Goal: Task Accomplishment & Management: Manage account settings

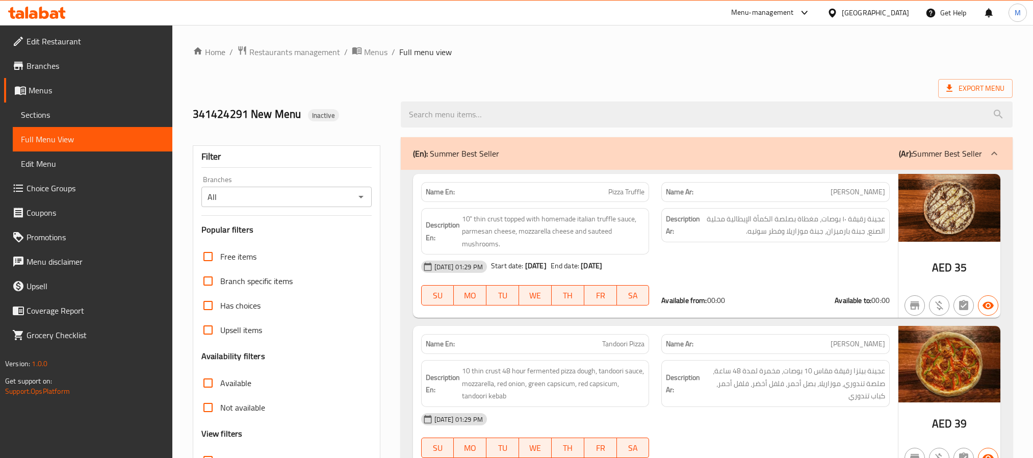
scroll to position [18691, 0]
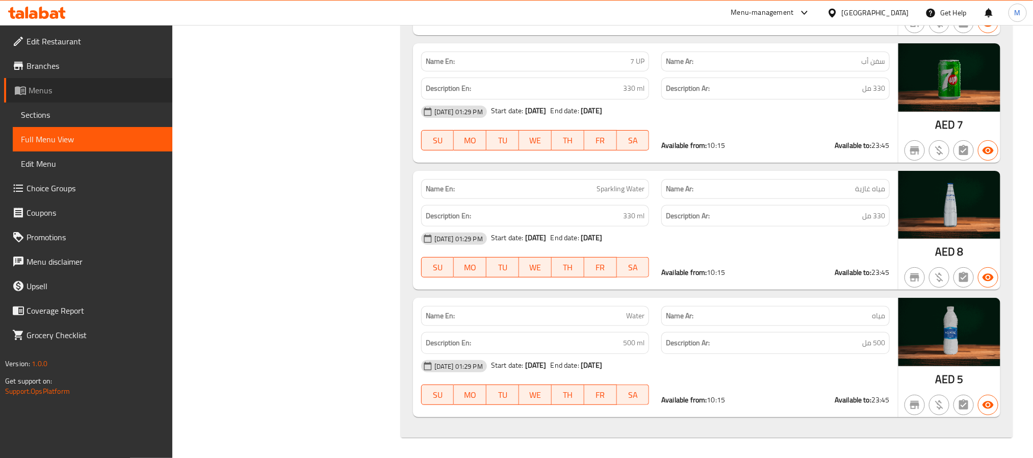
drag, startPoint x: 0, startPoint y: 0, endPoint x: 60, endPoint y: 88, distance: 106.1
click at [60, 88] on span "Menus" at bounding box center [97, 90] width 136 height 12
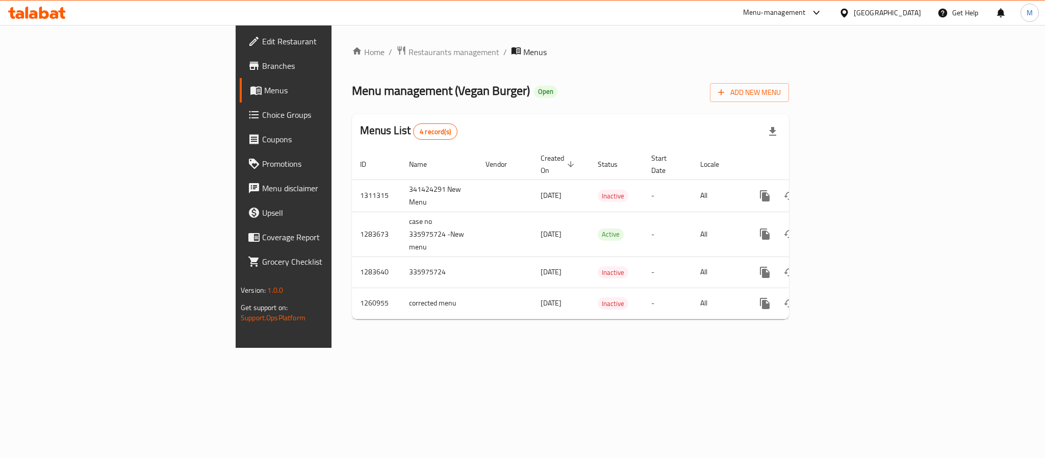
click at [809, 42] on div "Home / Restaurants management / Menus Menu management ( Vegan Burger ) Open Add…" at bounding box center [570, 186] width 478 height 323
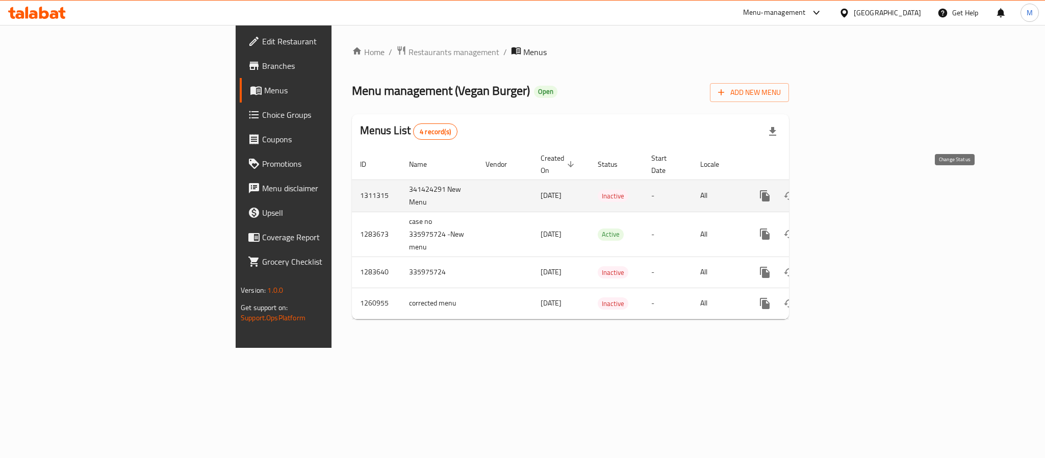
click at [795, 190] on icon "enhanced table" at bounding box center [789, 196] width 12 height 12
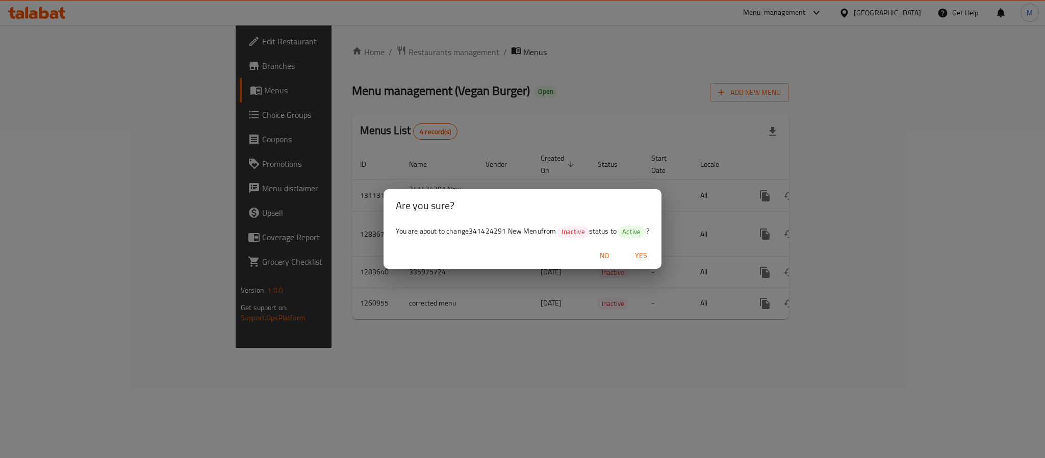
click at [650, 253] on span "Yes" at bounding box center [641, 255] width 24 height 13
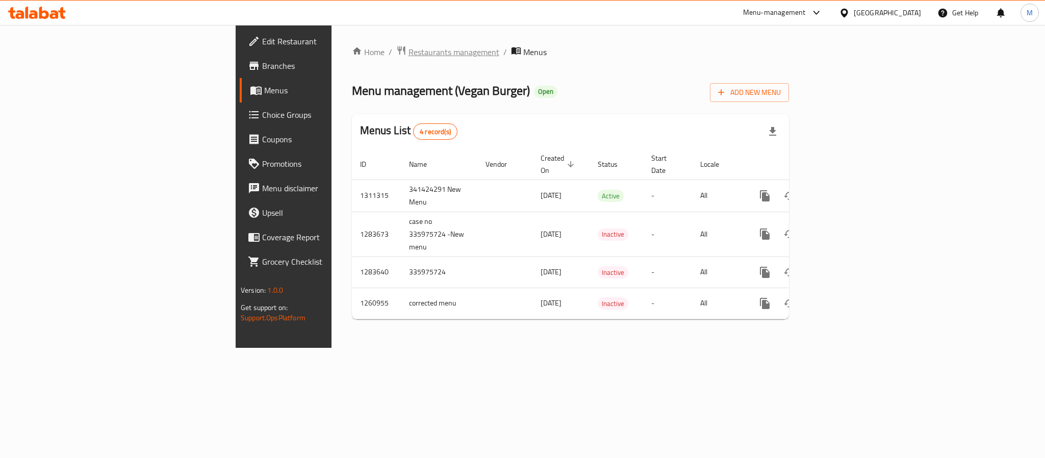
click at [408, 46] on span "Restaurants management" at bounding box center [453, 52] width 91 height 12
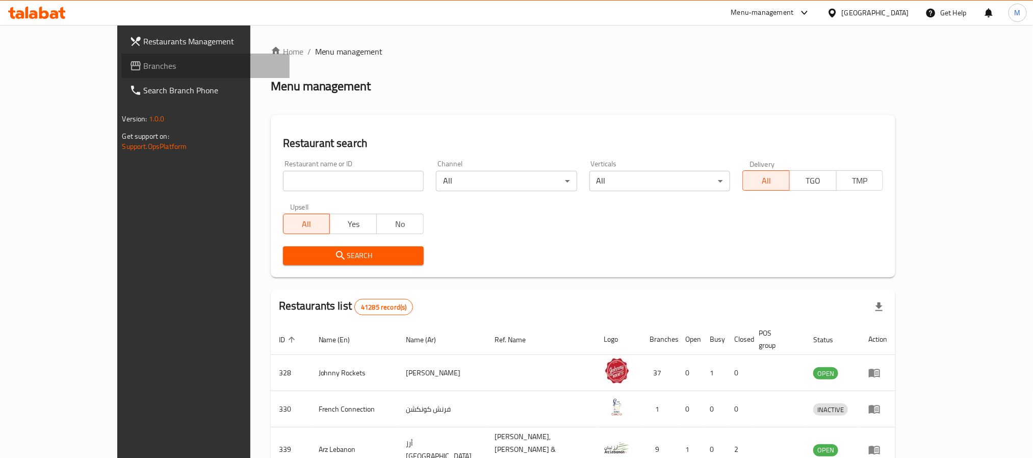
click at [144, 71] on span "Branches" at bounding box center [213, 66] width 138 height 12
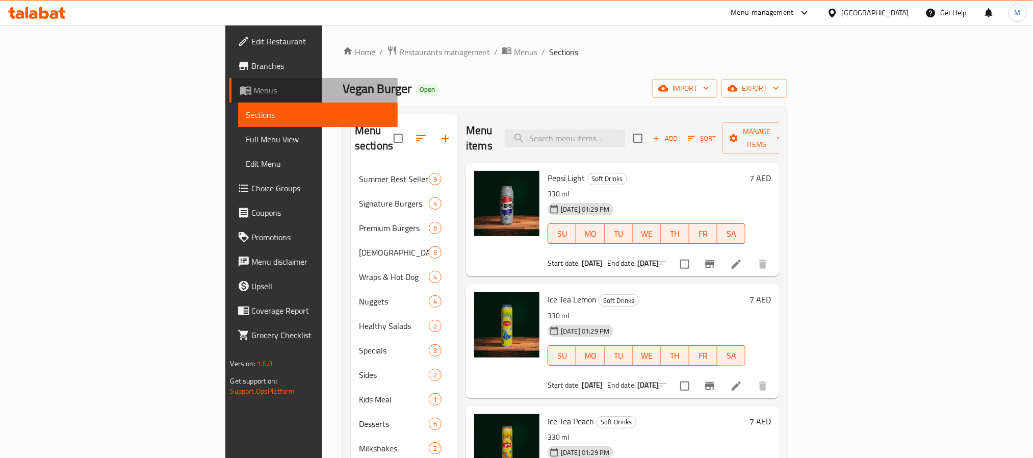
click at [254, 90] on span "Menus" at bounding box center [322, 90] width 136 height 12
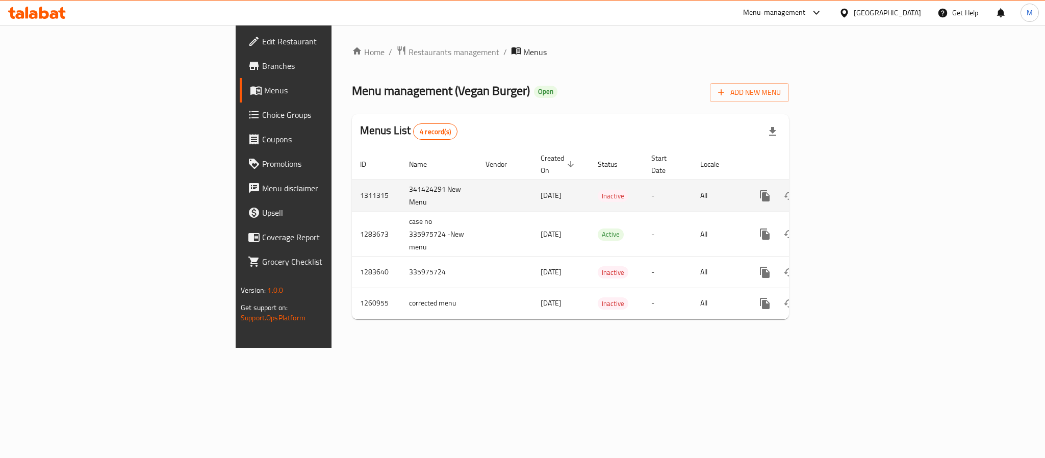
click at [851, 196] on link "enhanced table" at bounding box center [838, 196] width 24 height 24
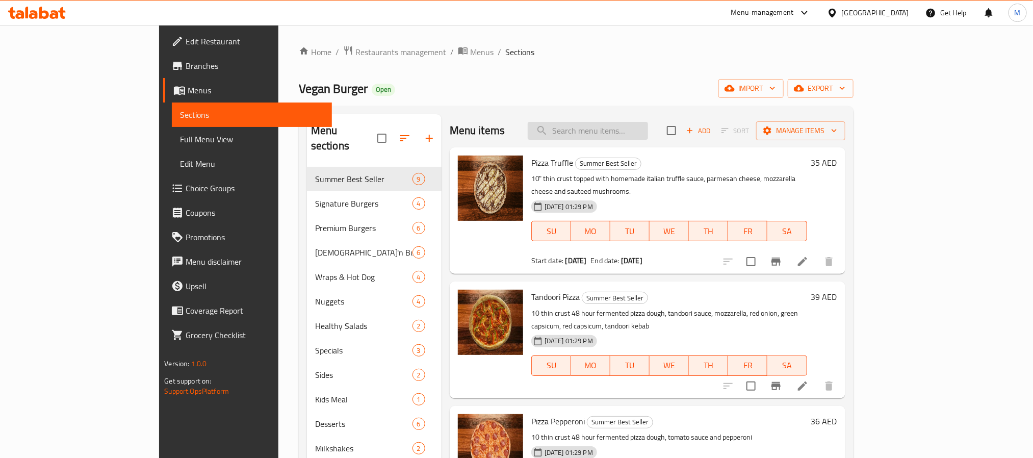
click at [648, 125] on input "search" at bounding box center [588, 131] width 120 height 18
paste input "Truffle Cheeseburger Meal"
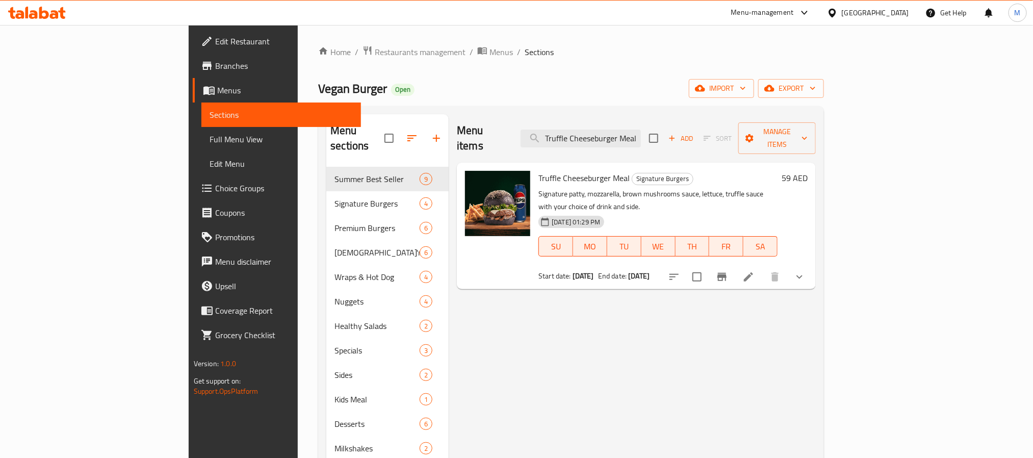
type input "Truffle Cheeseburger Meal"
click at [806, 271] on icon "show more" at bounding box center [799, 277] width 12 height 12
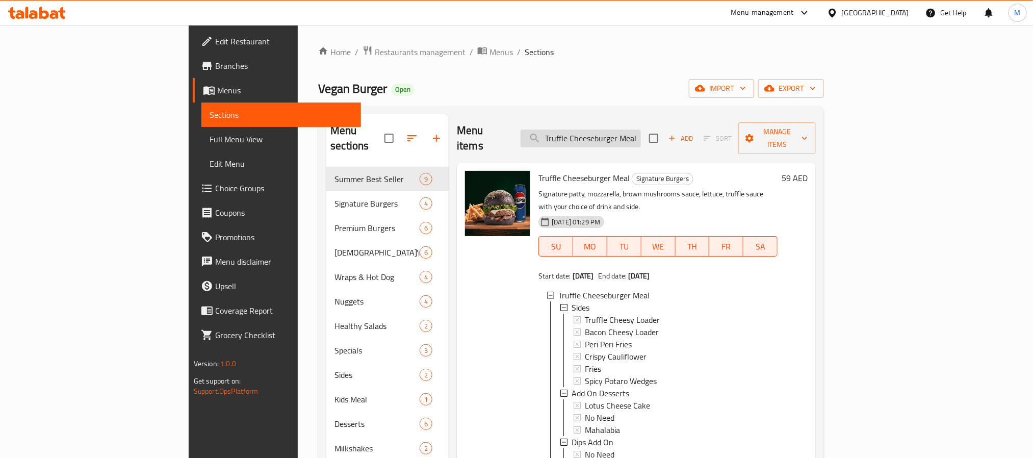
click at [641, 130] on input "Truffle Cheeseburger Meal" at bounding box center [581, 139] width 120 height 18
paste input "Crispy Beet B"
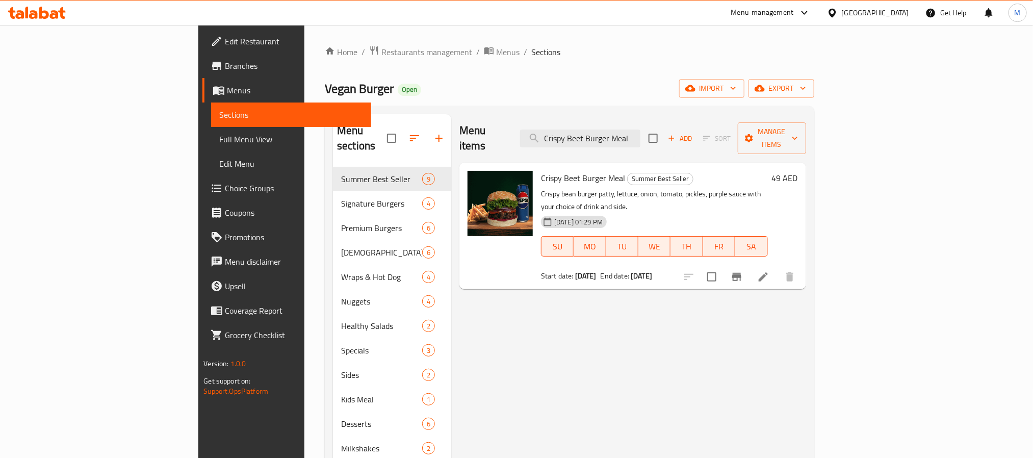
type input "Crispy Beet Burger Meal"
click at [806, 82] on span "export" at bounding box center [781, 88] width 49 height 13
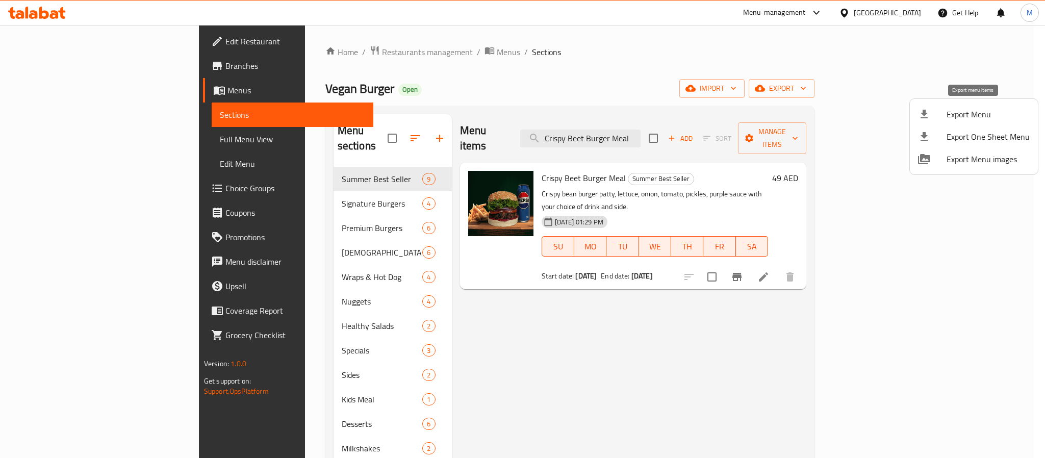
click at [947, 112] on span "Export Menu" at bounding box center [987, 114] width 83 height 12
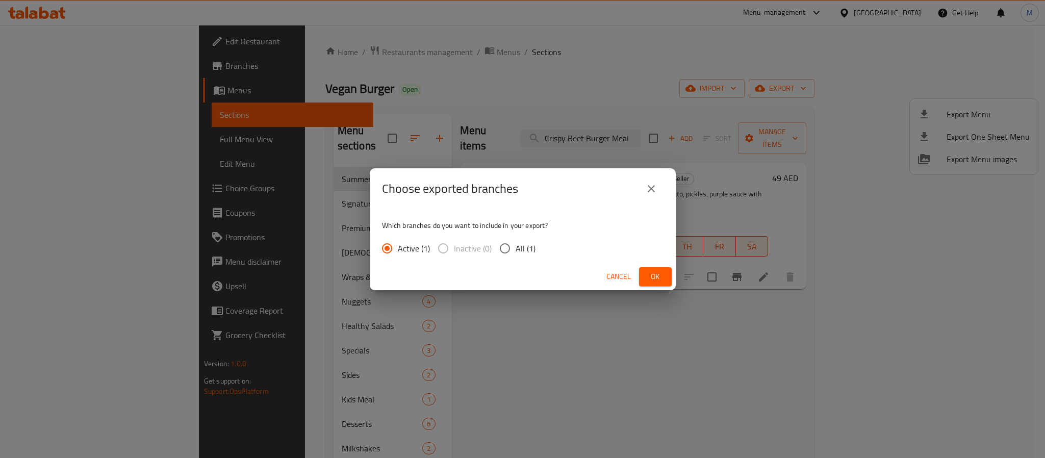
click at [518, 250] on span "All (1)" at bounding box center [526, 248] width 20 height 12
click at [516, 250] on input "All (1)" at bounding box center [504, 248] width 21 height 21
radio input "true"
click at [667, 265] on div "Cancel Ok" at bounding box center [523, 276] width 306 height 27
click at [658, 288] on div "Cancel Ok" at bounding box center [523, 276] width 306 height 27
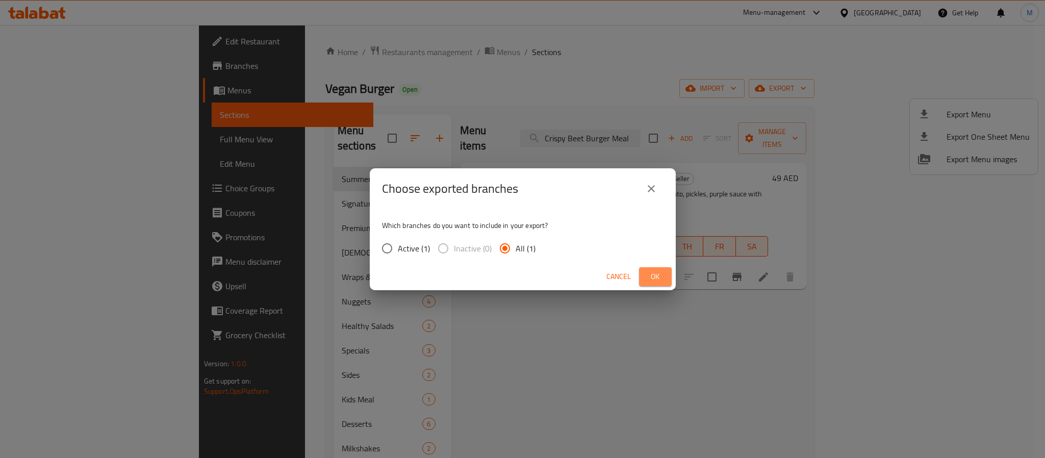
click at [655, 281] on span "Ok" at bounding box center [655, 276] width 16 height 13
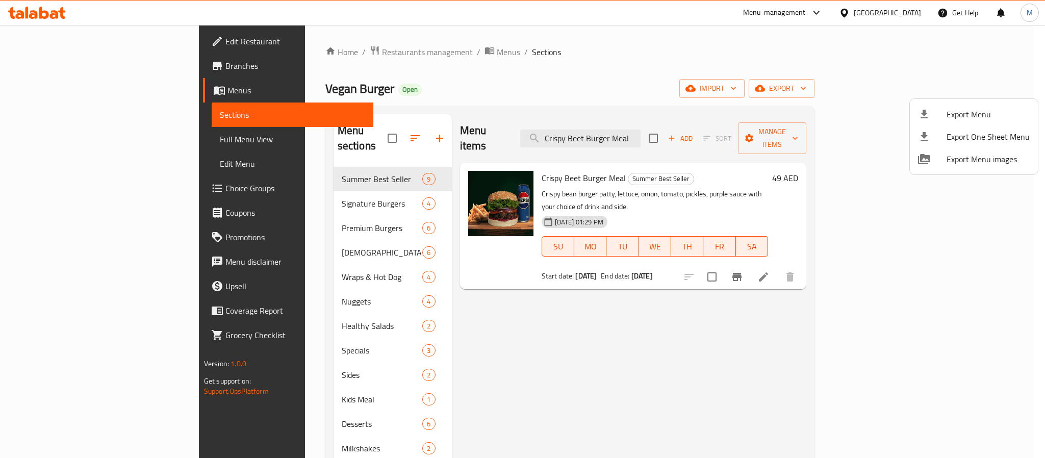
drag, startPoint x: 76, startPoint y: 121, endPoint x: 73, endPoint y: 127, distance: 6.4
click at [77, 121] on div at bounding box center [522, 229] width 1045 height 458
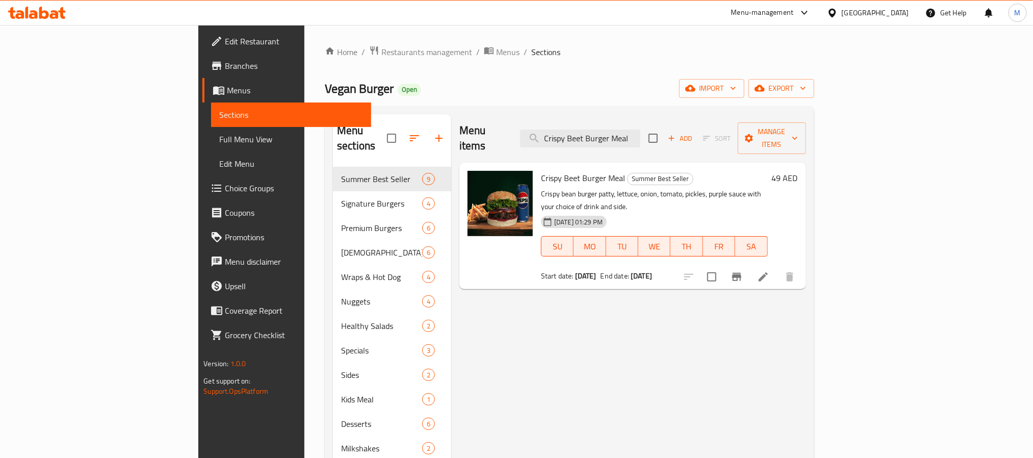
click at [211, 129] on link "Full Menu View" at bounding box center [291, 139] width 160 height 24
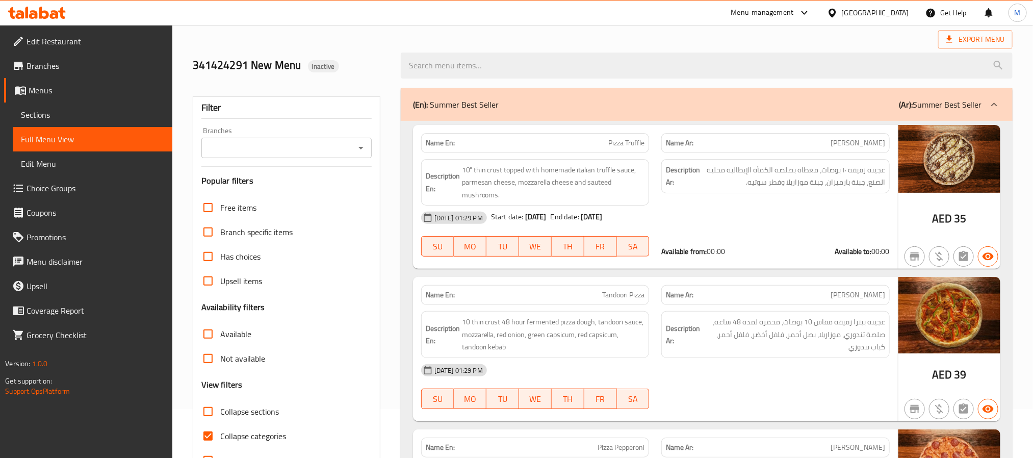
scroll to position [76, 0]
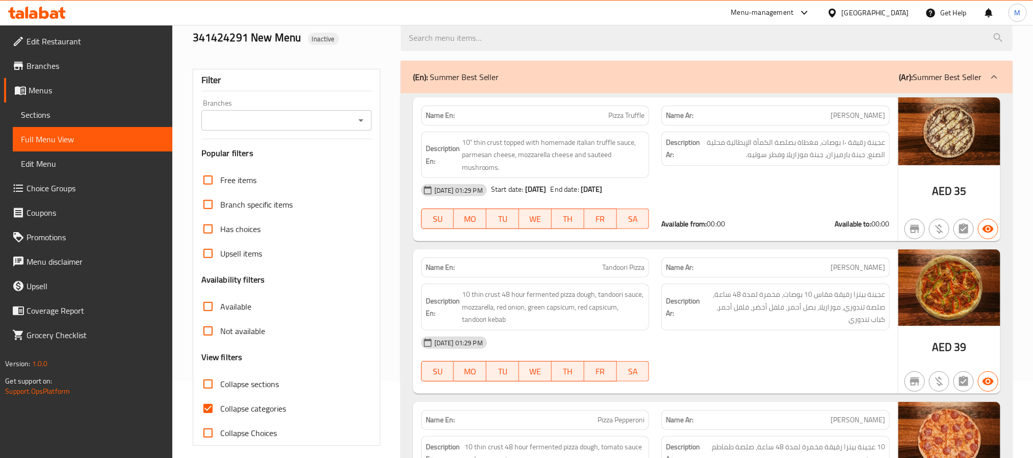
click at [195, 423] on div "Filter Branches Branches Popular filters Free items Branch specific items Has c…" at bounding box center [287, 257] width 188 height 377
click at [201, 410] on input "Collapse categories" at bounding box center [208, 408] width 24 height 24
checkbox input "false"
click at [364, 121] on icon "Open" at bounding box center [361, 120] width 12 height 12
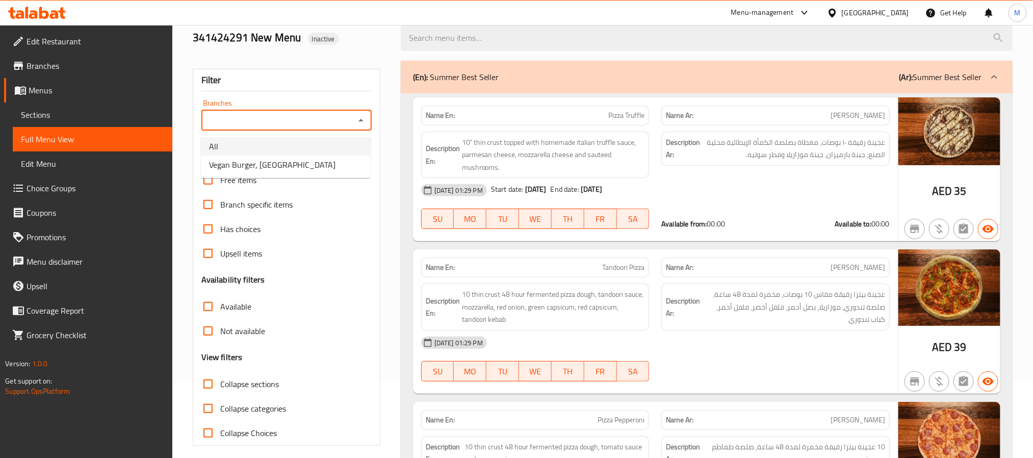
click at [291, 140] on li "All" at bounding box center [286, 146] width 170 height 18
type input "All"
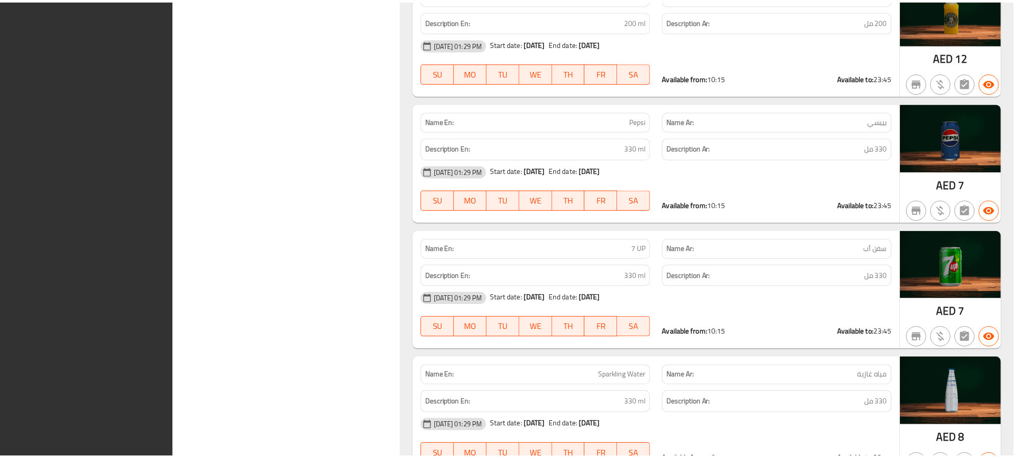
scroll to position [18691, 0]
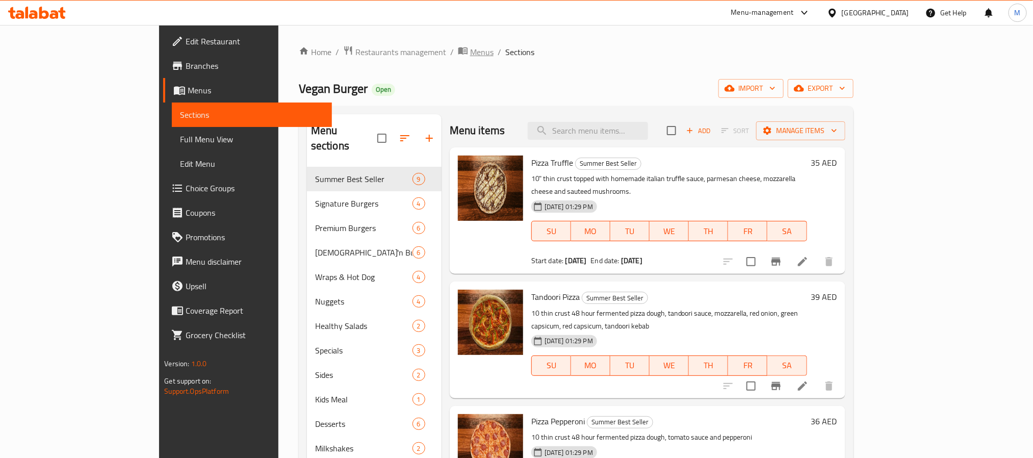
click at [470, 49] on span "Menus" at bounding box center [481, 52] width 23 height 12
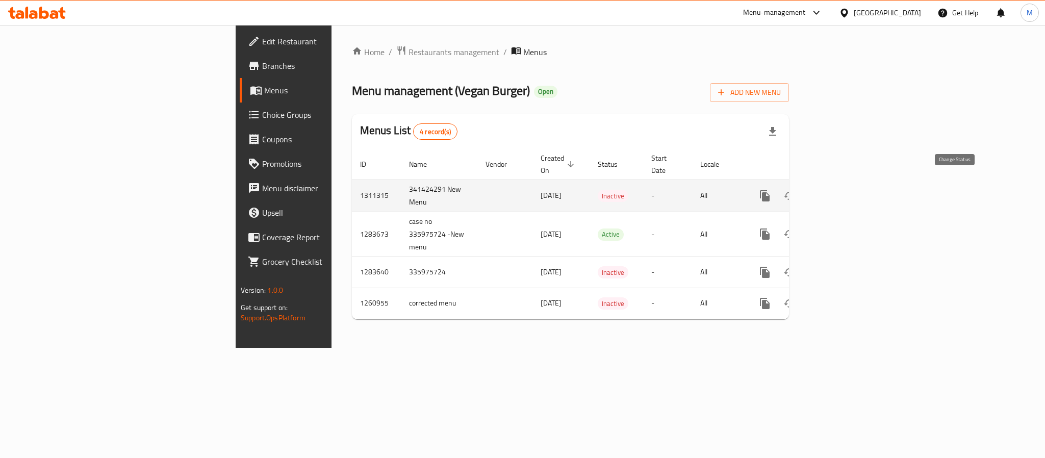
click at [795, 190] on icon "enhanced table" at bounding box center [789, 196] width 12 height 12
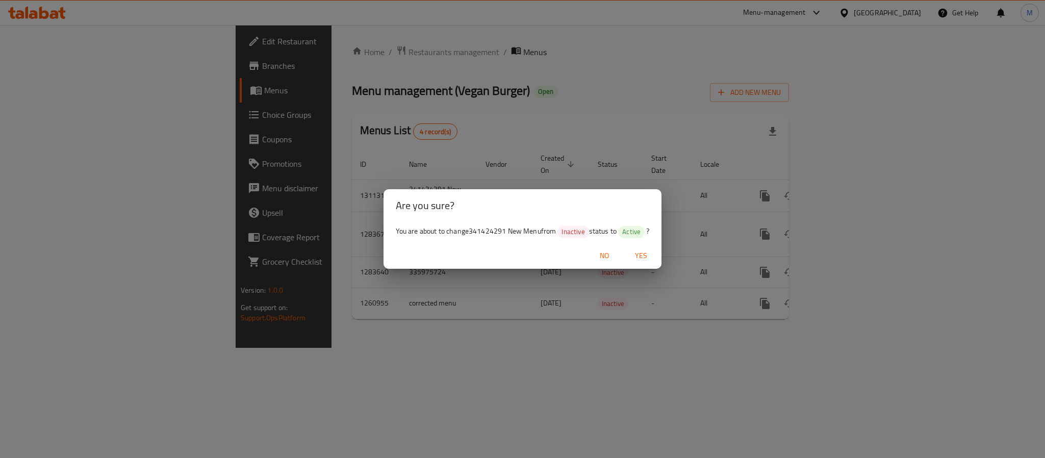
click at [641, 250] on span "Yes" at bounding box center [641, 255] width 24 height 13
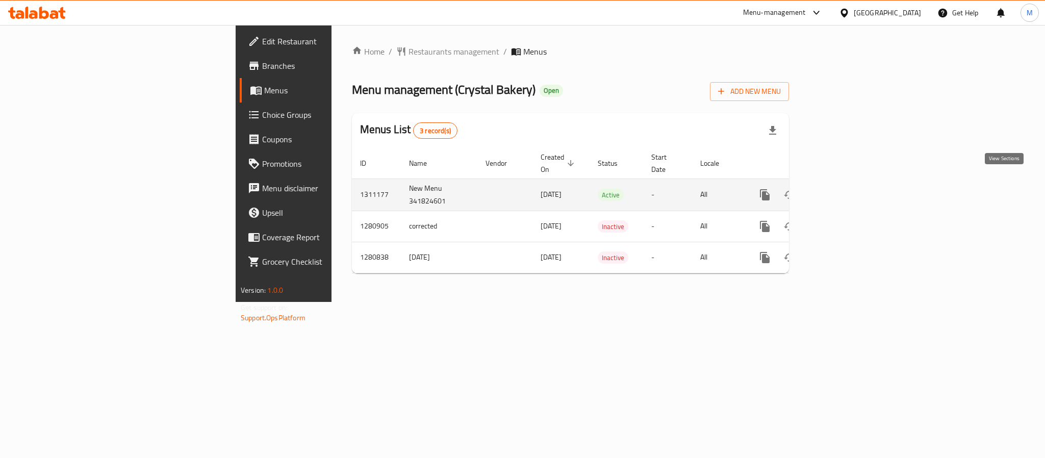
click at [844, 189] on icon "enhanced table" at bounding box center [838, 195] width 12 height 12
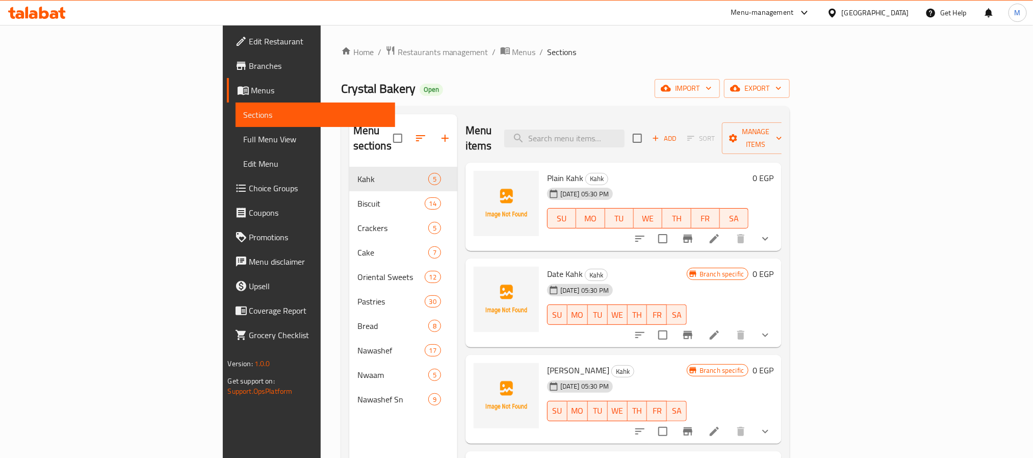
click at [778, 230] on button "show more" at bounding box center [765, 238] width 24 height 24
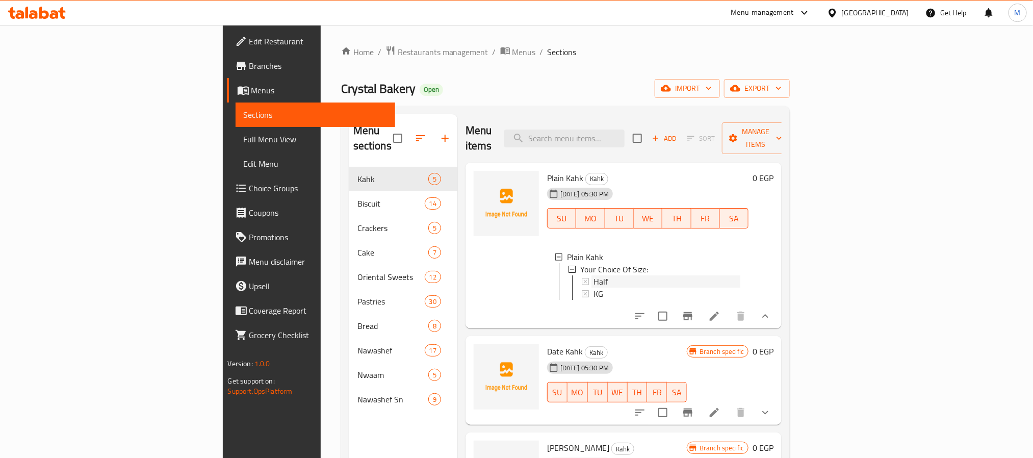
click at [594, 275] on div "Half" at bounding box center [667, 281] width 147 height 12
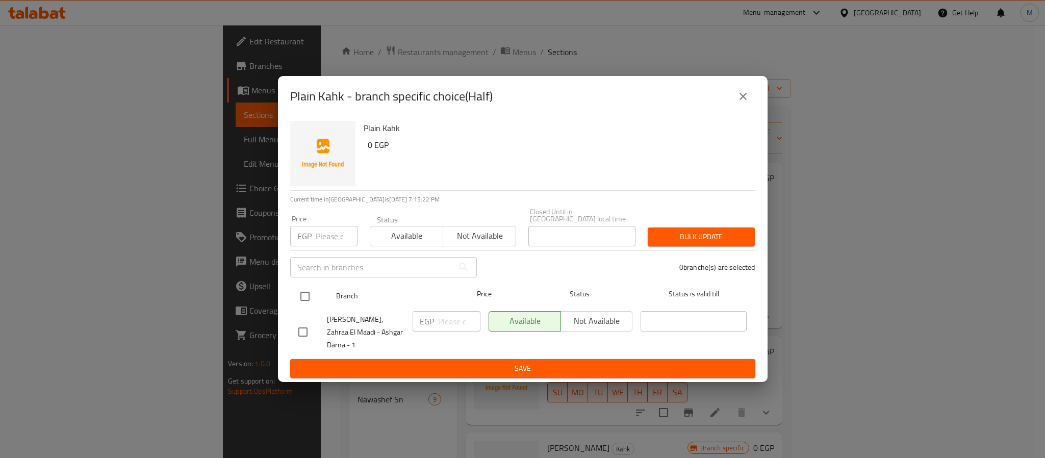
click at [300, 299] on input "checkbox" at bounding box center [304, 296] width 21 height 21
checkbox input "true"
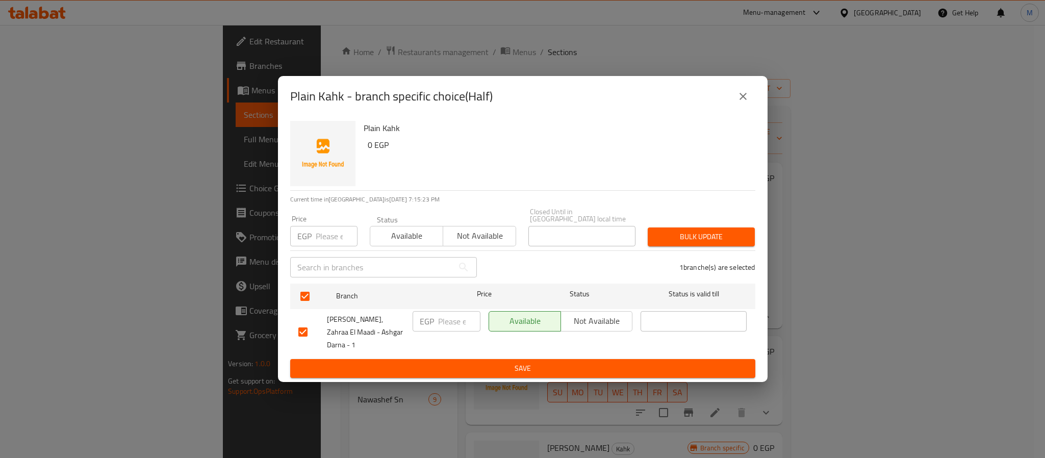
click at [324, 230] on input "number" at bounding box center [337, 236] width 42 height 20
type input "125"
type button "0"
type button "1"
click at [648, 227] on button "Bulk update" at bounding box center [701, 236] width 107 height 19
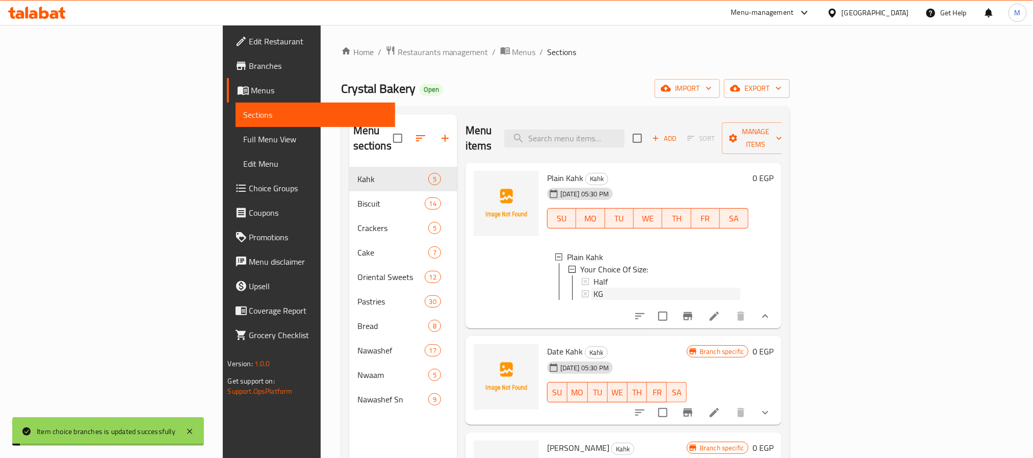
click at [594, 288] on div "KG" at bounding box center [667, 294] width 147 height 12
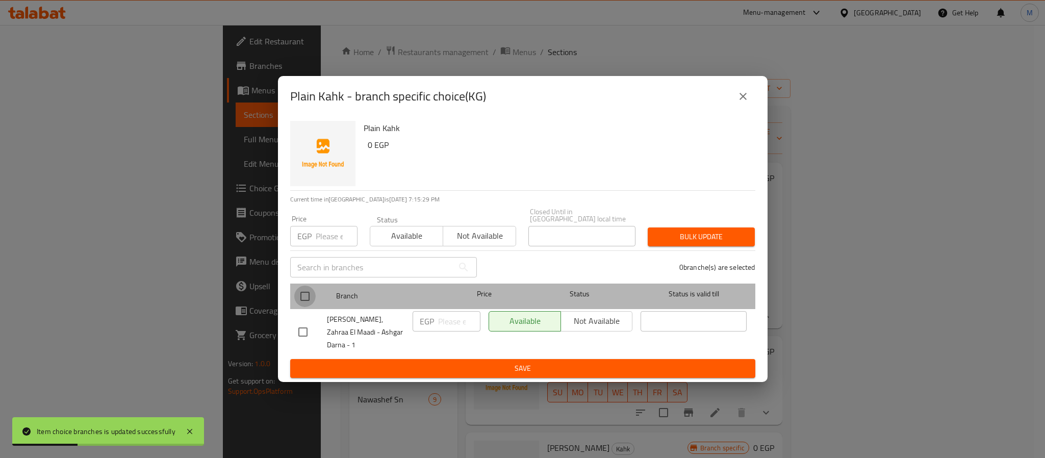
drag, startPoint x: 300, startPoint y: 292, endPoint x: 321, endPoint y: 248, distance: 49.3
click at [300, 293] on input "checkbox" at bounding box center [304, 296] width 21 height 21
checkbox input "true"
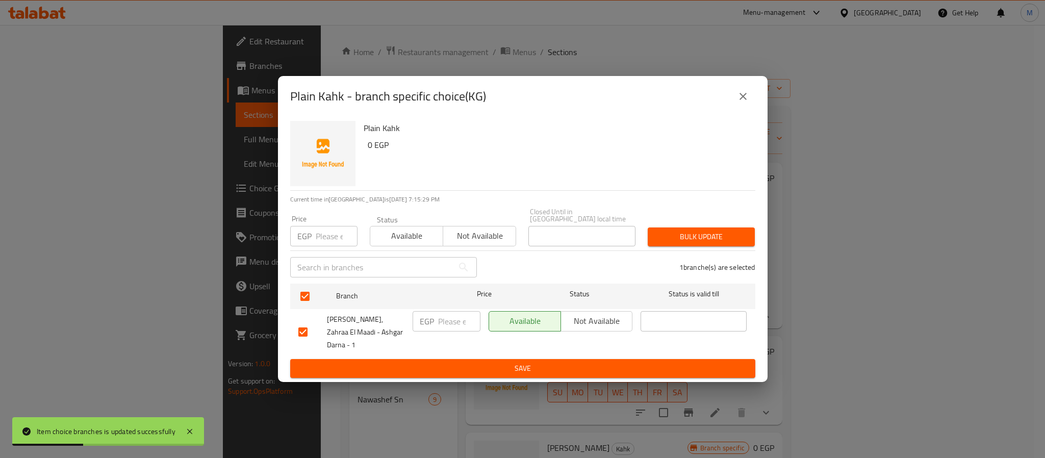
click at [321, 245] on input "number" at bounding box center [337, 236] width 42 height 20
type input "250"
type button "0"
type button "1"
click at [648, 227] on button "Bulk update" at bounding box center [701, 236] width 107 height 19
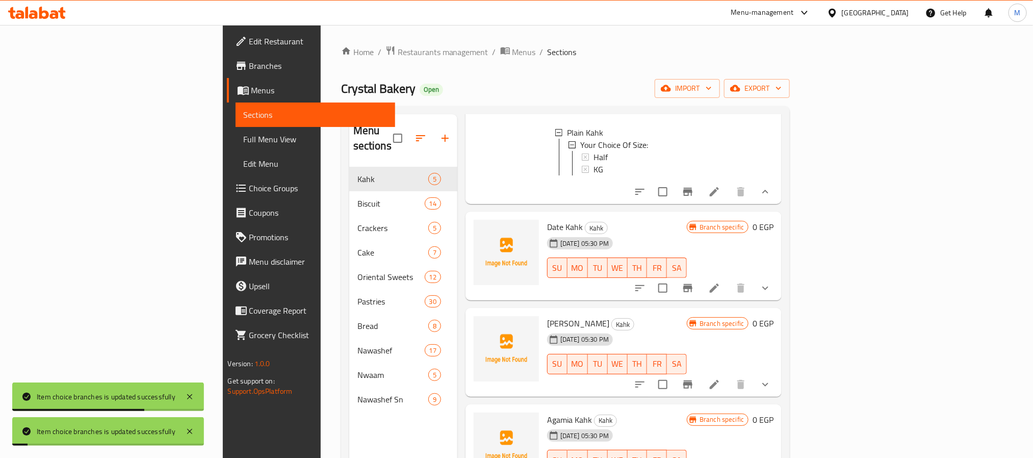
scroll to position [137, 0]
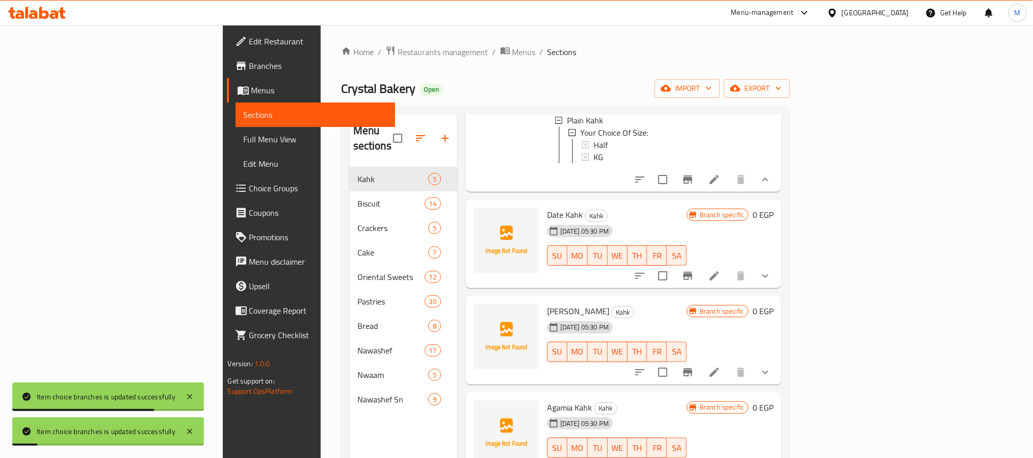
click at [768, 274] on icon "show more" at bounding box center [765, 276] width 6 height 4
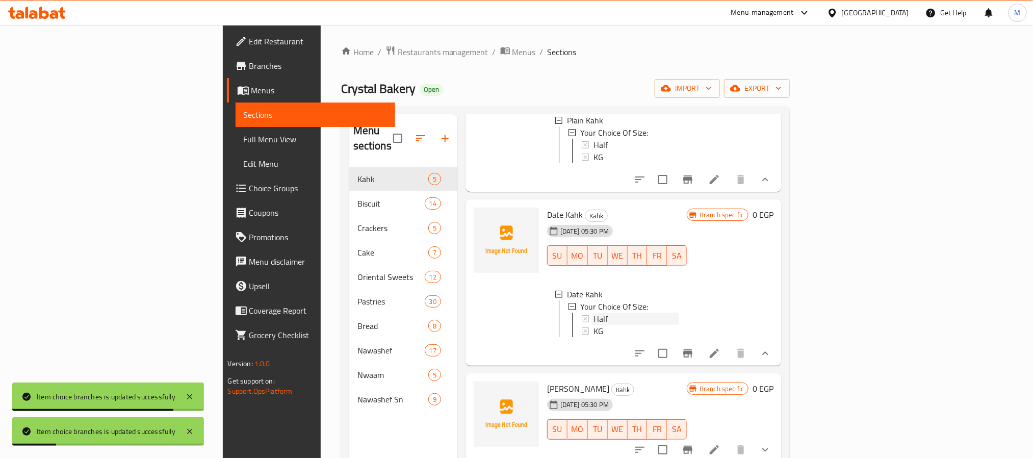
click at [594, 314] on span "Half" at bounding box center [601, 319] width 14 height 12
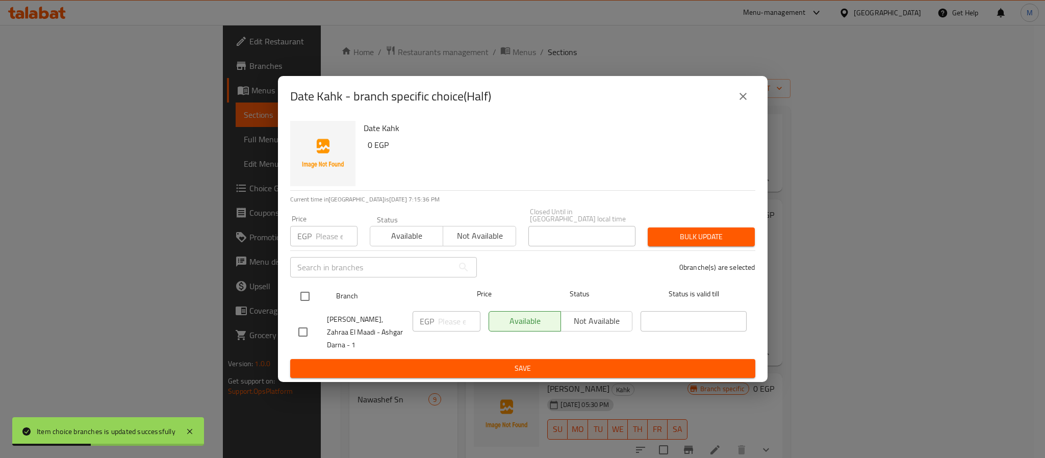
drag, startPoint x: 294, startPoint y: 310, endPoint x: 298, endPoint y: 300, distance: 10.7
click at [294, 310] on div "[PERSON_NAME], Zahraa El Maadi - Ashgar Darna - 1" at bounding box center [351, 332] width 114 height 50
click at [300, 297] on input "checkbox" at bounding box center [304, 296] width 21 height 21
checkbox input "true"
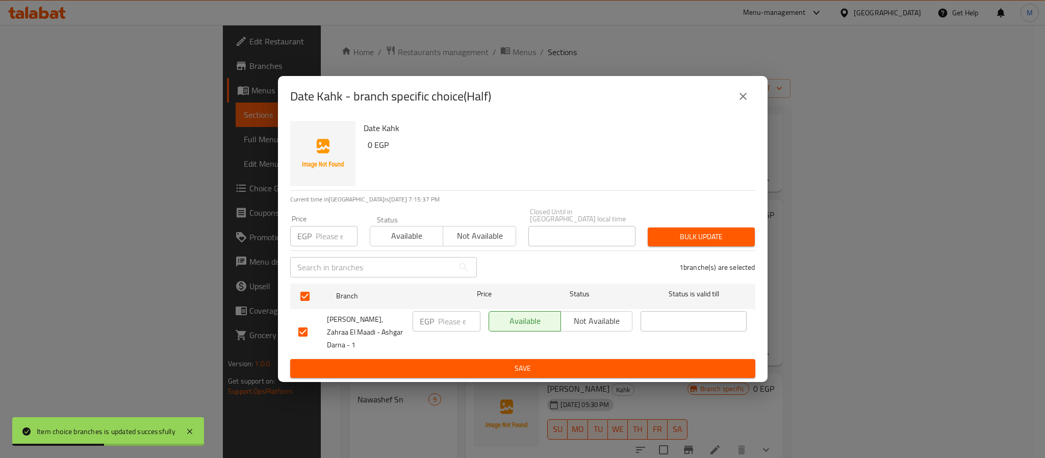
click at [317, 245] on input "number" at bounding box center [337, 236] width 42 height 20
type input "125"
type button "0"
type button "1"
click at [648, 227] on button "Bulk update" at bounding box center [701, 236] width 107 height 19
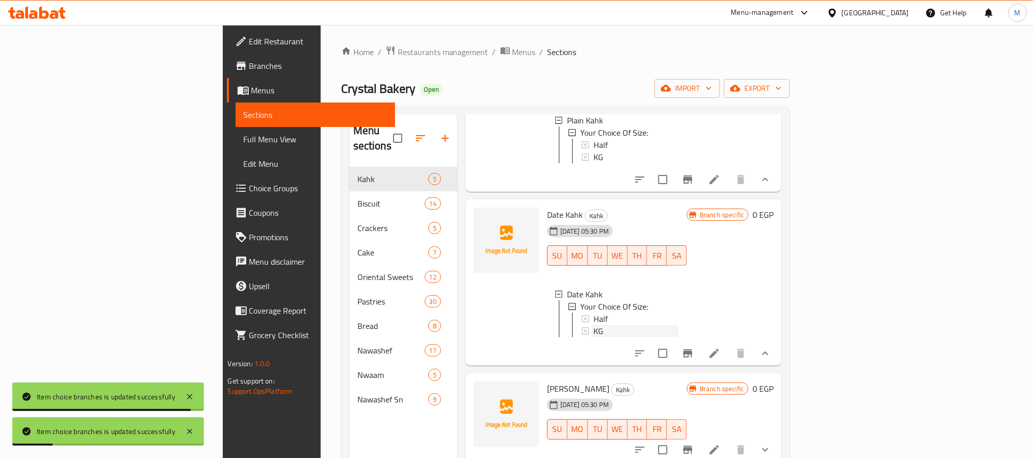
click at [594, 329] on div "KG" at bounding box center [636, 331] width 85 height 12
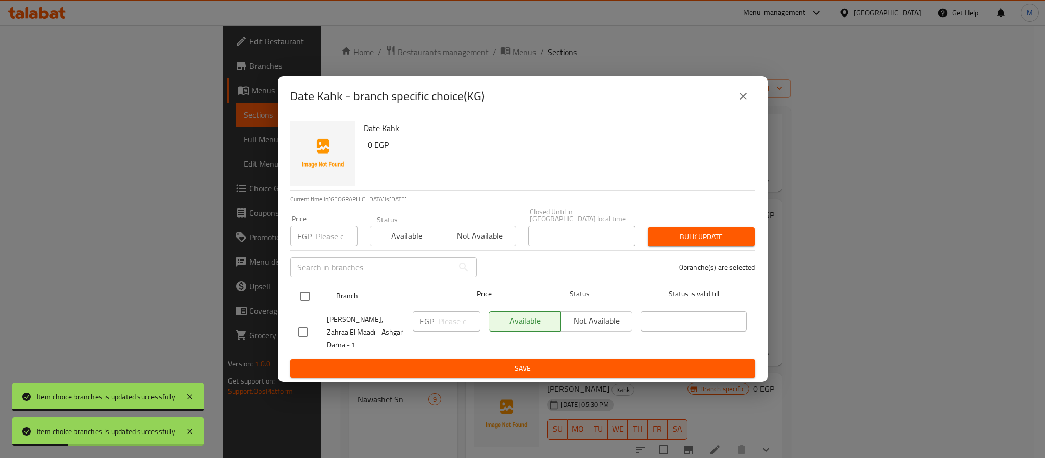
click at [303, 297] on input "checkbox" at bounding box center [304, 296] width 21 height 21
checkbox input "true"
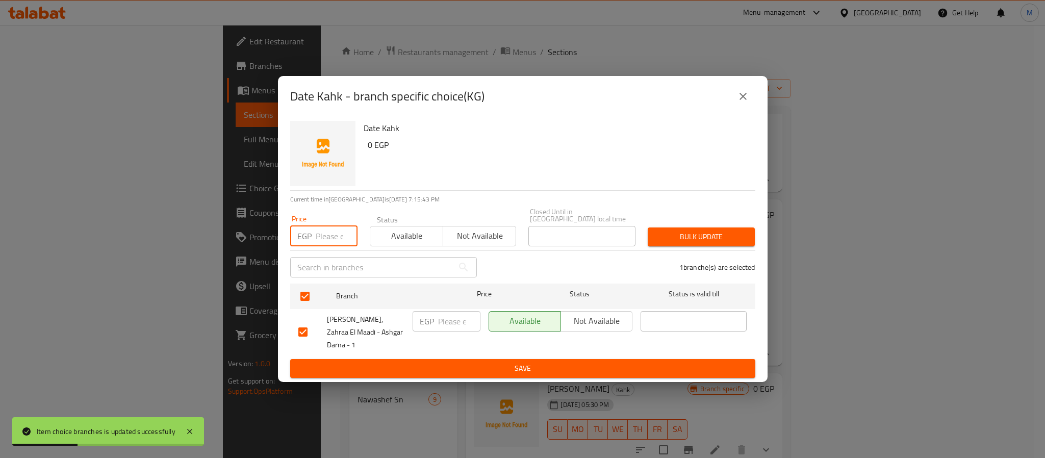
click at [324, 241] on input "number" at bounding box center [337, 236] width 42 height 20
type input "250"
type button "0"
type button "1"
click at [648, 227] on button "Bulk update" at bounding box center [701, 236] width 107 height 19
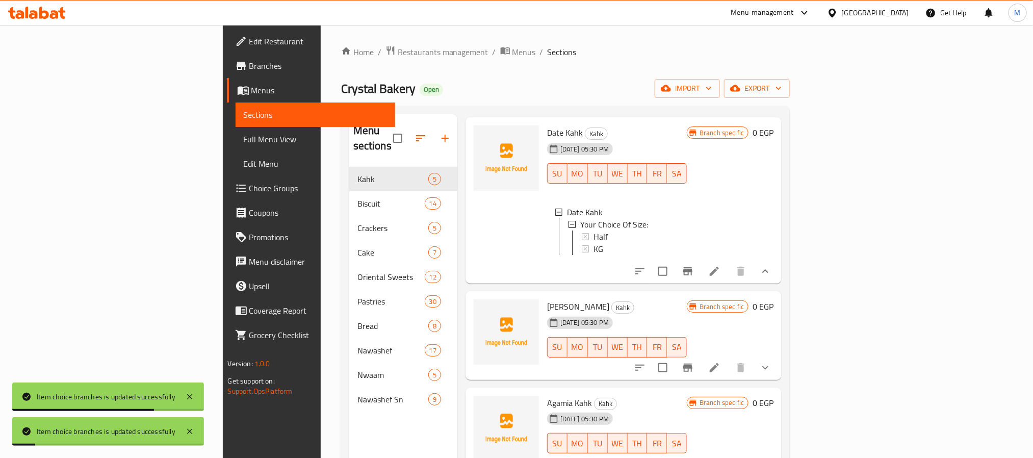
click at [772, 372] on icon "show more" at bounding box center [765, 368] width 12 height 12
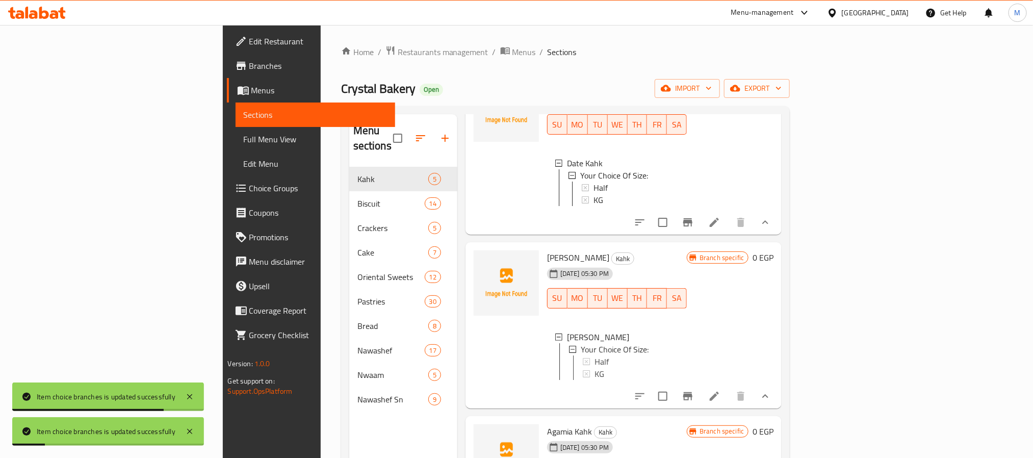
scroll to position [302, 0]
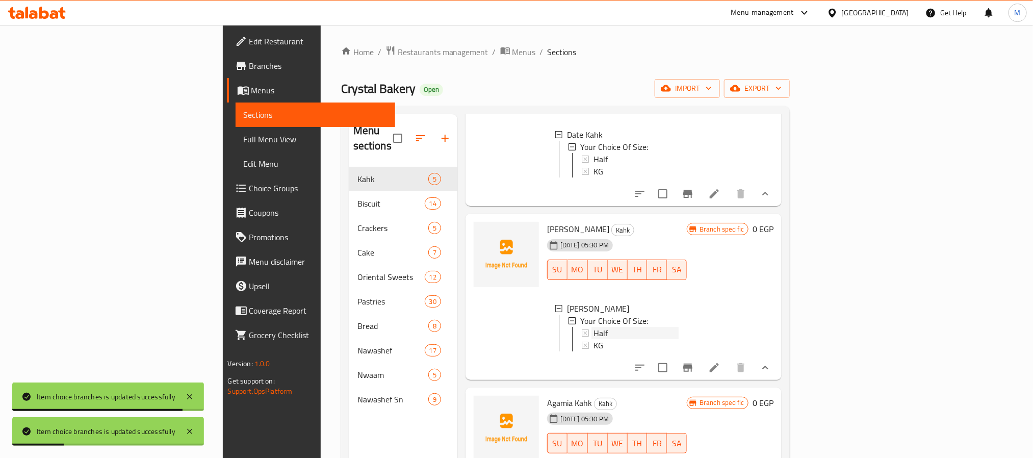
click at [594, 332] on span "Half" at bounding box center [601, 333] width 14 height 12
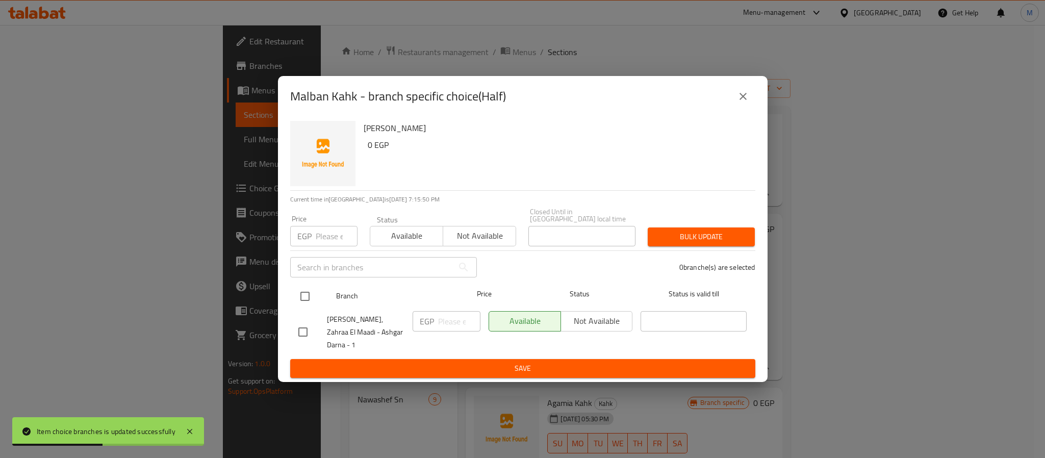
click at [300, 298] on input "checkbox" at bounding box center [304, 296] width 21 height 21
checkbox input "true"
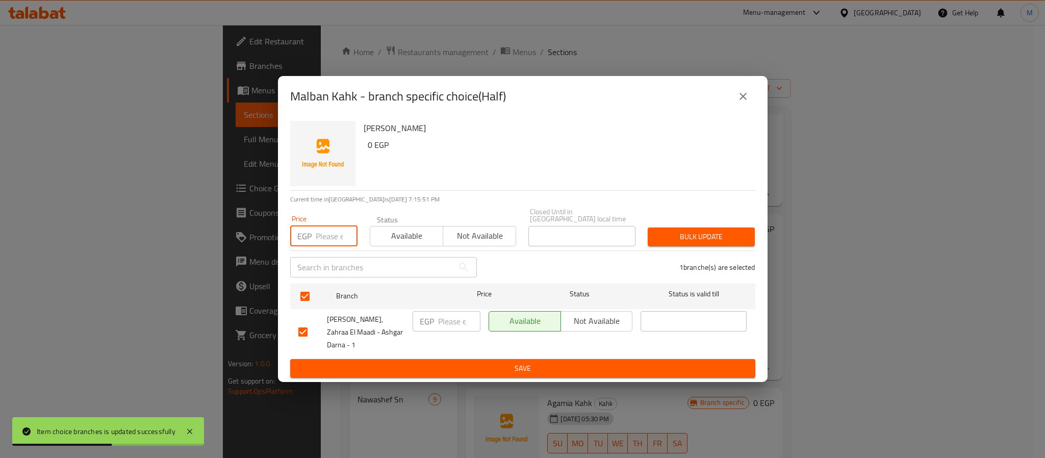
click at [330, 239] on input "number" at bounding box center [337, 236] width 42 height 20
type input "125"
type button "0"
type button "1"
click at [648, 227] on button "Bulk update" at bounding box center [701, 236] width 107 height 19
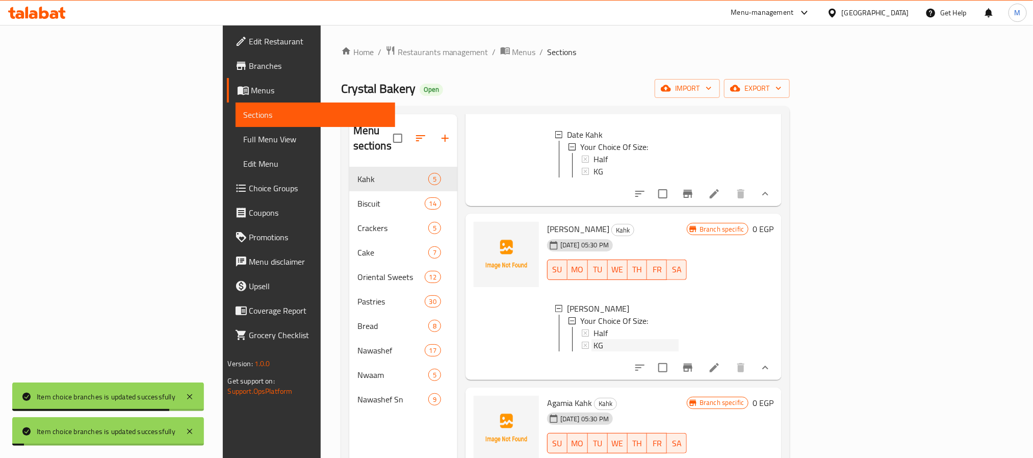
click at [594, 349] on div "KG" at bounding box center [636, 345] width 85 height 12
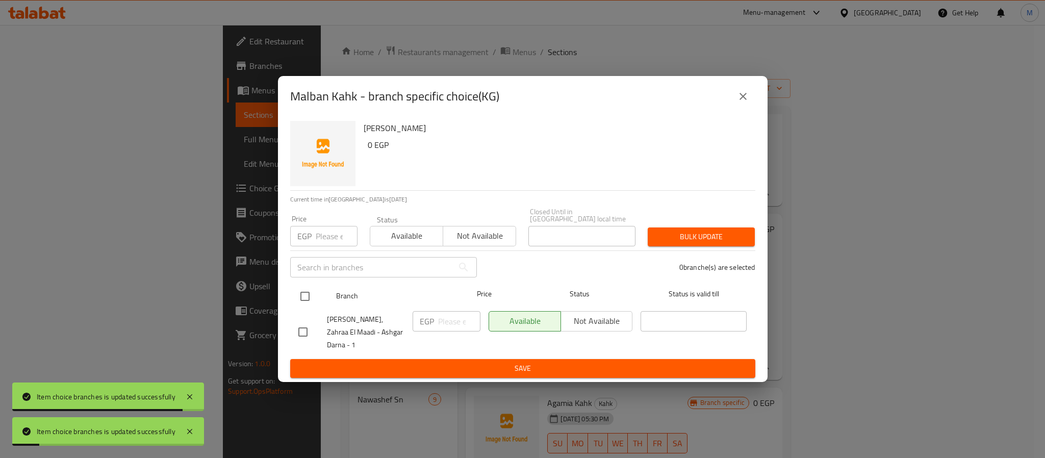
click at [302, 298] on input "checkbox" at bounding box center [304, 296] width 21 height 21
checkbox input "true"
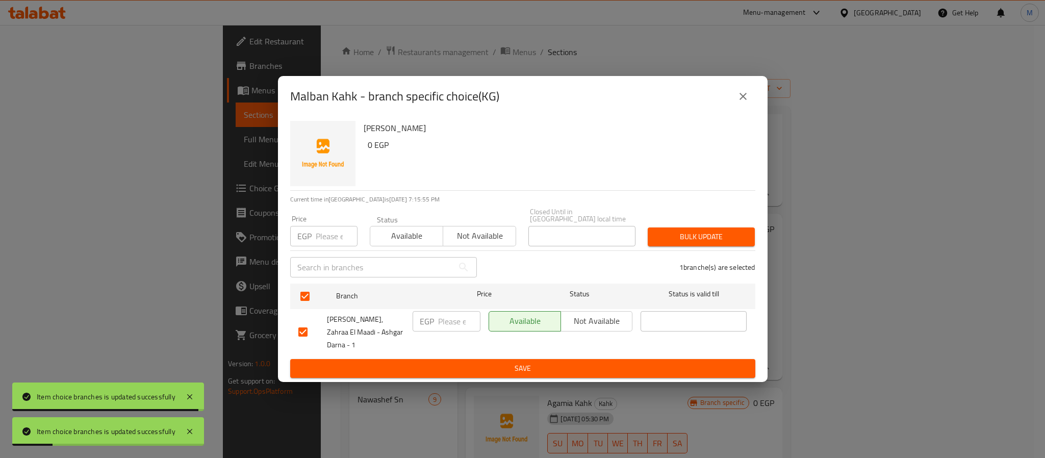
click at [324, 238] on input "number" at bounding box center [337, 236] width 42 height 20
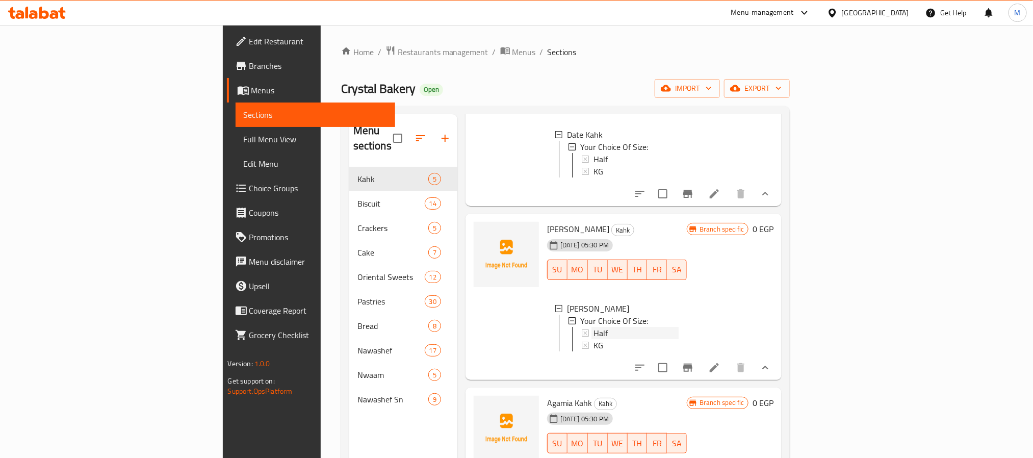
click at [594, 335] on span "Half" at bounding box center [601, 333] width 14 height 12
click at [594, 351] on div "KG" at bounding box center [636, 345] width 85 height 12
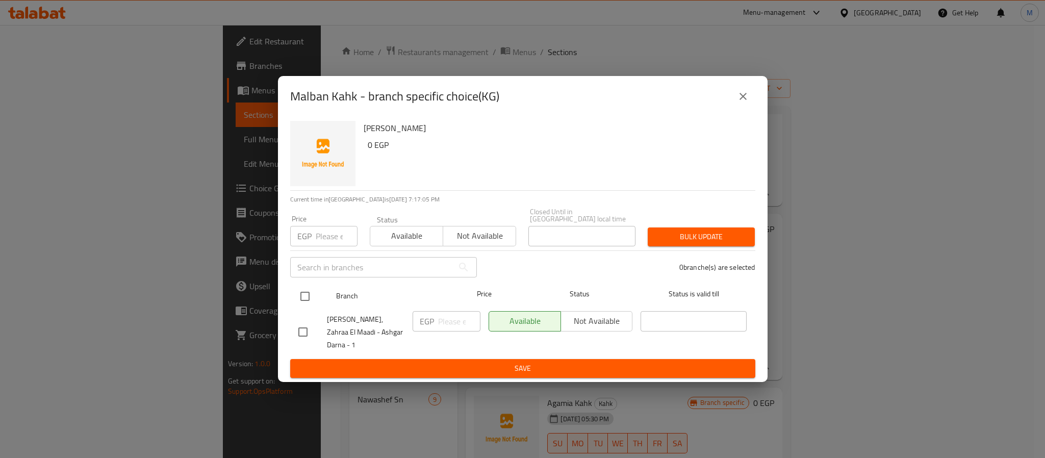
click at [311, 303] on input "checkbox" at bounding box center [304, 296] width 21 height 21
checkbox input "true"
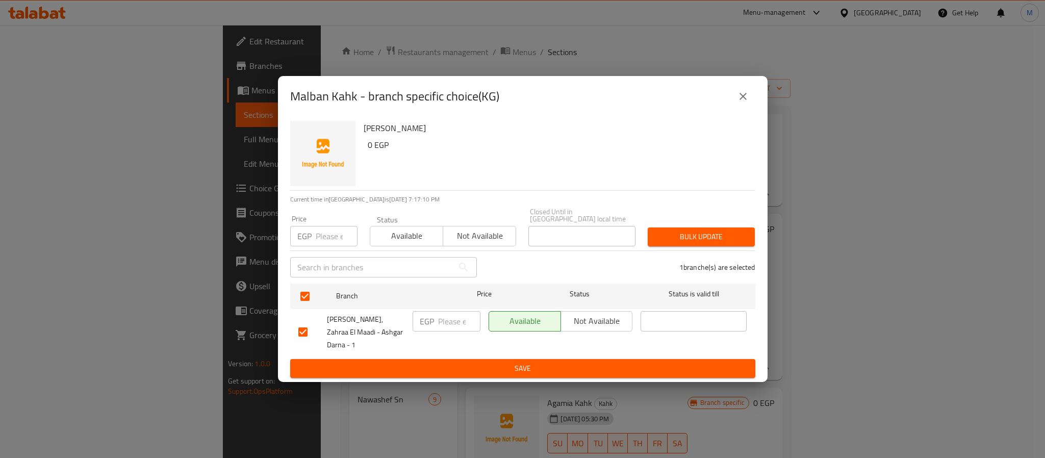
click at [322, 252] on div "Price EGP Price" at bounding box center [324, 230] width 80 height 43
click at [322, 244] on input "number" at bounding box center [337, 236] width 42 height 20
type input "250"
type button "0"
type button "1"
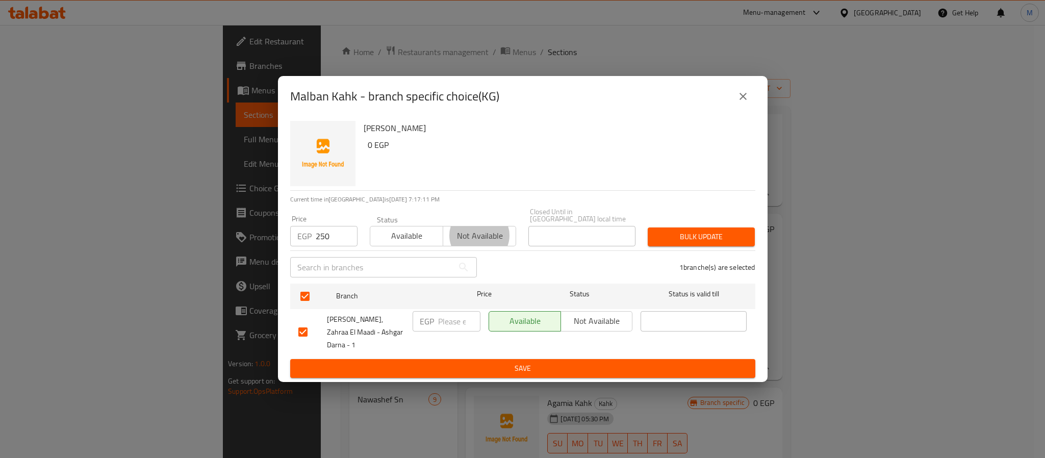
click at [648, 227] on button "Bulk update" at bounding box center [701, 236] width 107 height 19
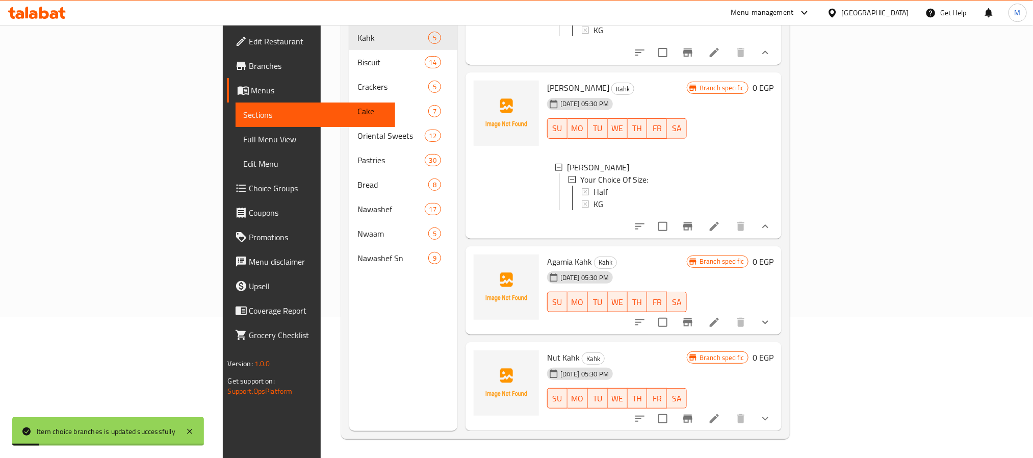
scroll to position [143, 0]
click at [772, 325] on icon "show more" at bounding box center [765, 321] width 12 height 12
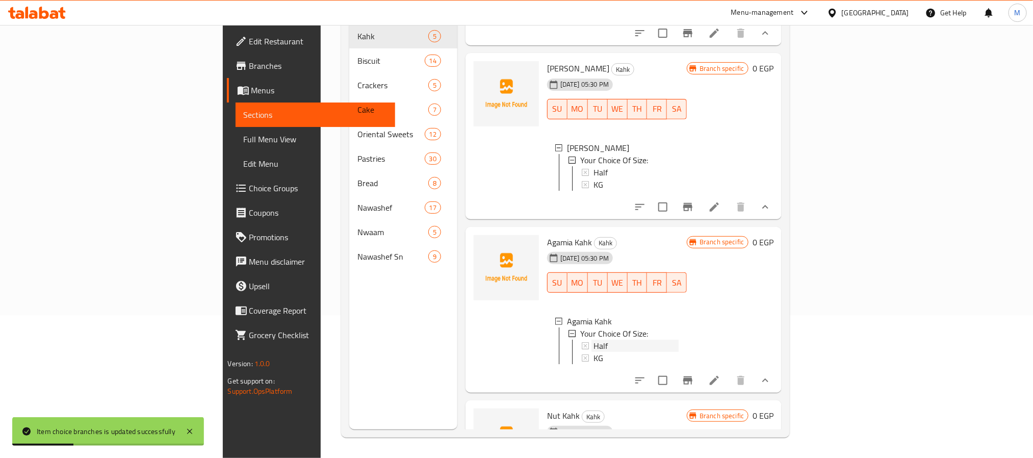
click at [594, 352] on span "Half" at bounding box center [601, 346] width 14 height 12
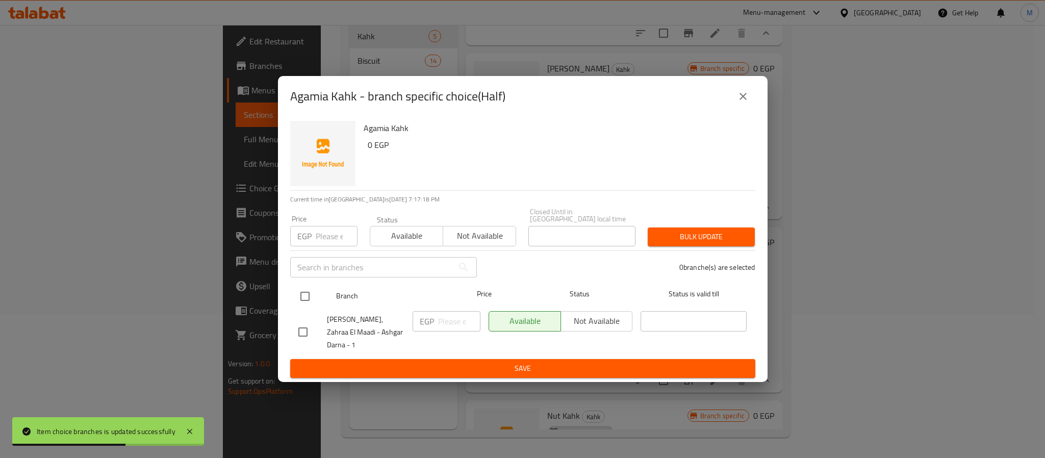
click at [296, 300] on input "checkbox" at bounding box center [304, 296] width 21 height 21
checkbox input "true"
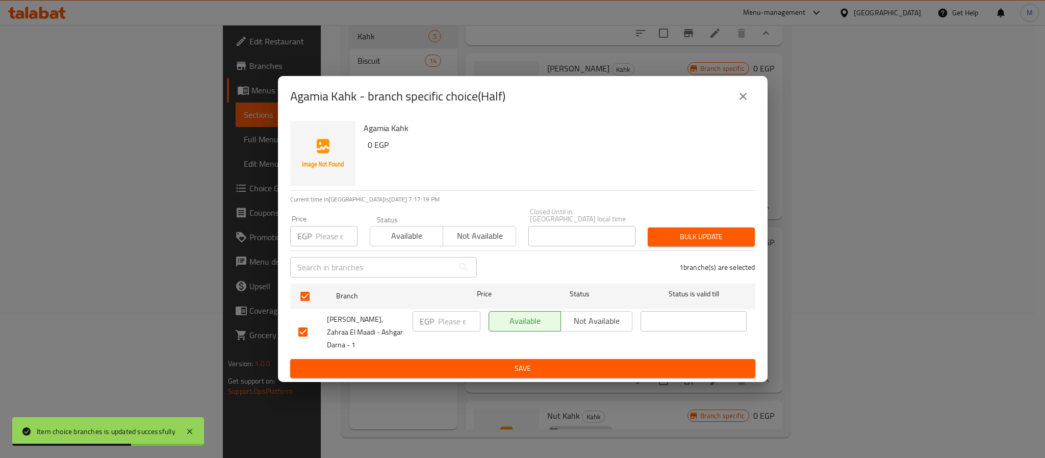
click at [320, 236] on input "number" at bounding box center [337, 236] width 42 height 20
type input "140"
type button "0"
type button "1"
click at [648, 227] on button "Bulk update" at bounding box center [701, 236] width 107 height 19
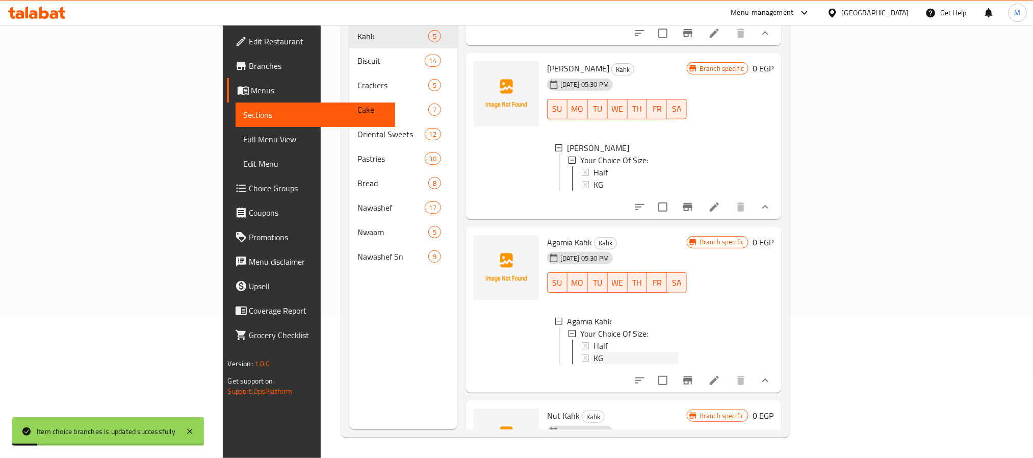
click at [594, 364] on div "KG" at bounding box center [636, 358] width 85 height 12
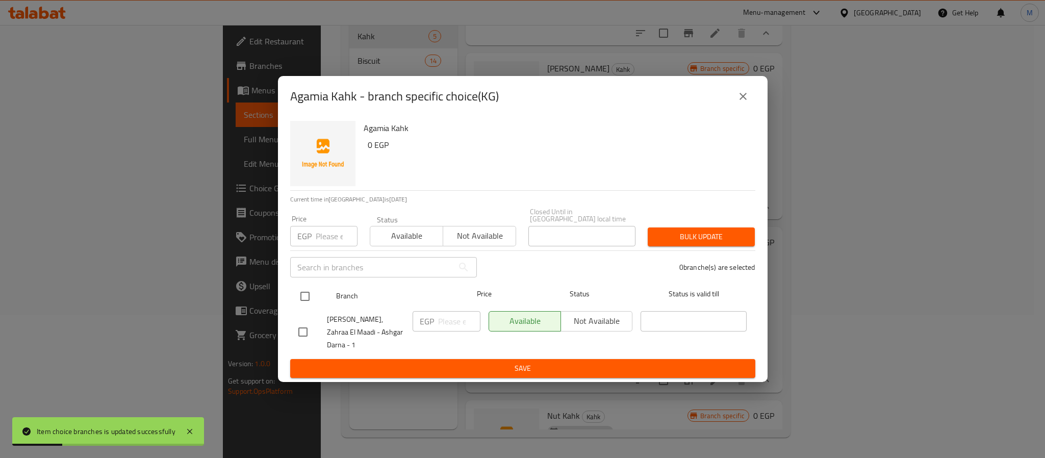
click at [303, 294] on input "checkbox" at bounding box center [304, 296] width 21 height 21
checkbox input "true"
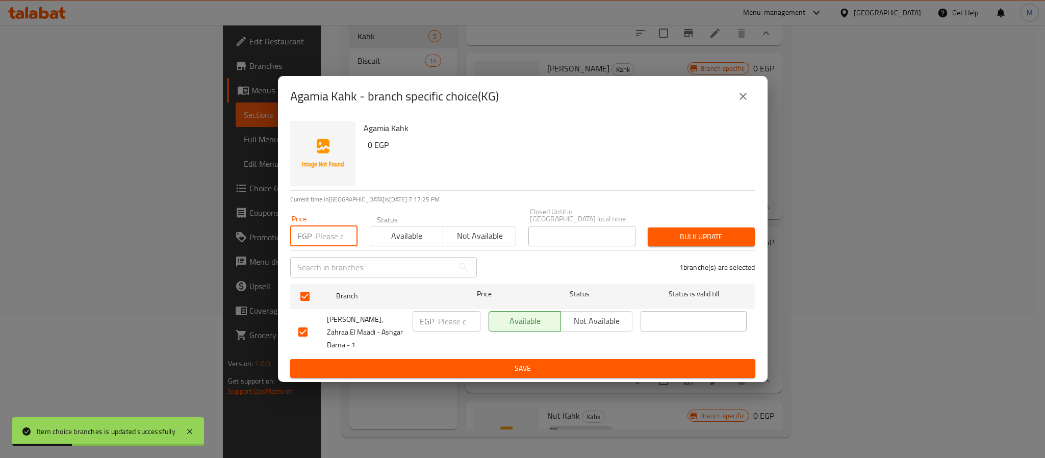
click at [331, 228] on input "number" at bounding box center [337, 236] width 42 height 20
type input "280"
type button "0"
type button "1"
click at [648, 227] on button "Bulk update" at bounding box center [701, 236] width 107 height 19
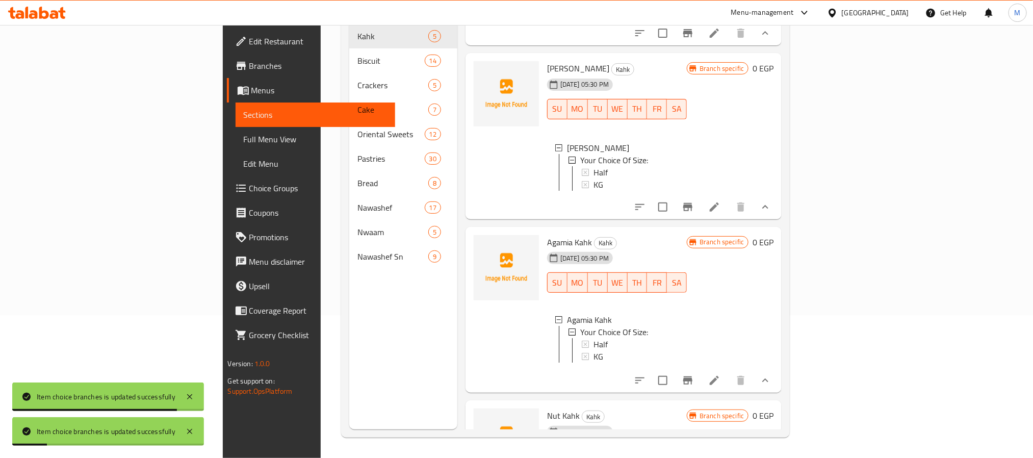
scroll to position [404, 0]
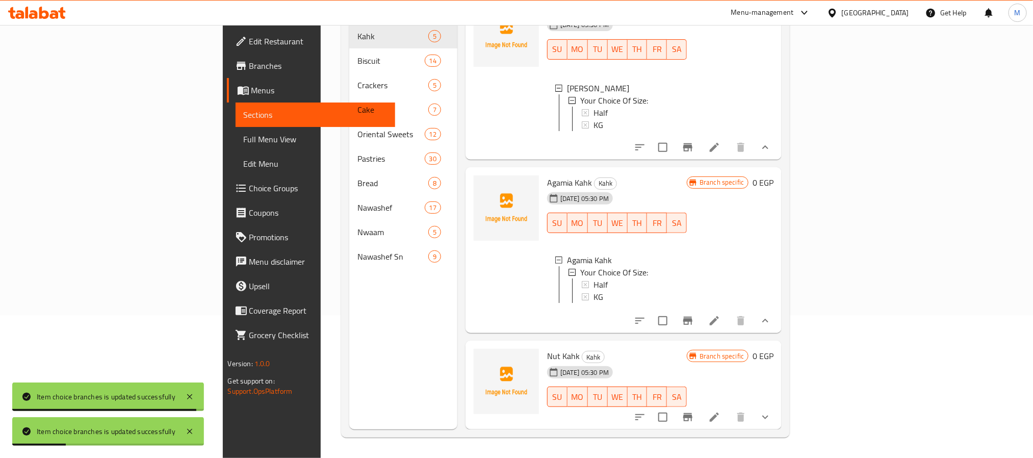
click at [772, 415] on icon "show more" at bounding box center [765, 417] width 12 height 12
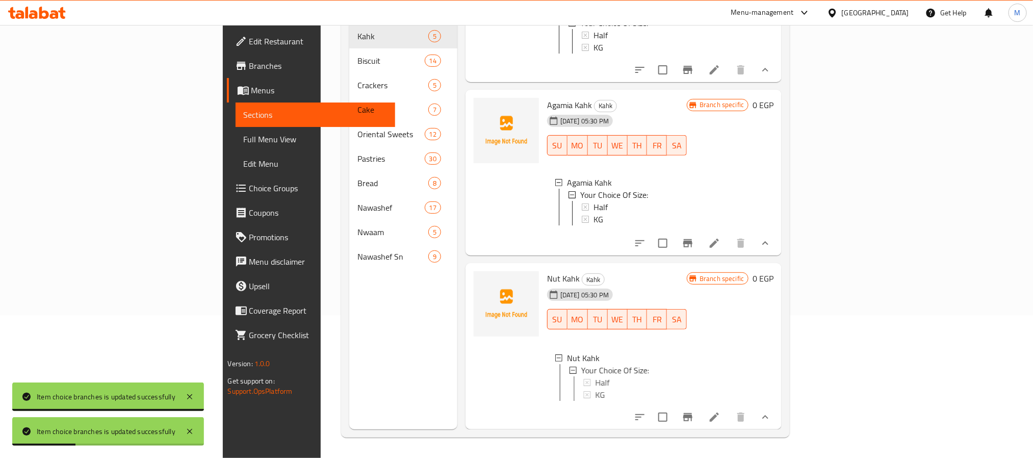
scroll to position [493, 0]
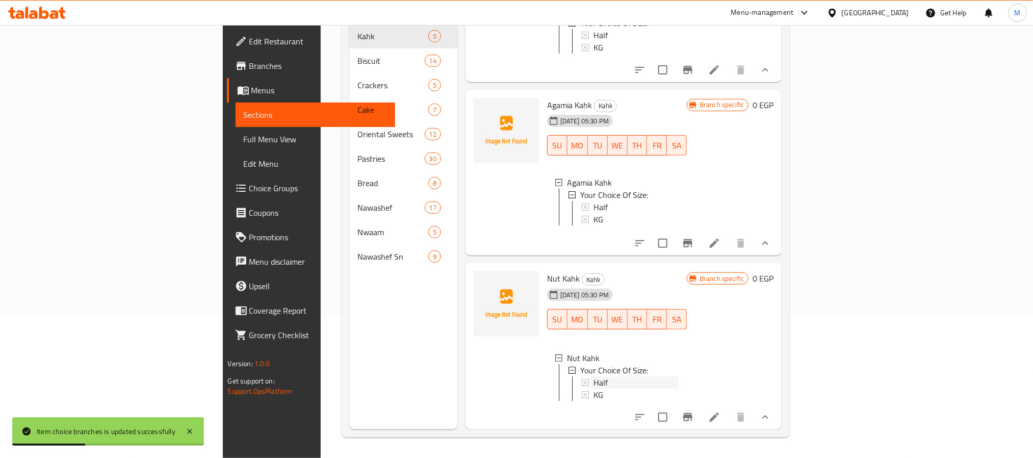
click at [594, 376] on div "Half" at bounding box center [636, 382] width 85 height 12
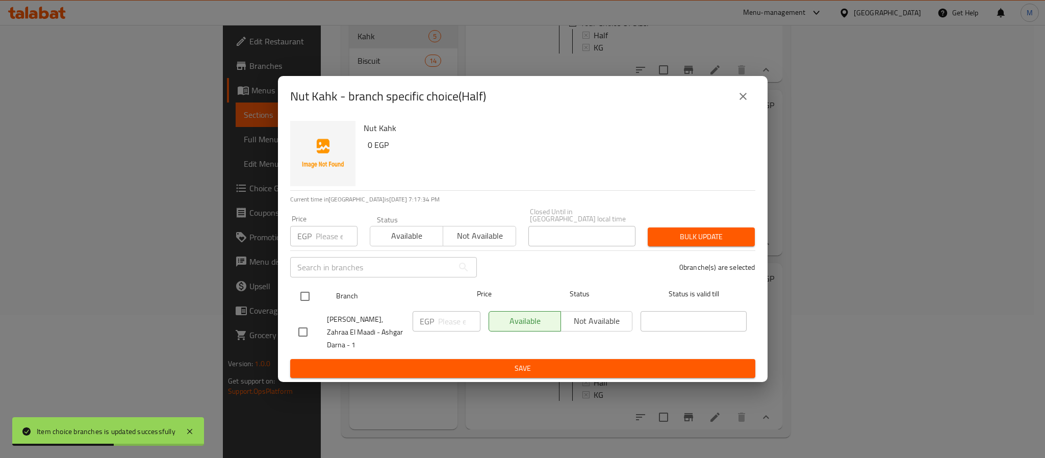
click at [305, 303] on input "checkbox" at bounding box center [304, 296] width 21 height 21
checkbox input "true"
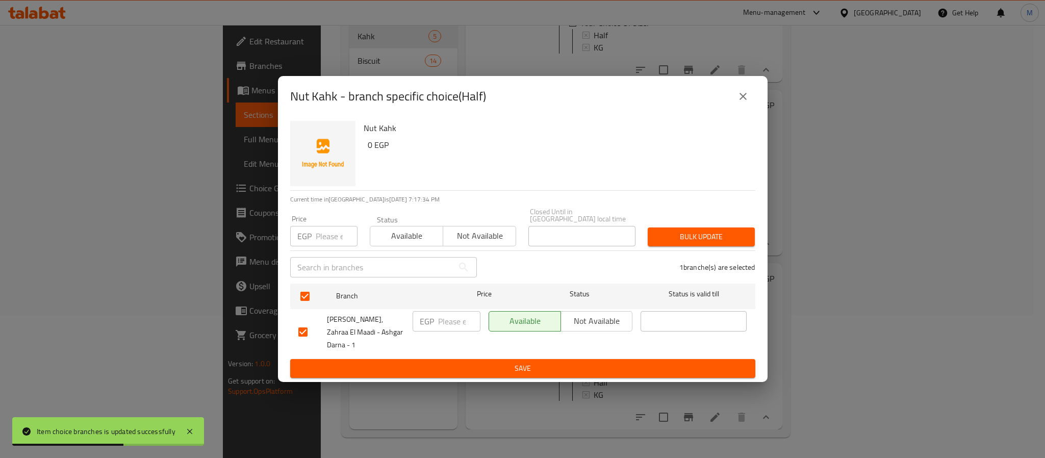
click at [322, 242] on input "number" at bounding box center [337, 236] width 42 height 20
type input "150"
type button "0"
type button "1"
click at [648, 227] on button "Bulk update" at bounding box center [701, 236] width 107 height 19
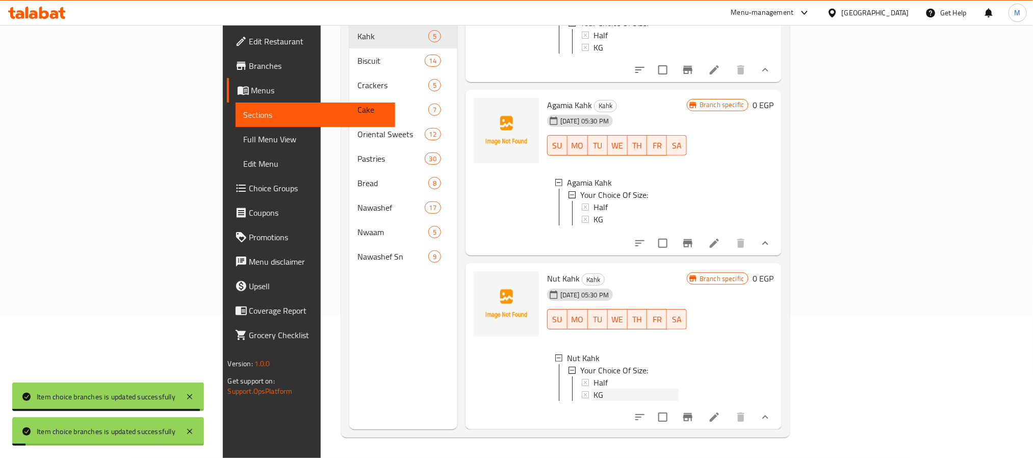
click at [594, 389] on div "KG" at bounding box center [636, 395] width 85 height 12
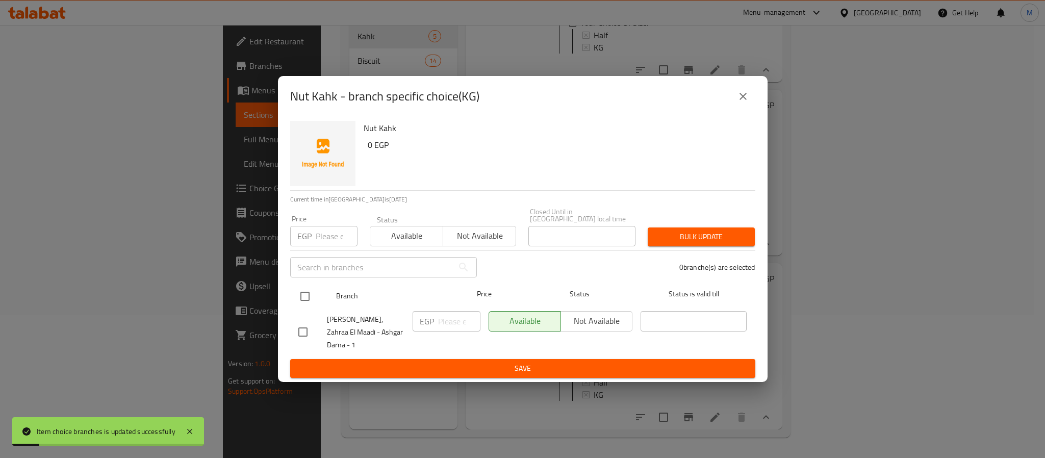
click at [300, 300] on input "checkbox" at bounding box center [304, 296] width 21 height 21
checkbox input "true"
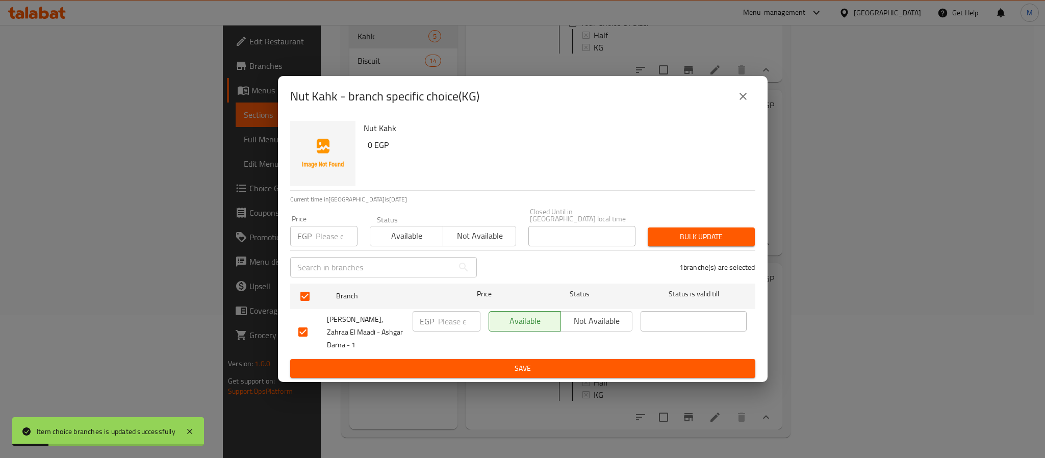
click at [328, 246] on input "number" at bounding box center [337, 236] width 42 height 20
type input "300"
type button "0"
type button "1"
click at [648, 227] on button "Bulk update" at bounding box center [701, 236] width 107 height 19
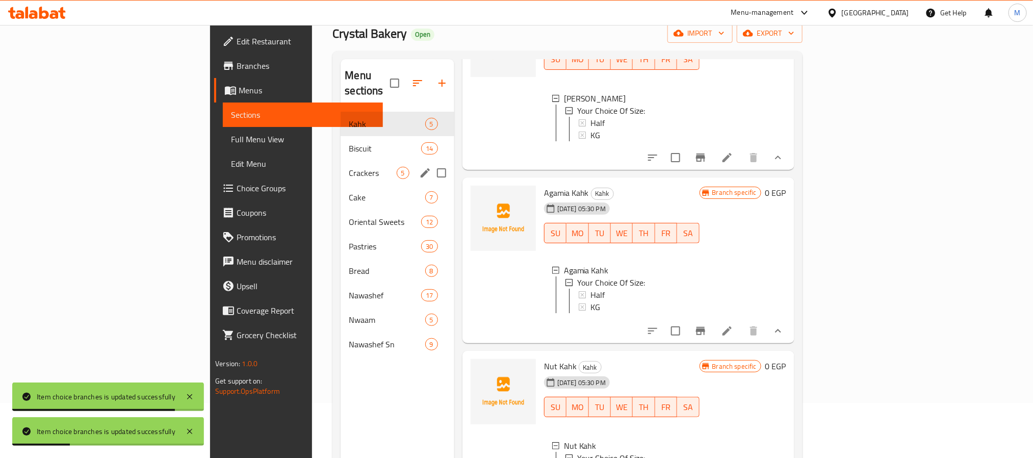
scroll to position [0, 0]
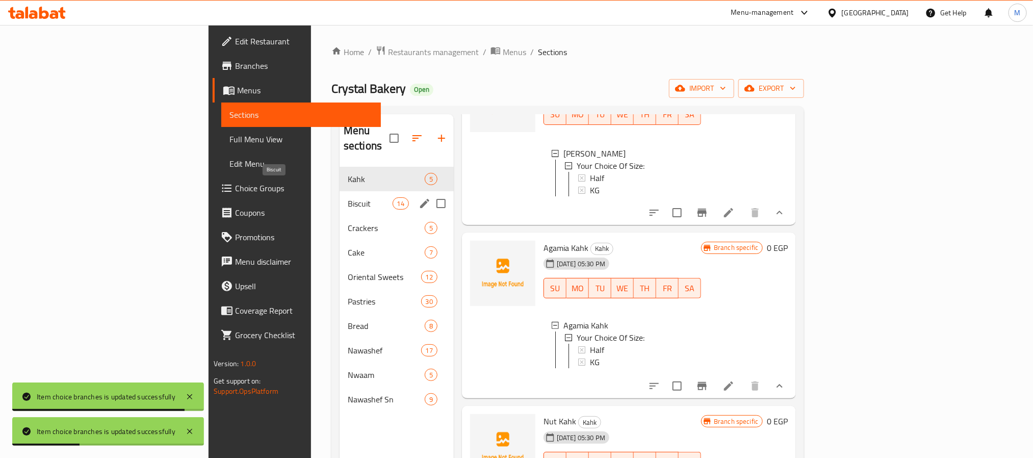
click at [348, 197] on span "Biscuit" at bounding box center [370, 203] width 45 height 12
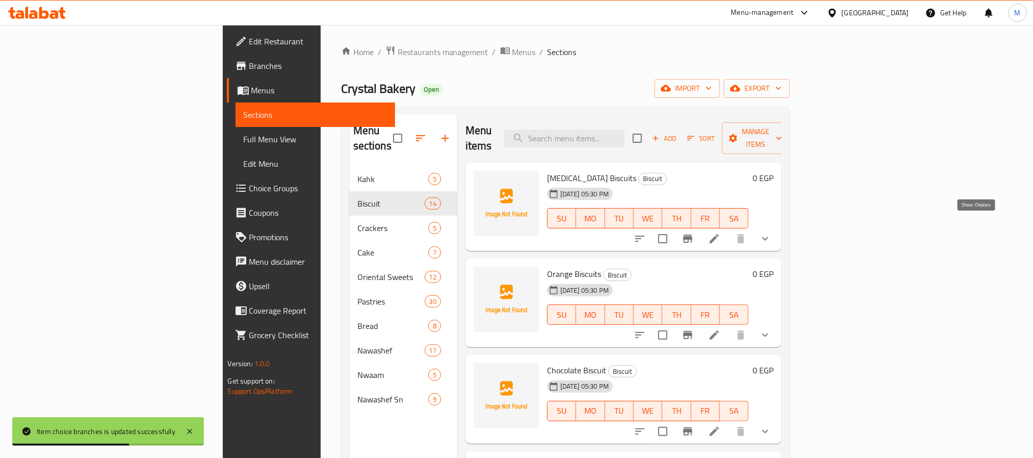
click at [772, 233] on icon "show more" at bounding box center [765, 239] width 12 height 12
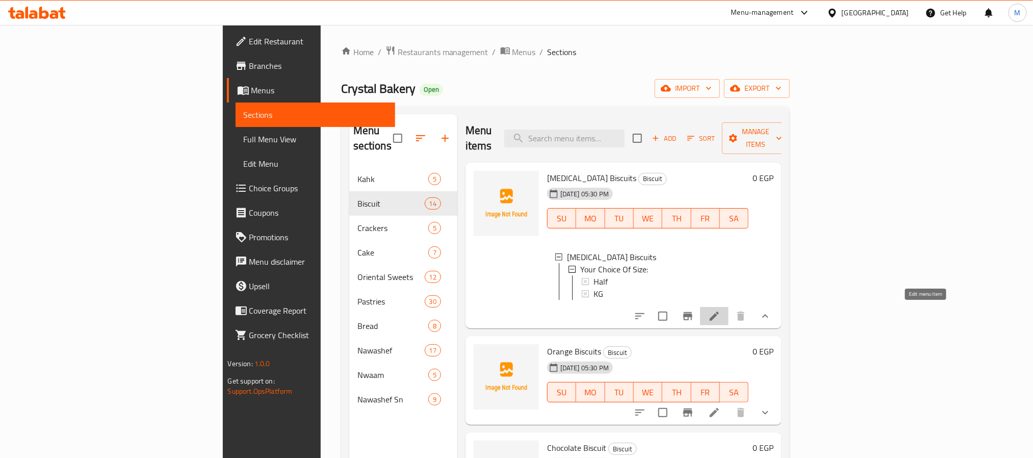
click at [719, 317] on icon at bounding box center [714, 316] width 9 height 9
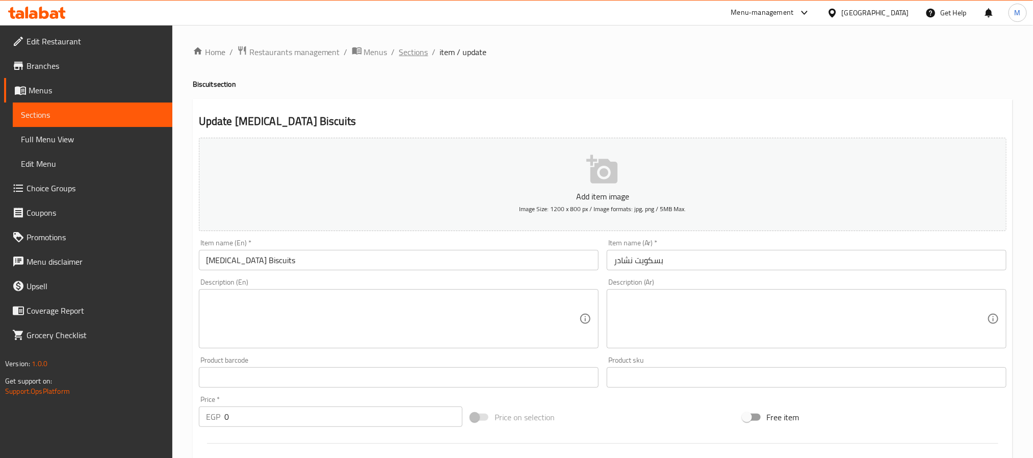
click at [415, 54] on span "Sections" at bounding box center [413, 52] width 29 height 12
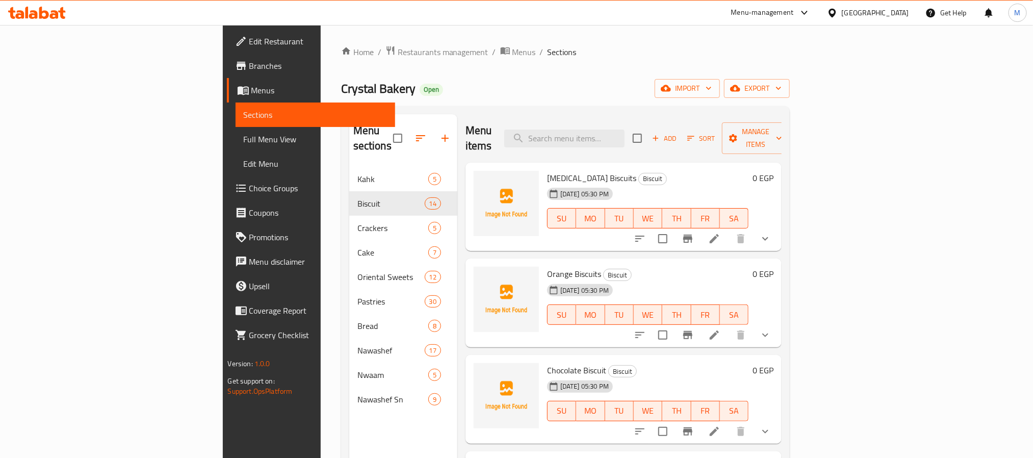
click at [772, 233] on icon "show more" at bounding box center [765, 239] width 12 height 12
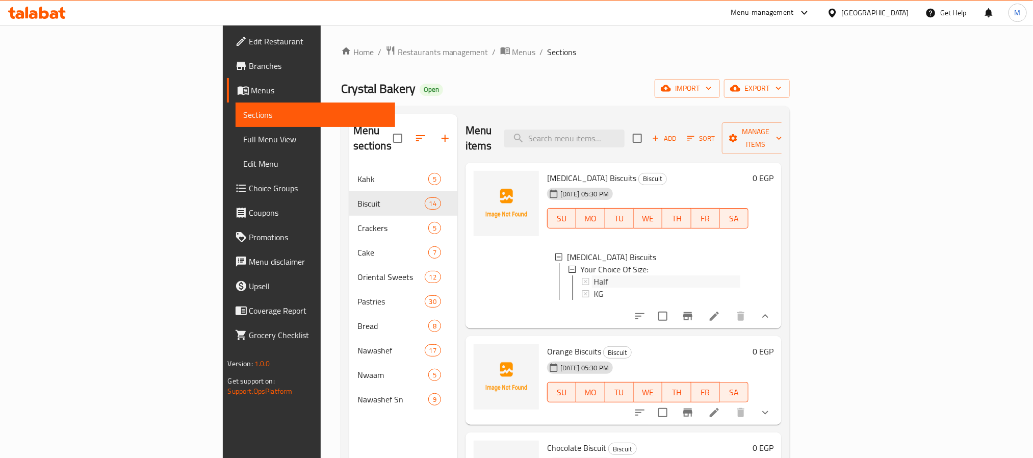
click at [594, 275] on div "Half" at bounding box center [667, 281] width 147 height 12
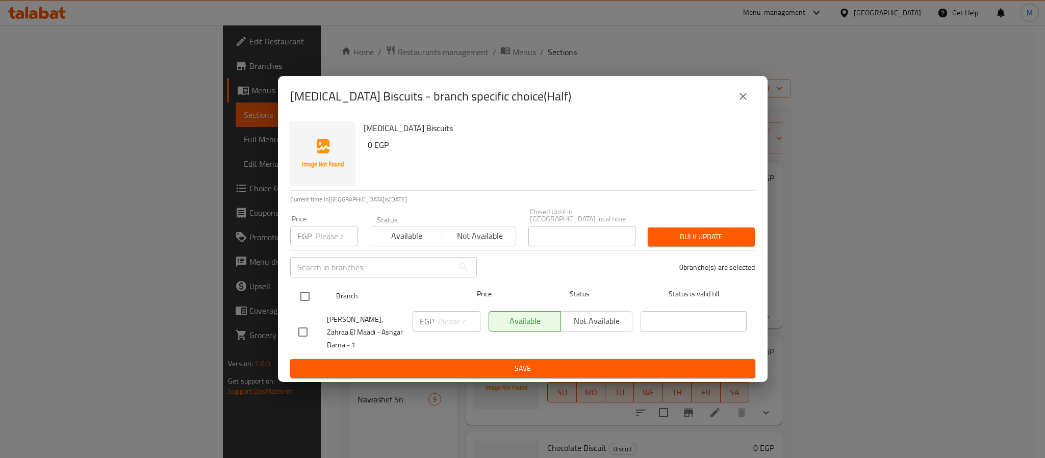
click at [300, 300] on input "checkbox" at bounding box center [304, 296] width 21 height 21
checkbox input "true"
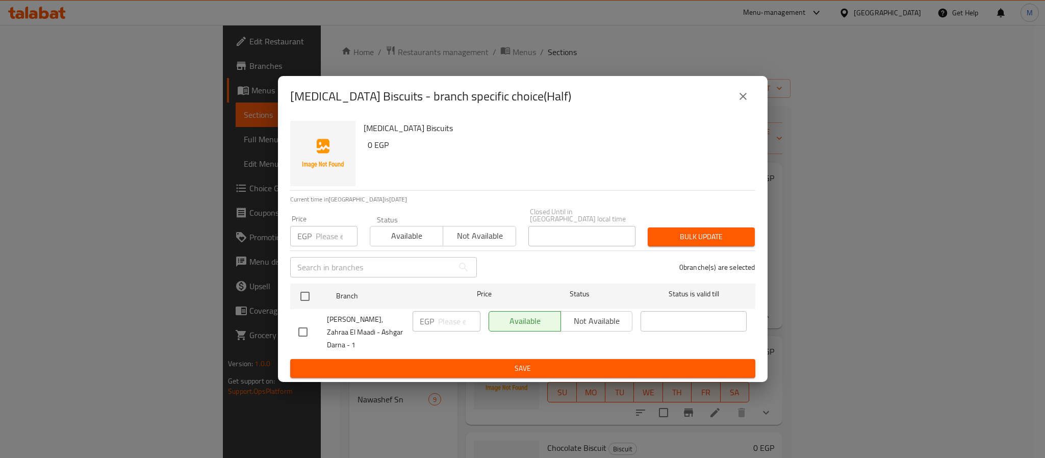
checkbox input "true"
click at [328, 246] on input "number" at bounding box center [337, 236] width 42 height 20
type input "120"
type button "0"
type button "1"
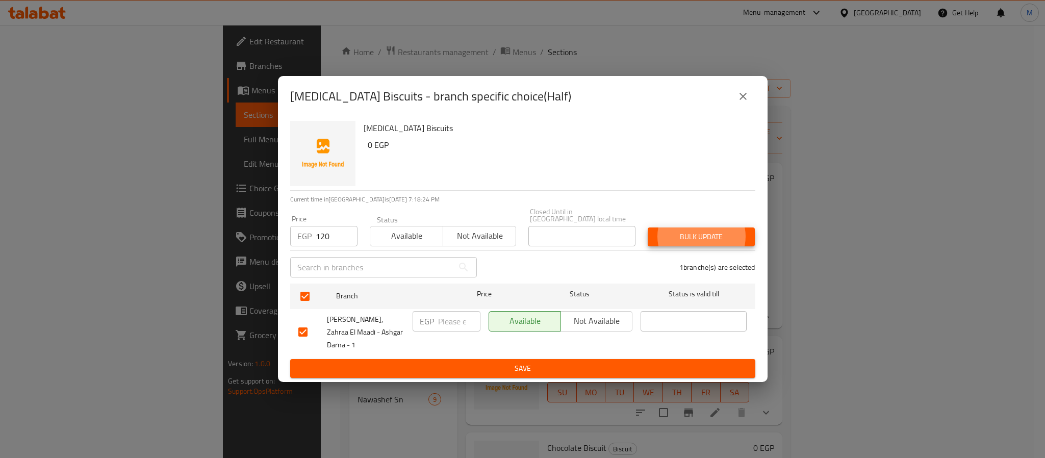
click at [648, 227] on button "Bulk update" at bounding box center [701, 236] width 107 height 19
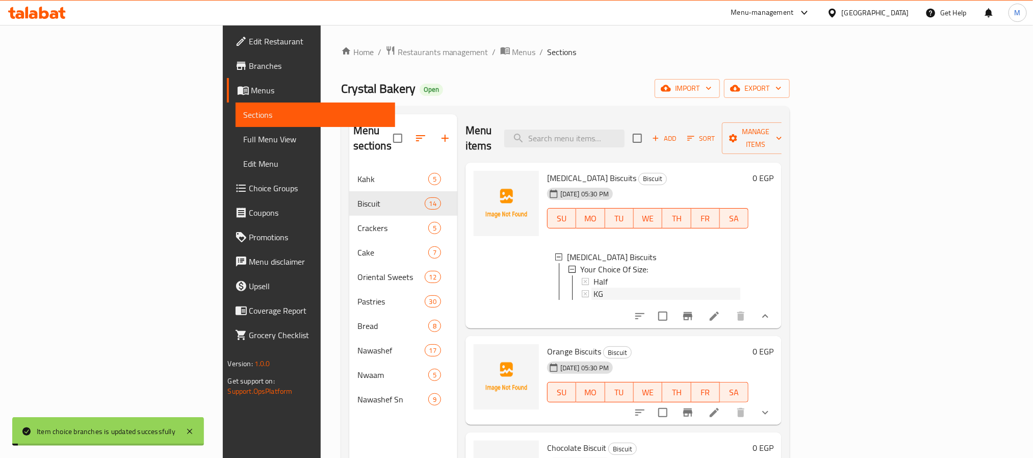
click at [594, 288] on span "KG" at bounding box center [599, 294] width 10 height 12
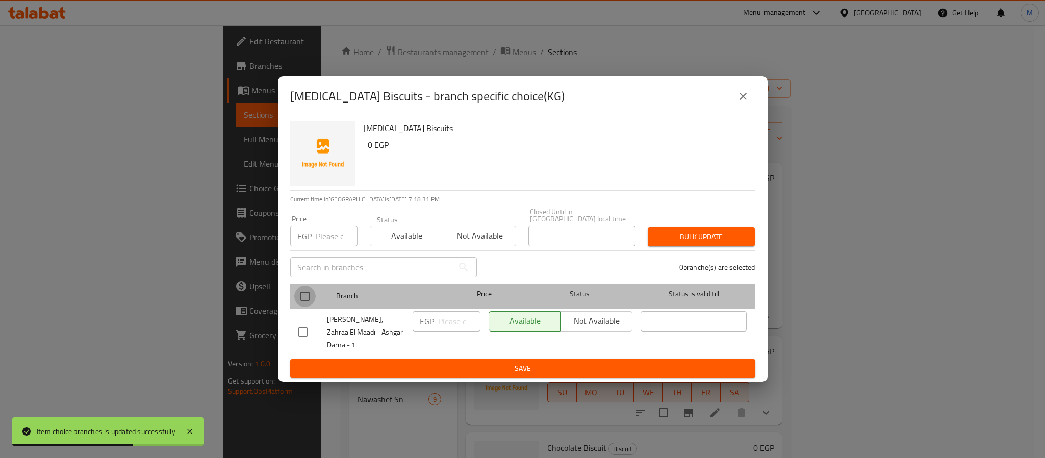
drag, startPoint x: 300, startPoint y: 302, endPoint x: 309, endPoint y: 266, distance: 36.9
click at [302, 300] on input "checkbox" at bounding box center [304, 296] width 21 height 21
checkbox input "true"
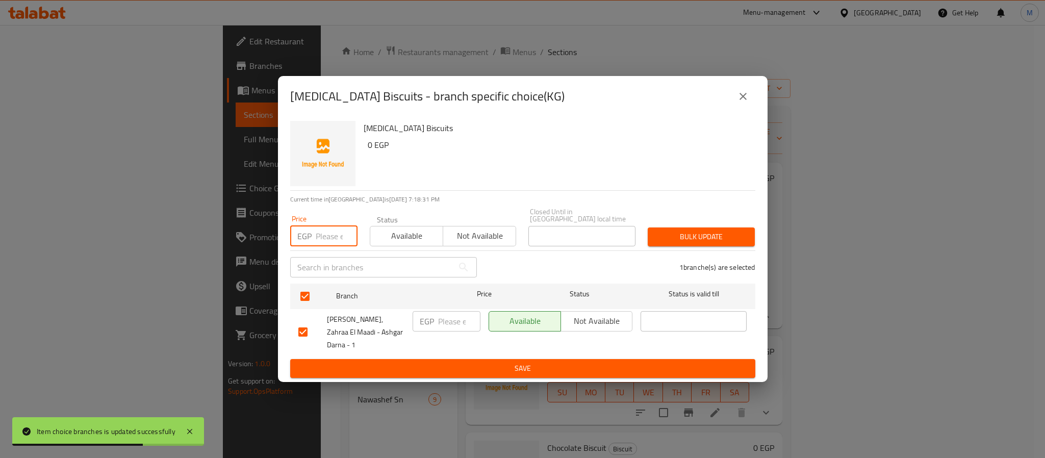
click at [326, 238] on input "number" at bounding box center [337, 236] width 42 height 20
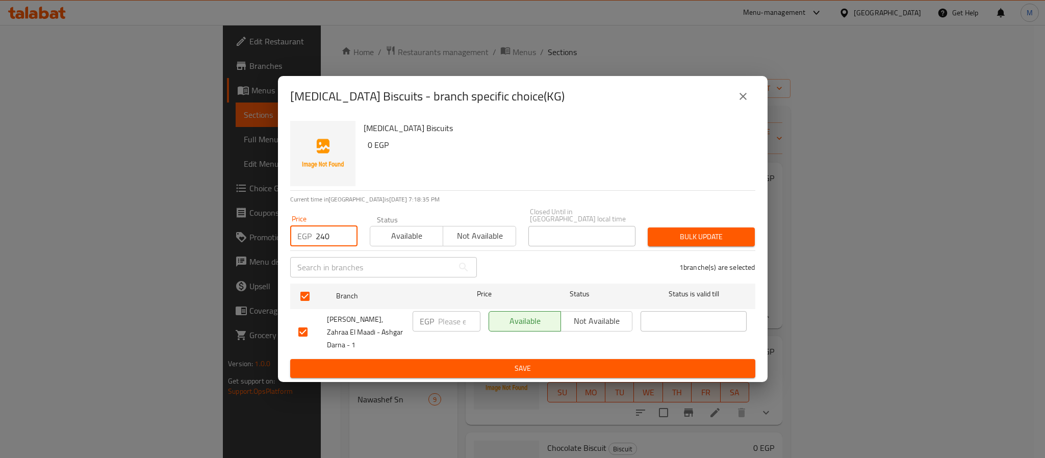
type input "240"
click at [681, 233] on span "Bulk update" at bounding box center [701, 236] width 91 height 13
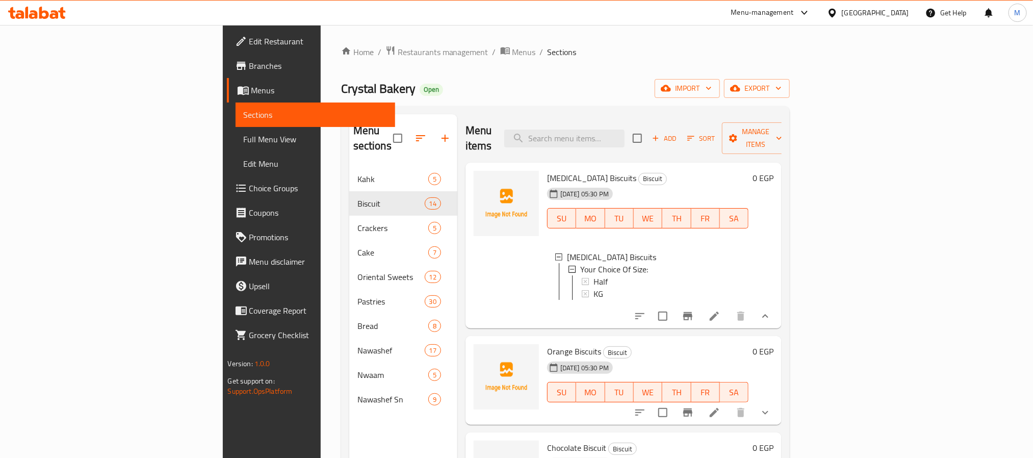
scroll to position [153, 0]
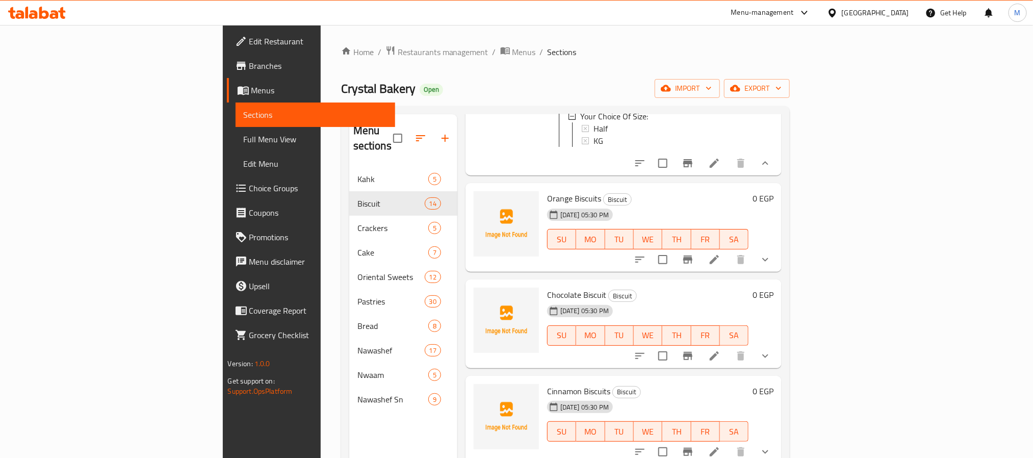
click at [778, 251] on button "show more" at bounding box center [765, 259] width 24 height 24
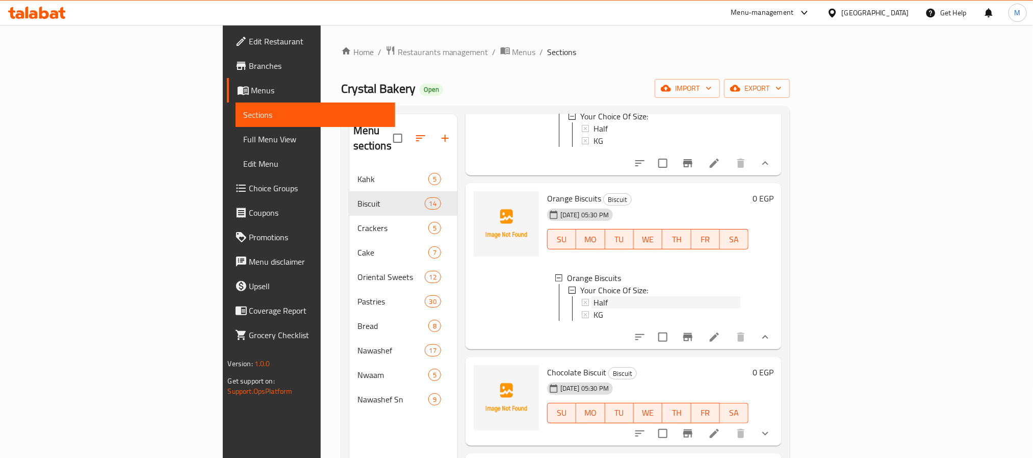
click at [594, 297] on span "Half" at bounding box center [601, 302] width 14 height 12
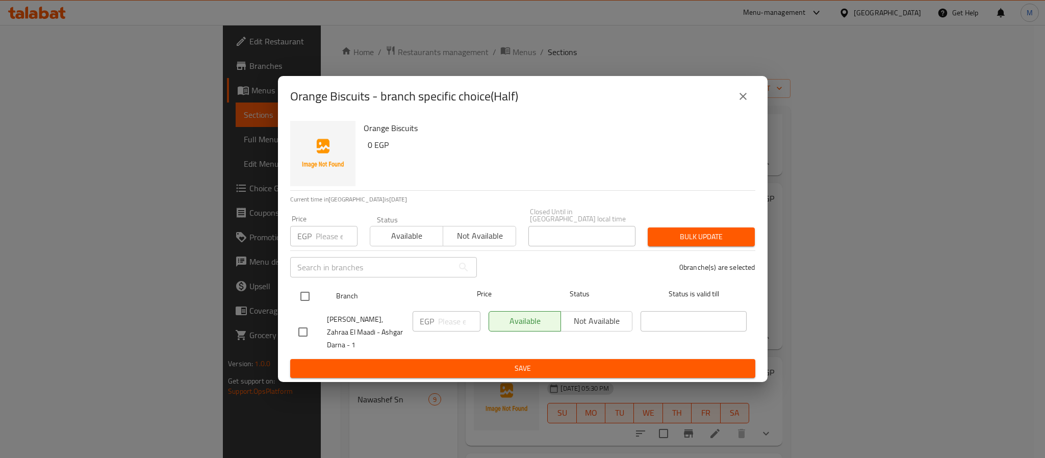
click at [298, 300] on input "checkbox" at bounding box center [304, 296] width 21 height 21
checkbox input "true"
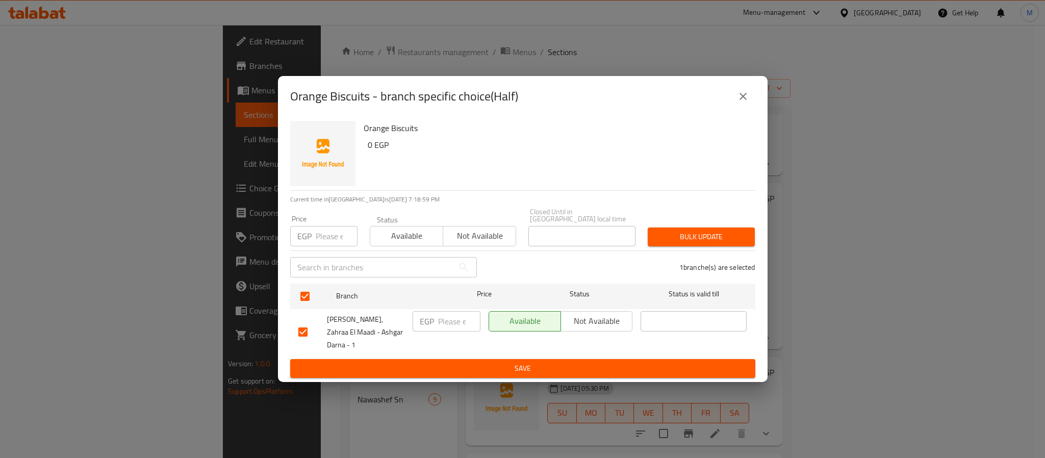
click at [320, 237] on input "number" at bounding box center [337, 236] width 42 height 20
type input "120"
drag, startPoint x: 704, startPoint y: 228, endPoint x: 707, endPoint y: 242, distance: 14.1
click at [704, 228] on div "Bulk update" at bounding box center [700, 236] width 119 height 31
click at [708, 243] on span "Bulk update" at bounding box center [701, 236] width 91 height 13
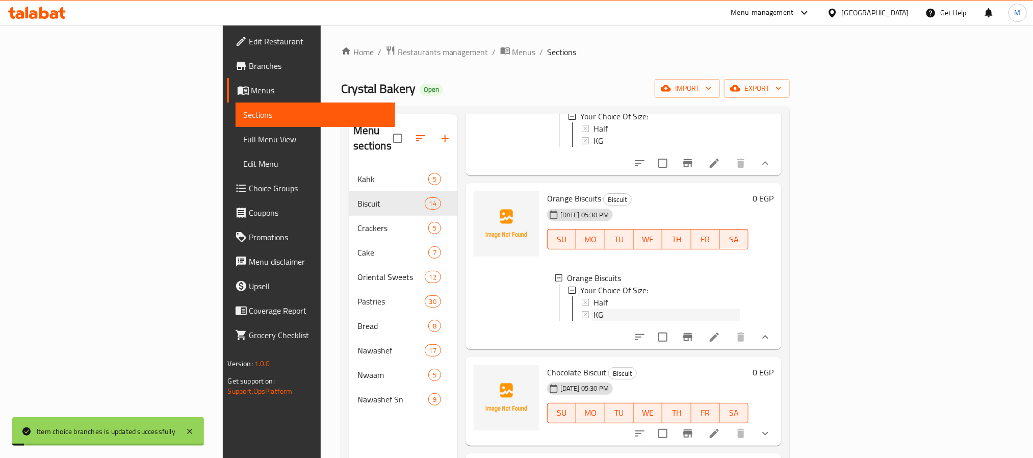
click at [594, 311] on div "KG" at bounding box center [667, 315] width 147 height 12
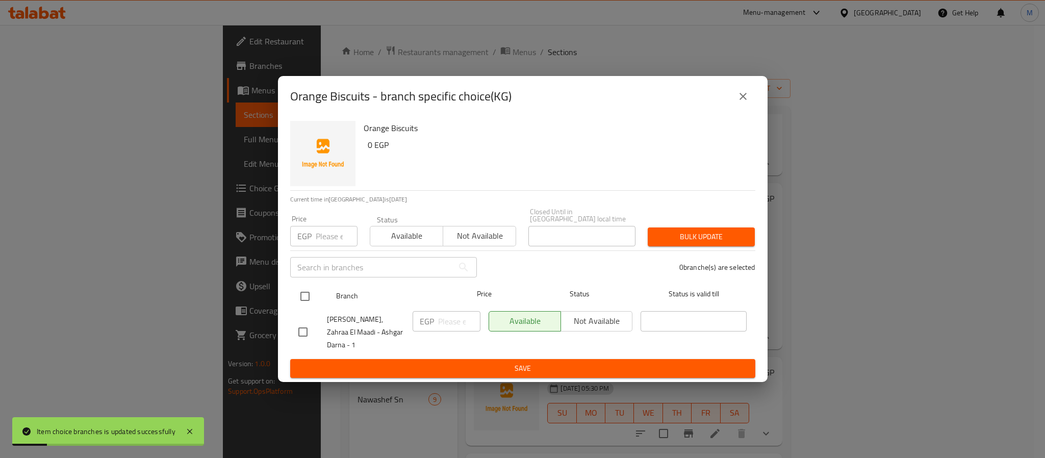
click at [302, 298] on input "checkbox" at bounding box center [304, 296] width 21 height 21
checkbox input "true"
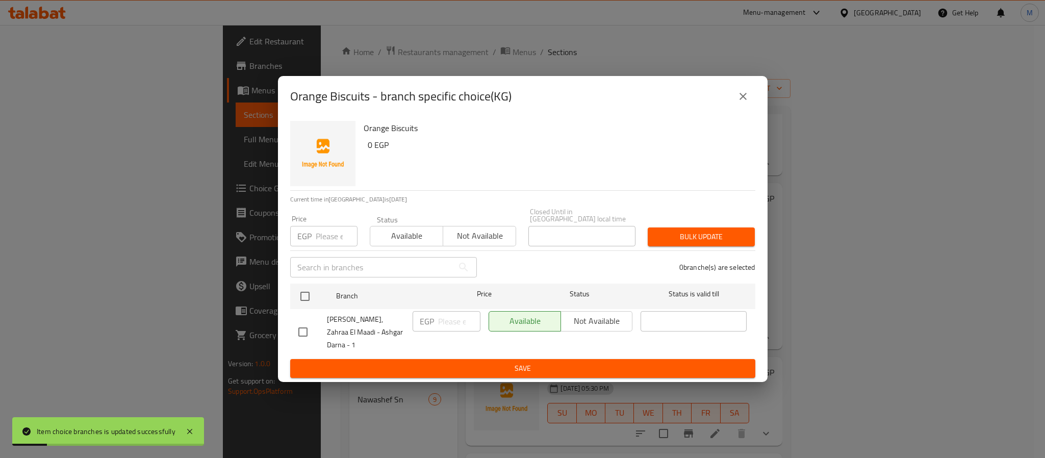
checkbox input "true"
click at [330, 236] on input "number" at bounding box center [337, 236] width 42 height 20
type input "240"
click at [686, 236] on span "Bulk update" at bounding box center [701, 236] width 91 height 13
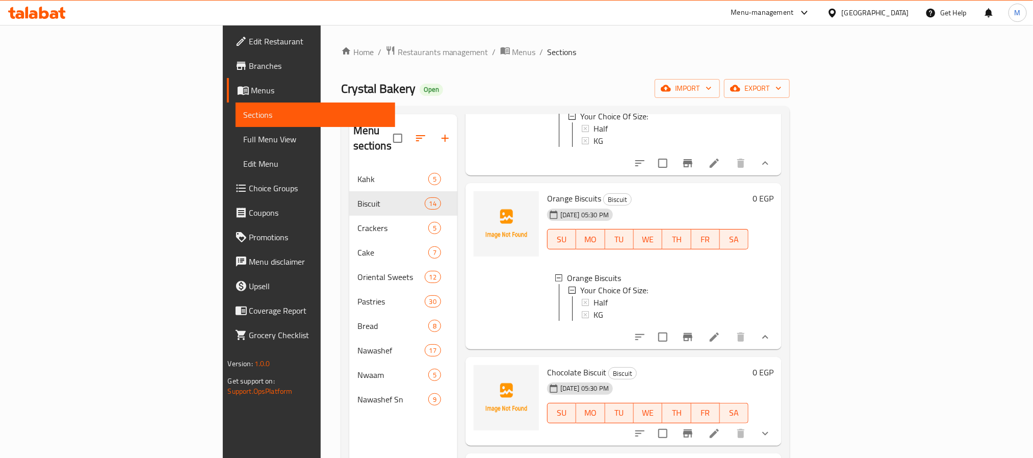
scroll to position [2, 0]
click at [594, 310] on div "KG" at bounding box center [667, 313] width 147 height 12
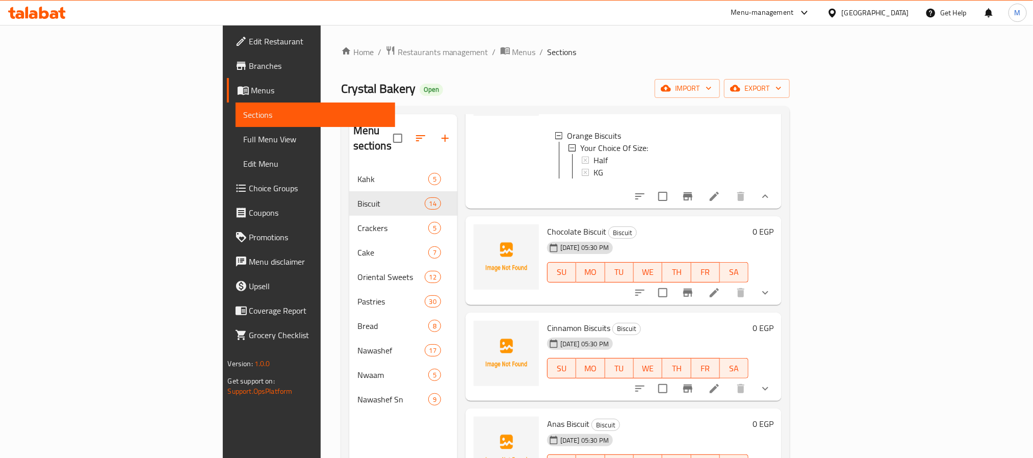
scroll to position [306, 0]
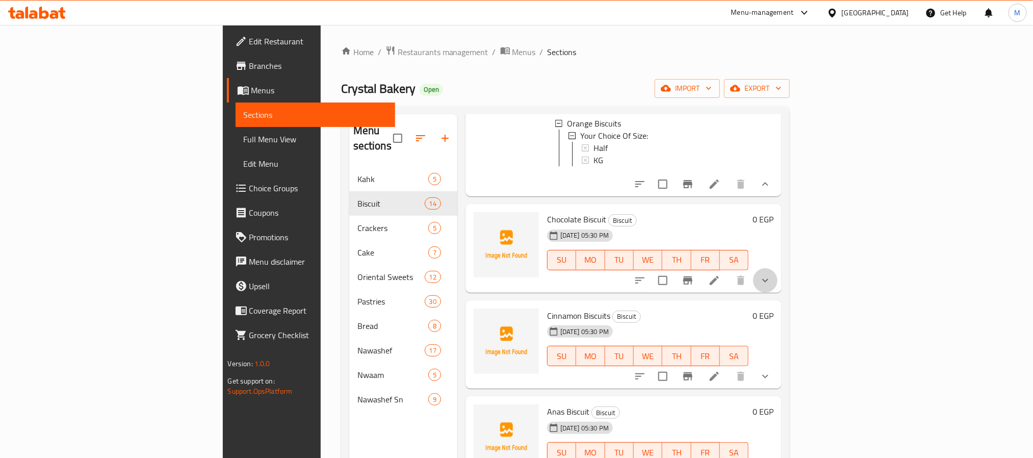
click at [772, 287] on icon "show more" at bounding box center [765, 280] width 12 height 12
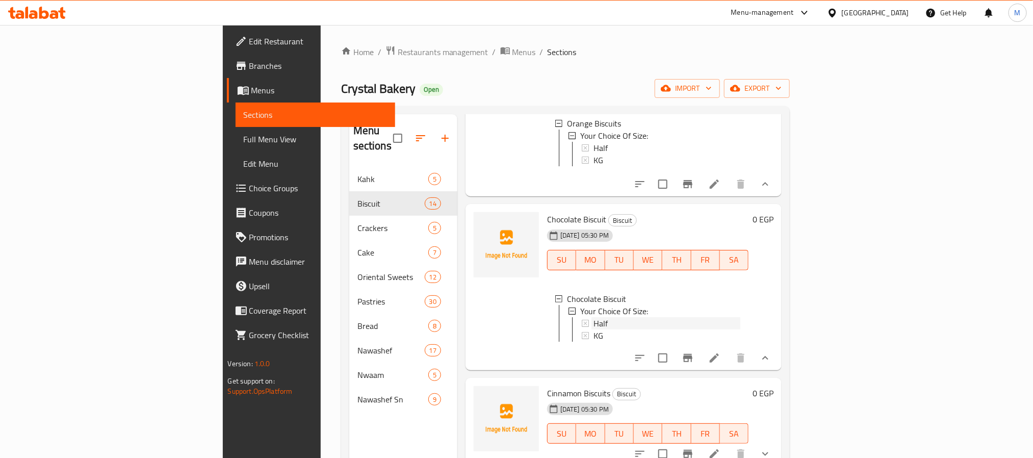
click at [594, 329] on span "Half" at bounding box center [601, 323] width 14 height 12
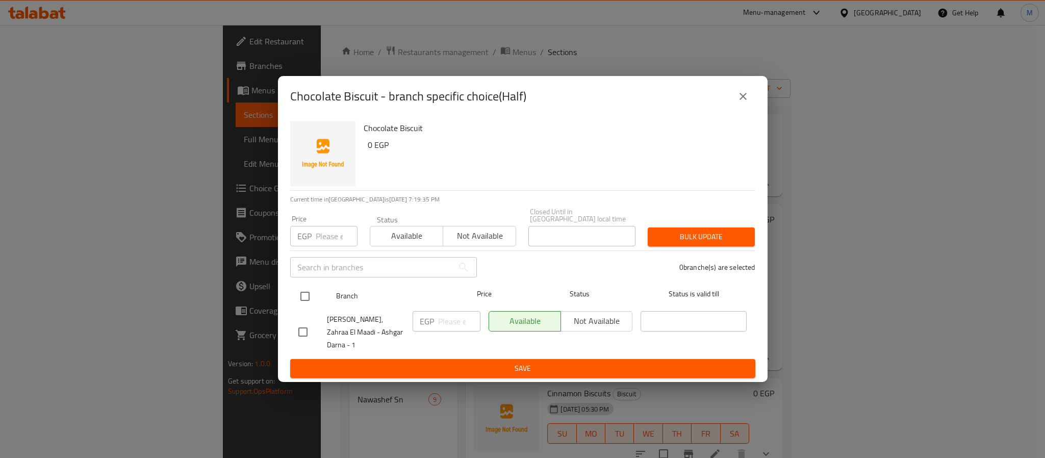
click at [297, 299] on input "checkbox" at bounding box center [304, 296] width 21 height 21
checkbox input "true"
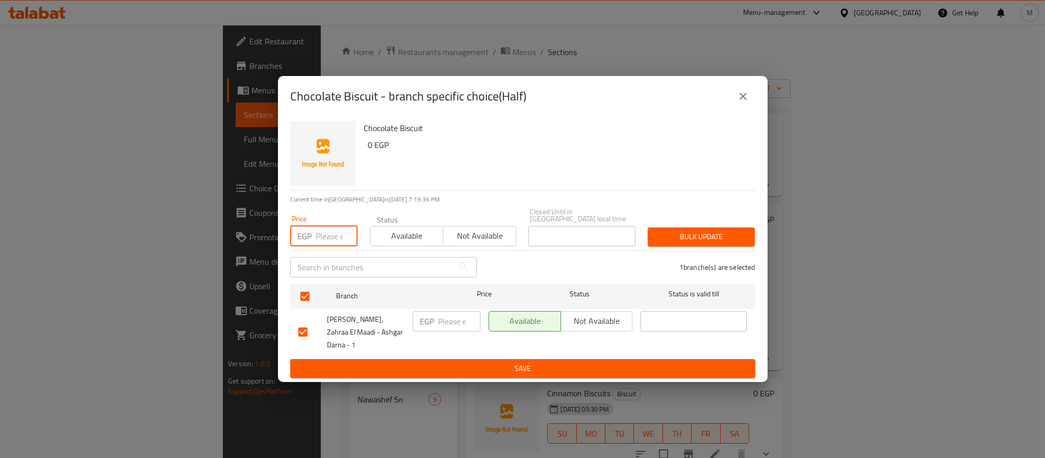
click at [320, 242] on input "number" at bounding box center [337, 236] width 42 height 20
click at [318, 242] on input "number" at bounding box center [337, 236] width 42 height 20
type input "120"
type button "0"
type button "1"
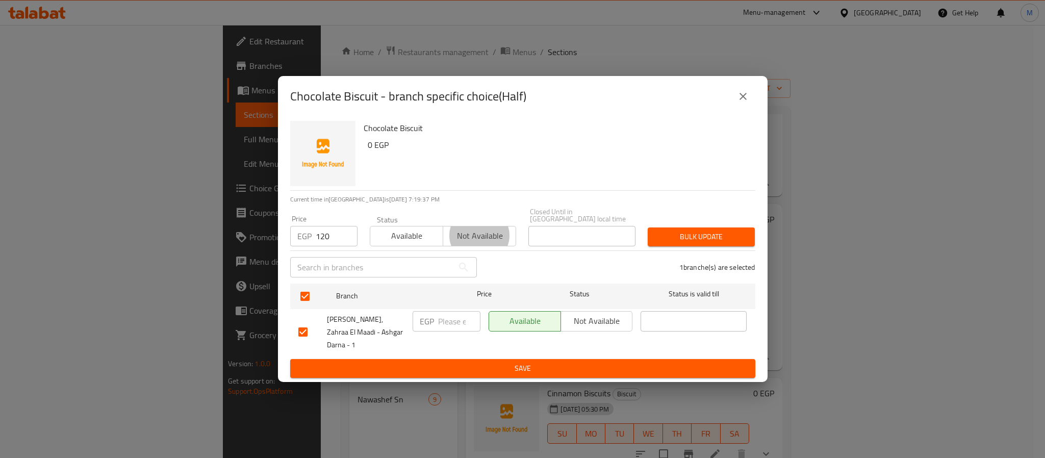
click at [648, 227] on button "Bulk update" at bounding box center [701, 236] width 107 height 19
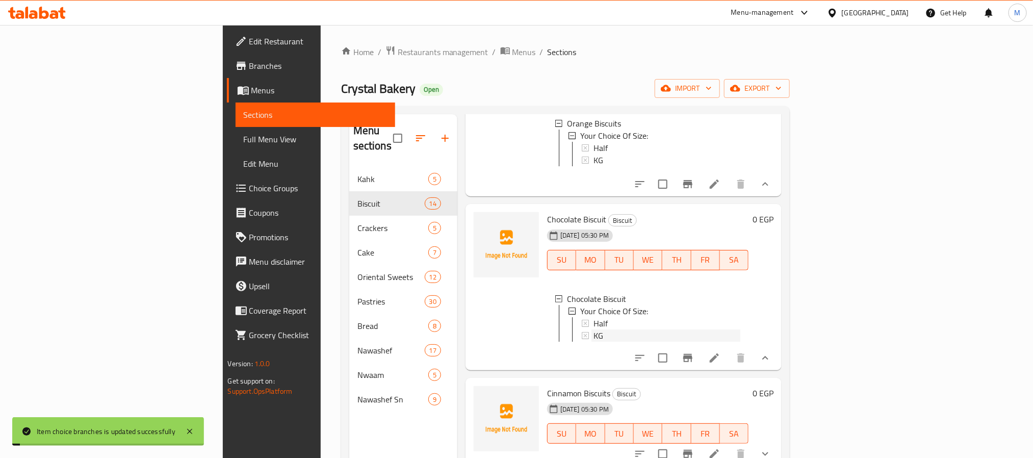
click at [594, 342] on span "KG" at bounding box center [599, 335] width 10 height 12
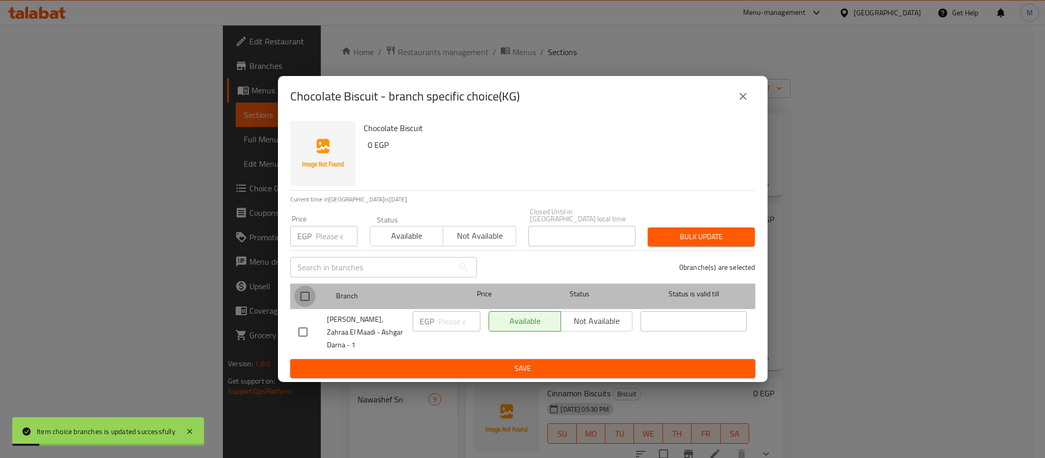
click at [306, 297] on input "checkbox" at bounding box center [304, 296] width 21 height 21
checkbox input "true"
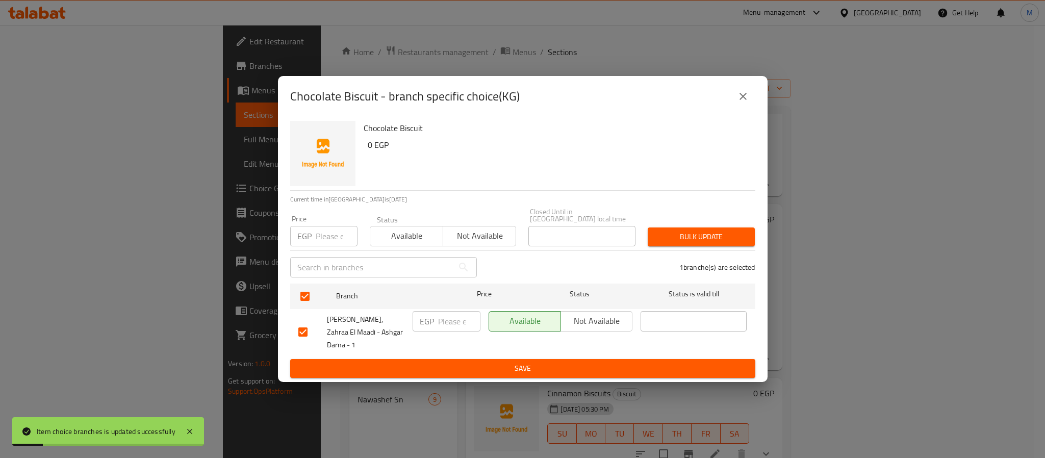
click at [319, 234] on input "number" at bounding box center [337, 236] width 42 height 20
type input "240"
type button "0"
type button "1"
click at [648, 227] on button "Bulk update" at bounding box center [701, 236] width 107 height 19
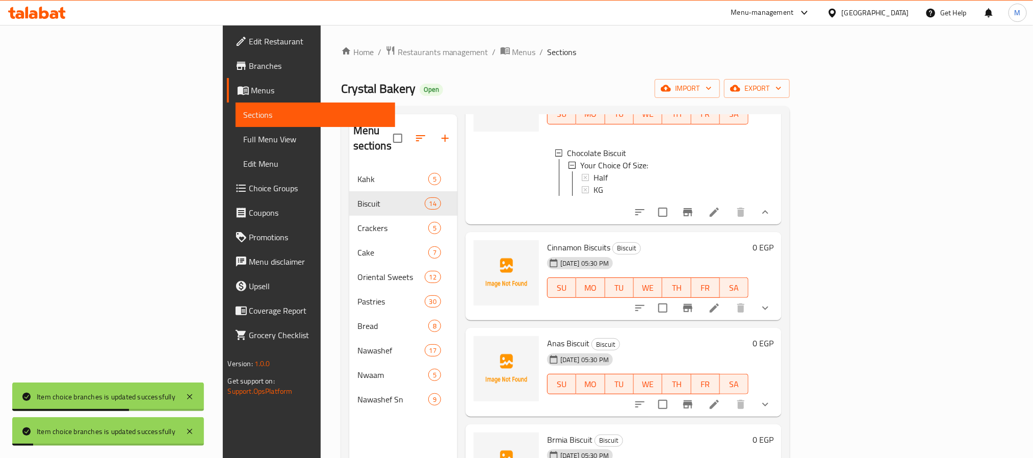
scroll to position [459, 0]
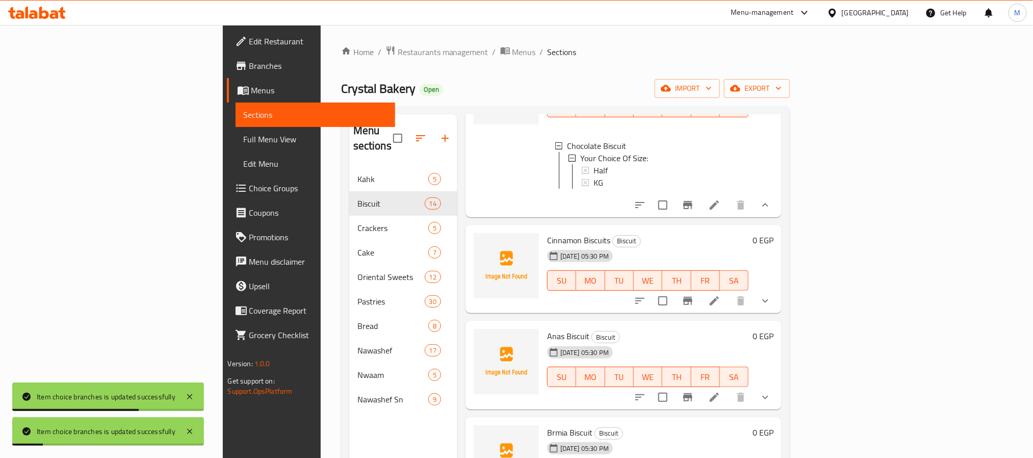
click at [772, 307] on icon "show more" at bounding box center [765, 301] width 12 height 12
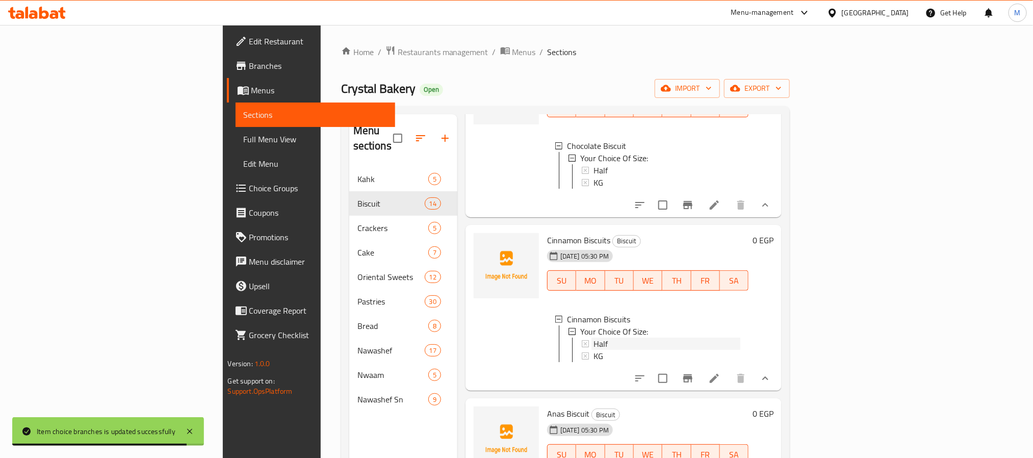
click at [594, 350] on div "Half" at bounding box center [667, 344] width 147 height 12
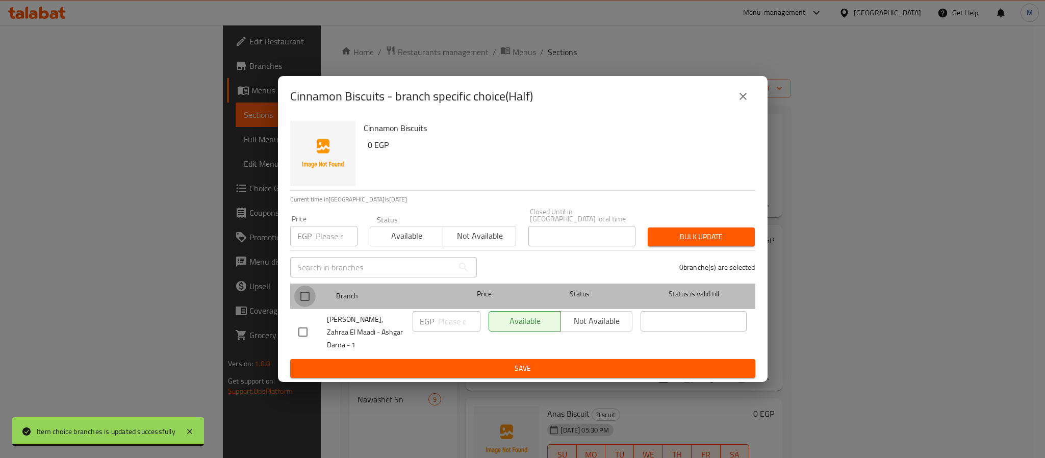
click at [308, 299] on input "checkbox" at bounding box center [304, 296] width 21 height 21
checkbox input "true"
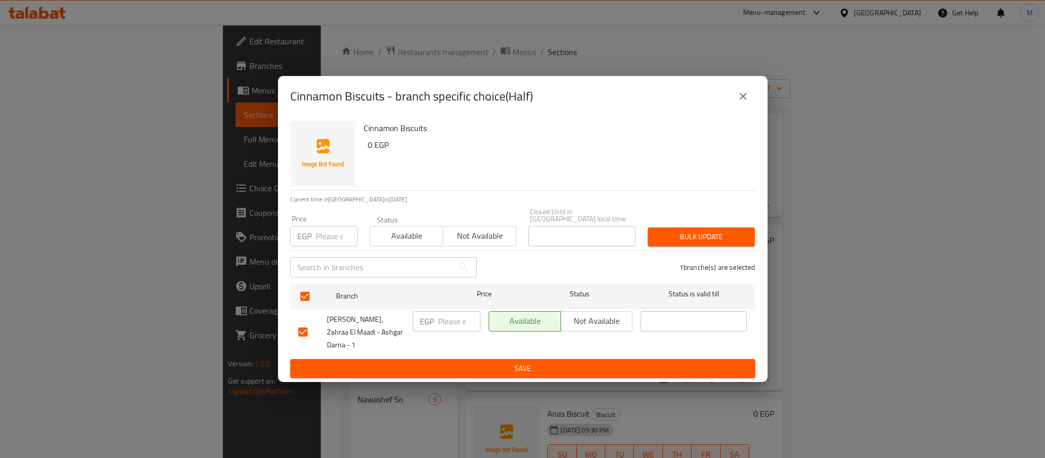
click at [316, 238] on input "number" at bounding box center [337, 236] width 42 height 20
type input "120"
type button "0"
type button "1"
click at [648, 227] on button "Bulk update" at bounding box center [701, 236] width 107 height 19
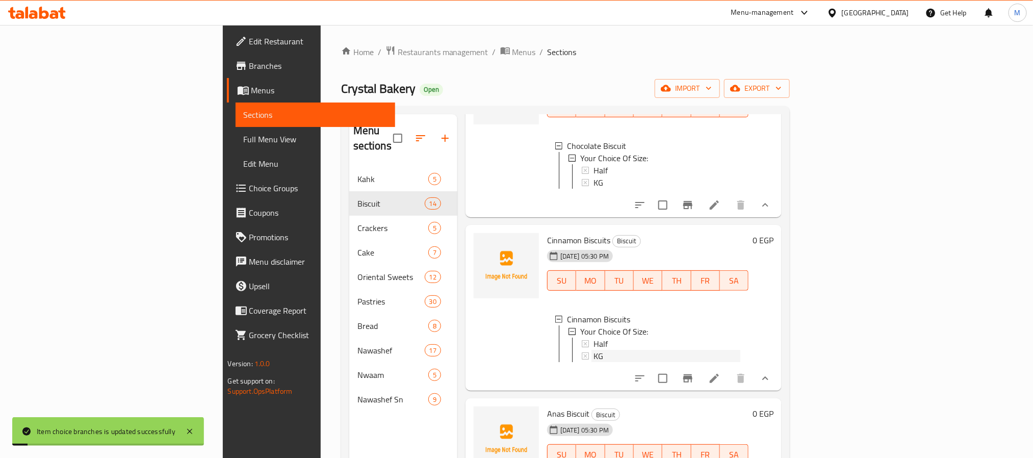
click at [594, 362] on div "KG" at bounding box center [667, 356] width 147 height 12
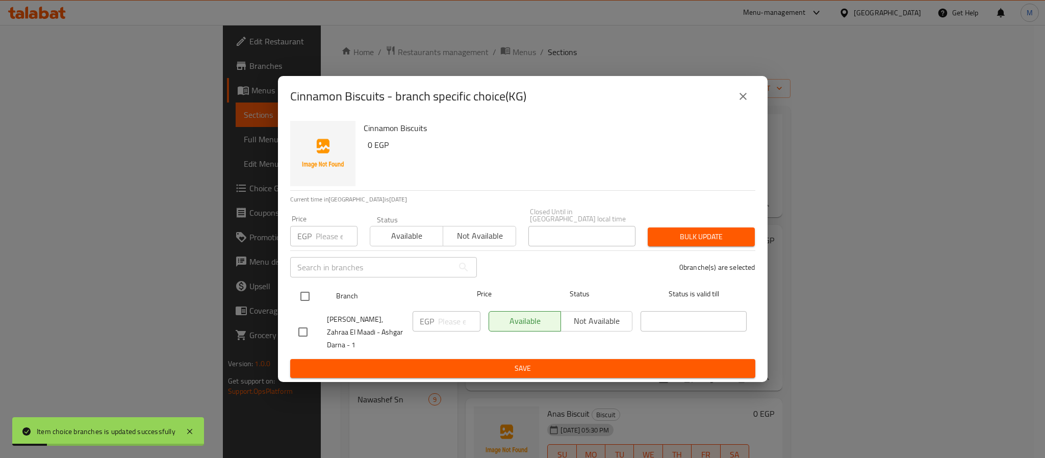
click at [298, 296] on input "checkbox" at bounding box center [304, 296] width 21 height 21
checkbox input "true"
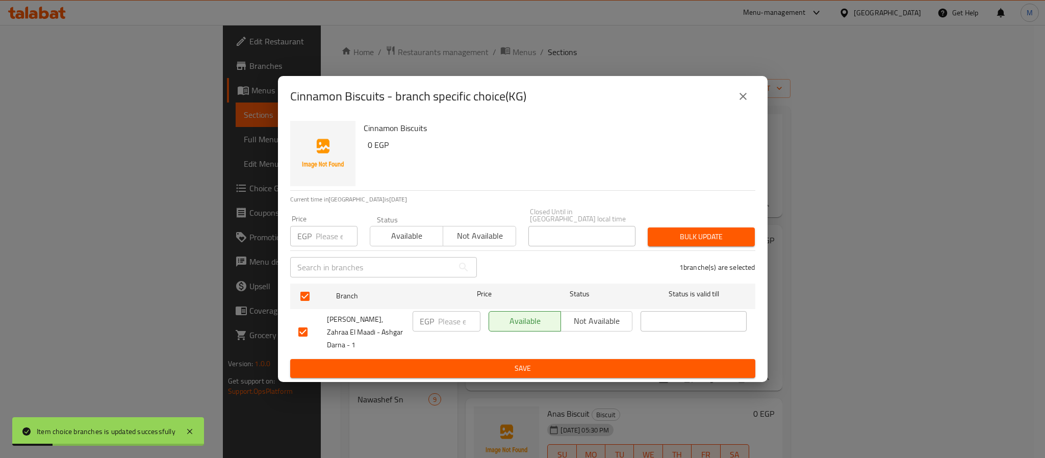
click at [318, 239] on input "number" at bounding box center [337, 236] width 42 height 20
type input "240"
type button "0"
type button "1"
click at [648, 227] on button "Bulk update" at bounding box center [701, 236] width 107 height 19
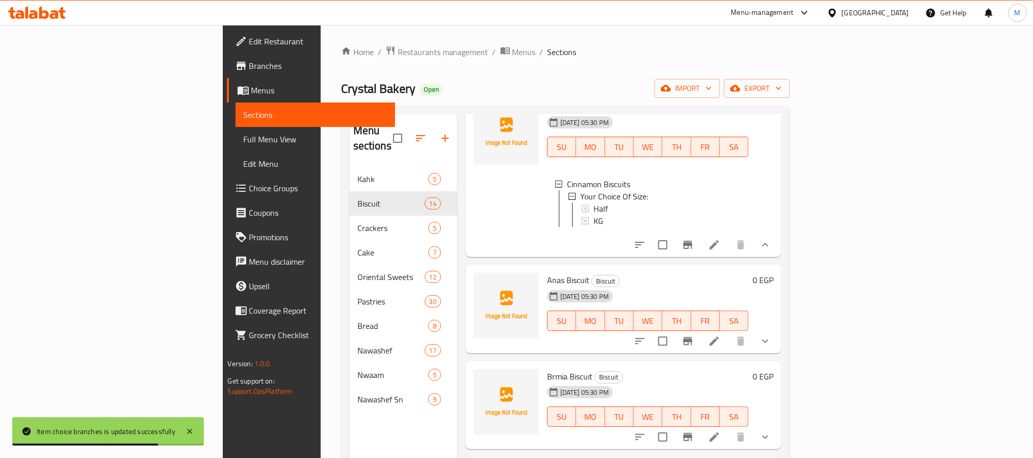
scroll to position [612, 0]
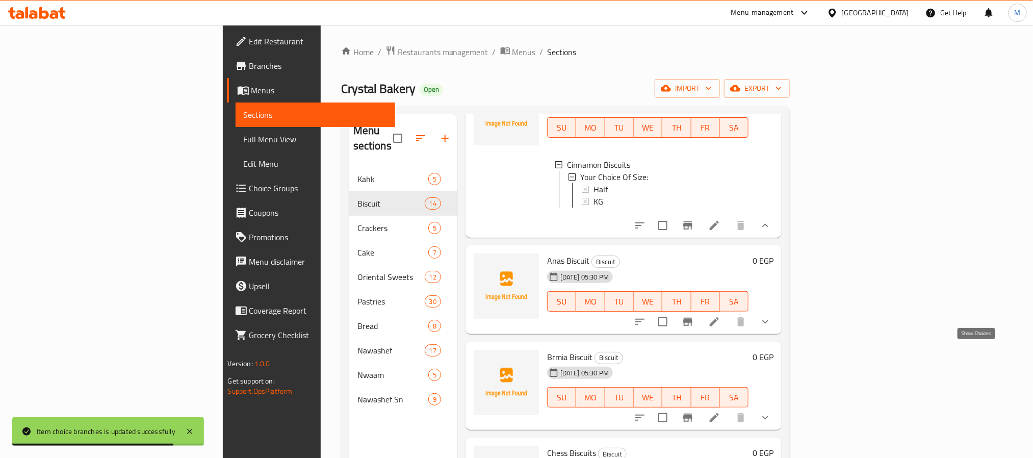
click at [778, 334] on button "show more" at bounding box center [765, 322] width 24 height 24
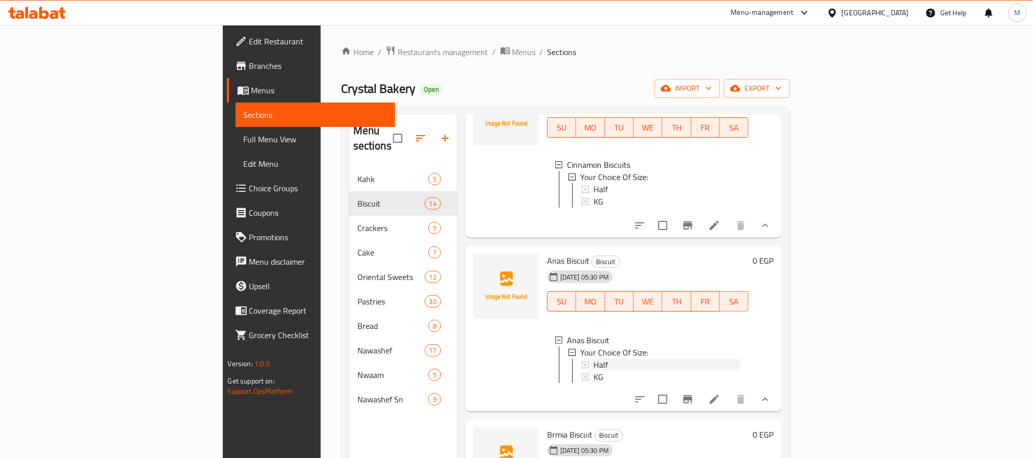
click at [594, 371] on span "Half" at bounding box center [601, 364] width 14 height 12
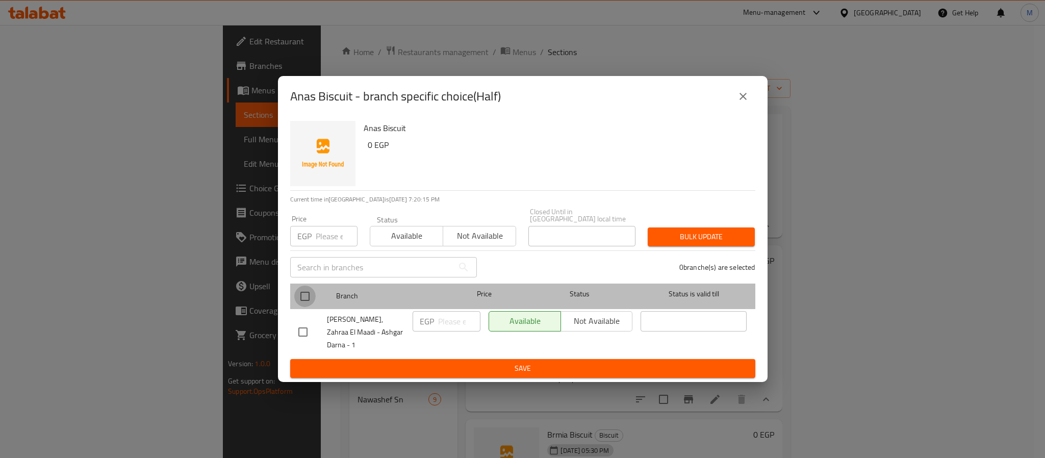
click at [298, 297] on input "checkbox" at bounding box center [304, 296] width 21 height 21
checkbox input "true"
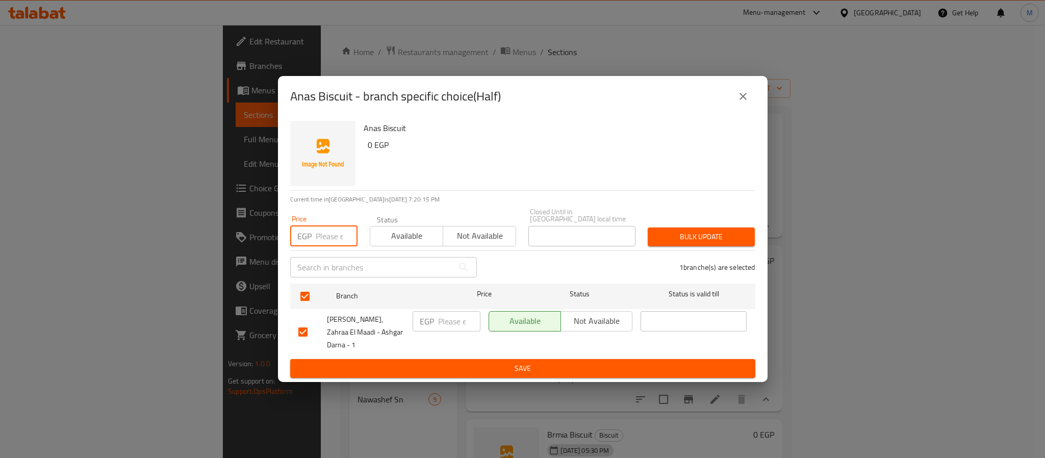
click at [323, 245] on input "number" at bounding box center [337, 236] width 42 height 20
type input "120"
type button "0"
type button "1"
click at [648, 227] on button "Bulk update" at bounding box center [701, 236] width 107 height 19
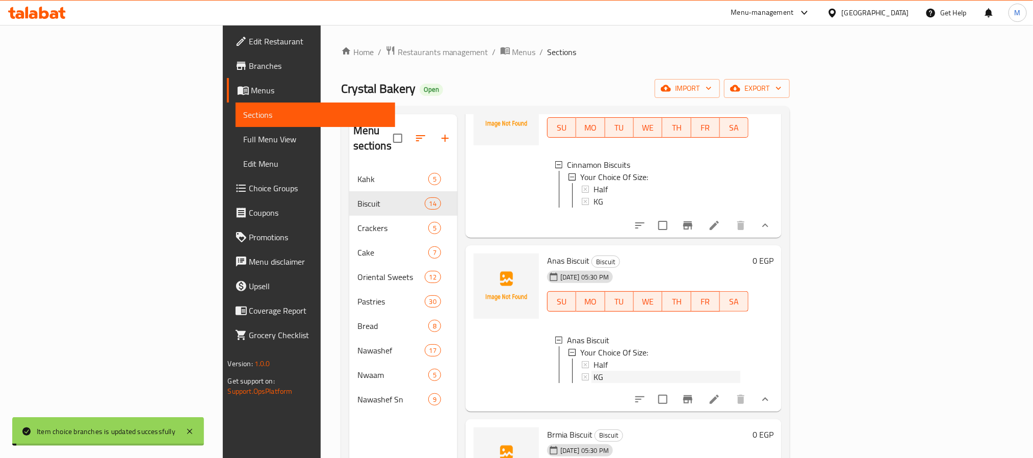
click at [594, 383] on div "KG" at bounding box center [667, 377] width 147 height 12
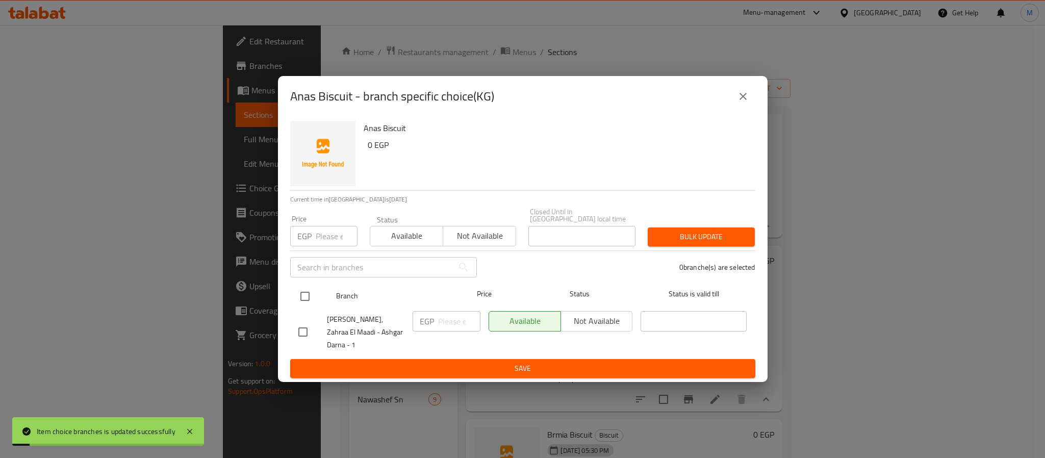
click at [306, 296] on input "checkbox" at bounding box center [304, 296] width 21 height 21
checkbox input "true"
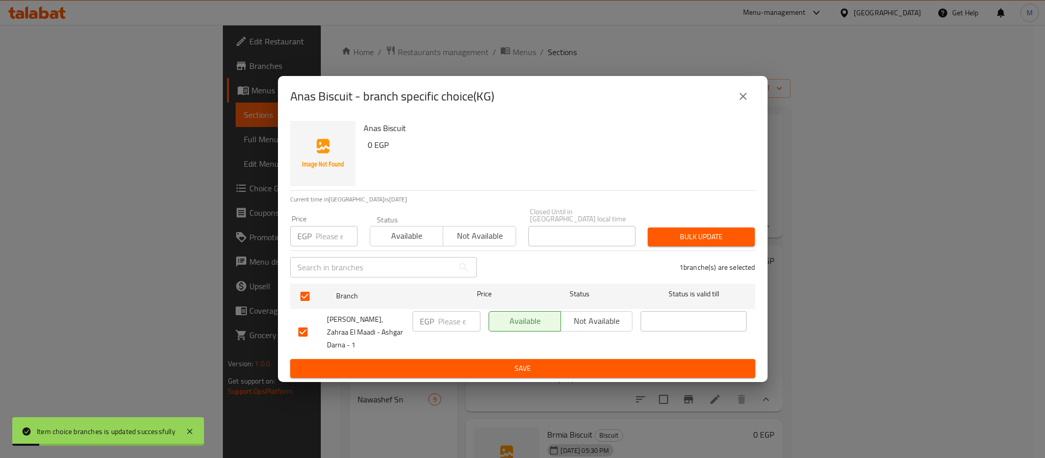
click at [329, 227] on div "Price EGP Price" at bounding box center [323, 230] width 67 height 31
click at [311, 237] on p "EGP" at bounding box center [304, 236] width 14 height 12
click at [334, 231] on input "number" at bounding box center [337, 236] width 42 height 20
type input "240"
type button "0"
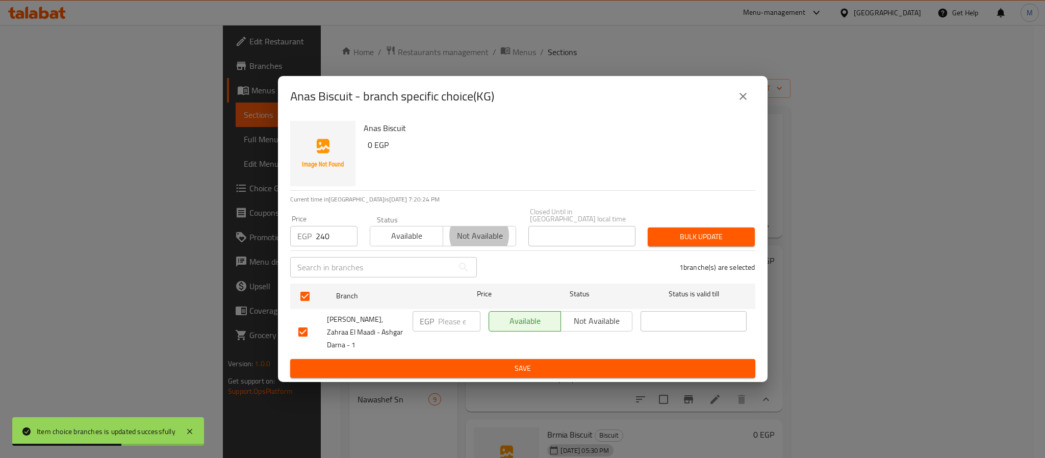
type button "1"
click at [648, 227] on button "Bulk update" at bounding box center [701, 236] width 107 height 19
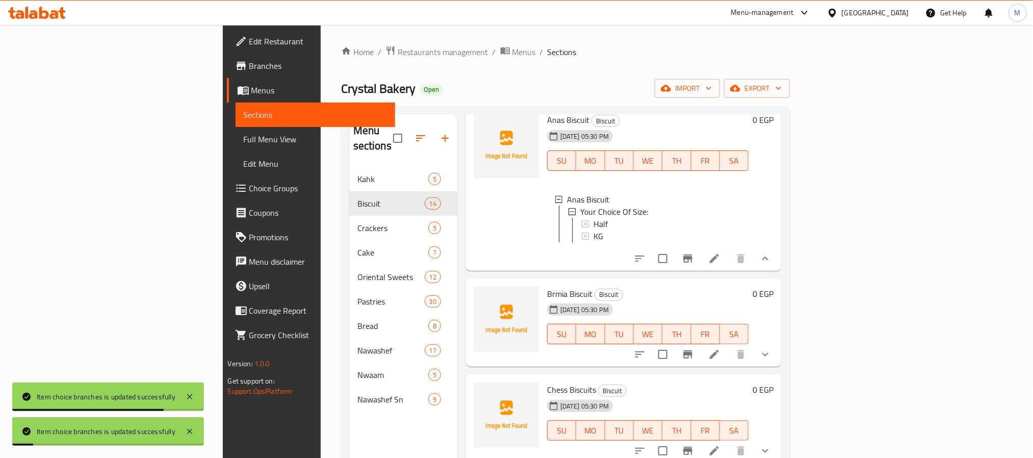
scroll to position [765, 0]
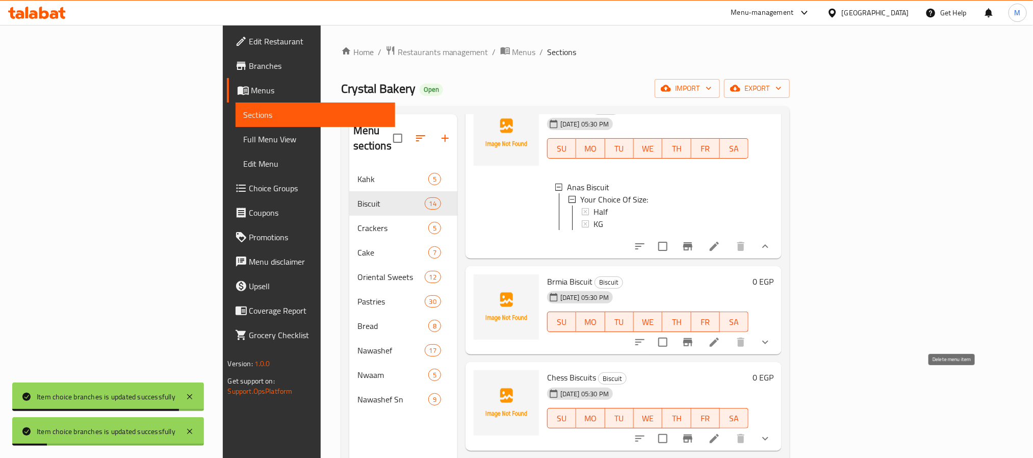
click at [778, 354] on div at bounding box center [703, 342] width 150 height 24
click at [778, 354] on button "show more" at bounding box center [765, 342] width 24 height 24
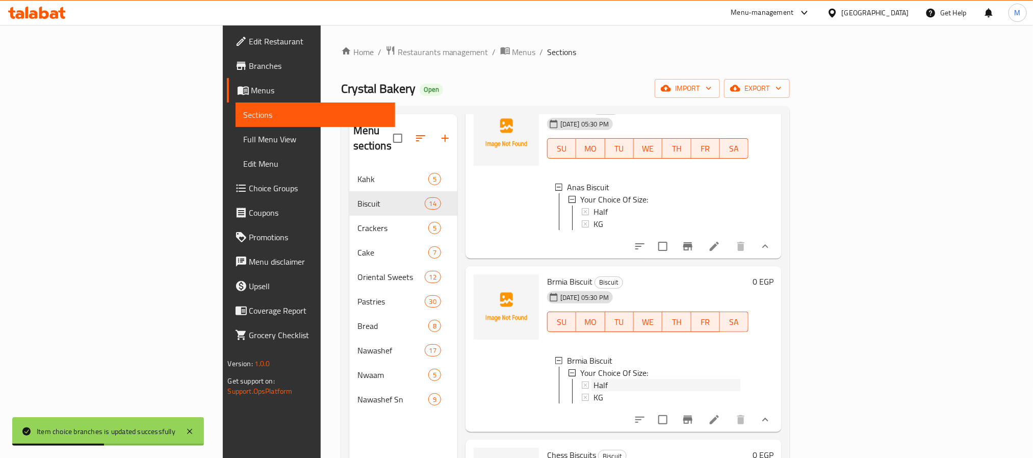
click at [594, 391] on span "Half" at bounding box center [601, 385] width 14 height 12
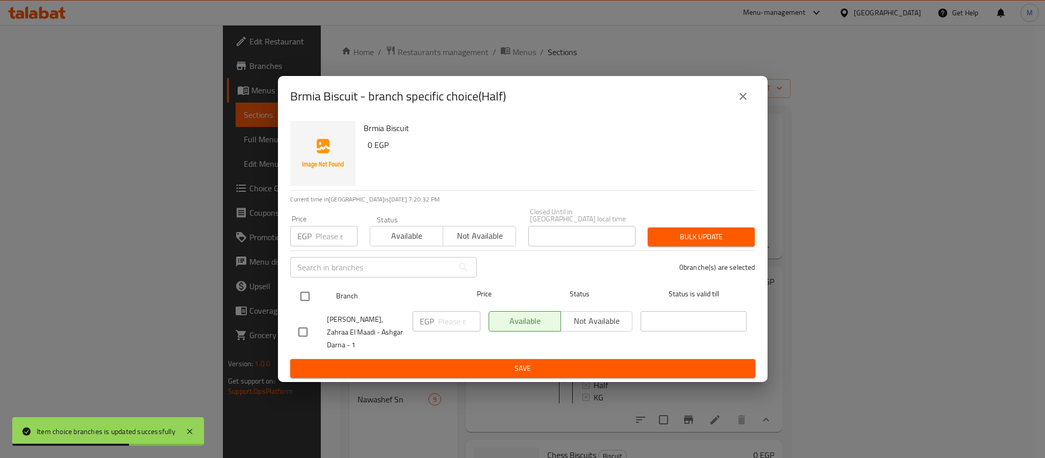
drag, startPoint x: 294, startPoint y: 303, endPoint x: 300, endPoint y: 294, distance: 10.9
click at [295, 302] on input "checkbox" at bounding box center [304, 296] width 21 height 21
checkbox input "true"
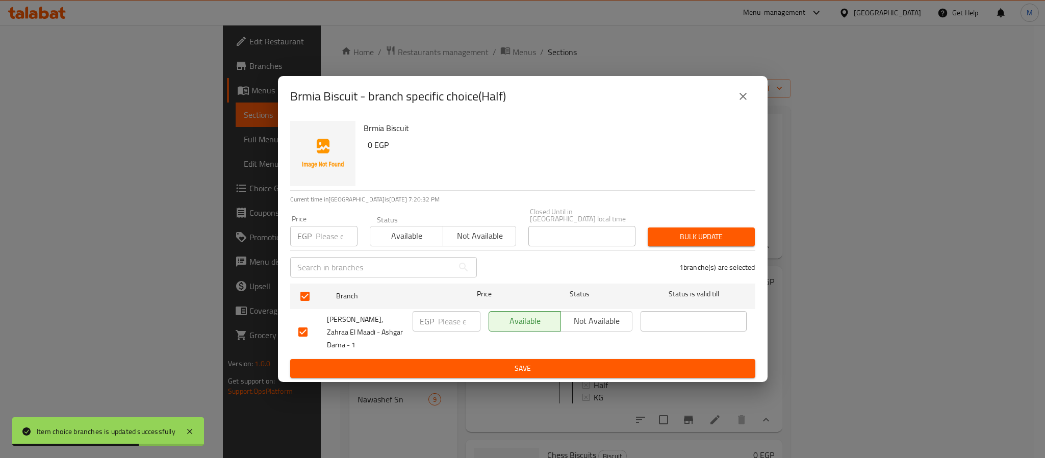
click at [319, 245] on input "number" at bounding box center [337, 236] width 42 height 20
type input "120"
type button "0"
type button "1"
click at [648, 227] on button "Bulk update" at bounding box center [701, 236] width 107 height 19
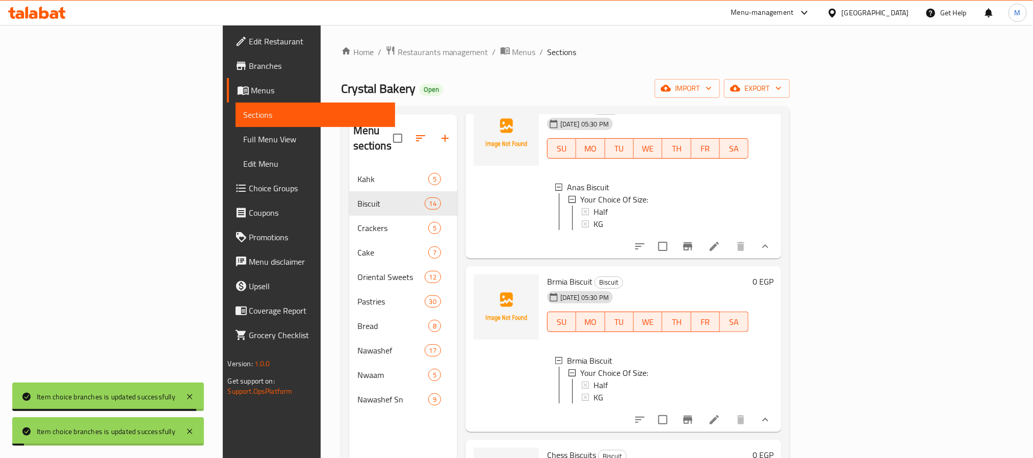
click at [592, 391] on div "Half" at bounding box center [666, 385] width 149 height 12
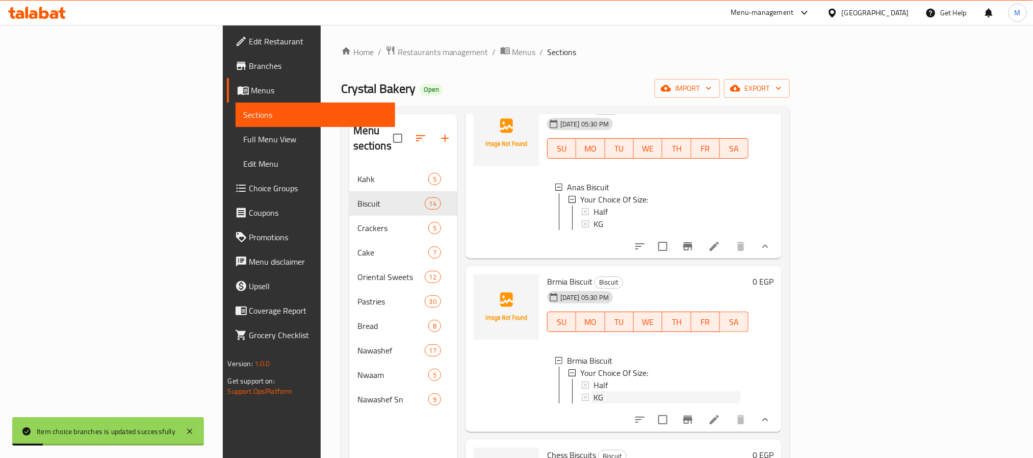
click at [594, 403] on span "KG" at bounding box center [599, 397] width 10 height 12
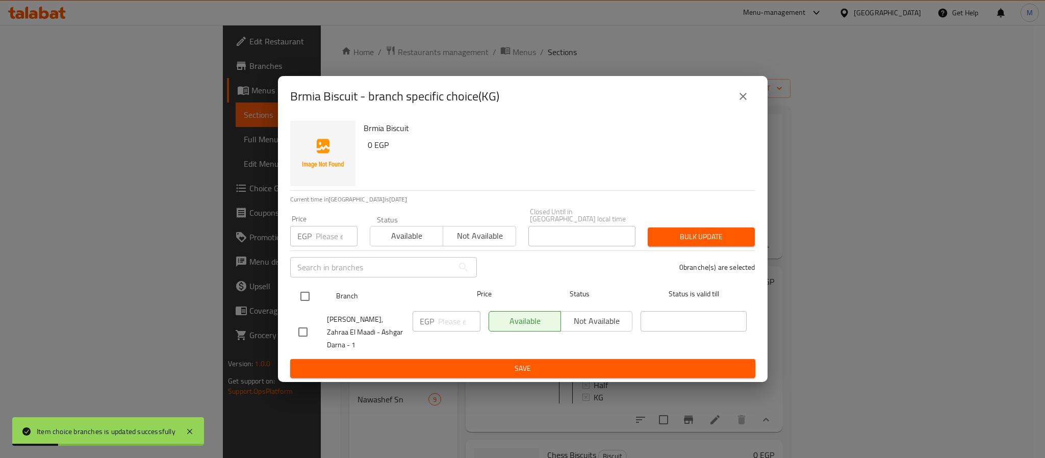
click at [306, 289] on input "checkbox" at bounding box center [304, 296] width 21 height 21
checkbox input "true"
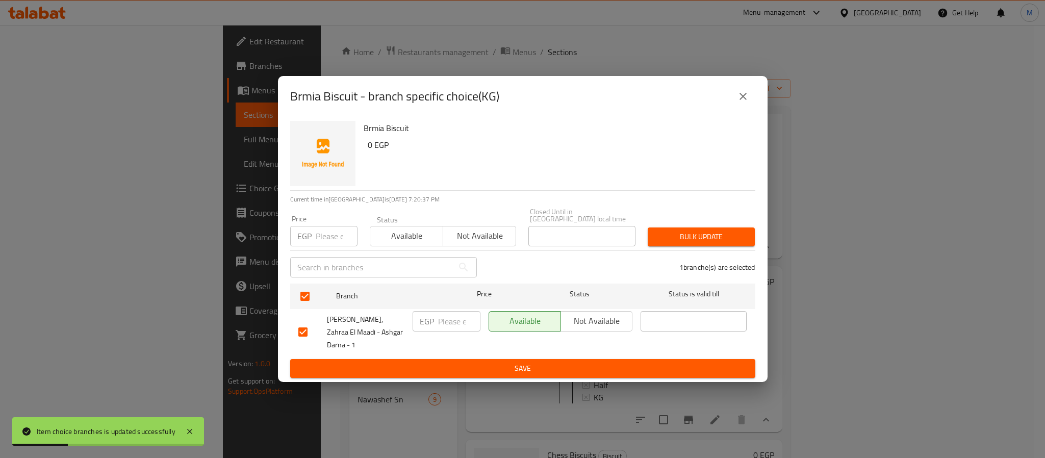
click at [323, 242] on input "number" at bounding box center [337, 236] width 42 height 20
type input "240"
type button "0"
type button "1"
click at [648, 227] on button "Bulk update" at bounding box center [701, 236] width 107 height 19
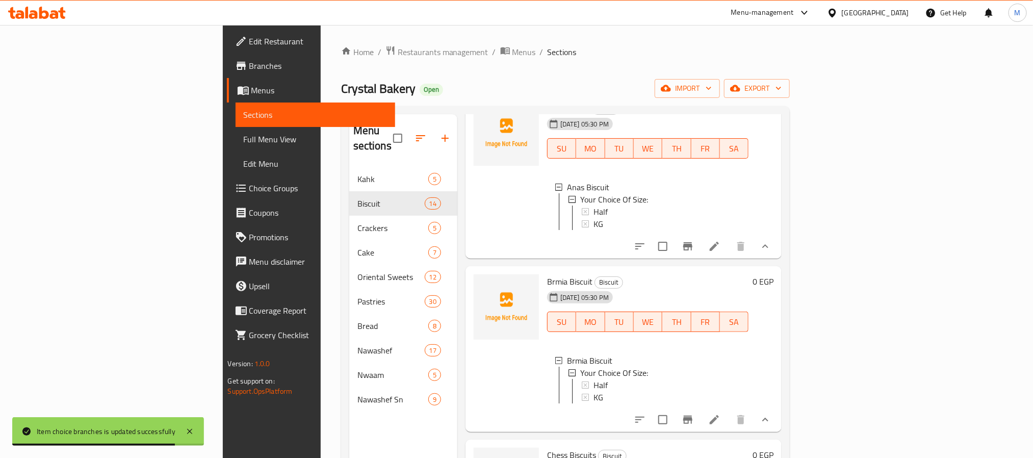
click at [594, 403] on div "KG" at bounding box center [667, 397] width 147 height 12
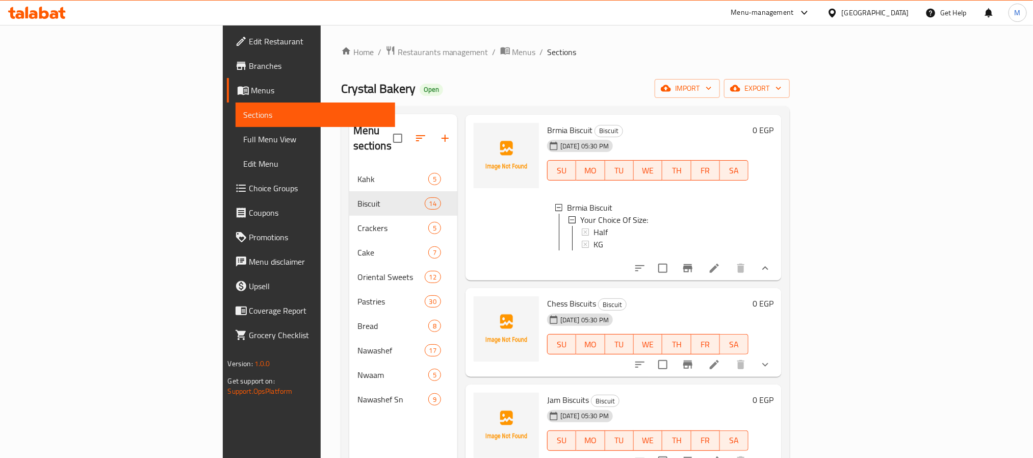
scroll to position [918, 0]
click at [772, 369] on icon "show more" at bounding box center [765, 363] width 12 height 12
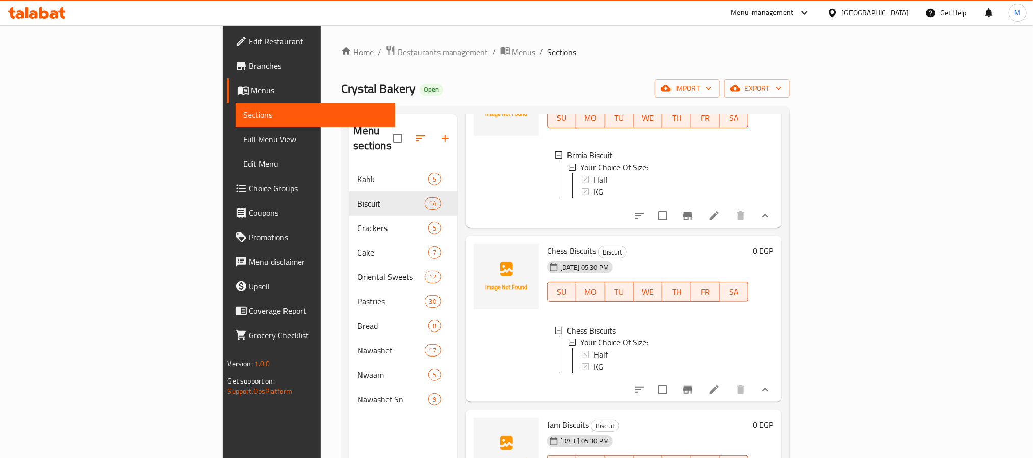
scroll to position [994, 0]
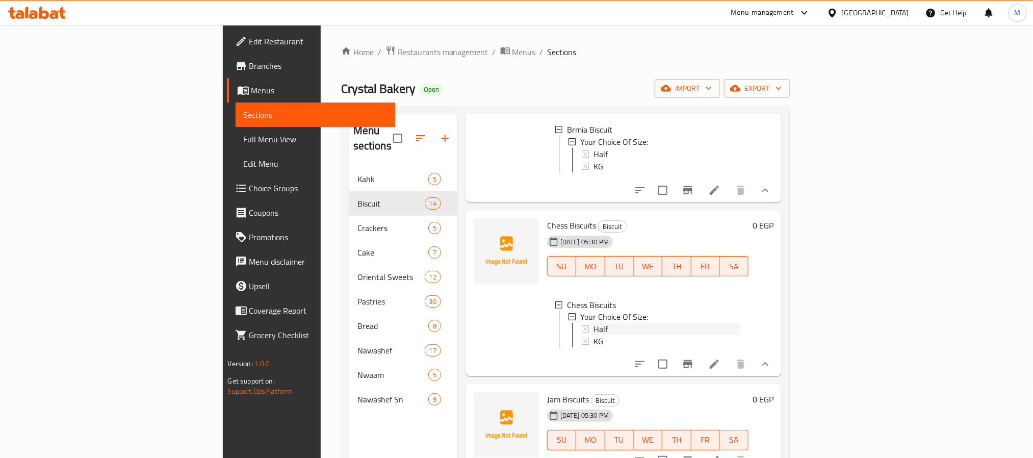
click at [594, 336] on div "Half" at bounding box center [667, 329] width 147 height 12
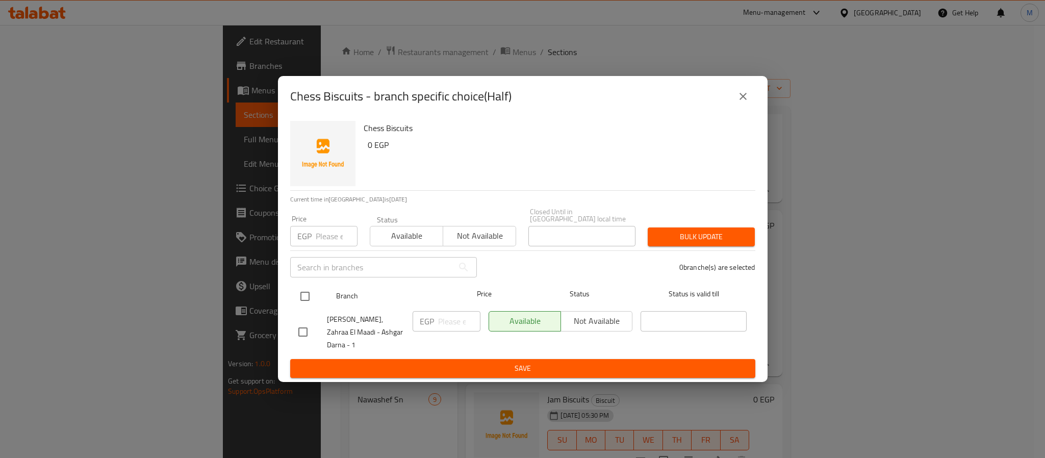
click at [294, 293] on input "checkbox" at bounding box center [304, 296] width 21 height 21
checkbox input "true"
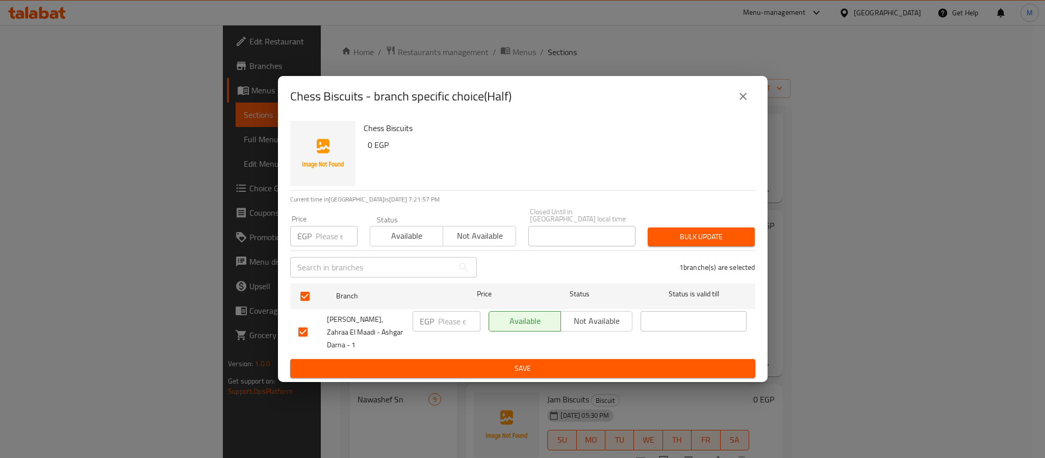
click at [327, 230] on input "number" at bounding box center [337, 236] width 42 height 20
type input "120"
type button "0"
type button "1"
click at [648, 227] on button "Bulk update" at bounding box center [701, 236] width 107 height 19
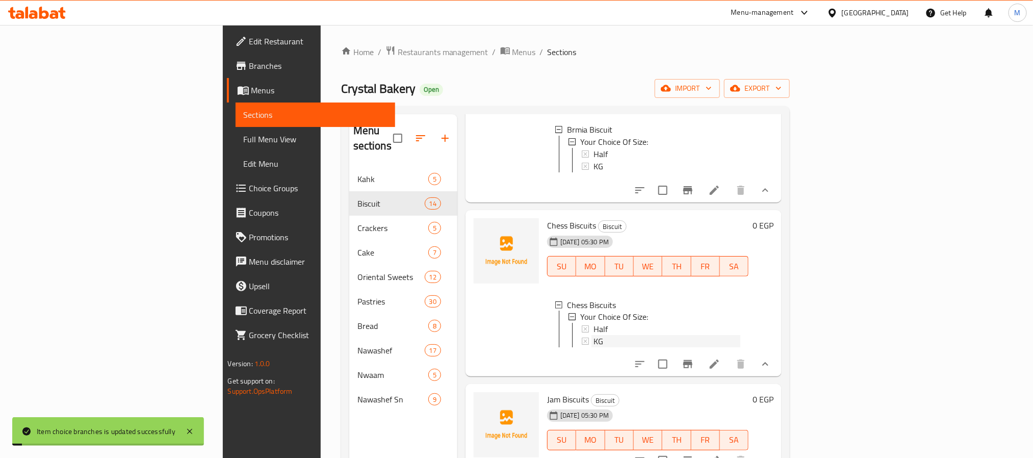
click at [594, 348] on div "KG" at bounding box center [667, 342] width 147 height 12
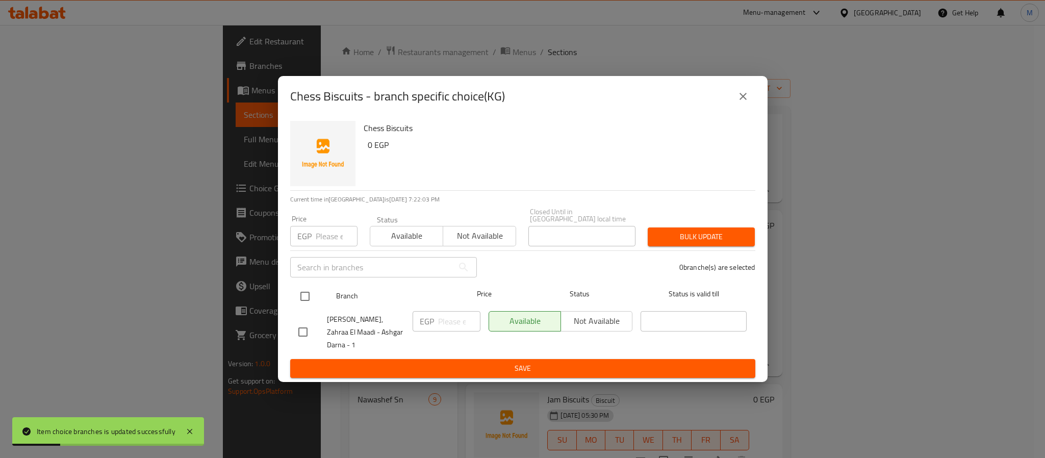
click at [300, 300] on input "checkbox" at bounding box center [304, 296] width 21 height 21
checkbox input "true"
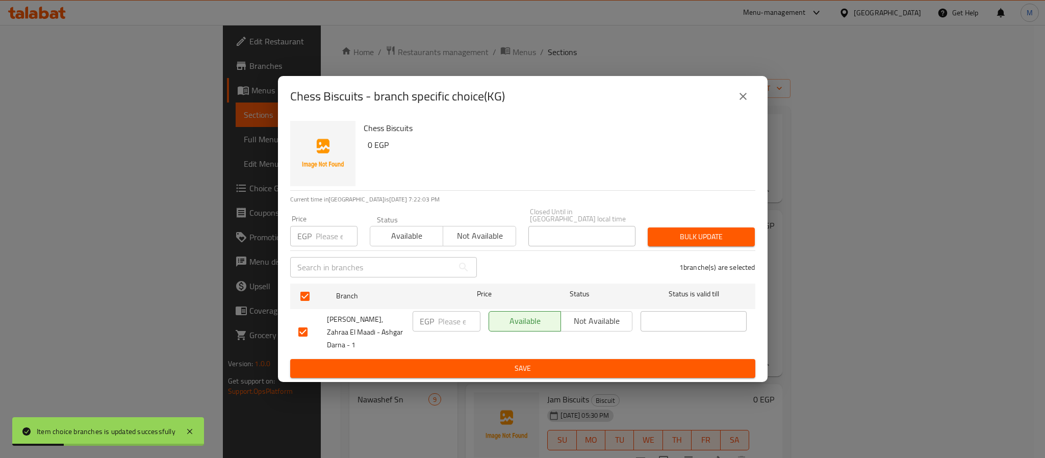
click at [330, 239] on input "number" at bounding box center [337, 236] width 42 height 20
type input "240"
type button "0"
type button "1"
click at [648, 227] on button "Bulk update" at bounding box center [701, 236] width 107 height 19
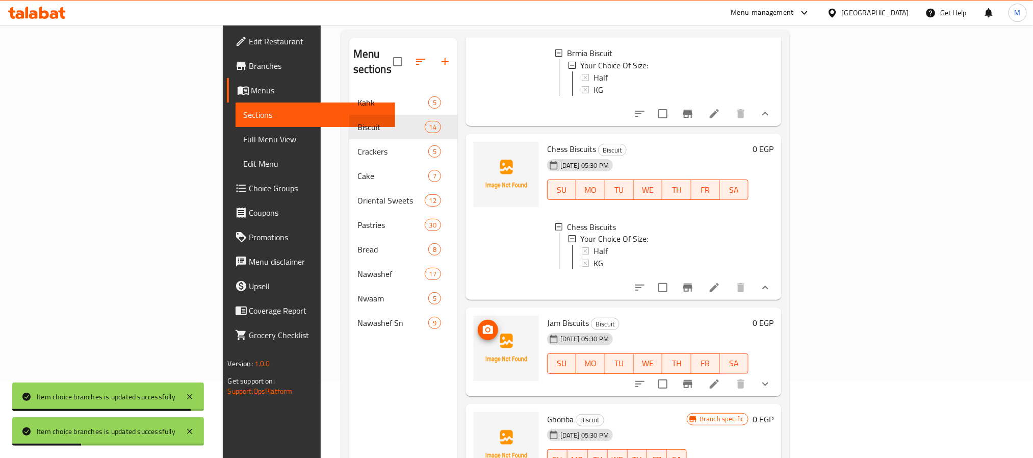
scroll to position [1224, 0]
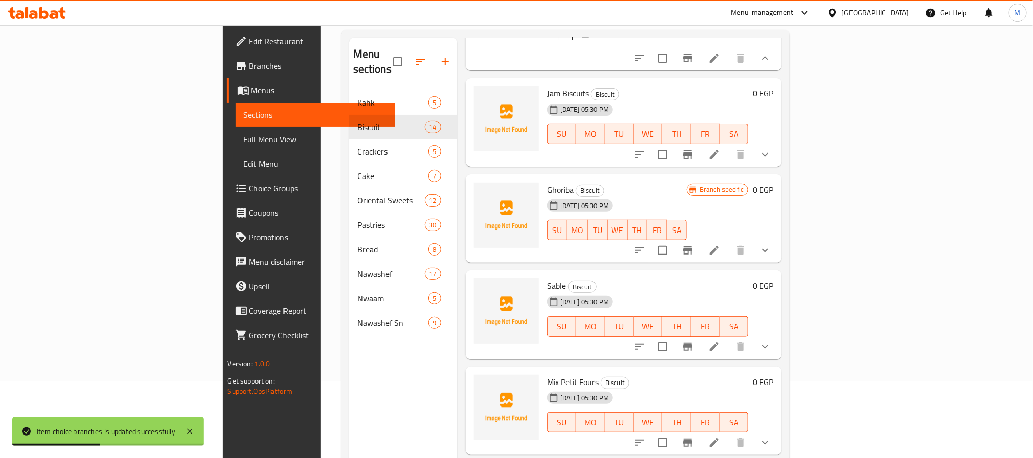
click at [772, 161] on icon "show more" at bounding box center [765, 154] width 12 height 12
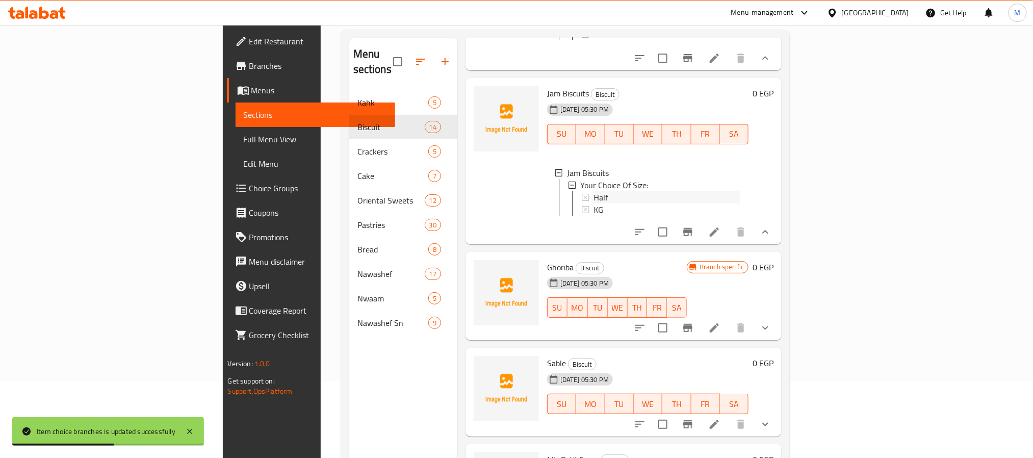
click at [594, 203] on div "Half" at bounding box center [667, 197] width 147 height 12
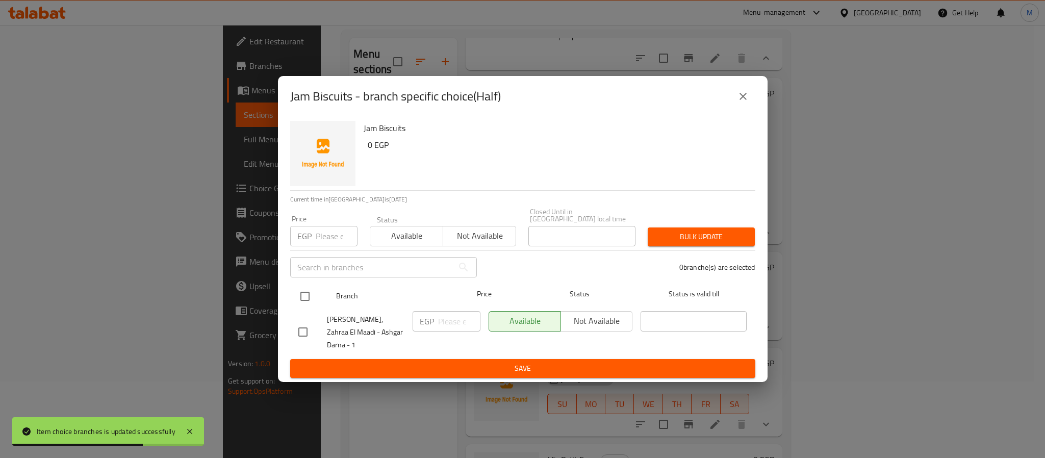
click at [310, 304] on input "checkbox" at bounding box center [304, 296] width 21 height 21
checkbox input "true"
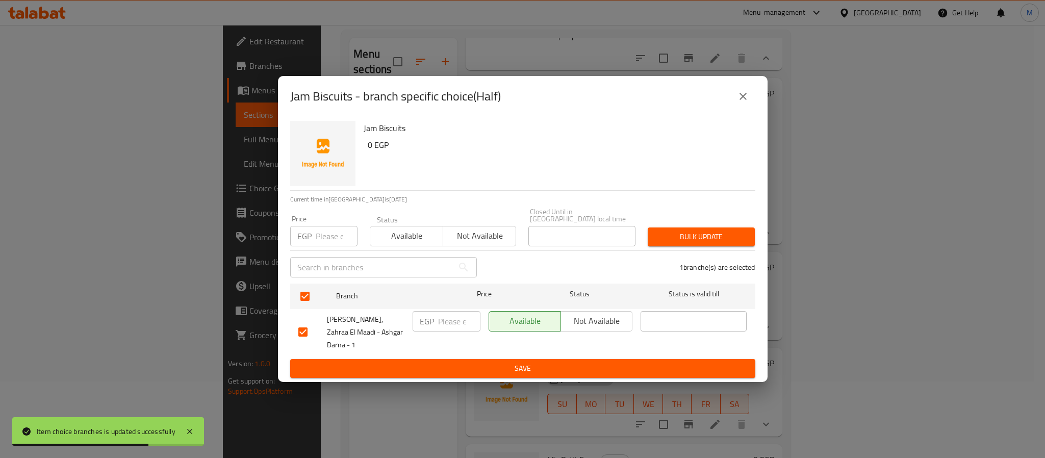
click at [326, 238] on input "number" at bounding box center [337, 236] width 42 height 20
type input "120"
type button "0"
type button "1"
click at [648, 227] on button "Bulk update" at bounding box center [701, 236] width 107 height 19
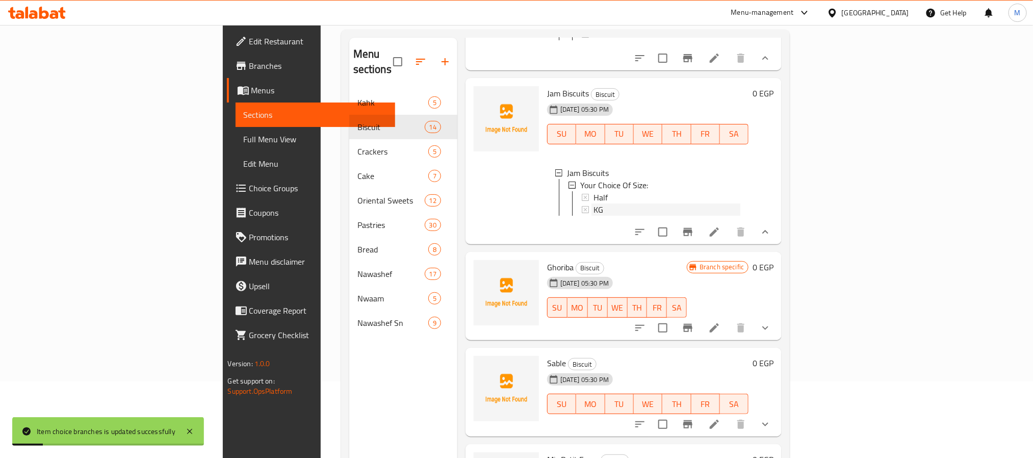
click at [594, 216] on div "KG" at bounding box center [667, 209] width 147 height 12
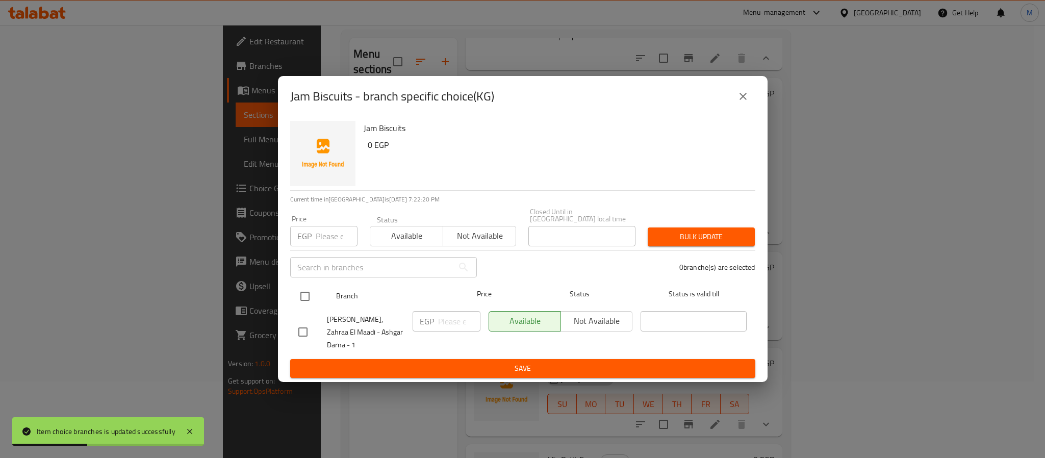
click at [304, 300] on input "checkbox" at bounding box center [304, 296] width 21 height 21
checkbox input "true"
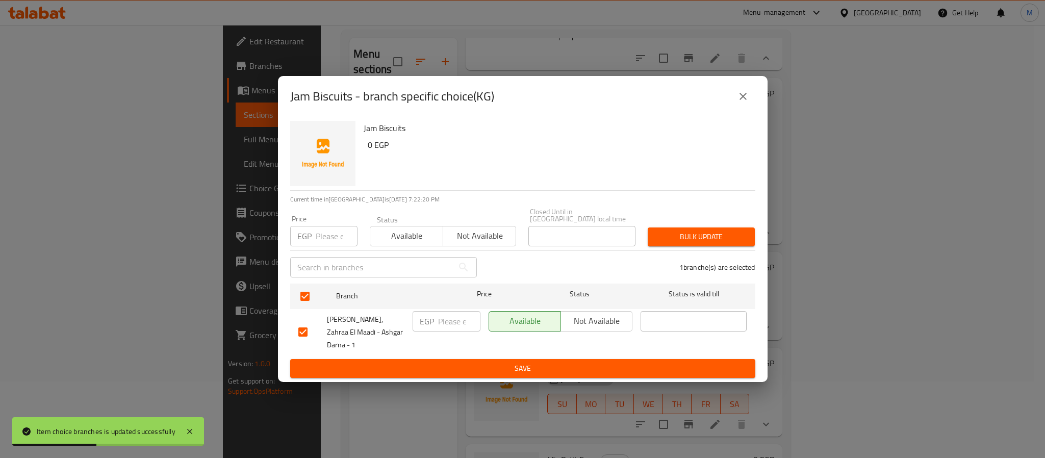
click at [330, 226] on div "Price EGP Price" at bounding box center [323, 230] width 67 height 31
click at [322, 242] on input "number" at bounding box center [337, 236] width 42 height 20
type input "240"
type button "0"
type button "1"
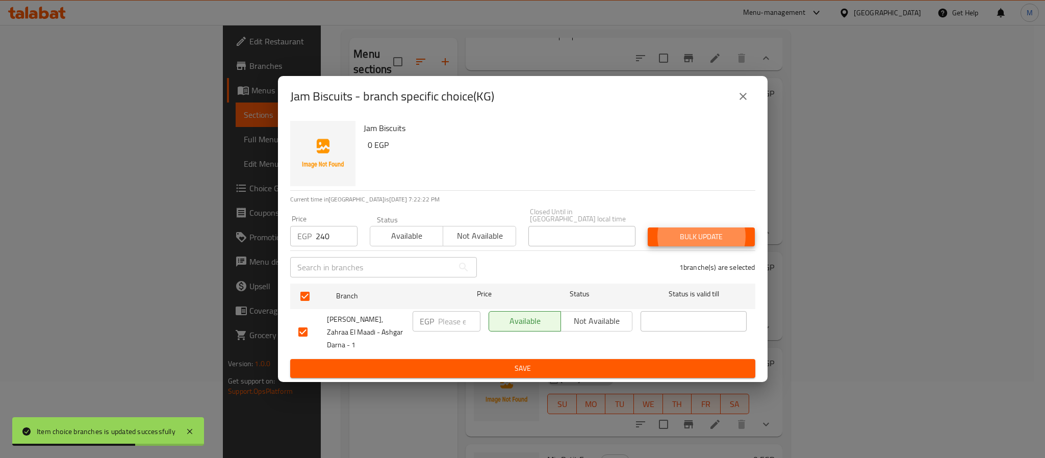
click at [648, 227] on button "Bulk update" at bounding box center [701, 236] width 107 height 19
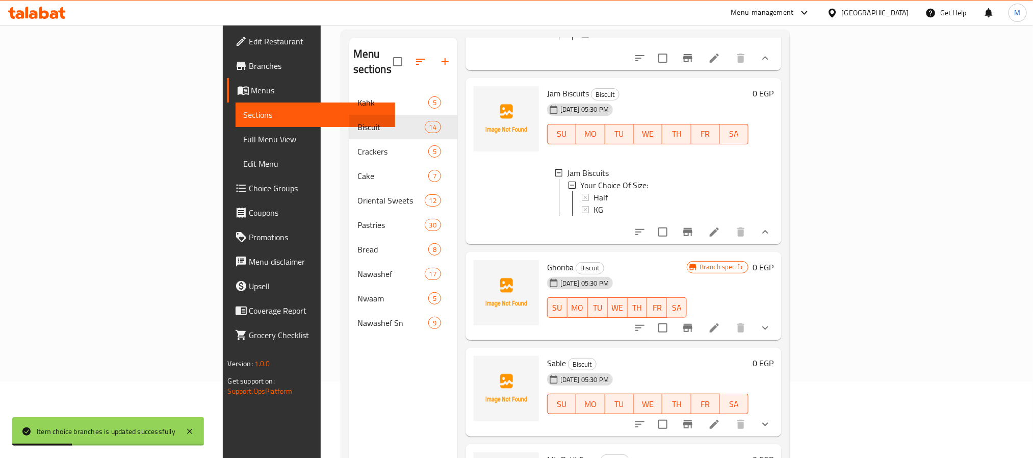
click at [778, 340] on button "show more" at bounding box center [765, 328] width 24 height 24
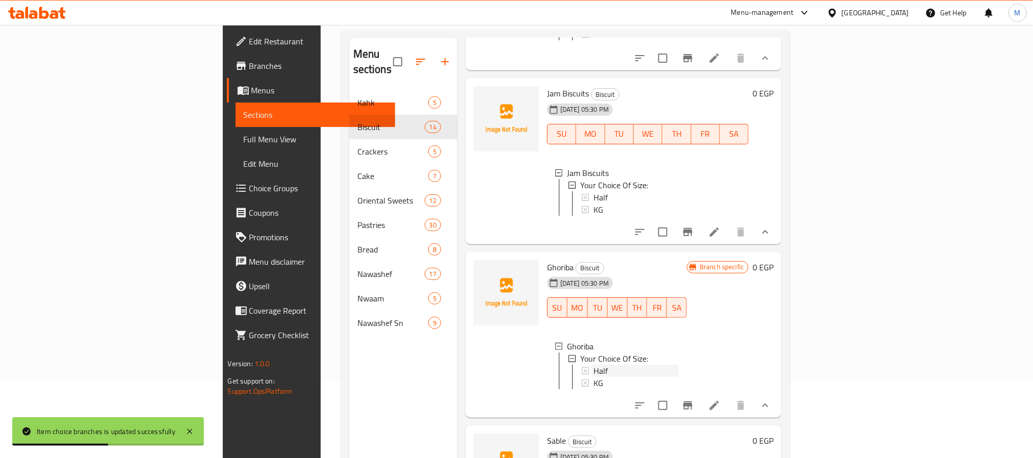
click at [594, 377] on div "Half" at bounding box center [636, 371] width 85 height 12
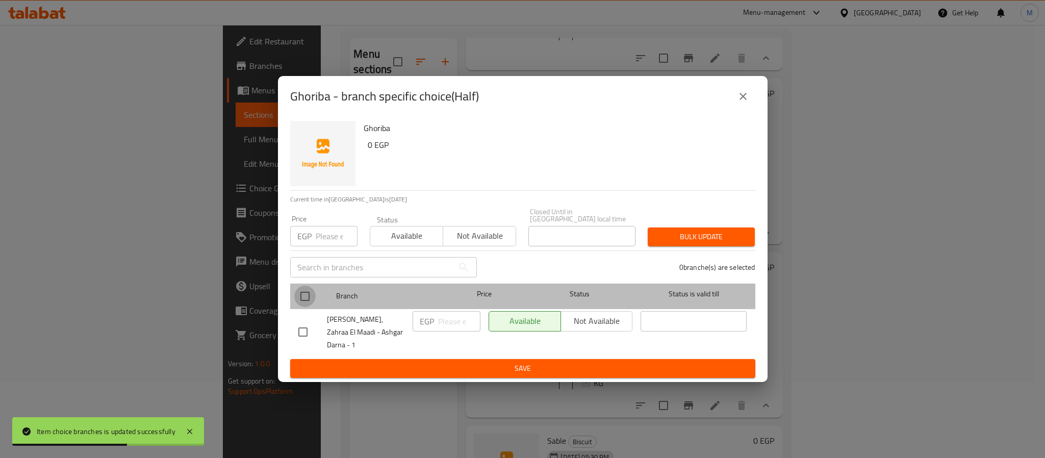
click at [297, 305] on input "checkbox" at bounding box center [304, 296] width 21 height 21
checkbox input "true"
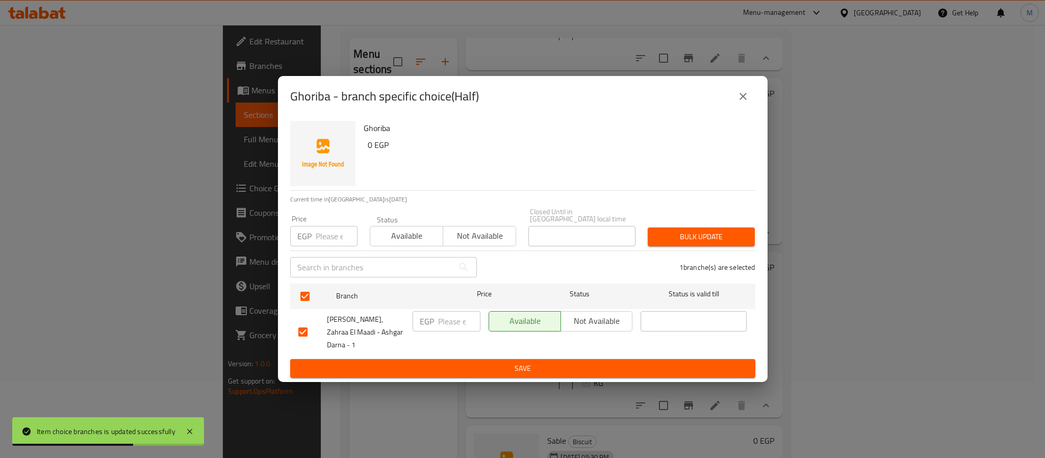
click at [320, 240] on input "number" at bounding box center [337, 236] width 42 height 20
type input "140"
type button "0"
type button "1"
click at [648, 227] on button "Bulk update" at bounding box center [701, 236] width 107 height 19
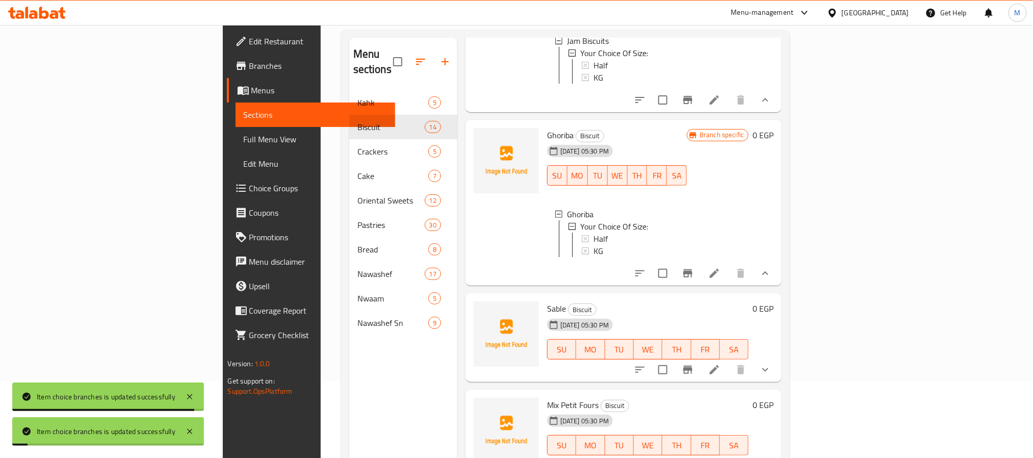
scroll to position [1377, 0]
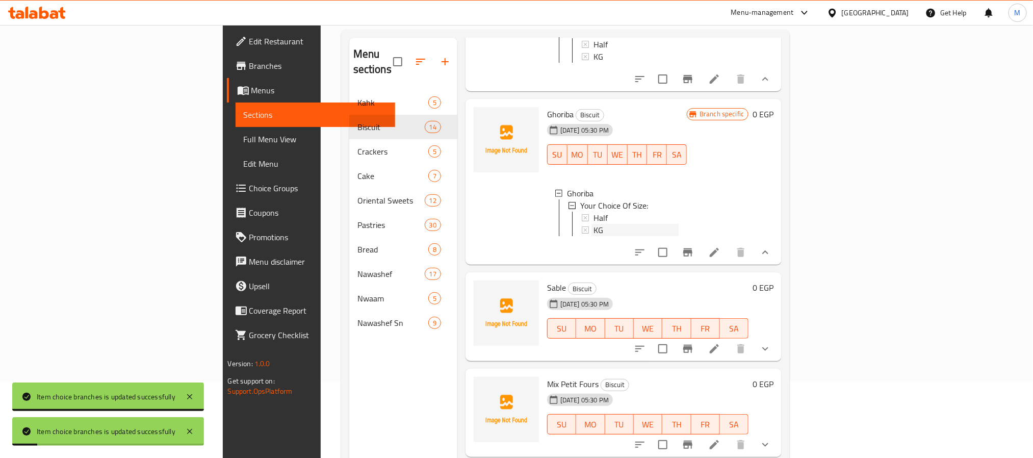
click at [594, 236] on div "KG" at bounding box center [636, 230] width 85 height 12
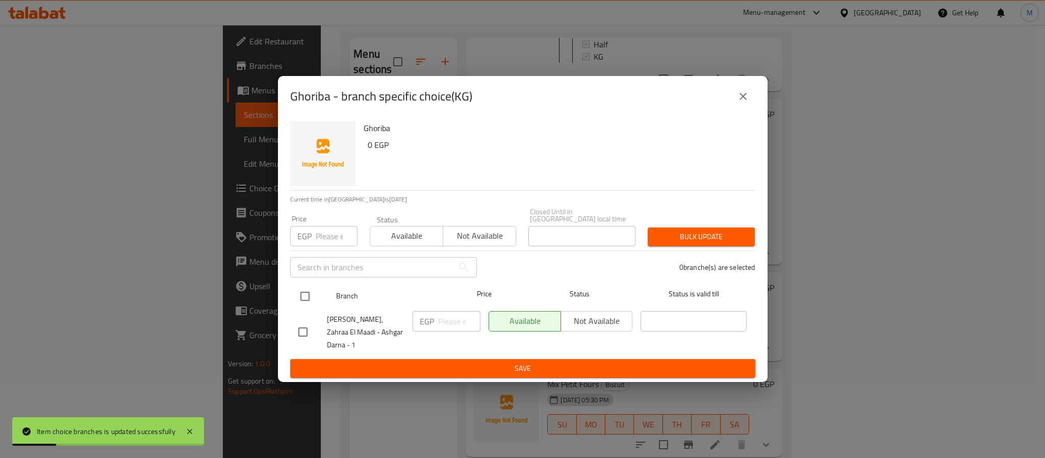
click at [304, 294] on input "checkbox" at bounding box center [304, 296] width 21 height 21
checkbox input "true"
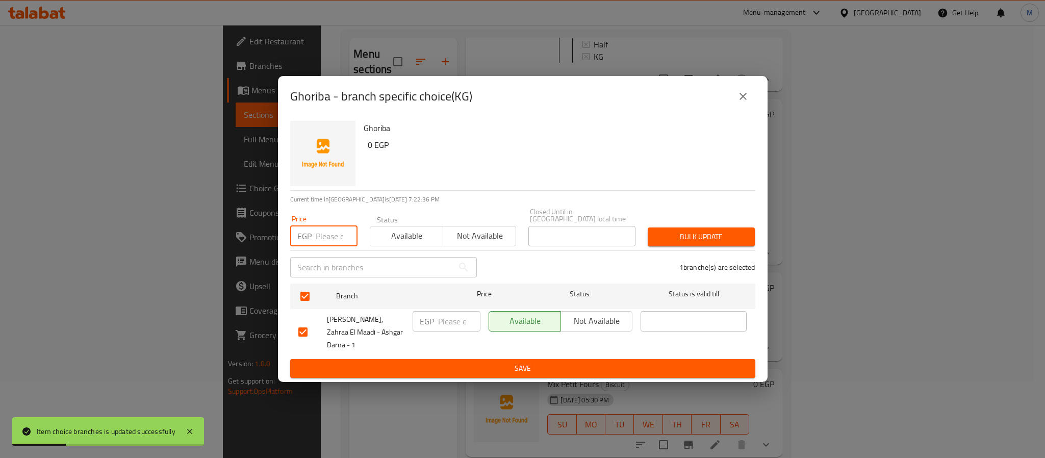
click at [327, 237] on input "number" at bounding box center [337, 236] width 42 height 20
type input "28"
type button "0"
type input "280"
type button "1"
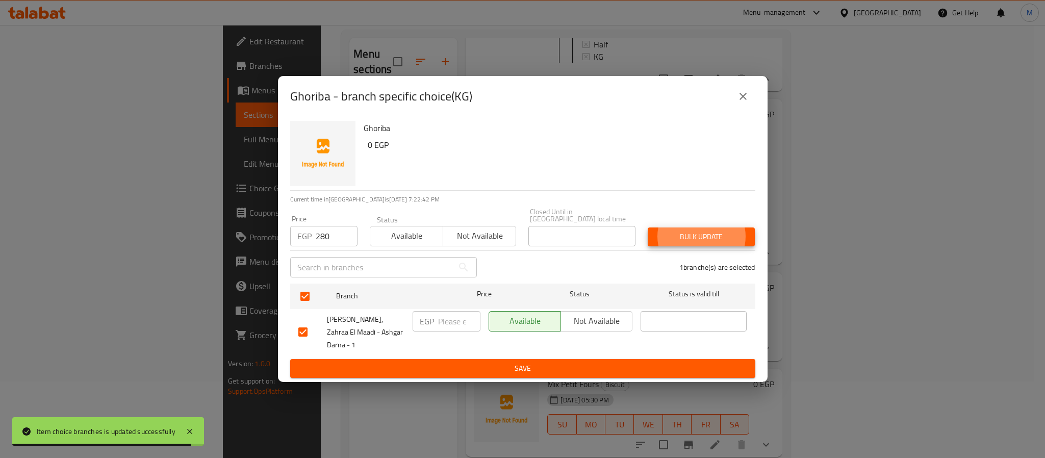
click at [648, 227] on button "Bulk update" at bounding box center [701, 236] width 107 height 19
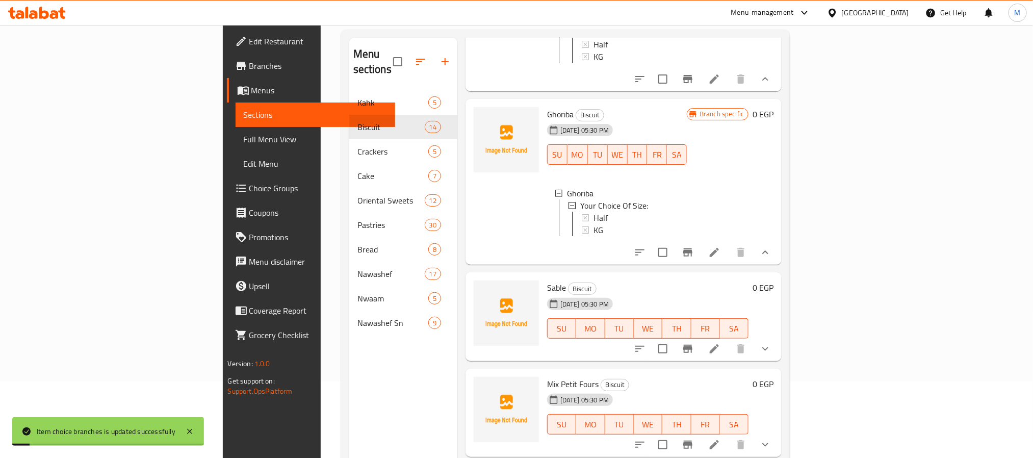
click at [772, 355] on icon "show more" at bounding box center [765, 349] width 12 height 12
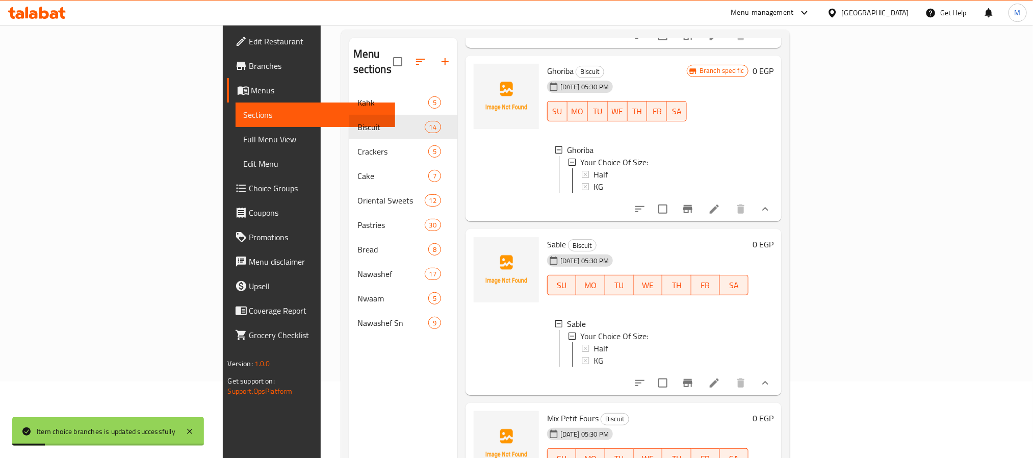
scroll to position [1453, 0]
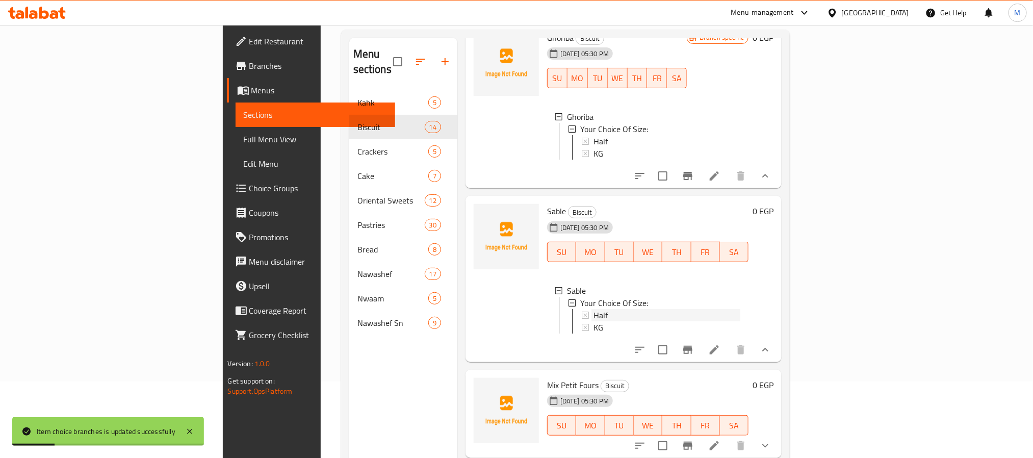
click at [594, 321] on span "Half" at bounding box center [601, 315] width 14 height 12
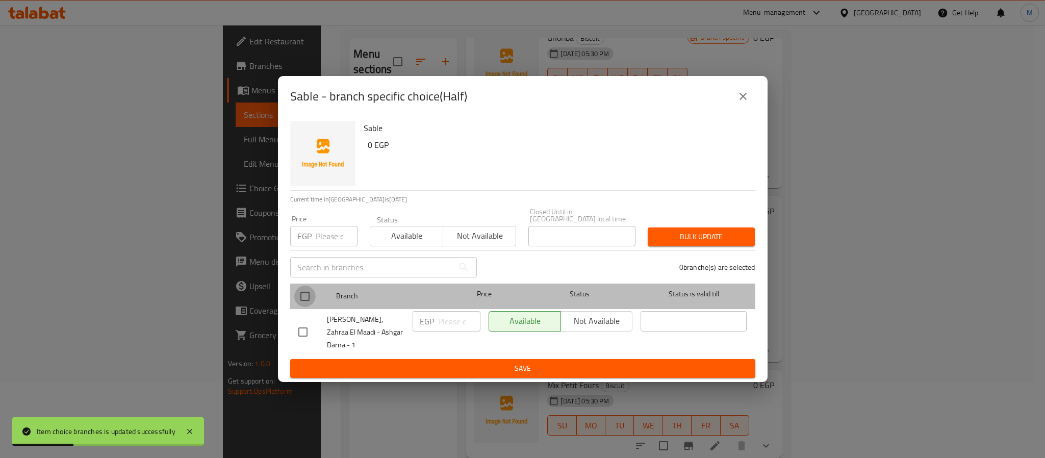
click at [300, 296] on input "checkbox" at bounding box center [304, 296] width 21 height 21
checkbox input "true"
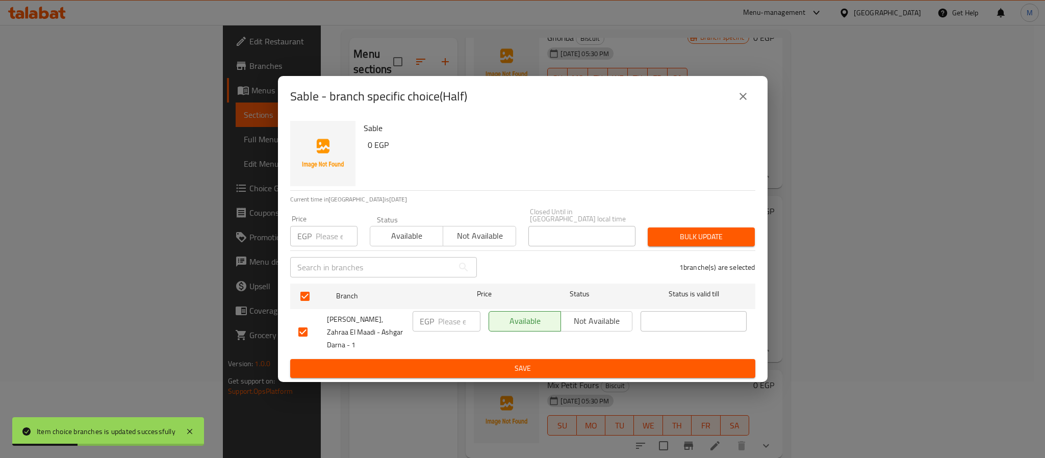
click at [328, 239] on input "number" at bounding box center [337, 236] width 42 height 20
type input "140"
type button "0"
type button "1"
click at [648, 227] on button "Bulk update" at bounding box center [701, 236] width 107 height 19
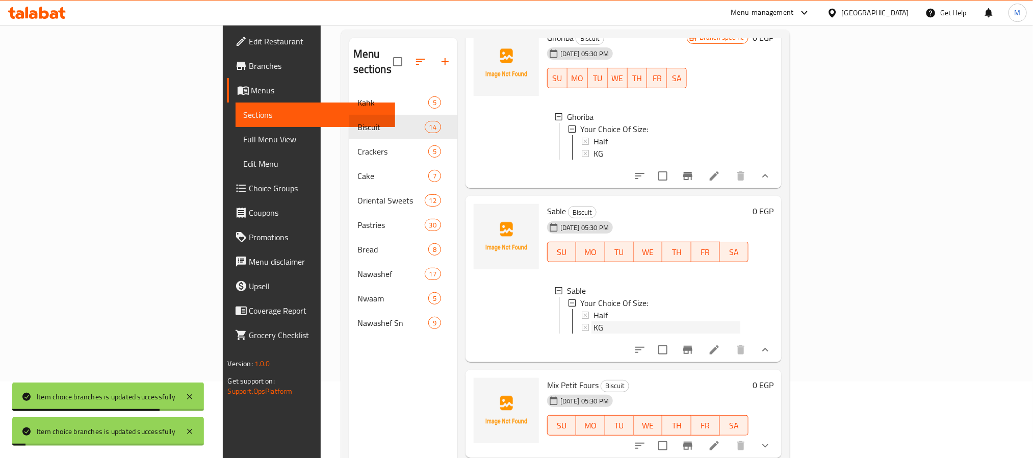
click at [594, 333] on div "KG" at bounding box center [667, 327] width 147 height 12
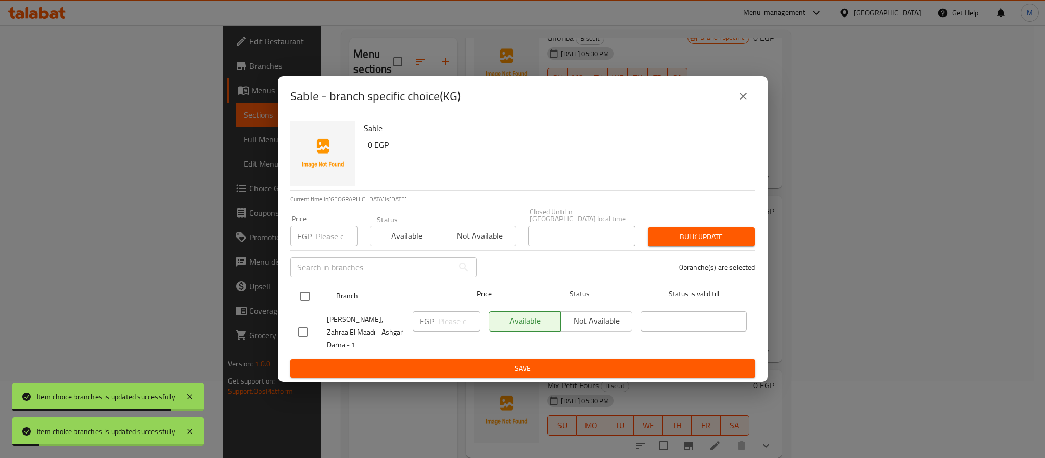
click at [306, 297] on input "checkbox" at bounding box center [304, 296] width 21 height 21
checkbox input "true"
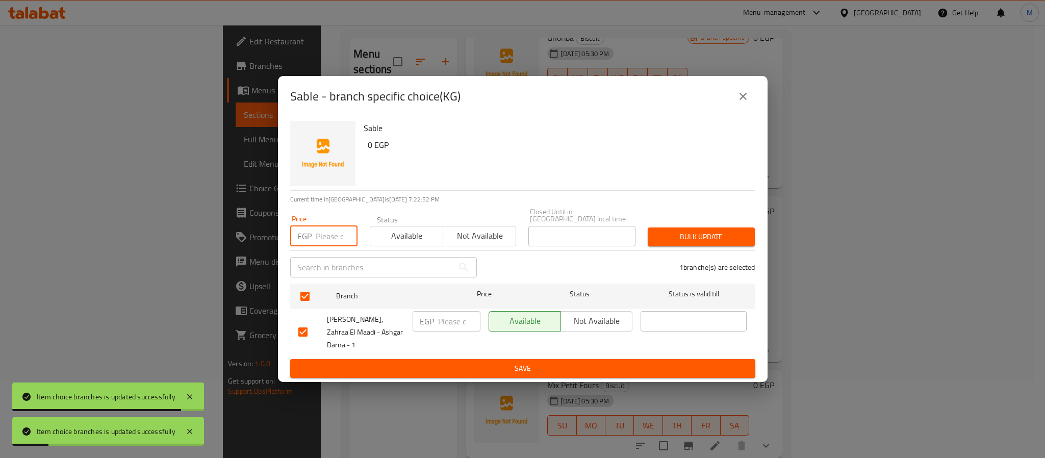
click at [322, 243] on input "number" at bounding box center [337, 236] width 42 height 20
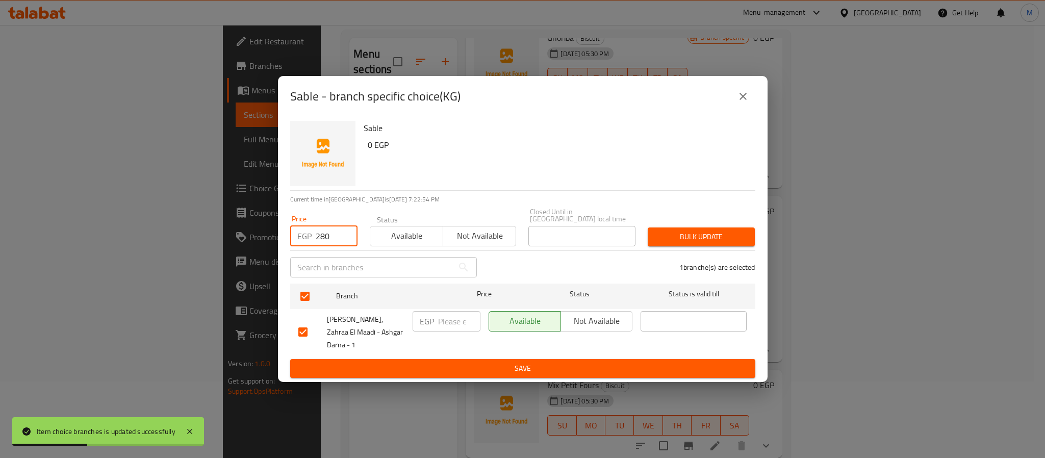
type input "280"
type button "0"
type input "280"
type button "1"
click at [648, 227] on button "Bulk update" at bounding box center [701, 236] width 107 height 19
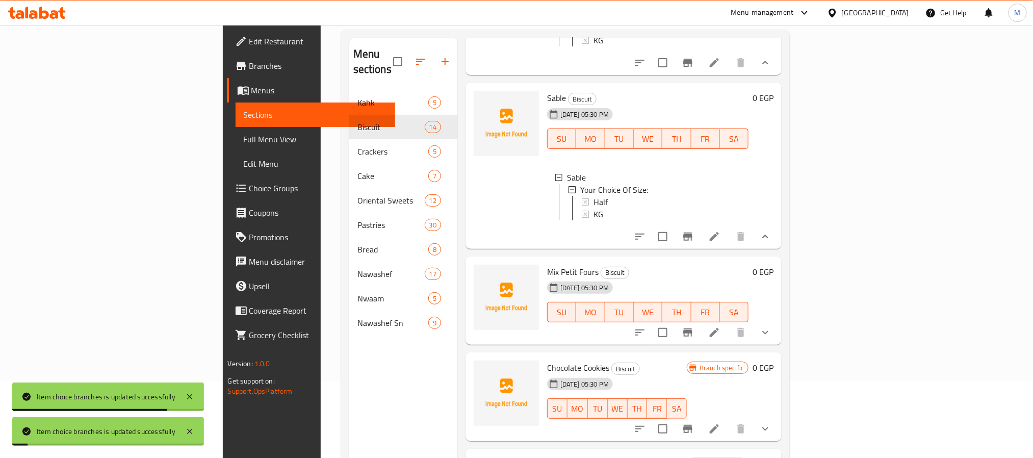
scroll to position [1606, 0]
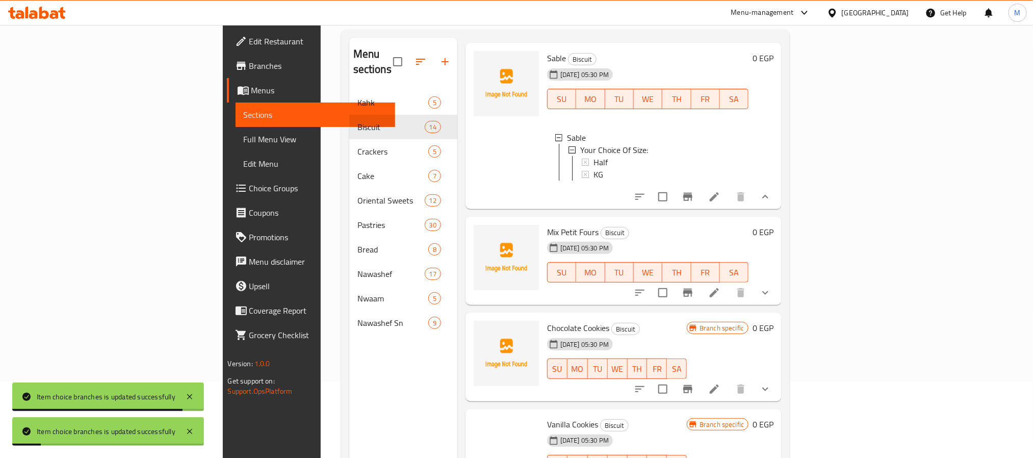
click at [778, 305] on button "show more" at bounding box center [765, 292] width 24 height 24
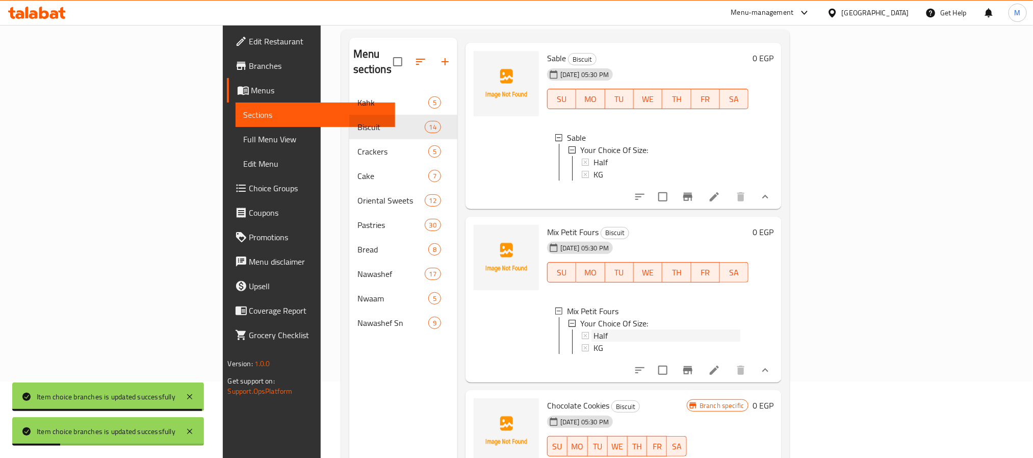
click at [594, 342] on span "Half" at bounding box center [601, 335] width 14 height 12
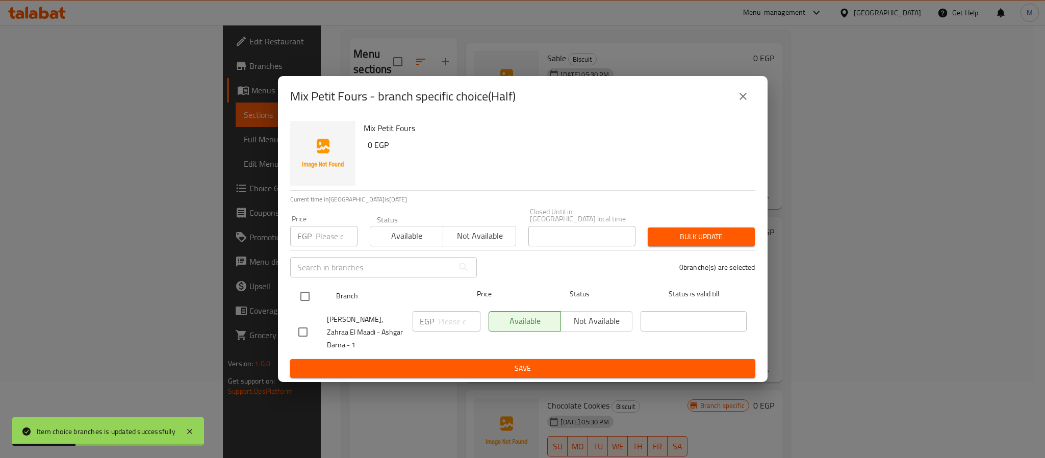
click at [301, 295] on input "checkbox" at bounding box center [304, 296] width 21 height 21
checkbox input "true"
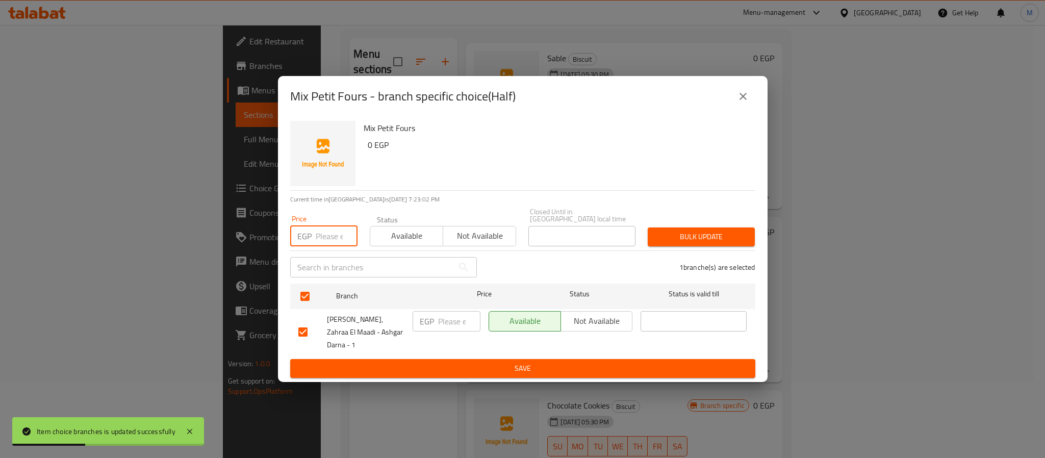
click at [327, 239] on input "number" at bounding box center [337, 236] width 42 height 20
type input "140"
type button "0"
type button "1"
click at [648, 227] on button "Bulk update" at bounding box center [701, 236] width 107 height 19
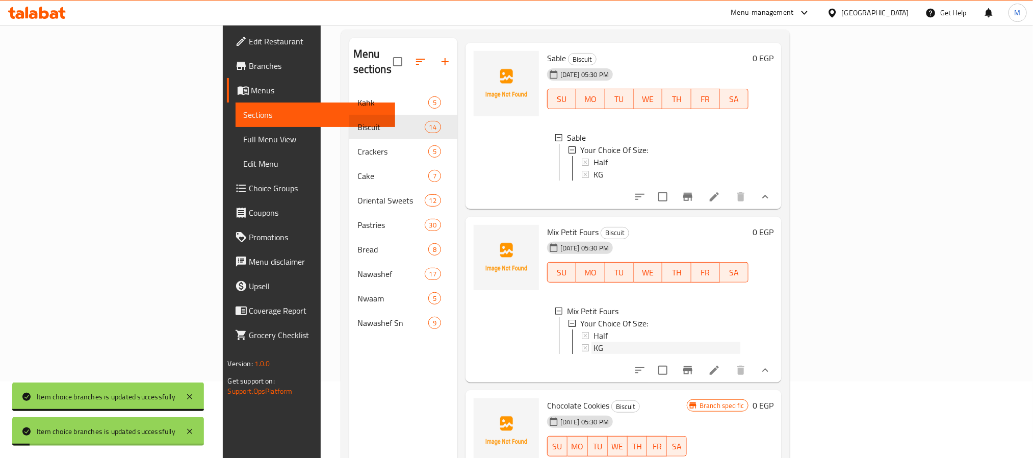
click at [594, 354] on div "KG" at bounding box center [667, 348] width 147 height 12
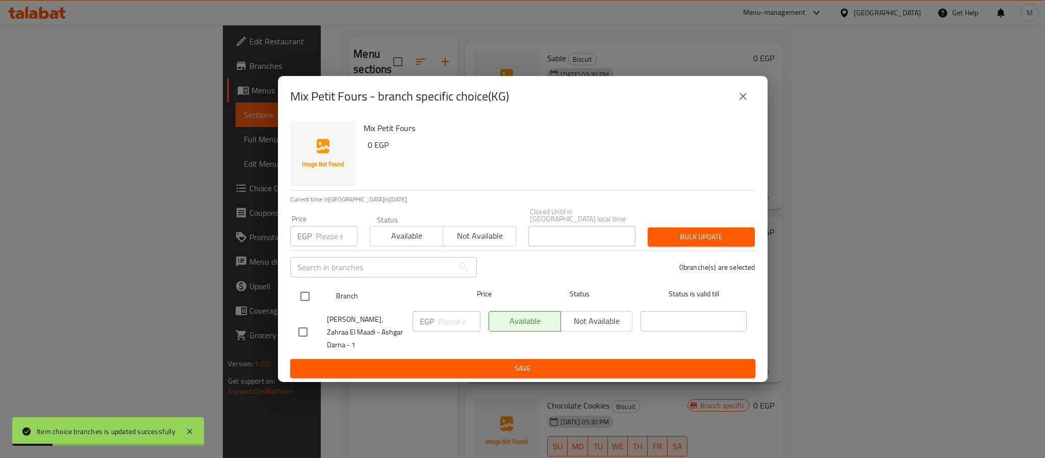
click at [303, 294] on input "checkbox" at bounding box center [304, 296] width 21 height 21
checkbox input "true"
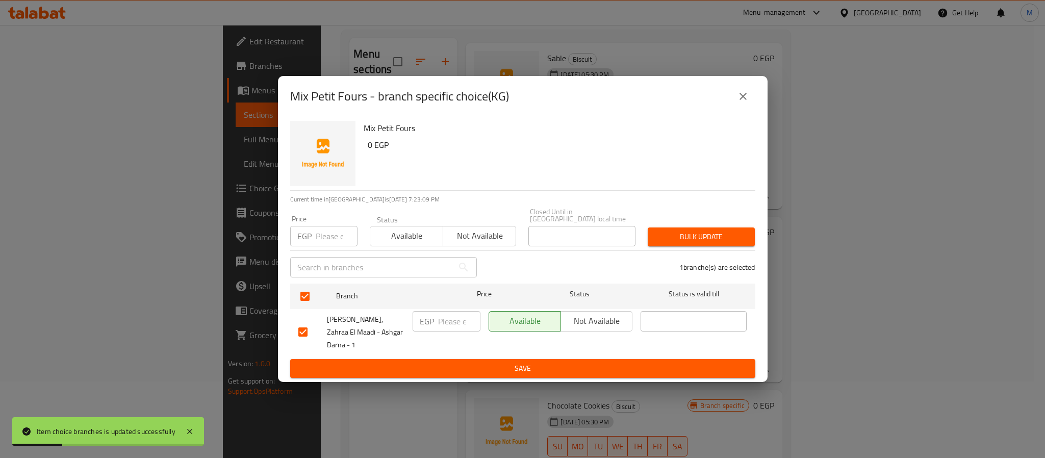
click at [326, 242] on input "number" at bounding box center [337, 236] width 42 height 20
type input "280"
type button "0"
type button "1"
click at [648, 227] on button "Bulk update" at bounding box center [701, 236] width 107 height 19
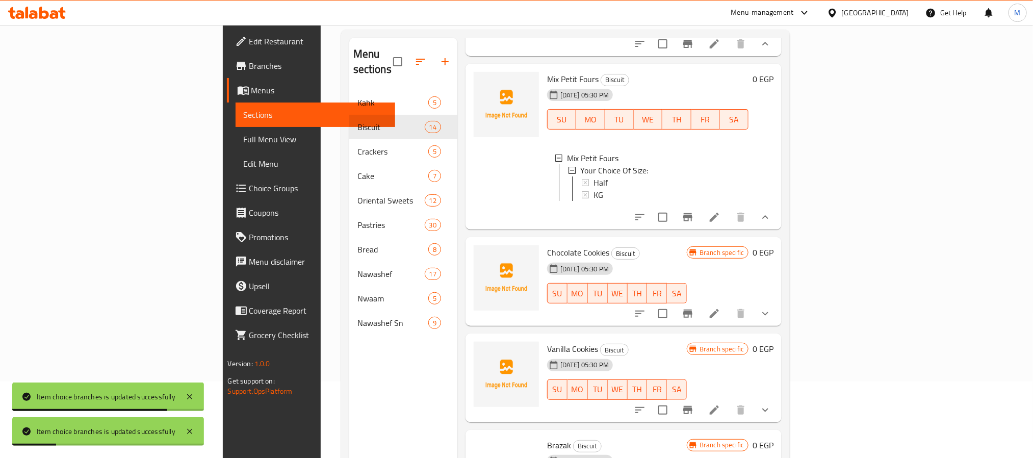
scroll to position [1836, 0]
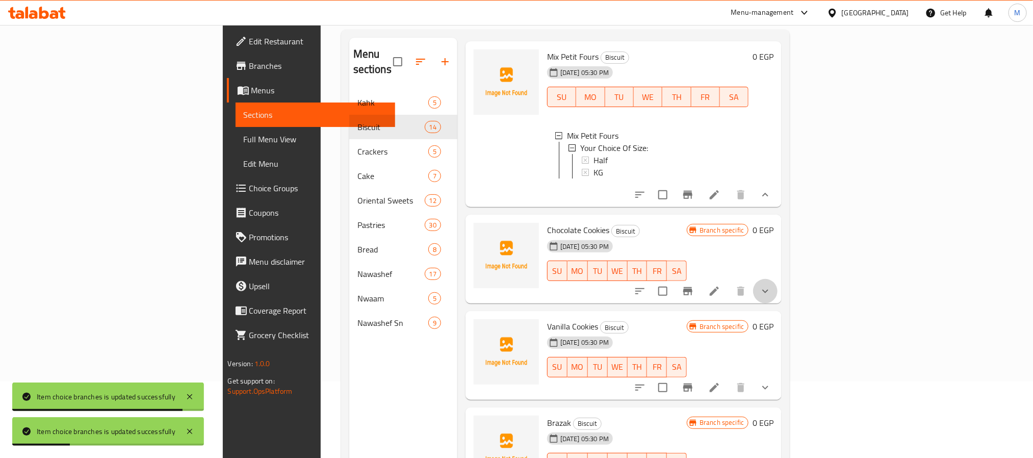
click at [772, 297] on icon "show more" at bounding box center [765, 291] width 12 height 12
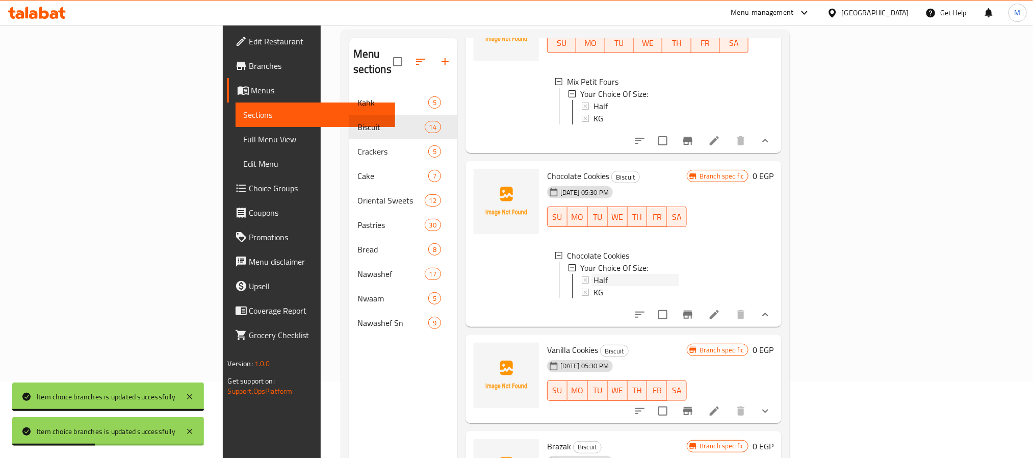
click at [594, 286] on div "Half" at bounding box center [636, 280] width 85 height 12
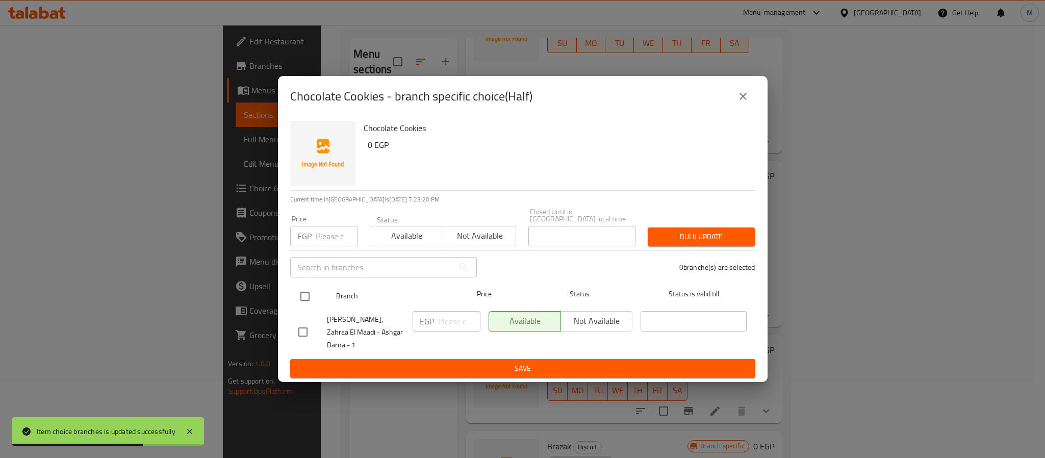
click at [303, 290] on input "checkbox" at bounding box center [304, 296] width 21 height 21
checkbox input "true"
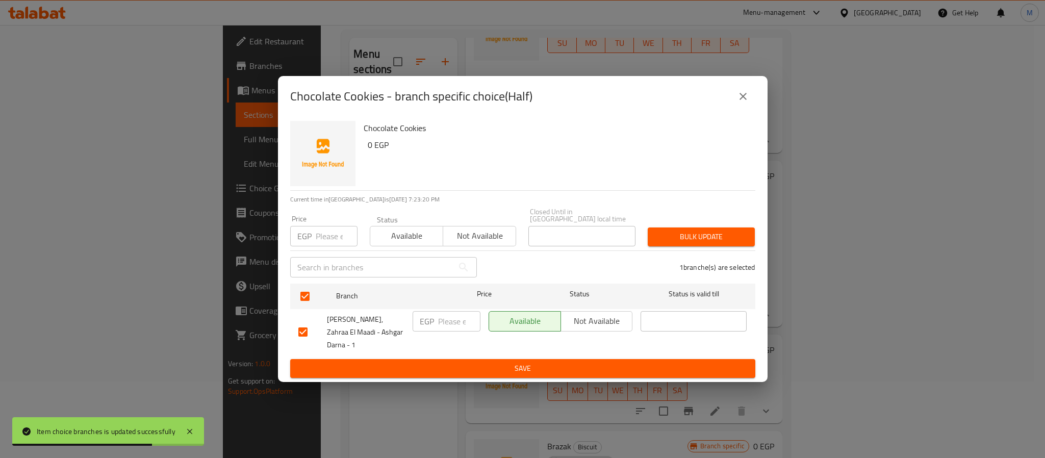
click at [324, 253] on div "​" at bounding box center [383, 267] width 199 height 33
click at [330, 233] on input "number" at bounding box center [337, 236] width 42 height 20
type input "130"
type button "0"
type button "1"
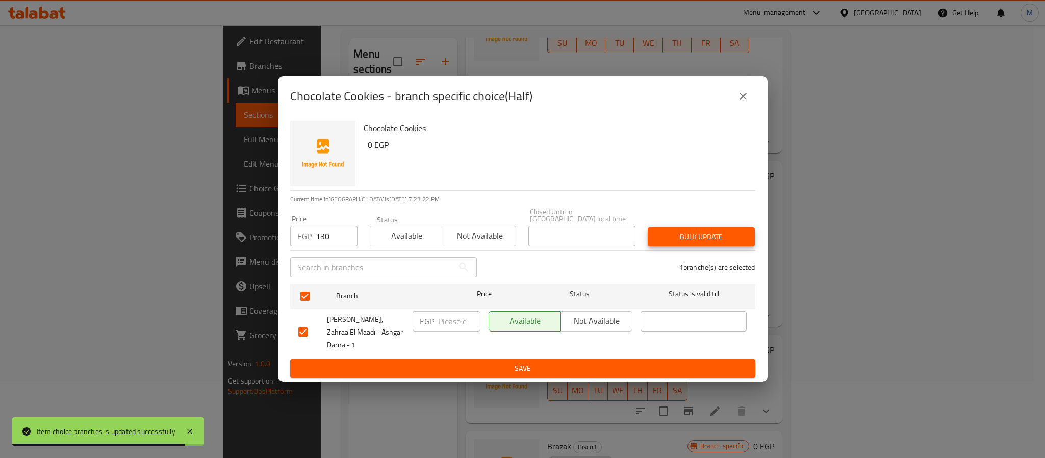
click at [648, 227] on button "Bulk update" at bounding box center [701, 236] width 107 height 19
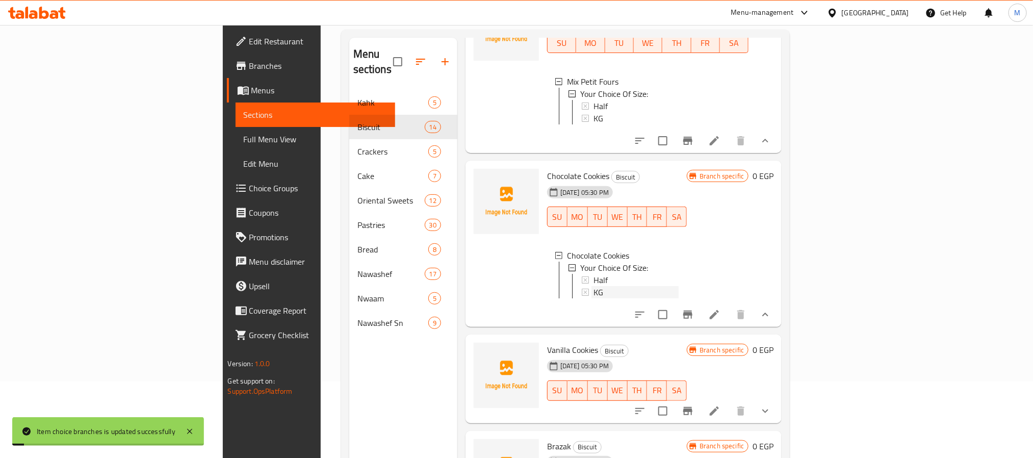
click at [594, 298] on span "KG" at bounding box center [599, 292] width 10 height 12
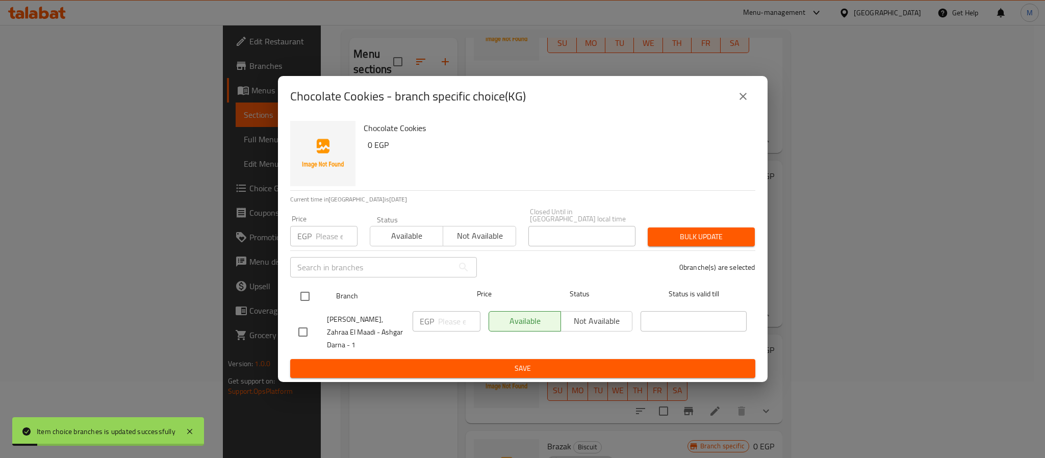
click at [308, 293] on input "checkbox" at bounding box center [304, 296] width 21 height 21
checkbox input "true"
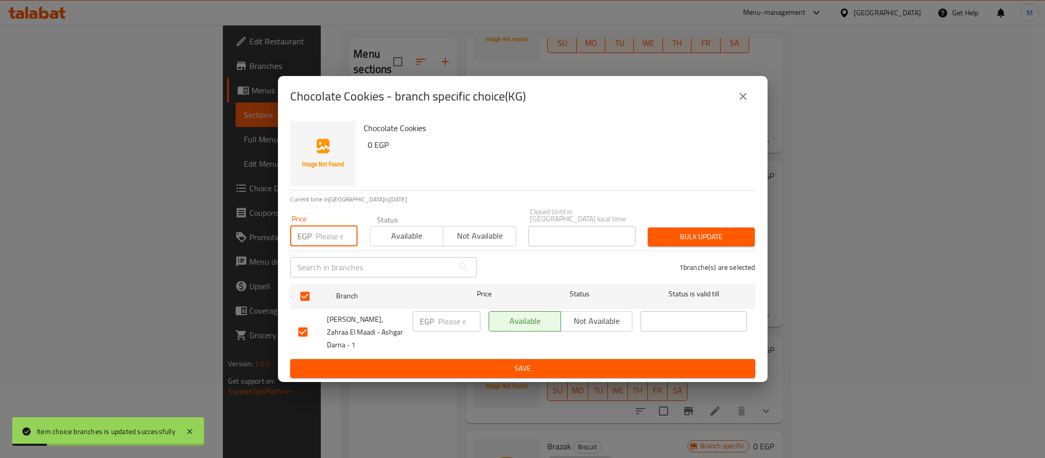
click at [327, 242] on input "number" at bounding box center [337, 236] width 42 height 20
click at [648, 227] on button "Bulk update" at bounding box center [701, 236] width 107 height 19
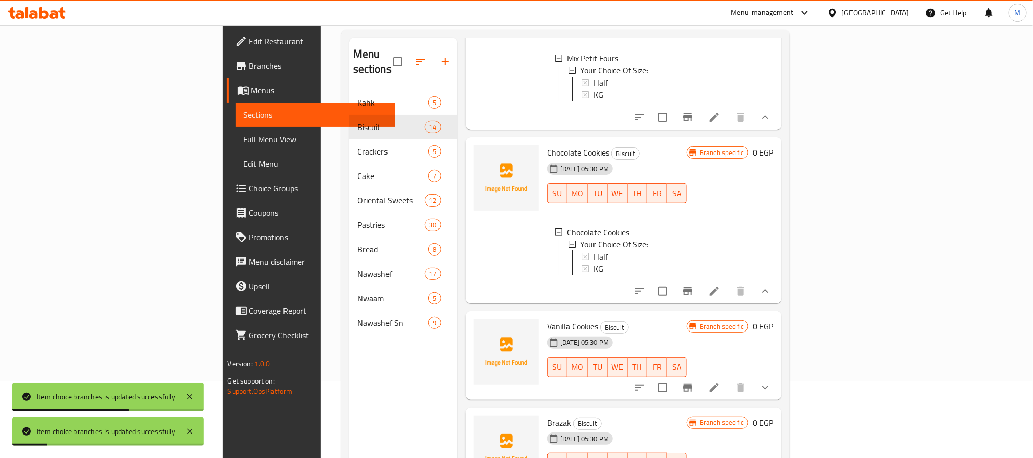
scroll to position [1980, 0]
click at [772, 392] on icon "show more" at bounding box center [765, 387] width 12 height 12
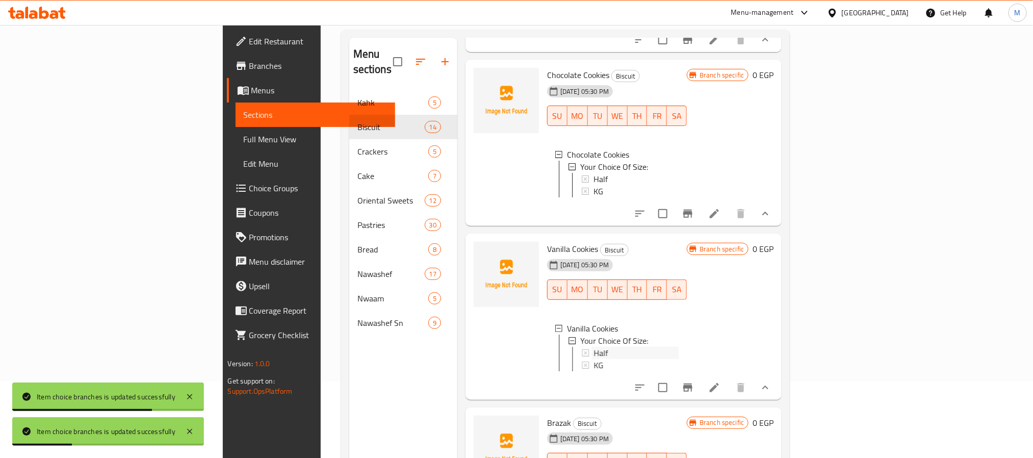
click at [594, 359] on span "Half" at bounding box center [601, 353] width 14 height 12
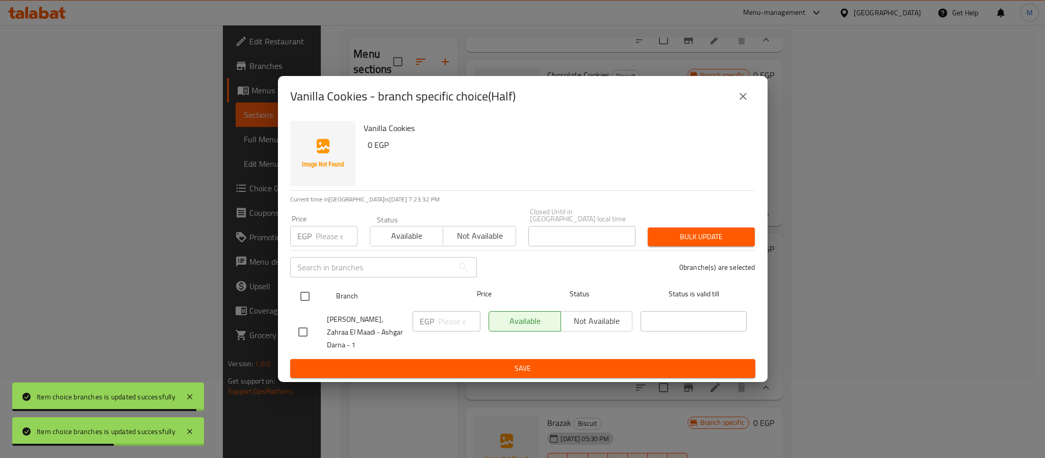
click at [301, 302] on input "checkbox" at bounding box center [304, 296] width 21 height 21
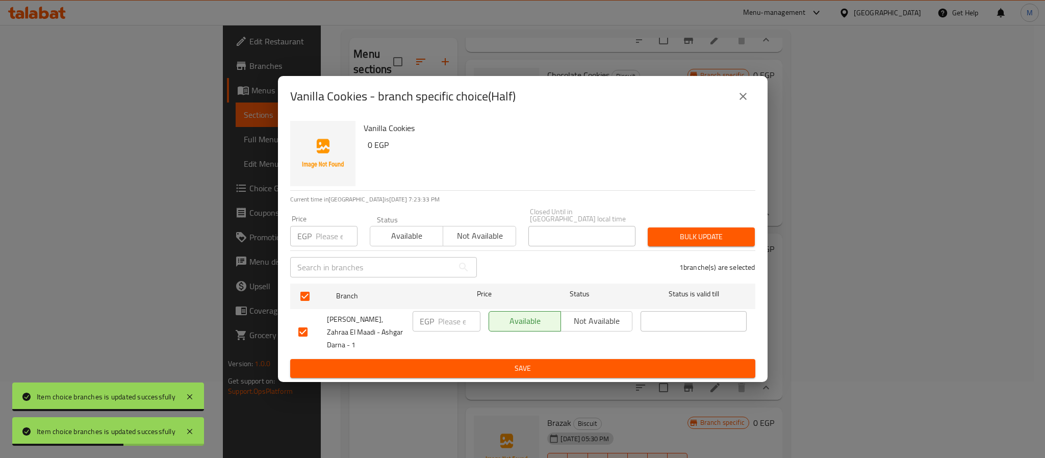
click at [332, 240] on input "number" at bounding box center [337, 236] width 42 height 20
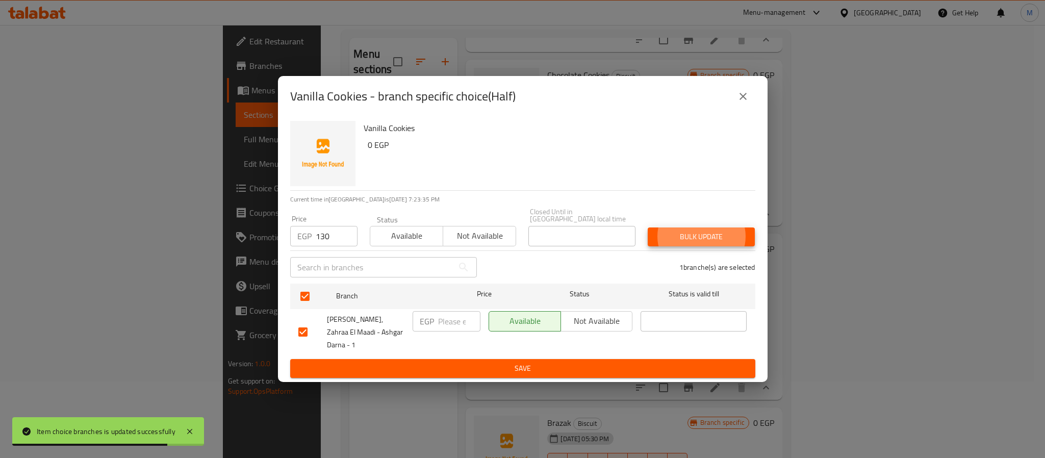
click at [648, 227] on button "Bulk update" at bounding box center [701, 236] width 107 height 19
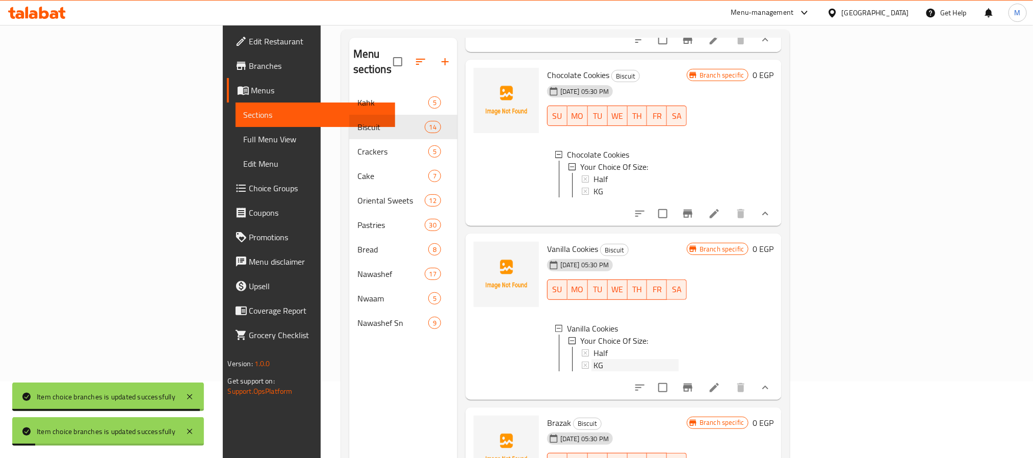
click at [594, 371] on div "KG" at bounding box center [636, 365] width 85 height 12
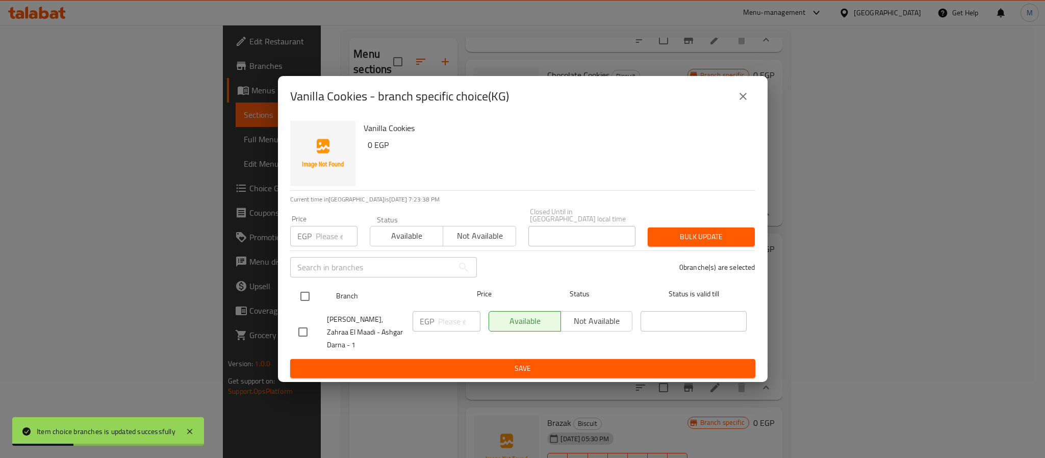
click at [299, 303] on input "checkbox" at bounding box center [304, 296] width 21 height 21
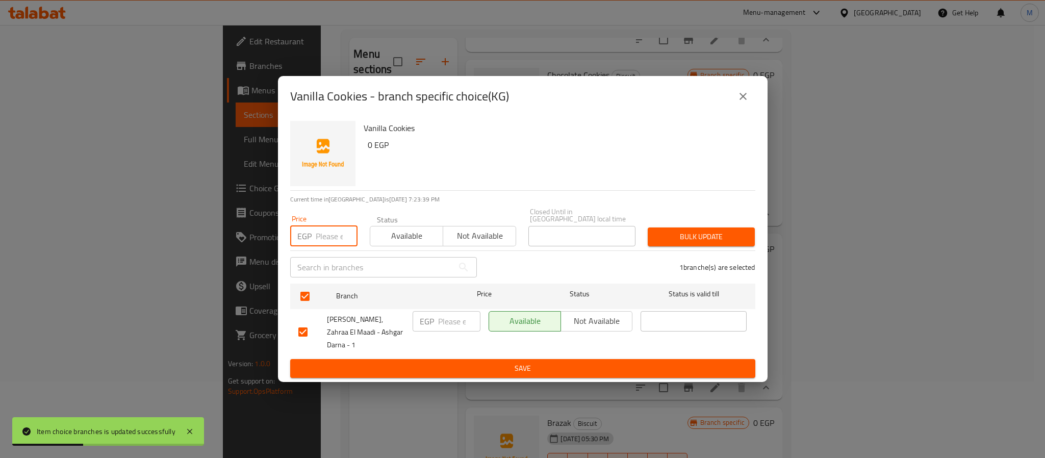
click at [324, 233] on input "number" at bounding box center [337, 236] width 42 height 20
click at [648, 227] on button "Bulk update" at bounding box center [701, 236] width 107 height 19
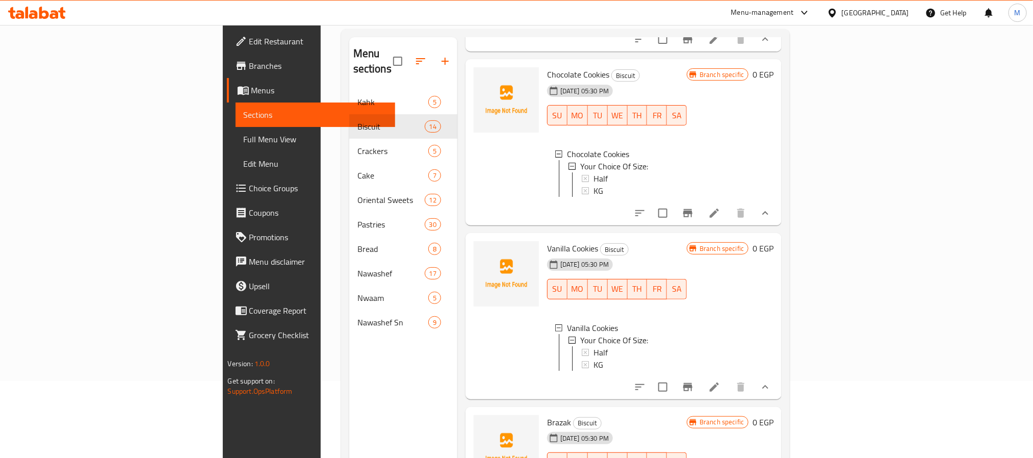
scroll to position [143, 0]
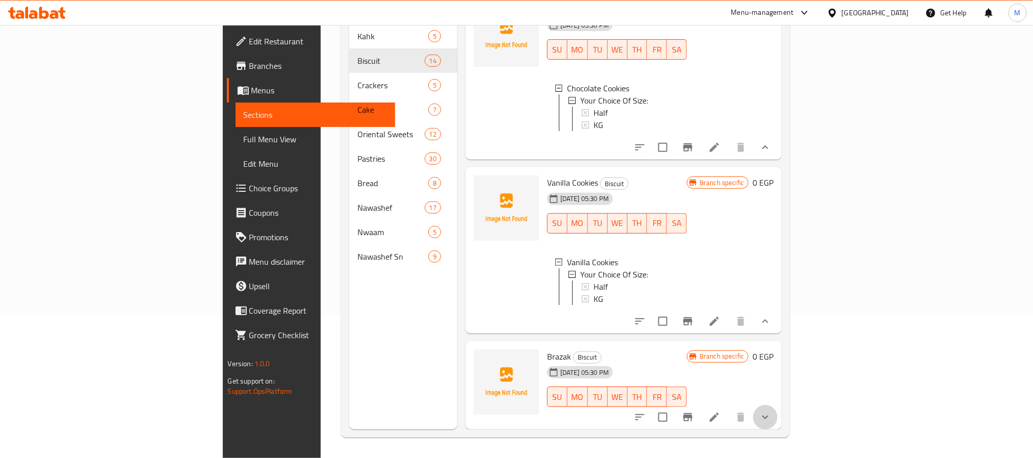
click at [778, 424] on button "show more" at bounding box center [765, 417] width 24 height 24
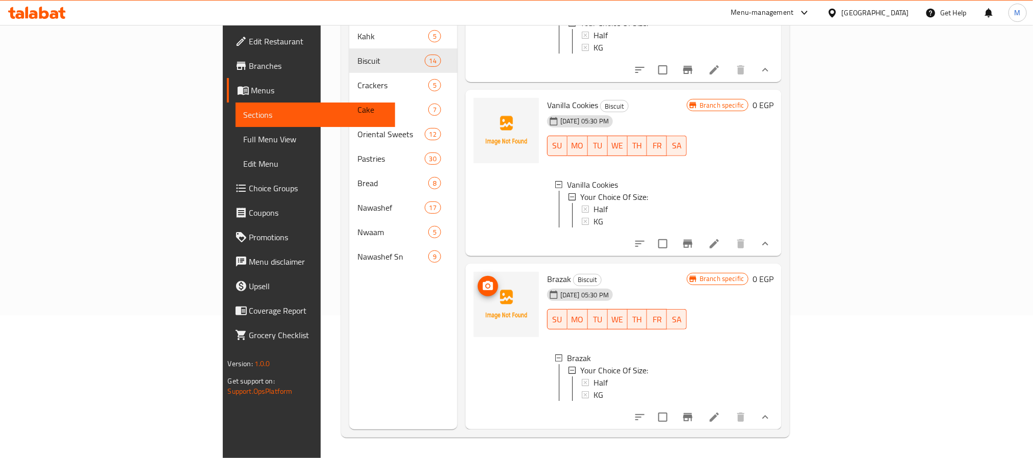
scroll to position [2159, 0]
click at [594, 376] on span "Half" at bounding box center [601, 382] width 14 height 12
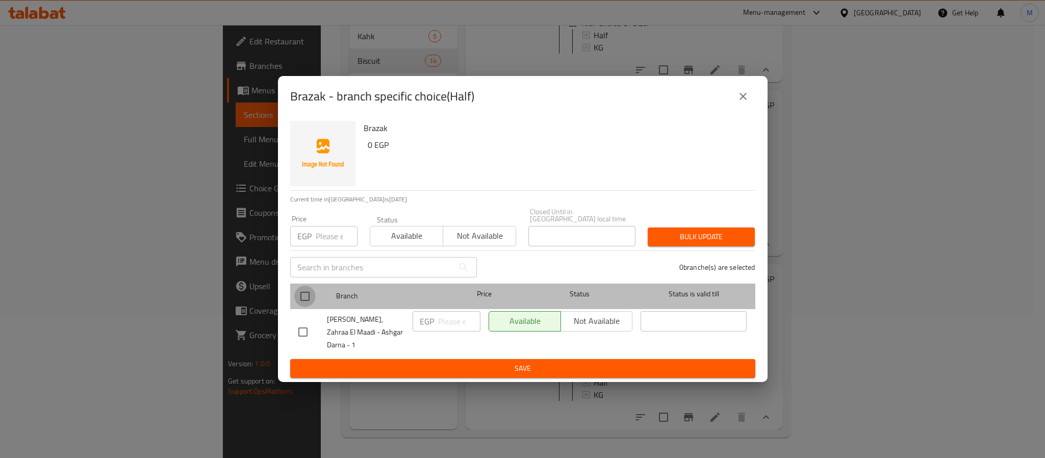
click at [300, 303] on input "checkbox" at bounding box center [304, 296] width 21 height 21
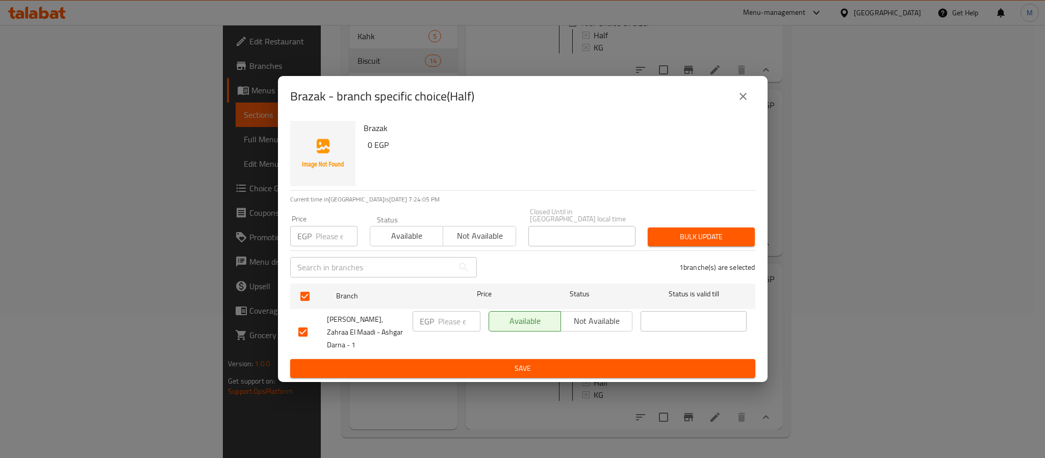
click at [330, 245] on input "number" at bounding box center [337, 236] width 42 height 20
click at [648, 227] on button "Bulk update" at bounding box center [701, 236] width 107 height 19
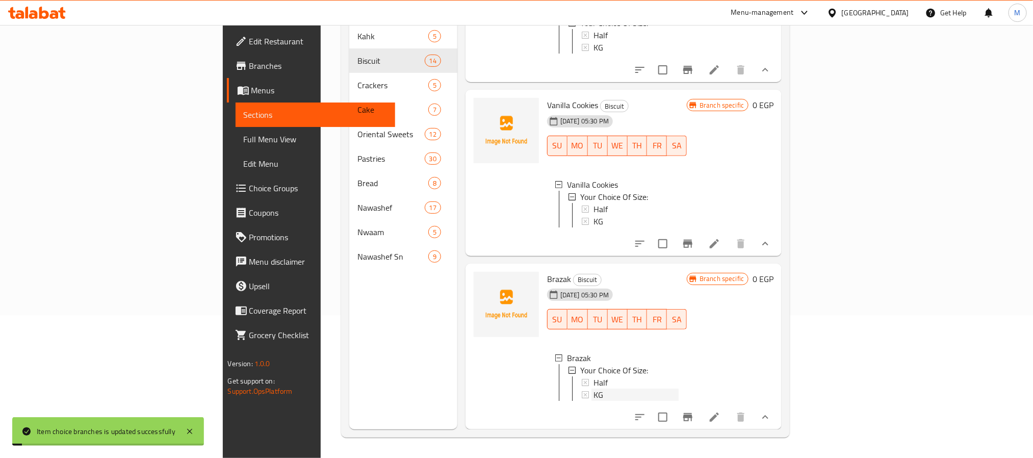
click at [594, 389] on div "KG" at bounding box center [636, 395] width 85 height 12
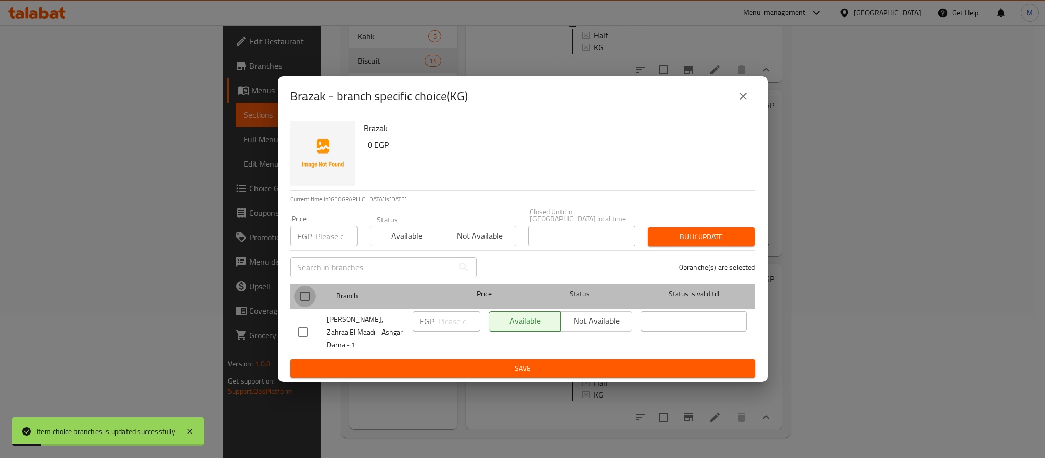
click at [297, 299] on input "checkbox" at bounding box center [304, 296] width 21 height 21
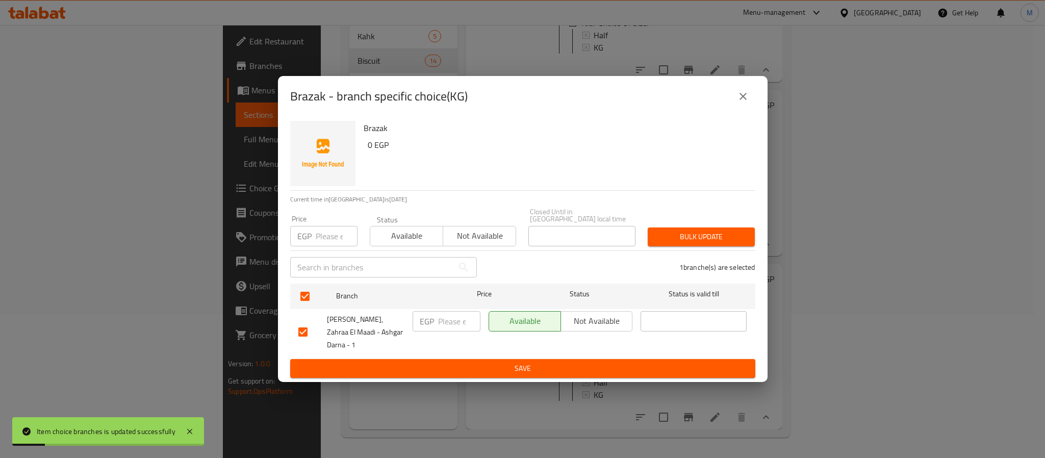
click at [327, 242] on input "number" at bounding box center [337, 236] width 42 height 20
click at [648, 227] on button "Bulk update" at bounding box center [701, 236] width 107 height 19
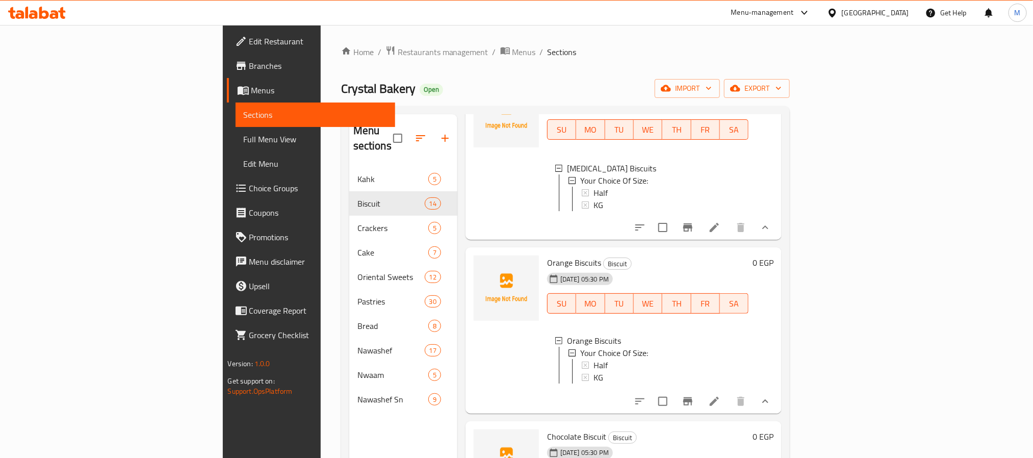
scroll to position [0, 0]
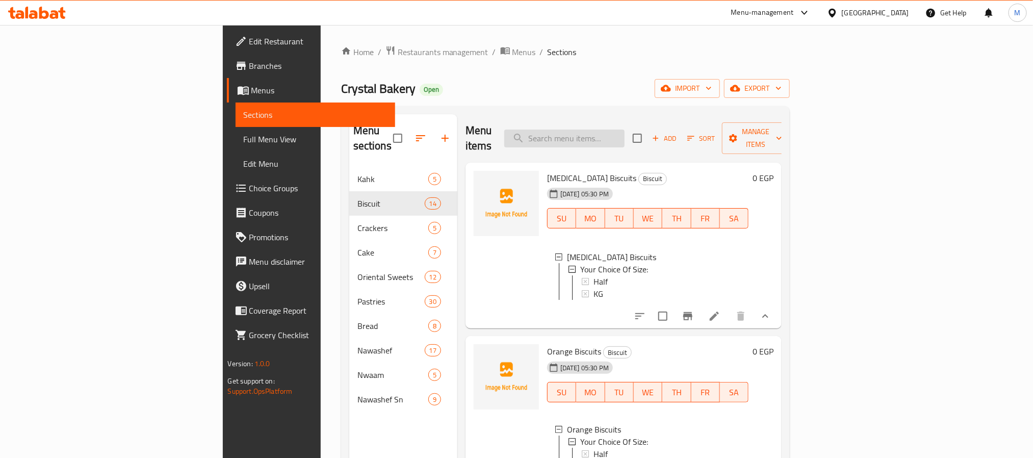
click at [625, 130] on input "search" at bounding box center [564, 139] width 120 height 18
paste input "Maamoul"
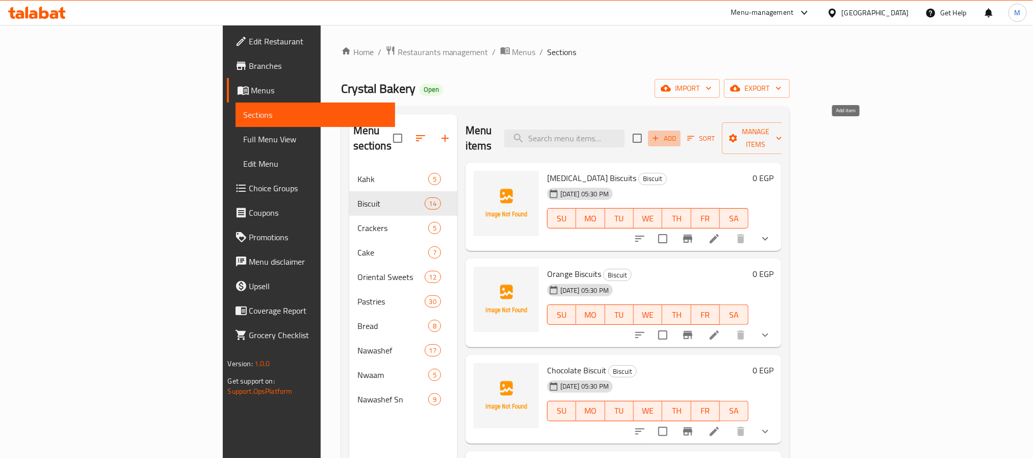
click at [678, 133] on span "Add" at bounding box center [665, 139] width 28 height 12
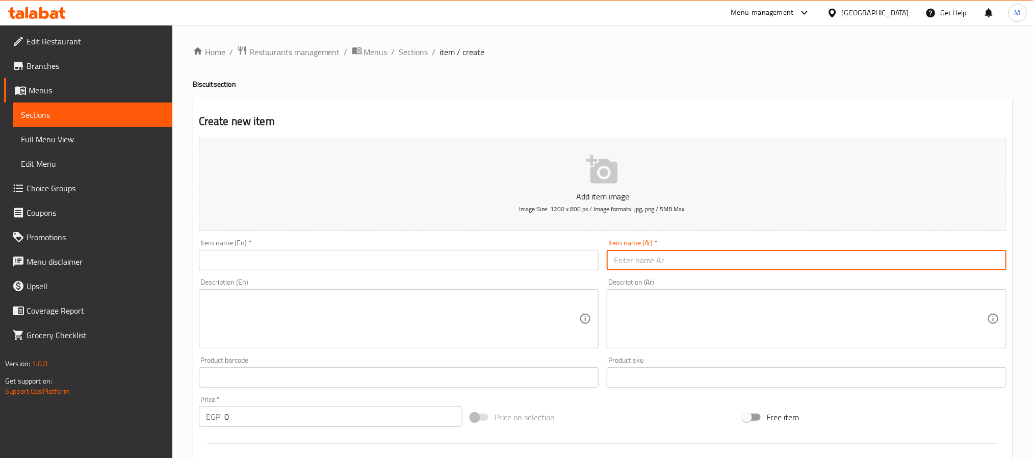
click at [678, 251] on input "text" at bounding box center [807, 260] width 400 height 20
click at [303, 256] on input "text" at bounding box center [399, 260] width 400 height 20
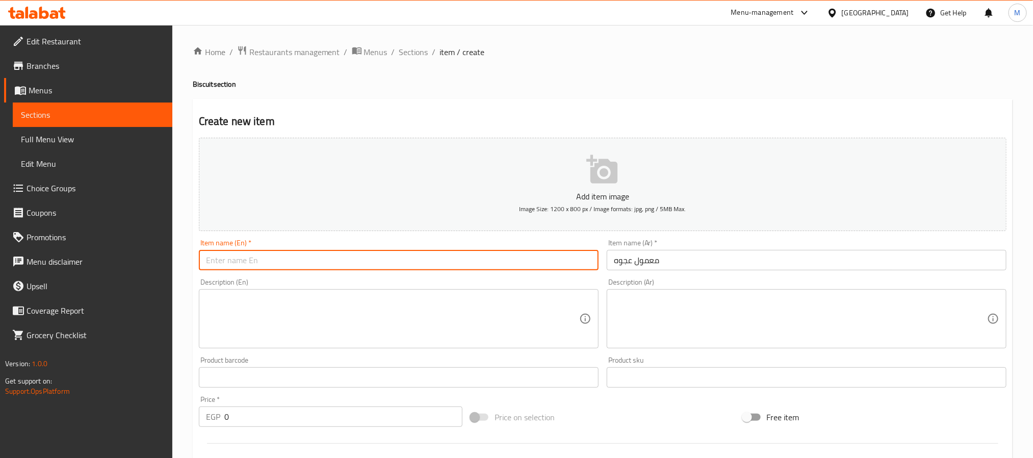
paste input "694033"
paste input "Maamoul"
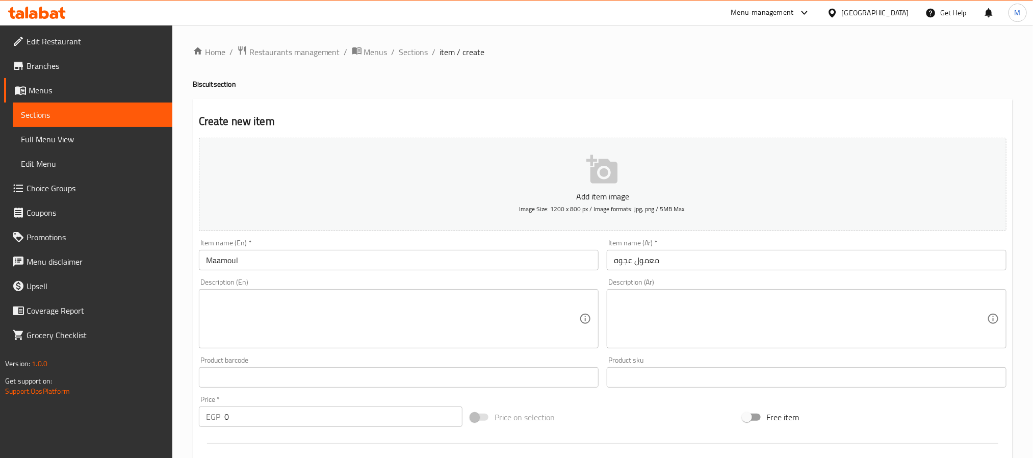
click at [249, 254] on input "Maamoul" at bounding box center [399, 260] width 400 height 20
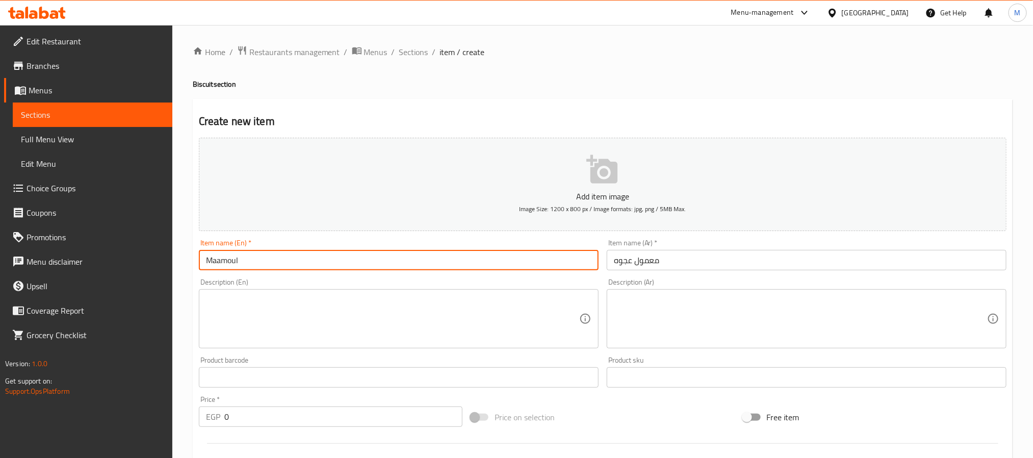
paste input "Ajwa"
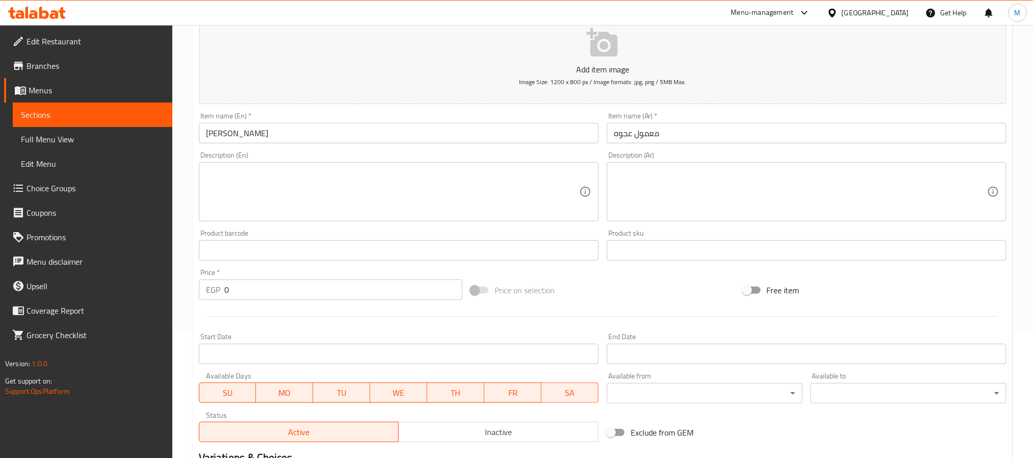
scroll to position [262, 0]
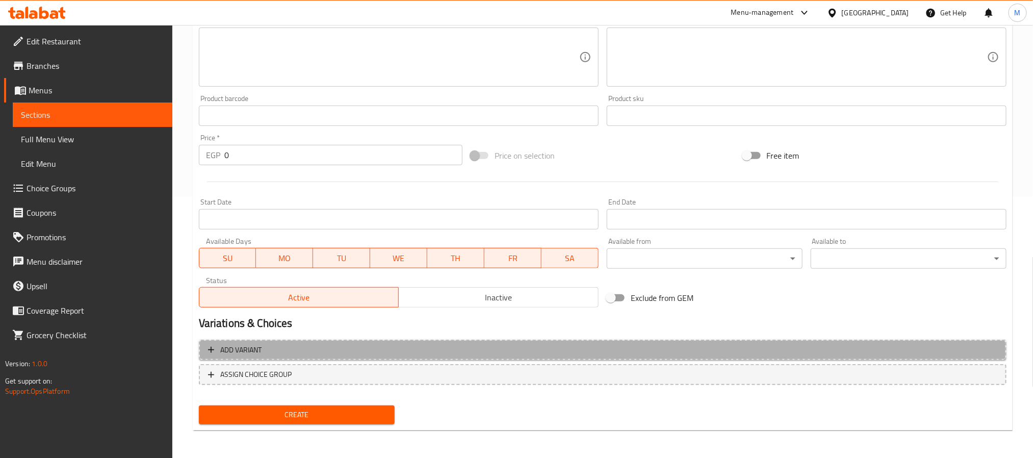
click at [402, 340] on button "Add variant" at bounding box center [603, 350] width 808 height 21
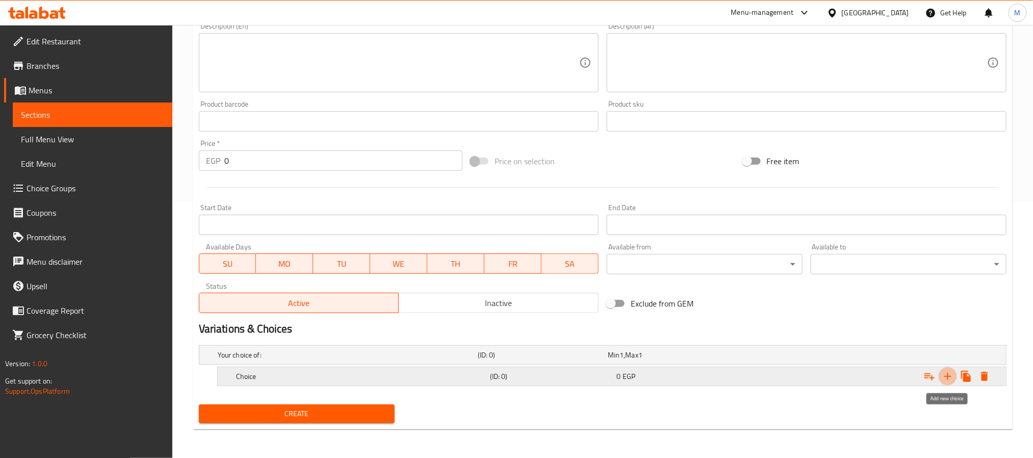
click at [946, 375] on icon "Expand" at bounding box center [947, 376] width 7 height 7
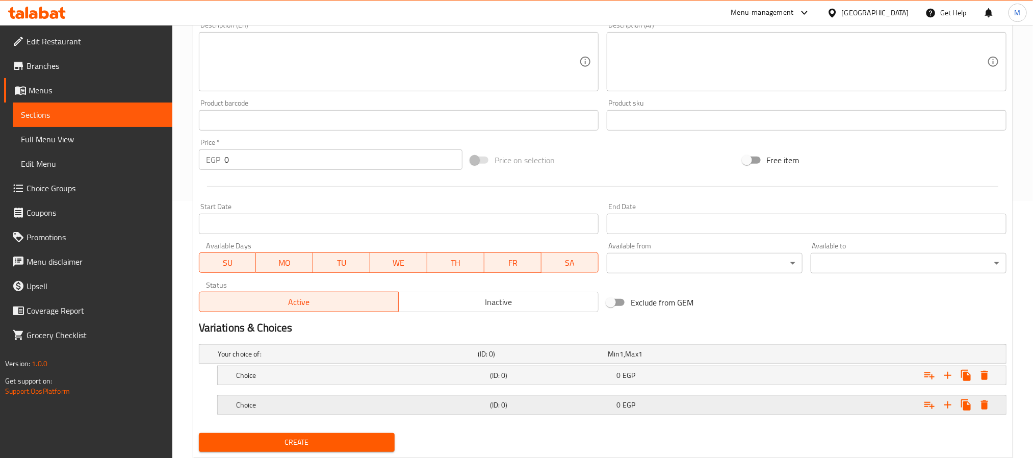
click at [332, 410] on h5 "Choice" at bounding box center [361, 405] width 250 height 10
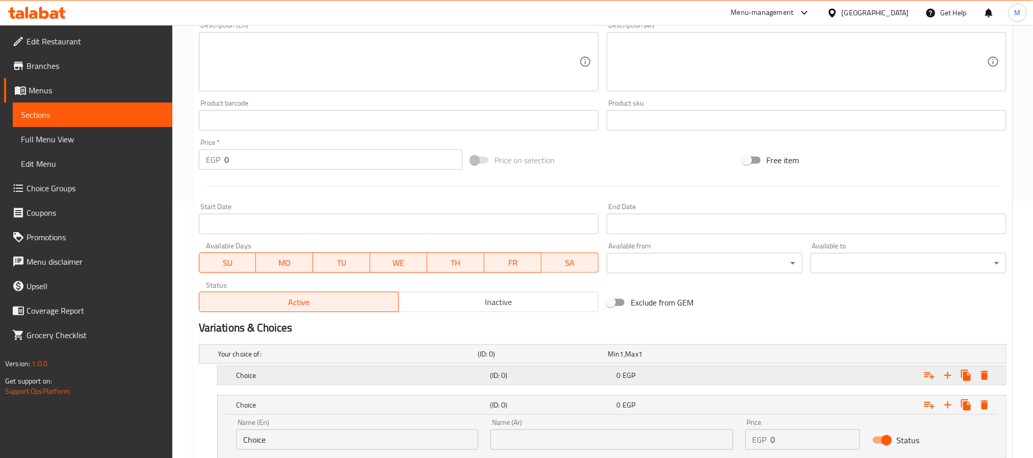
click at [324, 378] on h5 "Choice" at bounding box center [361, 375] width 250 height 10
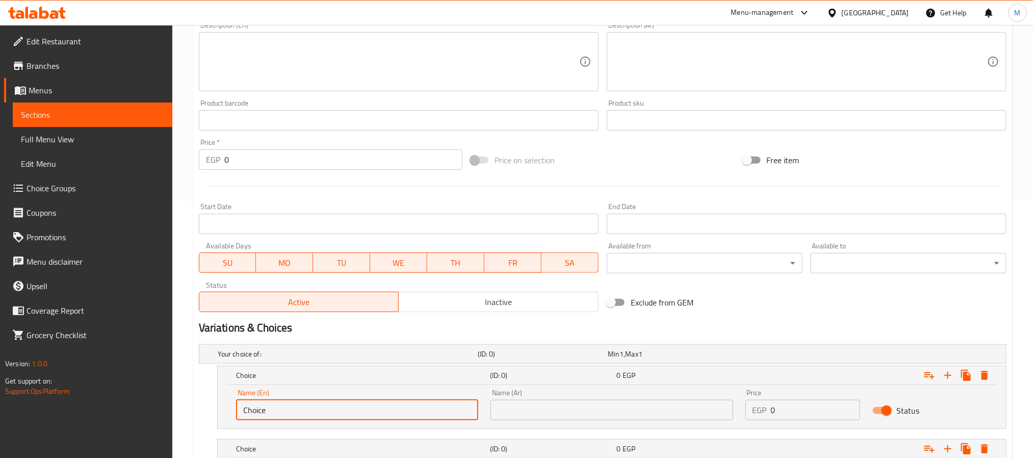
drag, startPoint x: 302, startPoint y: 405, endPoint x: 17, endPoint y: 398, distance: 284.6
click at [17, 398] on div "Edit Restaurant Branches Menus Sections Full Menu View Edit Menu Choice Groups …" at bounding box center [516, 171] width 1033 height 806
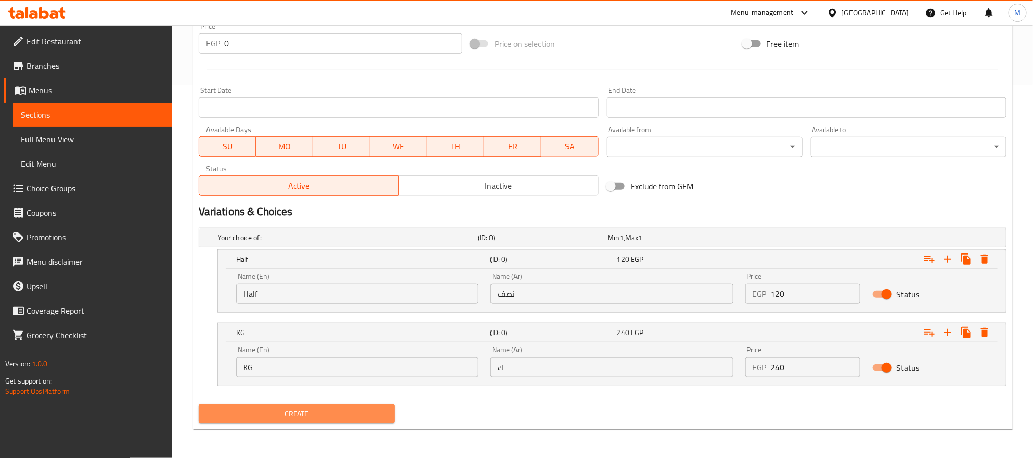
click at [339, 412] on span "Create" at bounding box center [296, 413] width 179 height 13
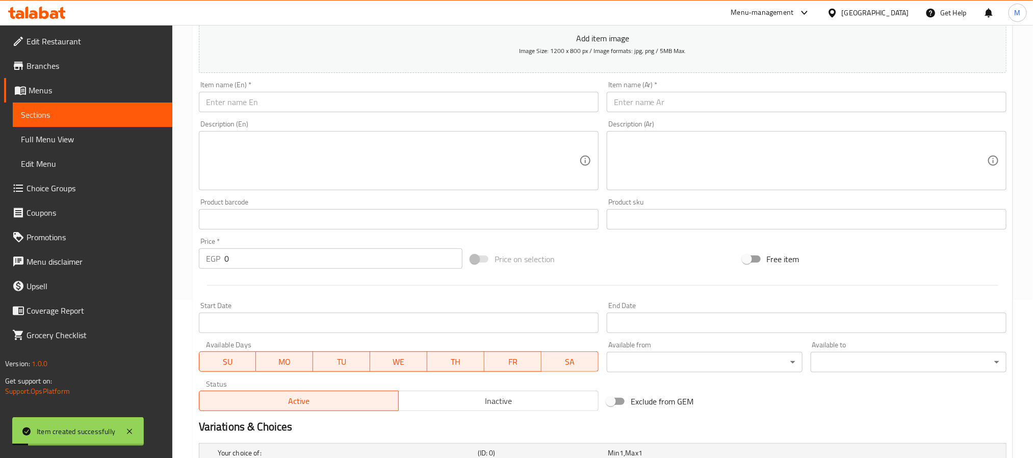
scroll to position [0, 0]
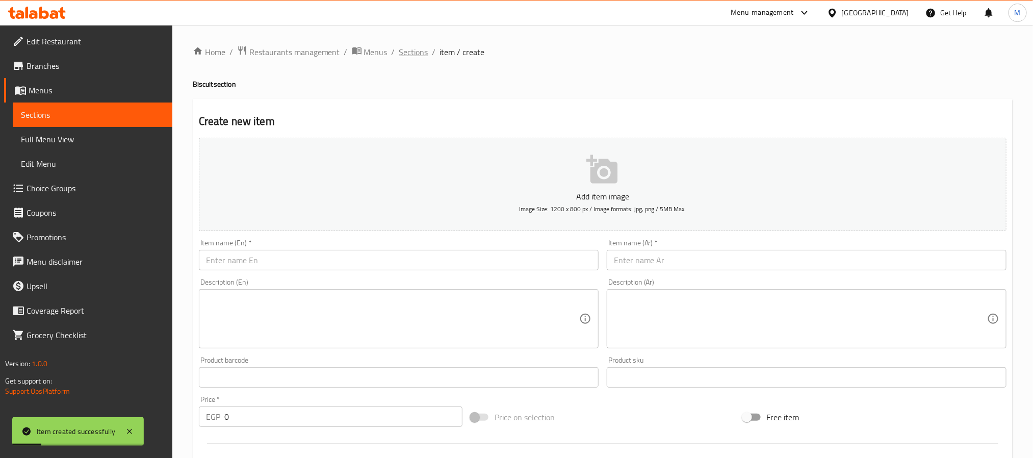
click at [399, 49] on span "Sections" at bounding box center [413, 52] width 29 height 12
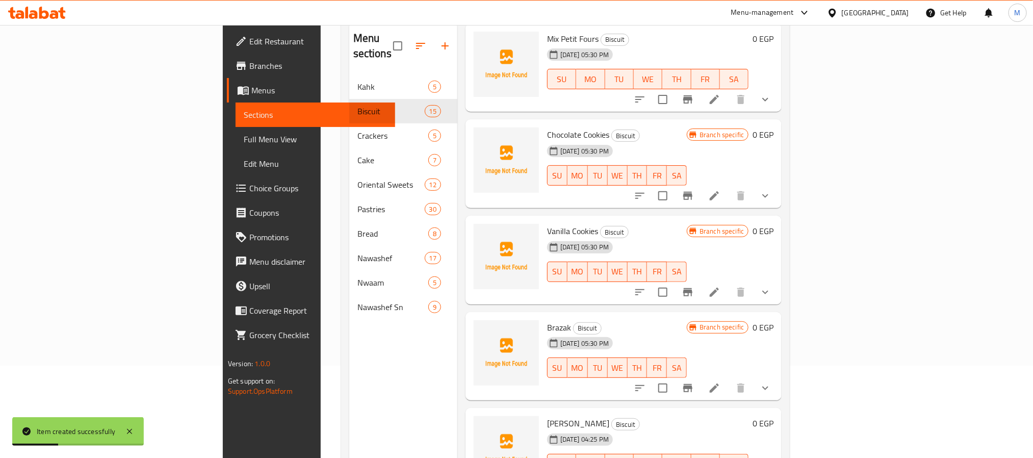
scroll to position [143, 0]
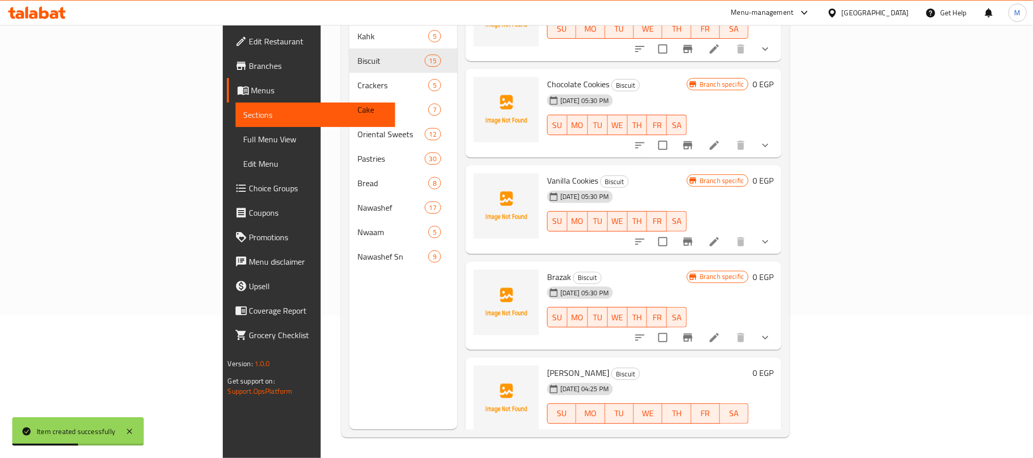
click at [772, 331] on icon "show more" at bounding box center [765, 337] width 12 height 12
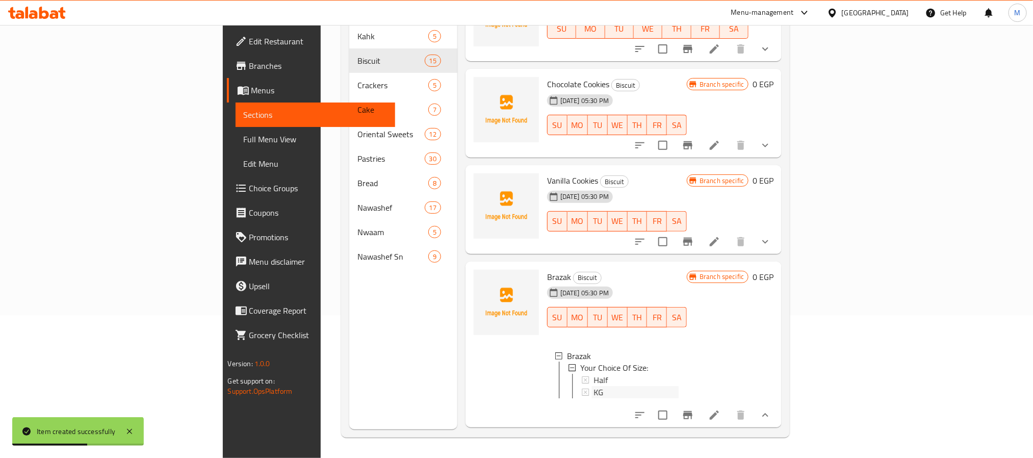
click at [594, 387] on span "KG" at bounding box center [599, 393] width 10 height 12
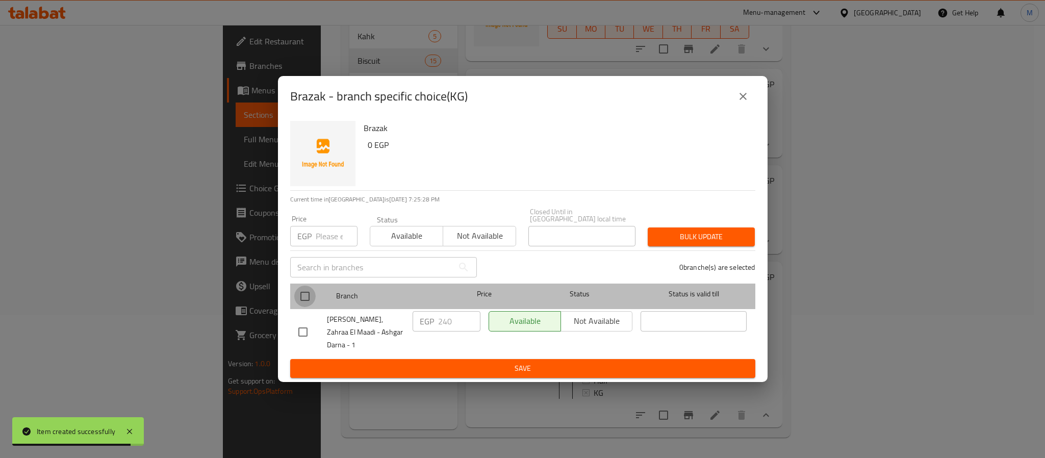
click at [304, 306] on input "checkbox" at bounding box center [304, 296] width 21 height 21
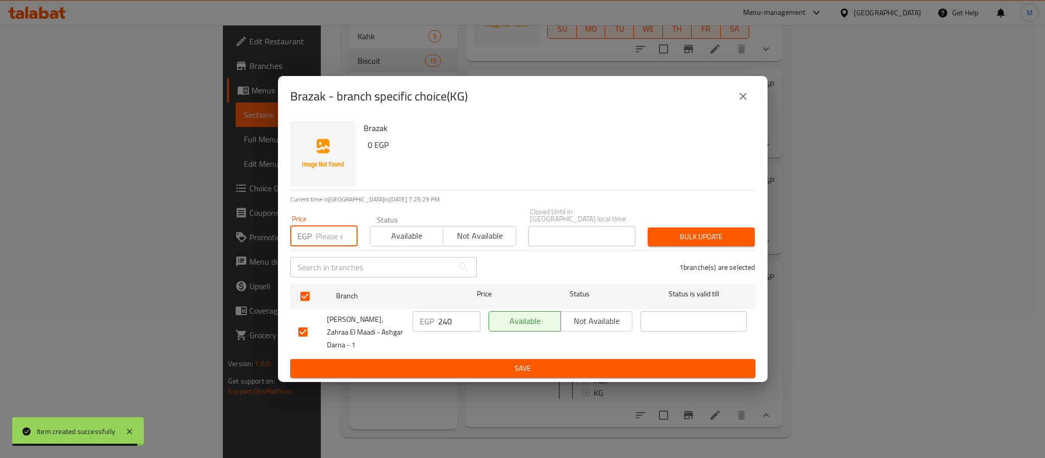
click at [320, 235] on input "number" at bounding box center [337, 236] width 42 height 20
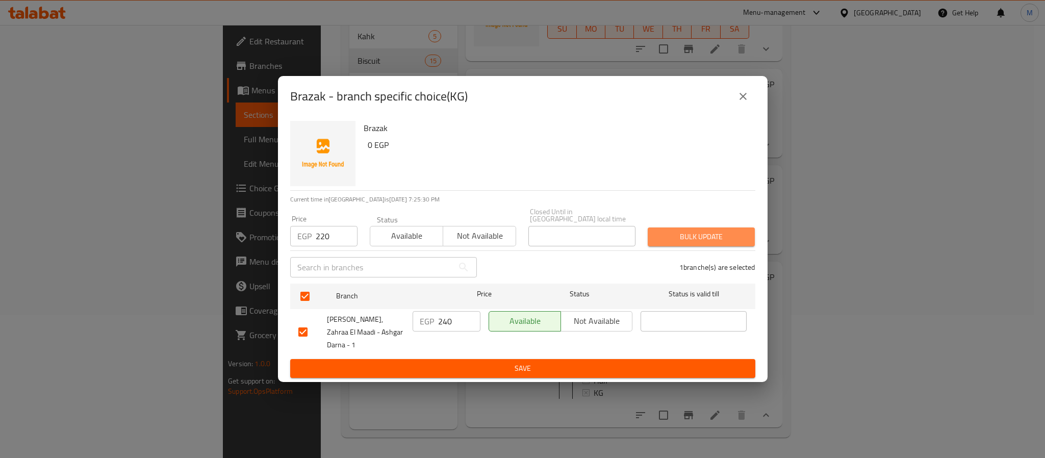
click at [707, 236] on span "Bulk update" at bounding box center [701, 236] width 91 height 13
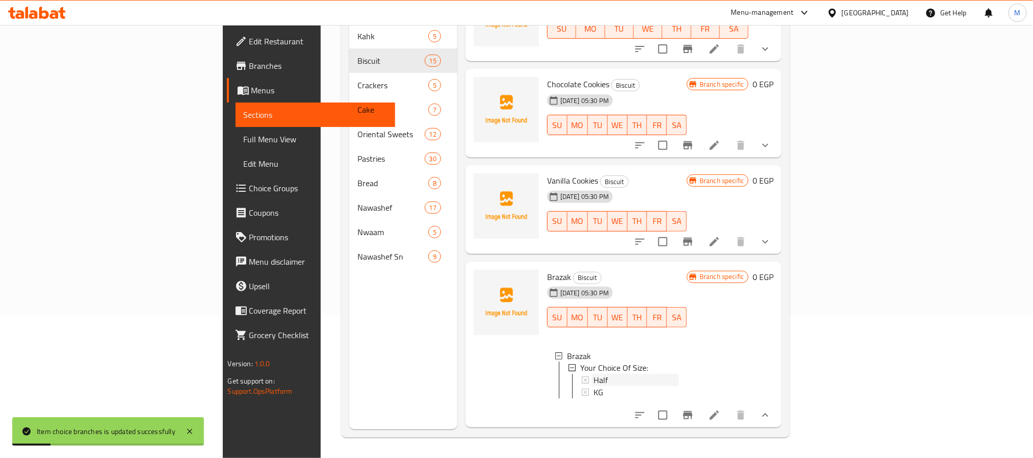
click at [594, 374] on div "Half" at bounding box center [636, 380] width 85 height 12
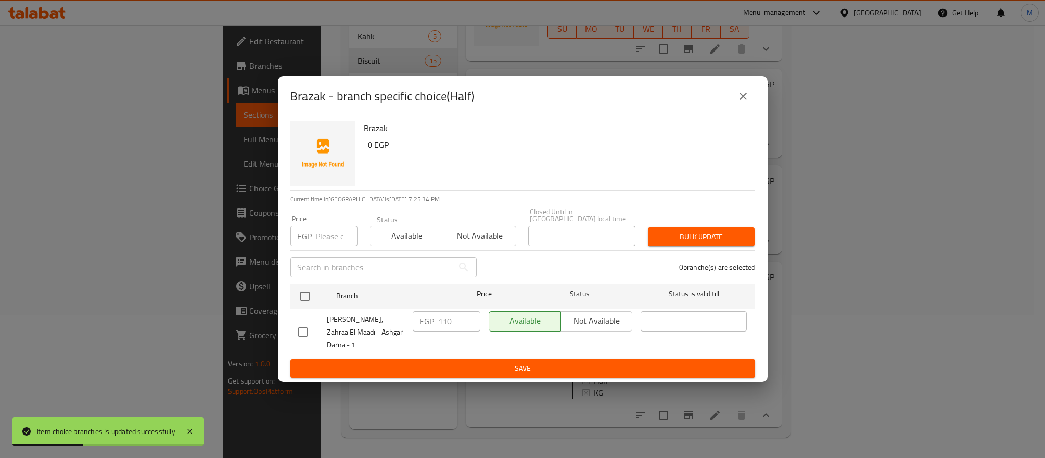
click at [749, 109] on button "close" at bounding box center [743, 96] width 24 height 24
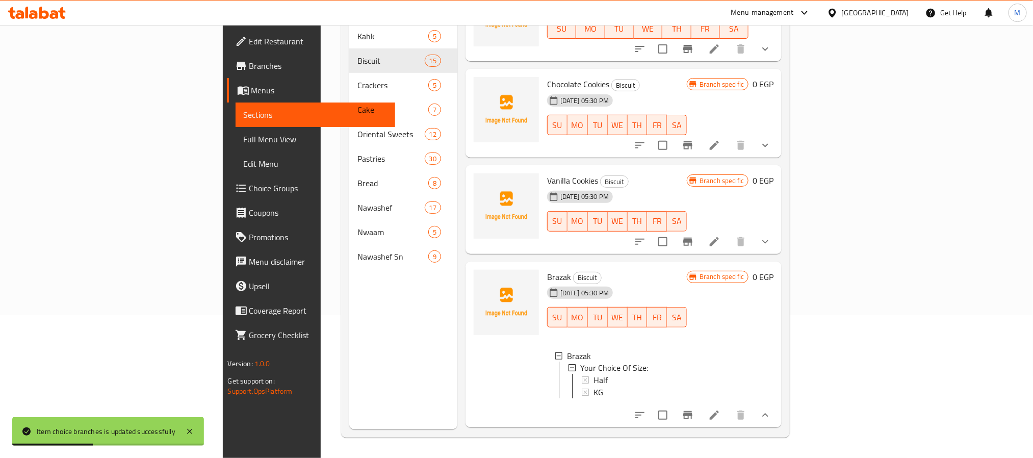
click at [778, 229] on button "show more" at bounding box center [765, 241] width 24 height 24
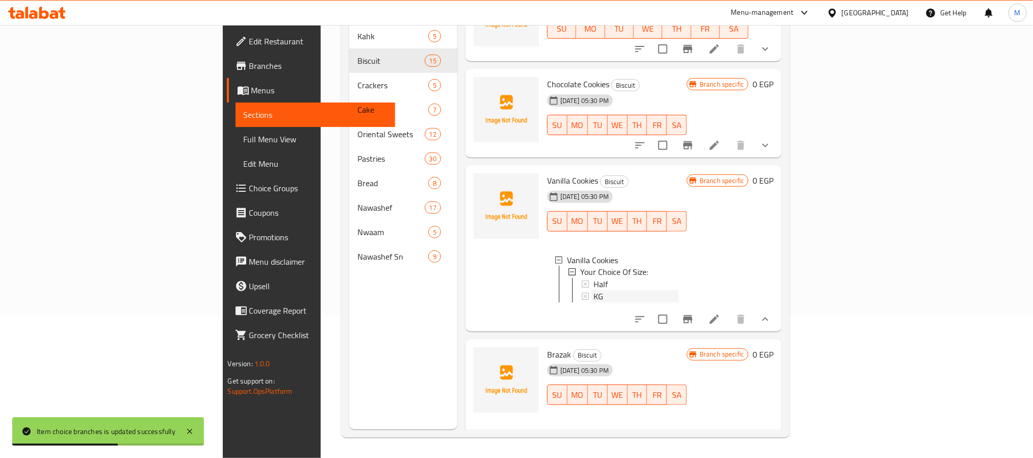
click at [594, 291] on span "KG" at bounding box center [599, 297] width 10 height 12
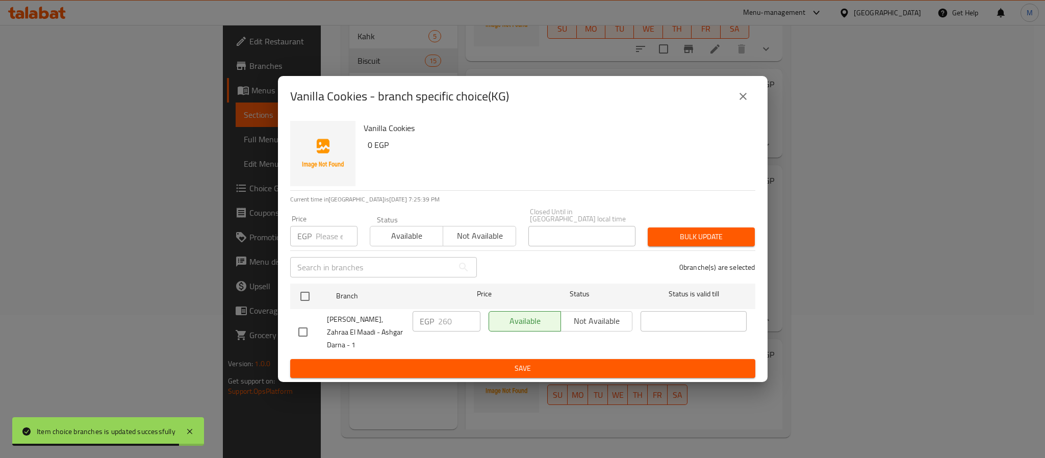
click at [756, 106] on div "Vanilla Cookies - branch specific choice(KG)" at bounding box center [523, 96] width 490 height 41
click at [744, 101] on icon "close" at bounding box center [743, 96] width 12 height 12
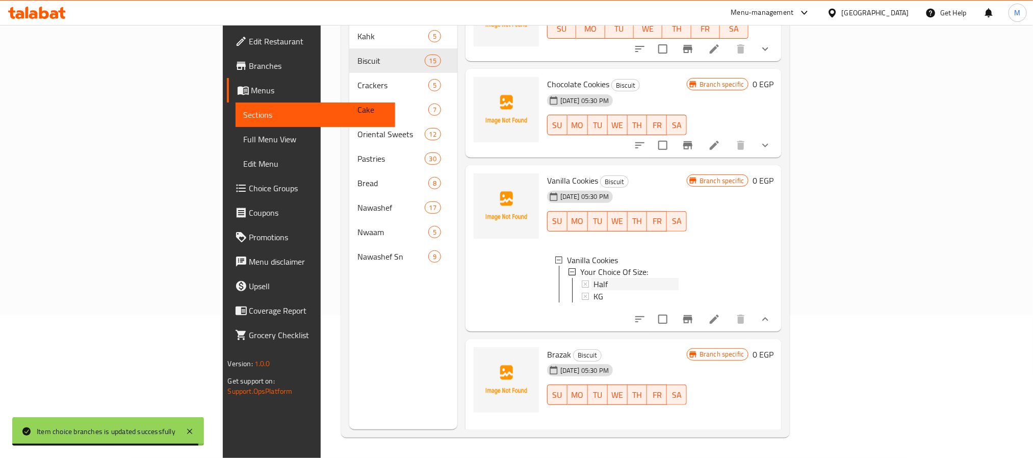
click at [594, 278] on span "Half" at bounding box center [601, 284] width 14 height 12
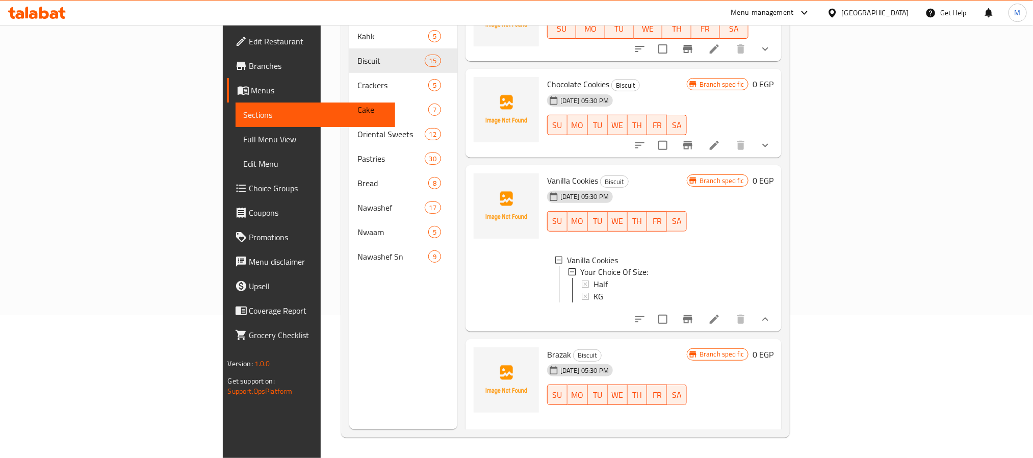
click at [778, 135] on button "show more" at bounding box center [765, 145] width 24 height 24
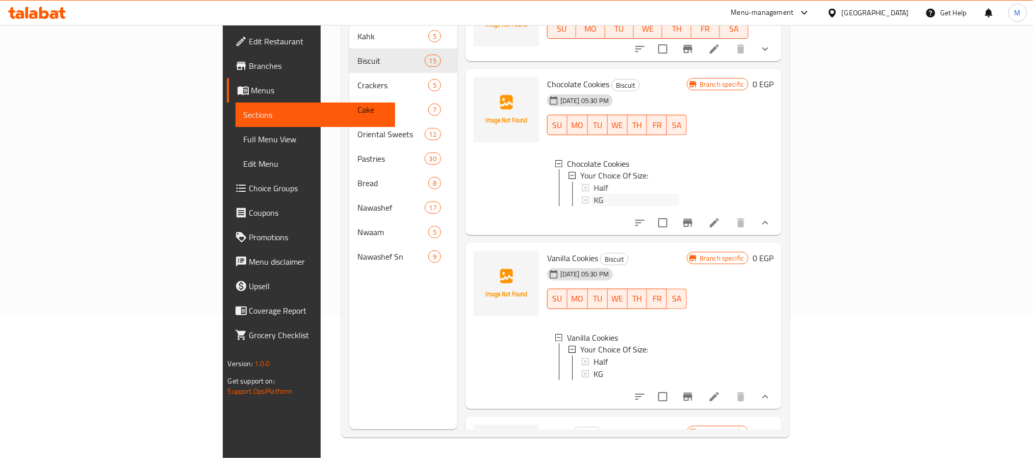
click at [594, 194] on div "KG" at bounding box center [636, 200] width 85 height 12
click at [594, 182] on div "Half" at bounding box center [636, 188] width 85 height 12
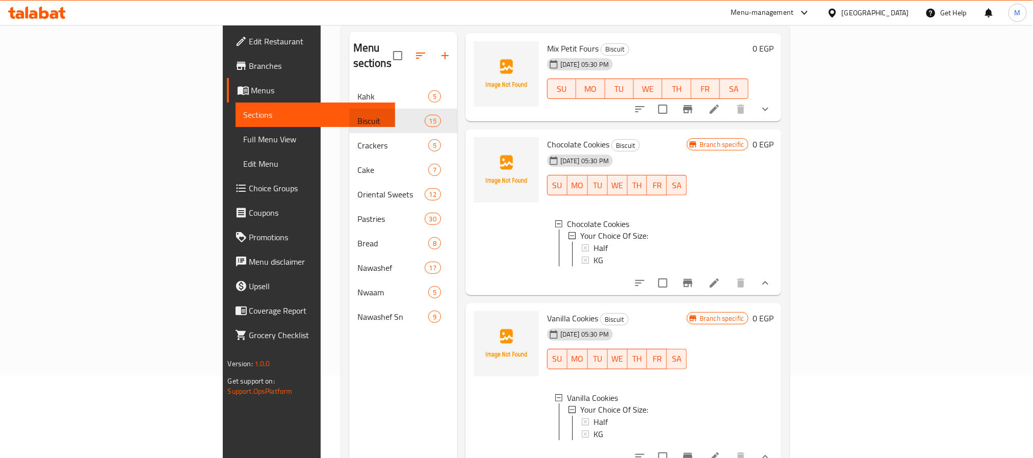
scroll to position [0, 0]
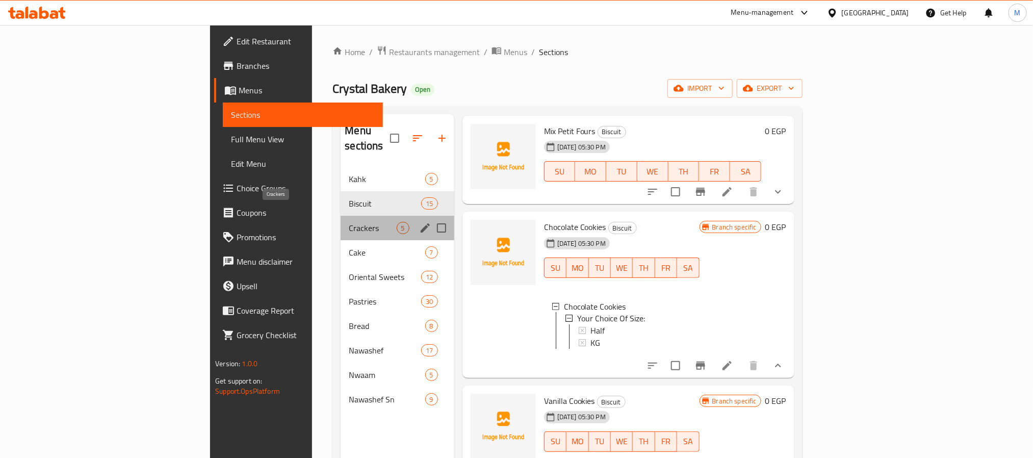
click at [349, 222] on span "Crackers" at bounding box center [372, 228] width 47 height 12
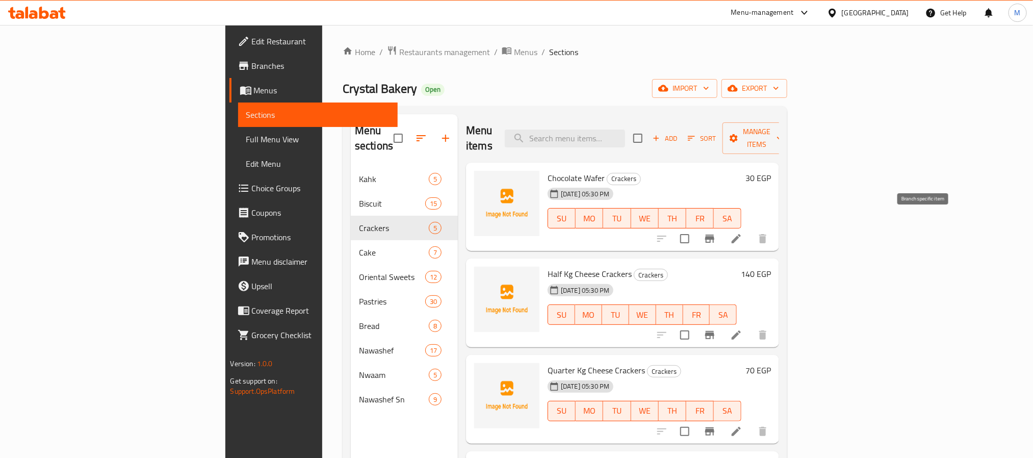
click at [716, 233] on icon "Branch-specific-item" at bounding box center [710, 239] width 12 height 12
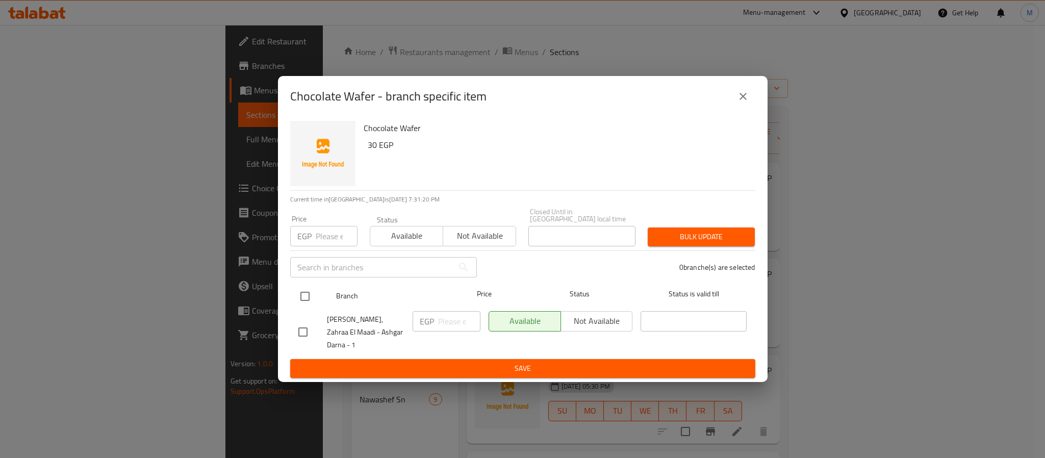
click at [304, 296] on input "checkbox" at bounding box center [304, 296] width 21 height 21
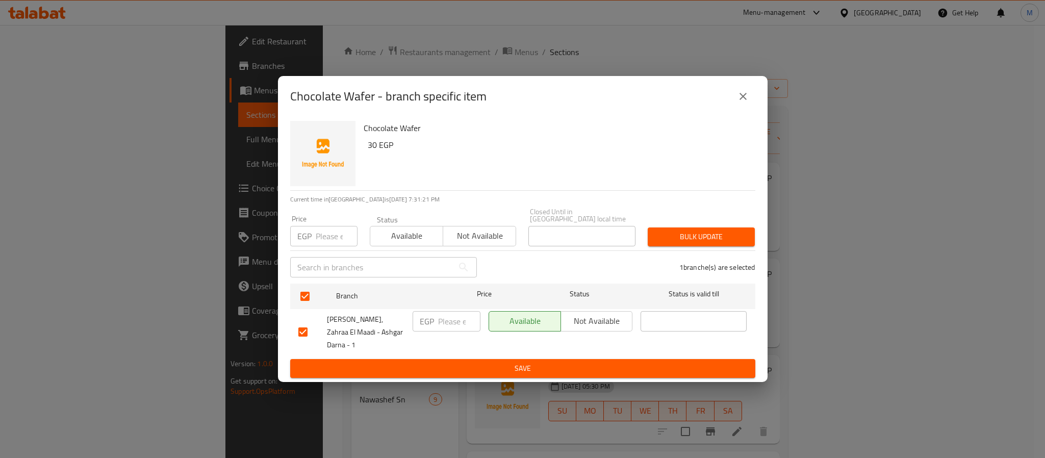
click at [372, 150] on h6 "30 EGP" at bounding box center [557, 145] width 379 height 14
copy h6 "30"
click at [325, 245] on input "number" at bounding box center [337, 236] width 42 height 20
paste input "30"
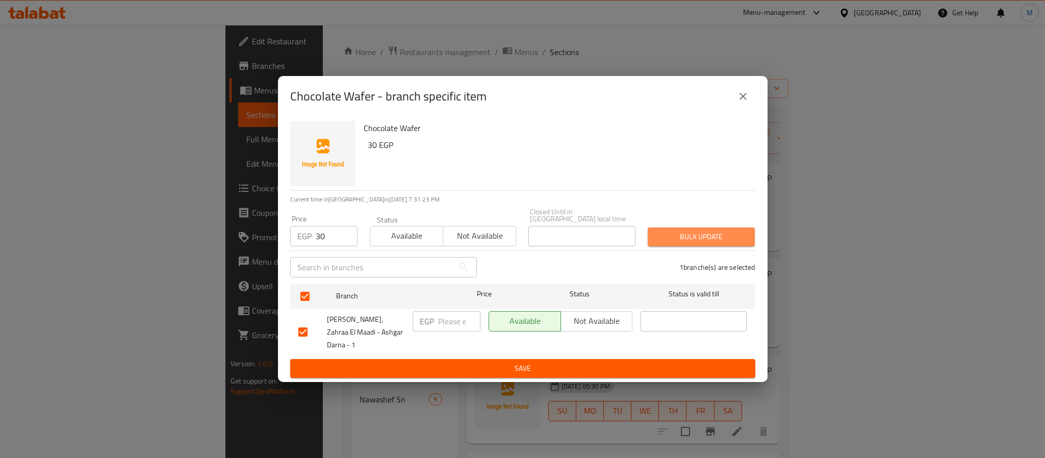
click at [739, 243] on span "Bulk update" at bounding box center [701, 236] width 91 height 13
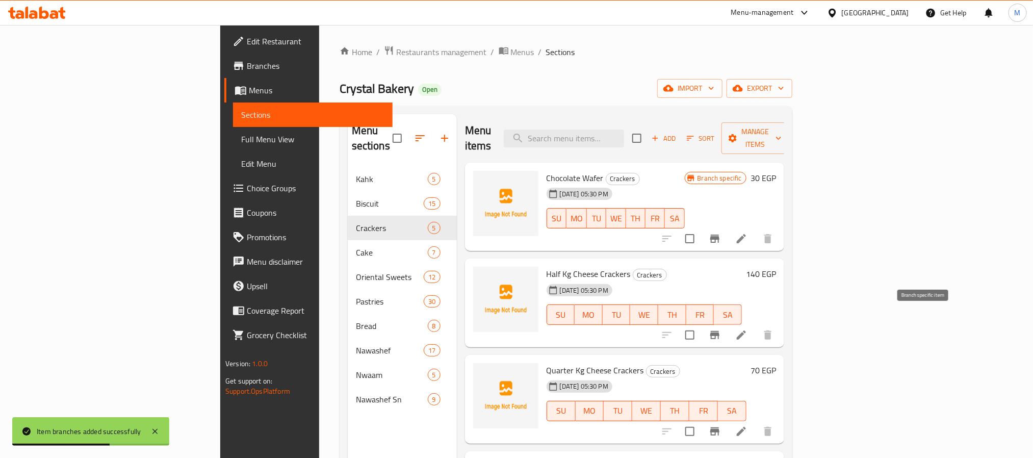
click at [727, 327] on button "Branch-specific-item" at bounding box center [715, 335] width 24 height 24
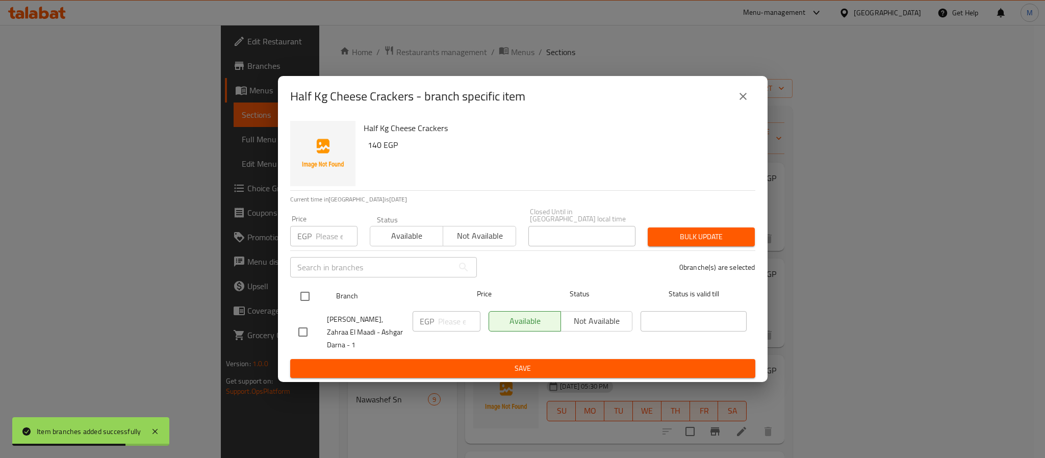
click at [292, 291] on div "Branch Price Status Status is valid till" at bounding box center [522, 296] width 465 height 25
click at [303, 304] on input "checkbox" at bounding box center [304, 296] width 21 height 21
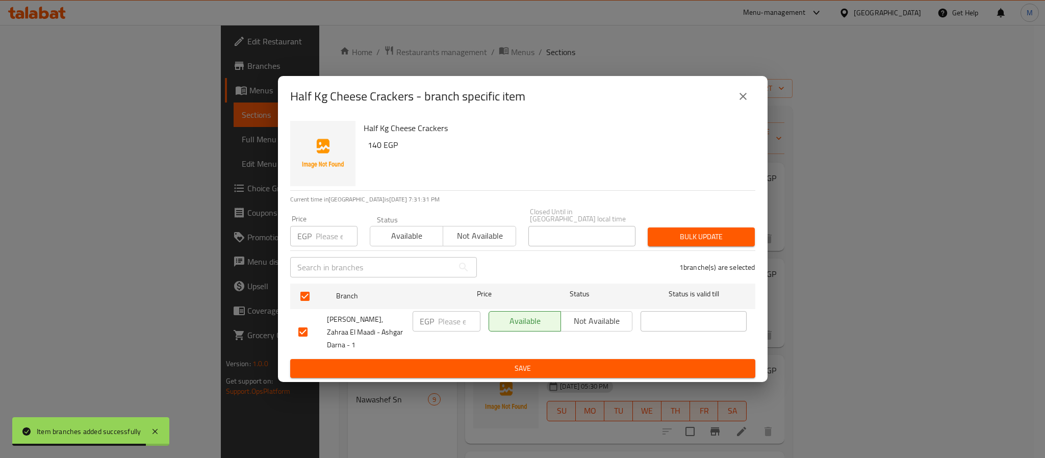
click at [326, 232] on input "number" at bounding box center [337, 236] width 42 height 20
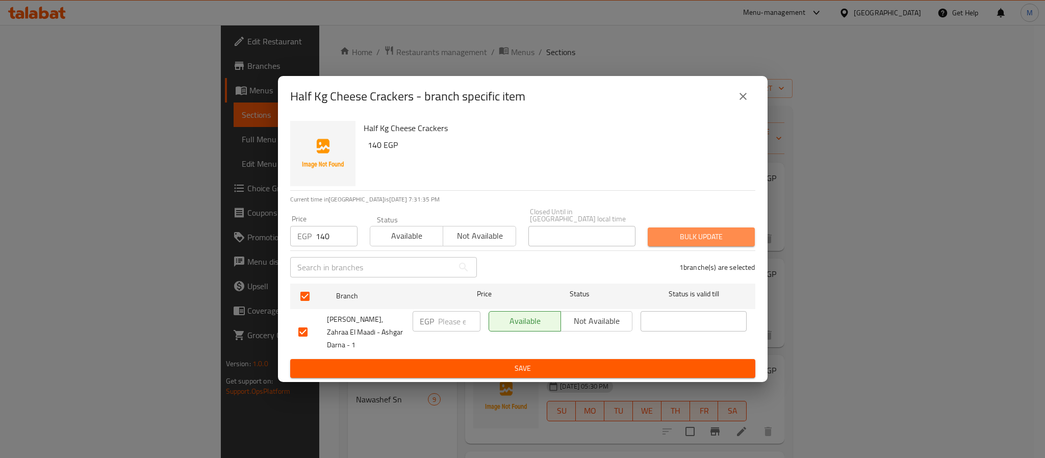
click at [717, 237] on span "Bulk update" at bounding box center [701, 236] width 91 height 13
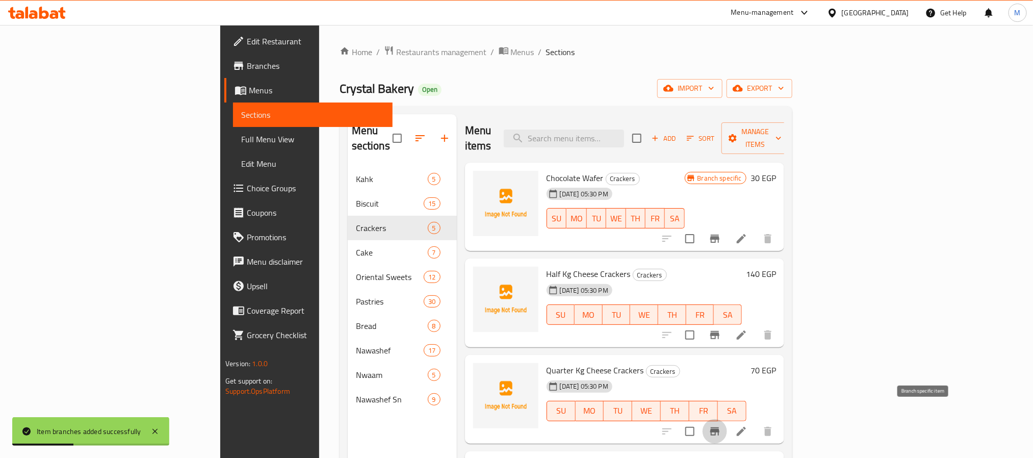
click at [721, 425] on icon "Branch-specific-item" at bounding box center [715, 431] width 12 height 12
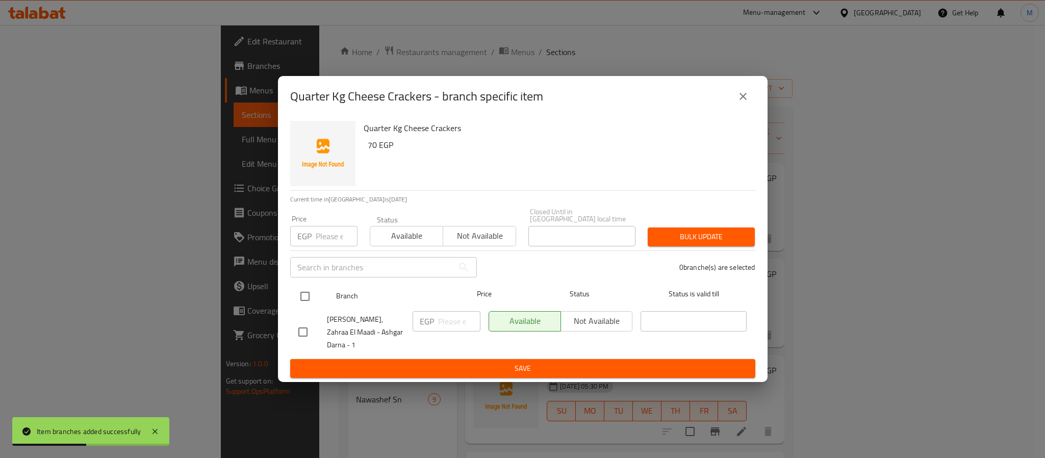
click at [291, 293] on div "Branch Price Status Status is valid till" at bounding box center [522, 296] width 465 height 25
click at [306, 297] on input "checkbox" at bounding box center [304, 296] width 21 height 21
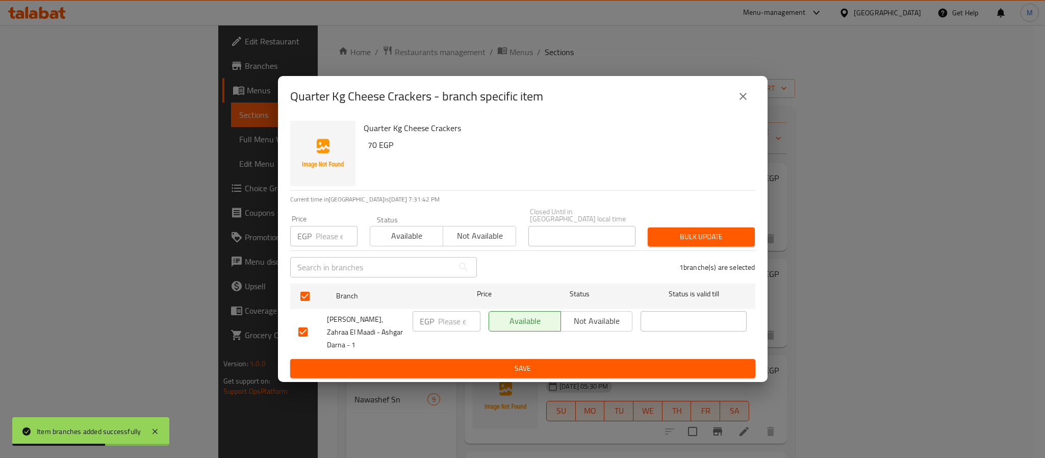
click at [370, 152] on h6 "70 EGP" at bounding box center [557, 145] width 379 height 14
copy h6 "70"
paste input "70"
click at [331, 239] on input "number" at bounding box center [337, 236] width 42 height 20
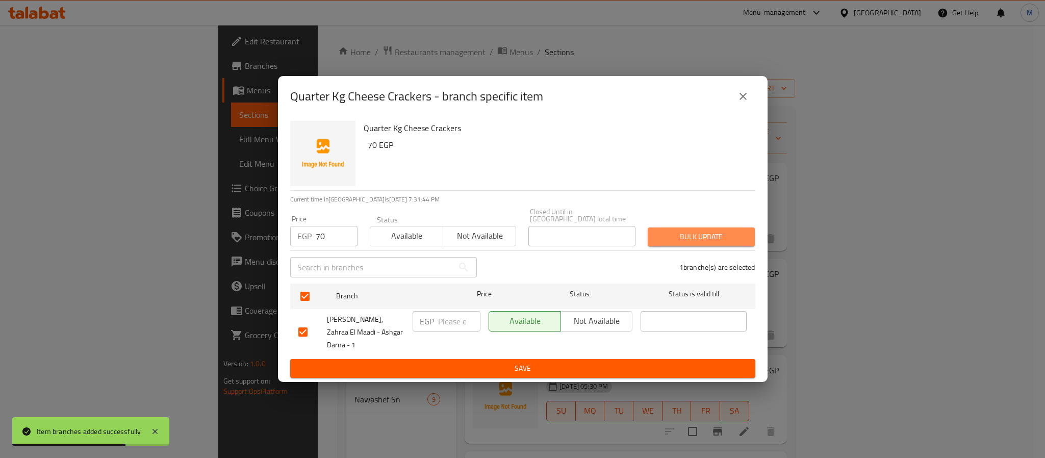
click at [695, 231] on button "Bulk update" at bounding box center [701, 236] width 107 height 19
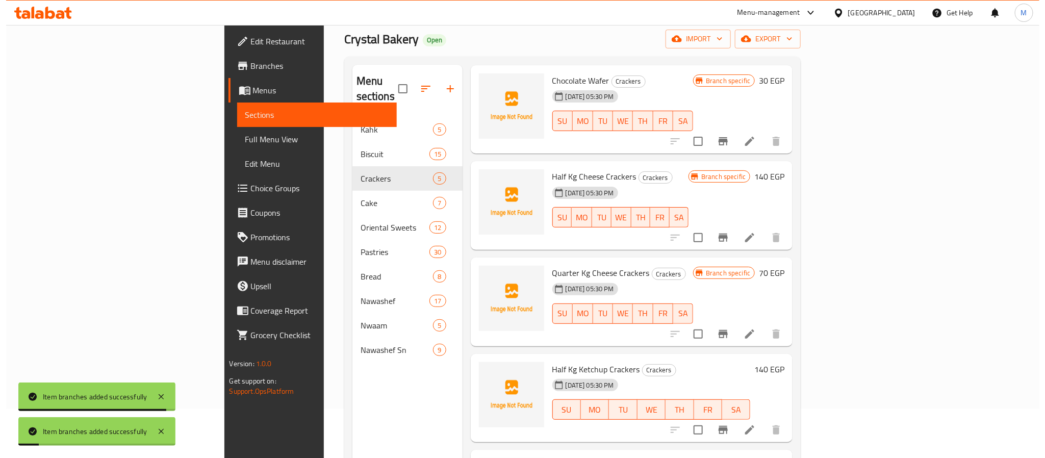
scroll to position [76, 0]
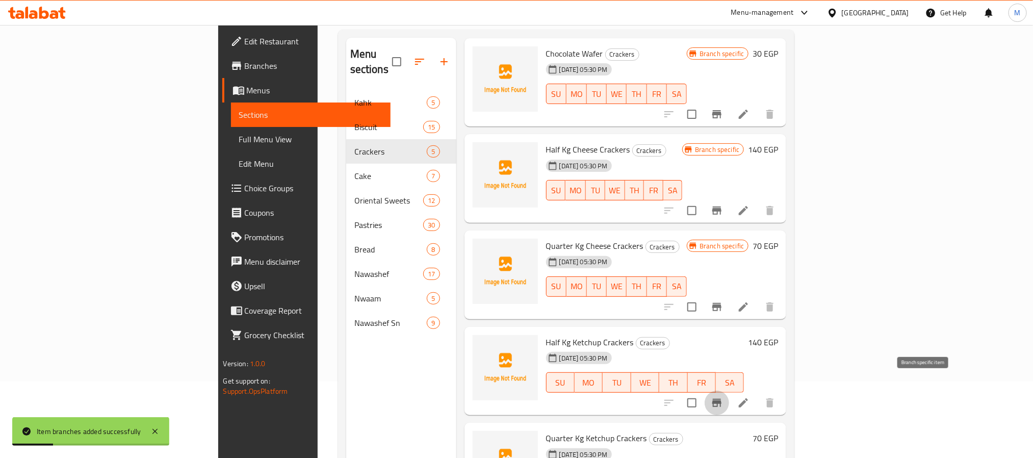
click at [723, 397] on icon "Branch-specific-item" at bounding box center [717, 403] width 12 height 12
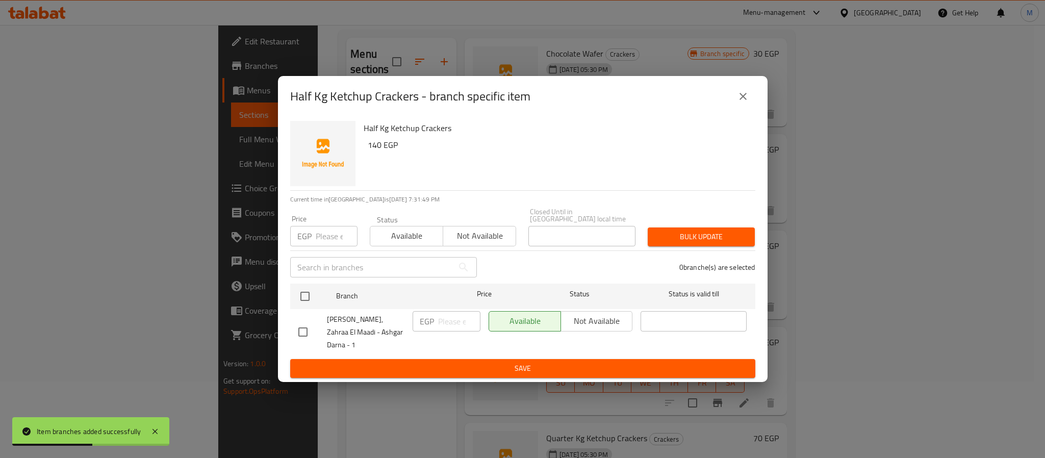
drag, startPoint x: 308, startPoint y: 300, endPoint x: 312, endPoint y: 275, distance: 24.8
click at [307, 300] on input "checkbox" at bounding box center [304, 296] width 21 height 21
click at [328, 244] on input "number" at bounding box center [337, 236] width 42 height 20
drag, startPoint x: 320, startPoint y: 233, endPoint x: 353, endPoint y: 238, distance: 33.5
click at [353, 238] on input "149" at bounding box center [337, 236] width 42 height 20
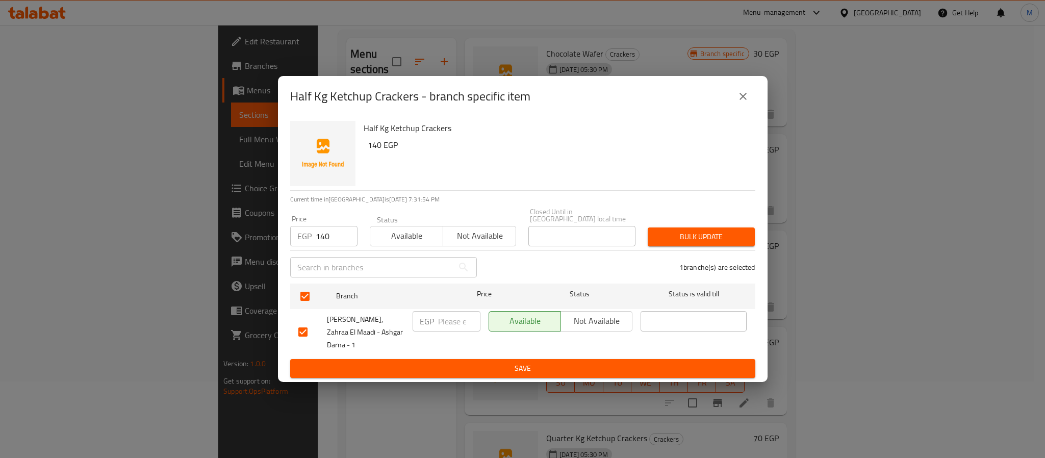
click at [770, 248] on div "Half Kg Ketchup Crackers - branch specific item Half Kg Ketchup Crackers 140 EG…" at bounding box center [522, 229] width 1045 height 458
click at [730, 241] on span "Bulk update" at bounding box center [701, 236] width 91 height 13
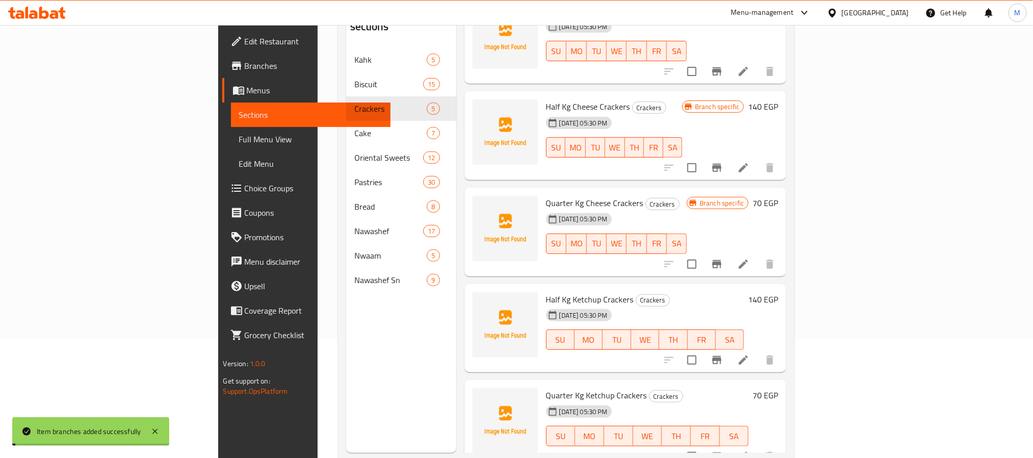
scroll to position [143, 0]
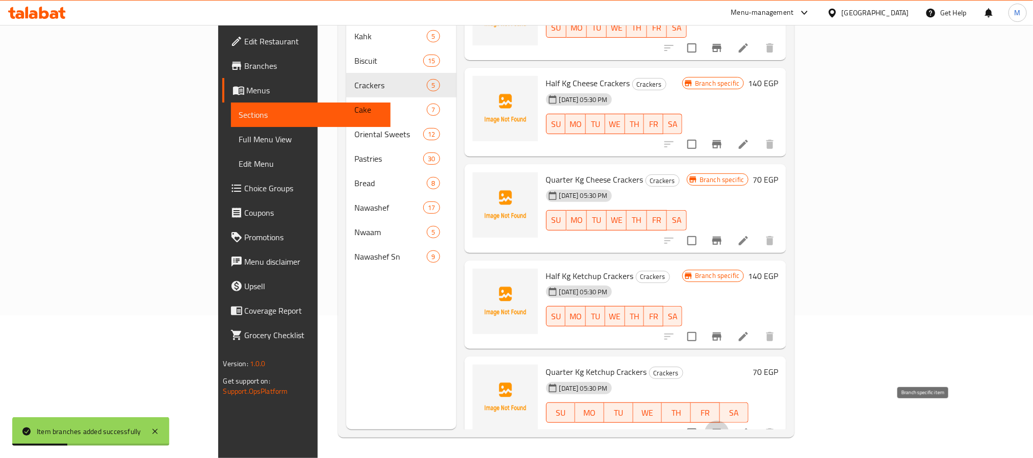
click at [723, 427] on icon "Branch-specific-item" at bounding box center [717, 433] width 12 height 12
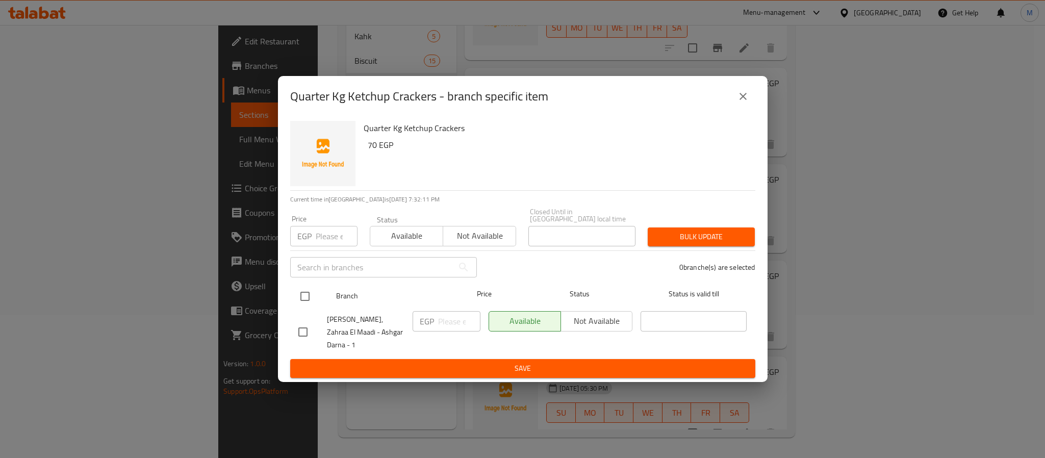
click at [311, 300] on input "checkbox" at bounding box center [304, 296] width 21 height 21
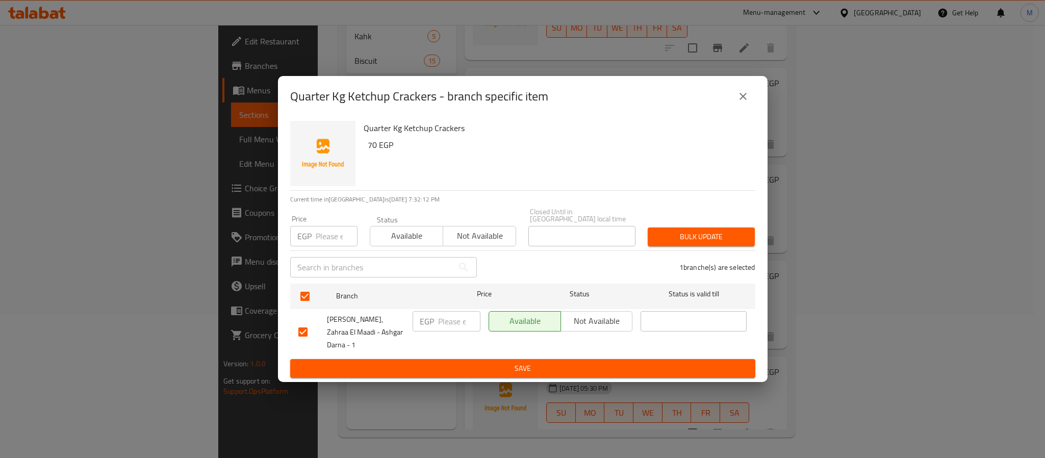
click at [323, 244] on input "number" at bounding box center [337, 236] width 42 height 20
click at [712, 243] on span "Bulk update" at bounding box center [701, 236] width 91 height 13
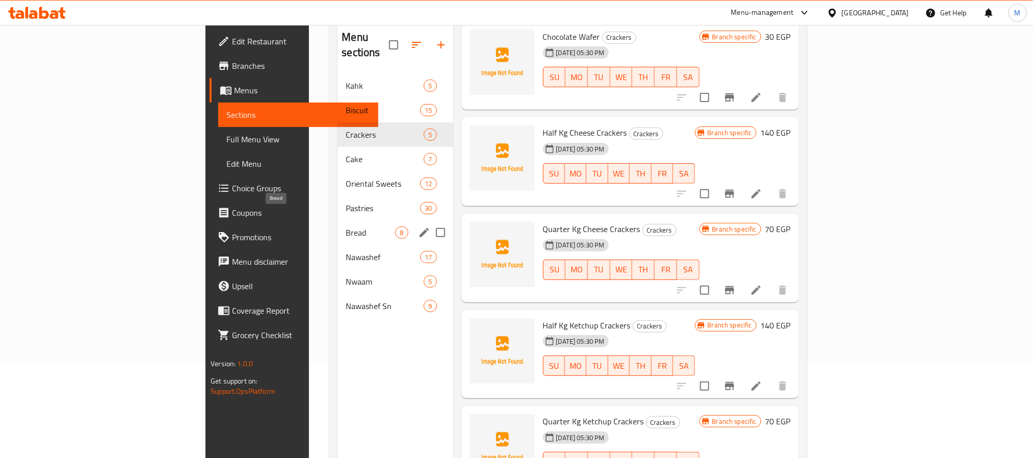
scroll to position [66, 0]
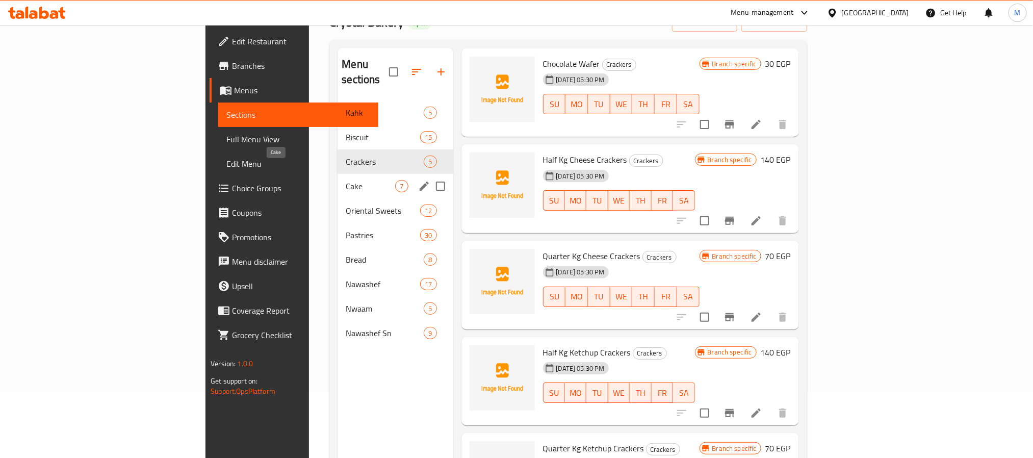
click at [346, 180] on span "Cake" at bounding box center [370, 186] width 49 height 12
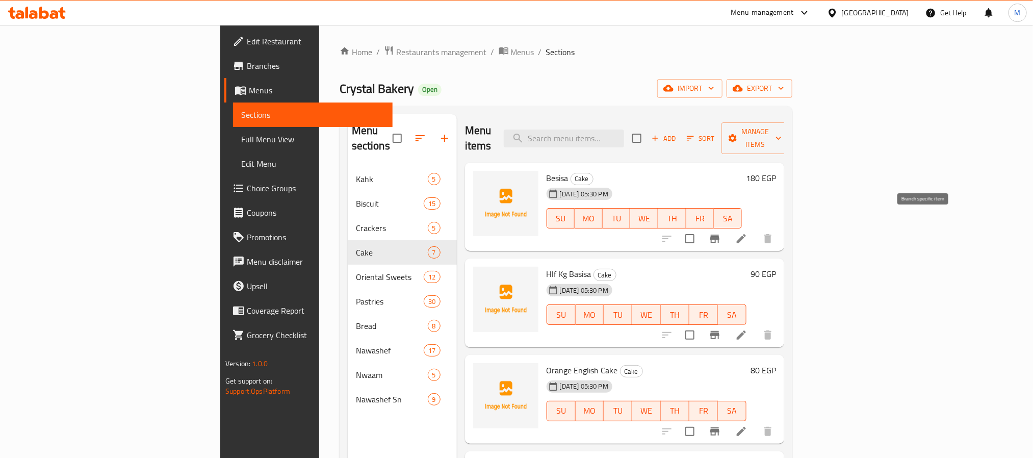
click at [720, 235] on icon "Branch-specific-item" at bounding box center [714, 239] width 9 height 8
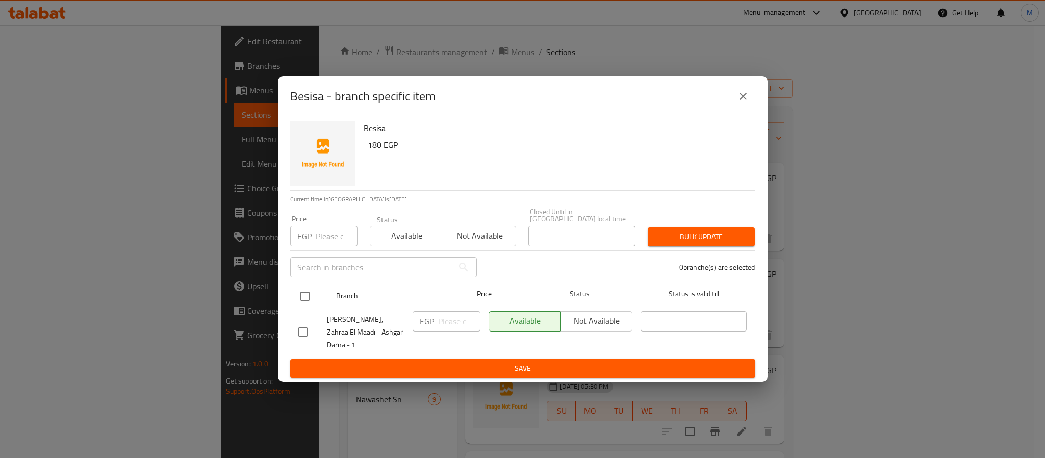
click at [306, 301] on input "checkbox" at bounding box center [304, 296] width 21 height 21
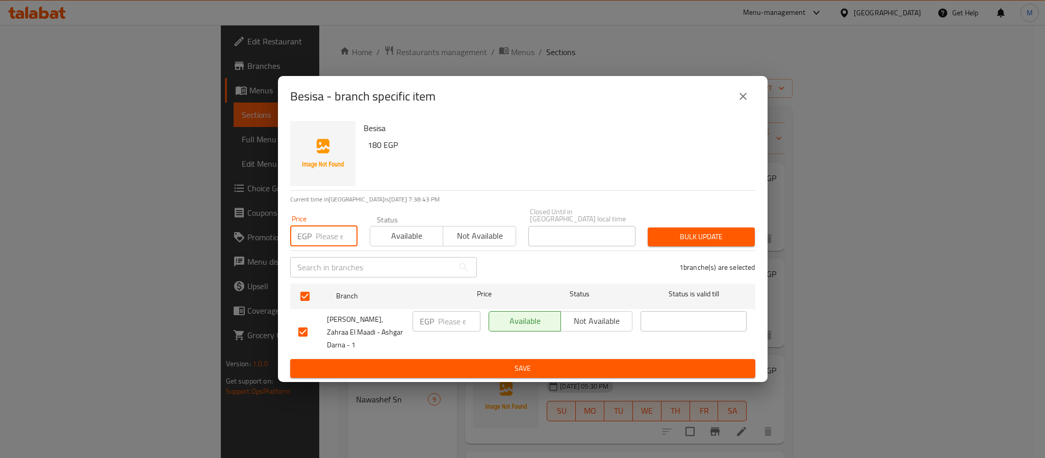
drag, startPoint x: 335, startPoint y: 248, endPoint x: 329, endPoint y: 245, distance: 6.8
click at [331, 246] on input "number" at bounding box center [337, 236] width 42 height 20
click at [648, 227] on button "Bulk update" at bounding box center [701, 236] width 107 height 19
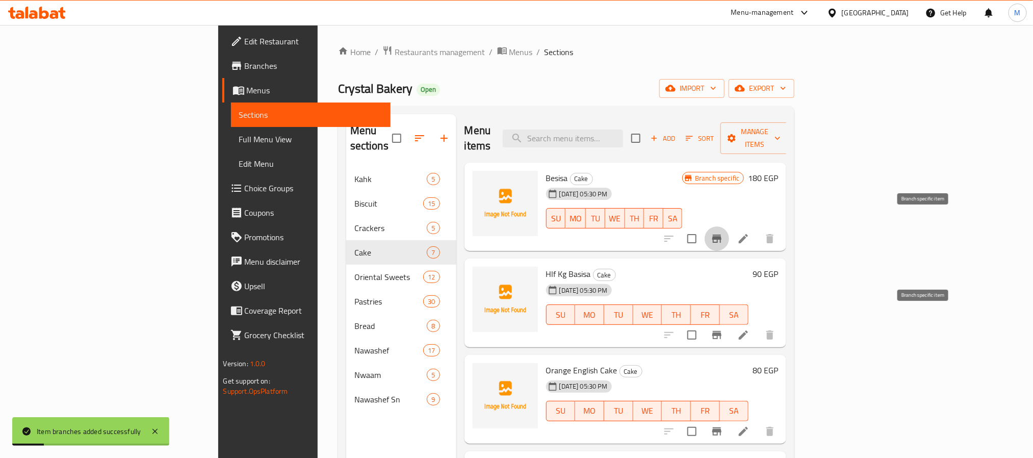
click at [723, 329] on icon "Branch-specific-item" at bounding box center [717, 335] width 12 height 12
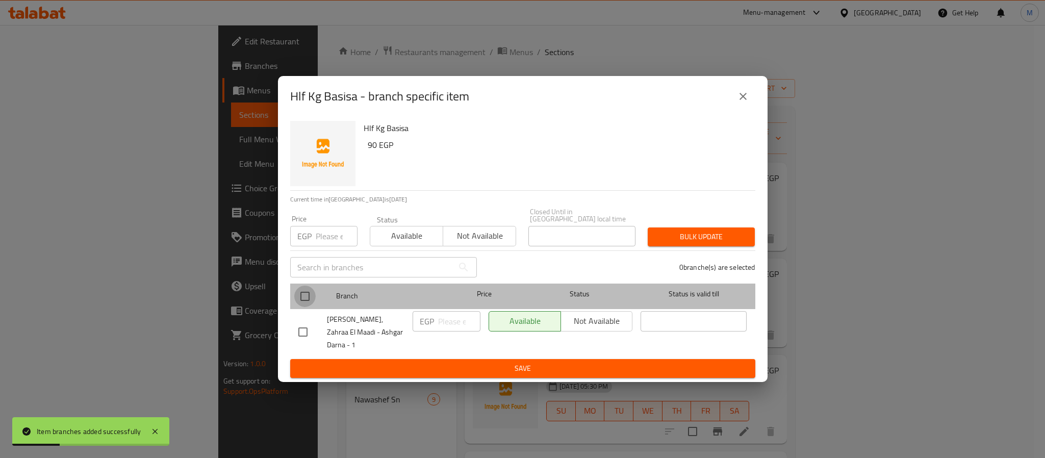
click at [300, 298] on input "checkbox" at bounding box center [304, 296] width 21 height 21
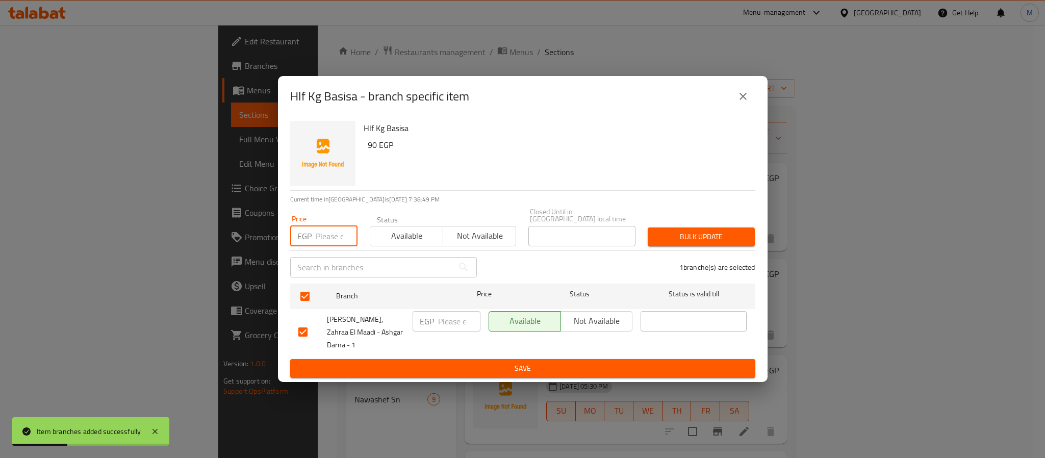
click at [323, 233] on input "number" at bounding box center [337, 236] width 42 height 20
click at [648, 227] on button "Bulk update" at bounding box center [701, 236] width 107 height 19
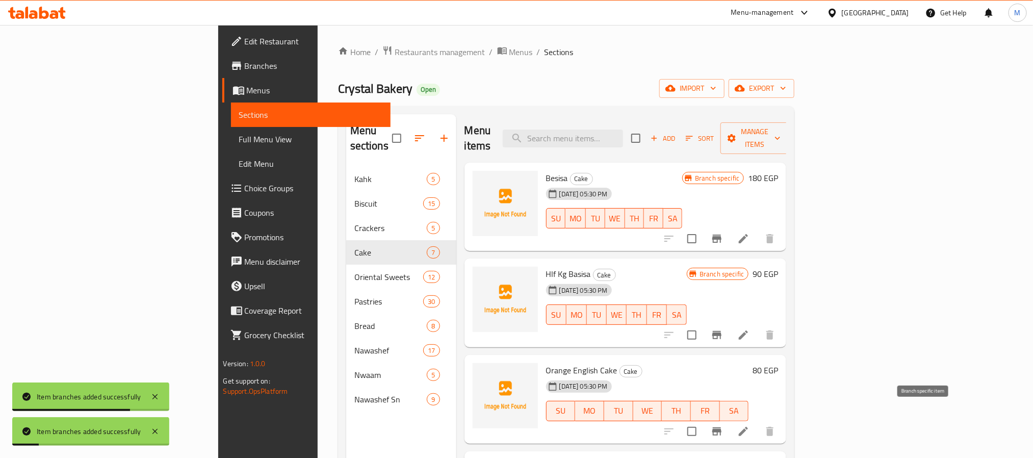
click at [729, 420] on button "Branch-specific-item" at bounding box center [717, 431] width 24 height 24
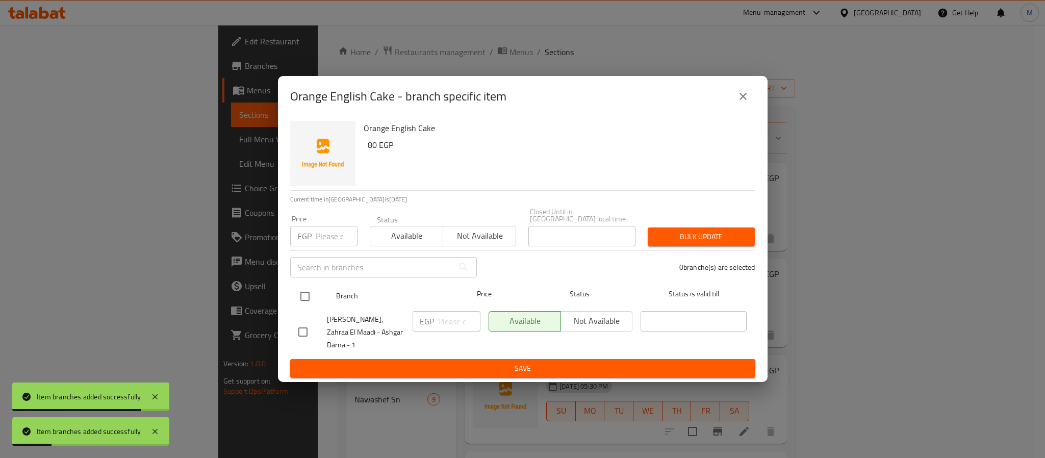
click at [297, 295] on input "checkbox" at bounding box center [304, 296] width 21 height 21
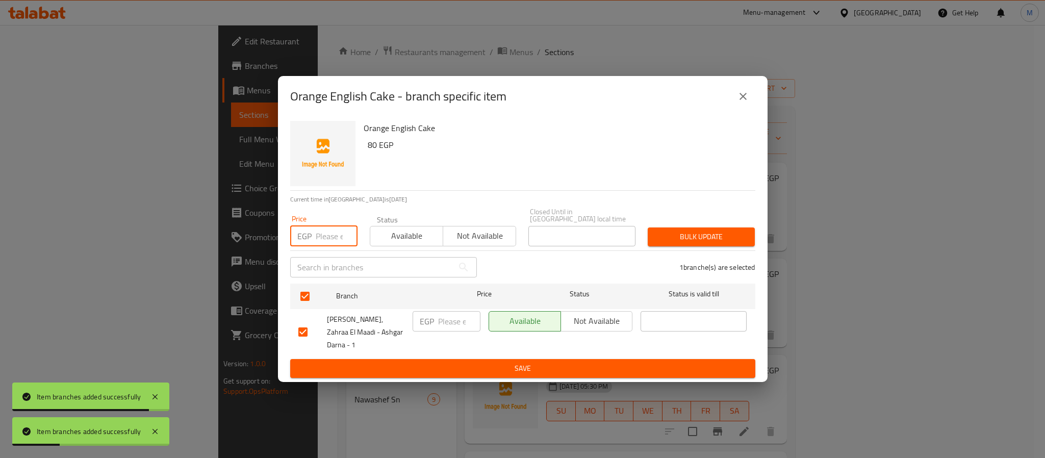
click at [318, 239] on input "number" at bounding box center [337, 236] width 42 height 20
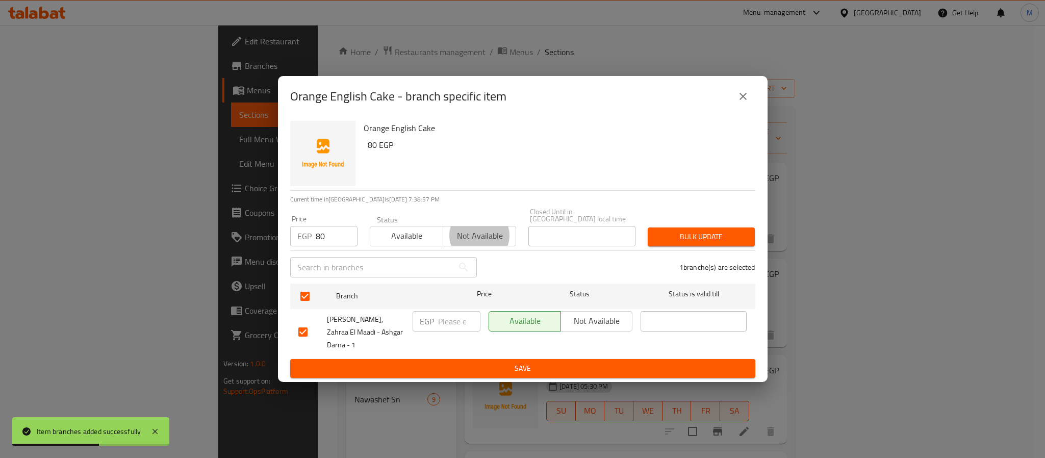
click at [648, 227] on button "Bulk update" at bounding box center [701, 236] width 107 height 19
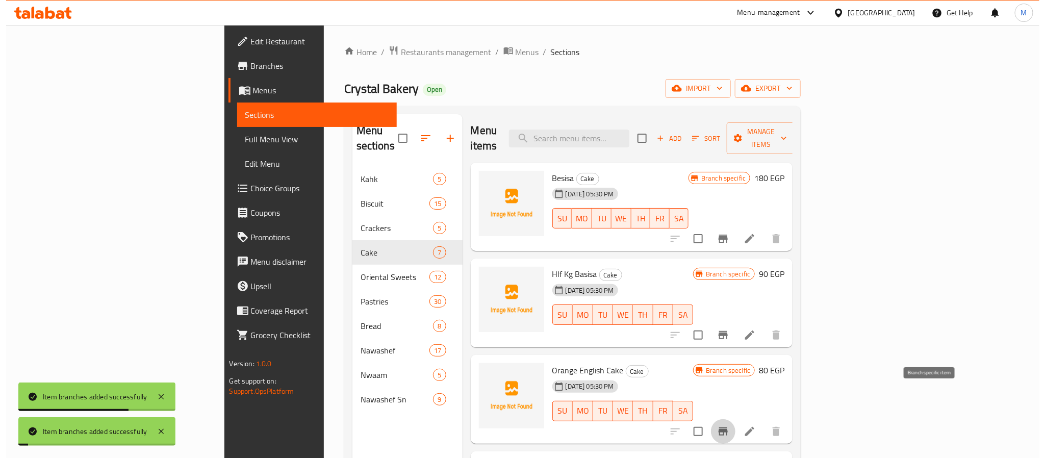
scroll to position [153, 0]
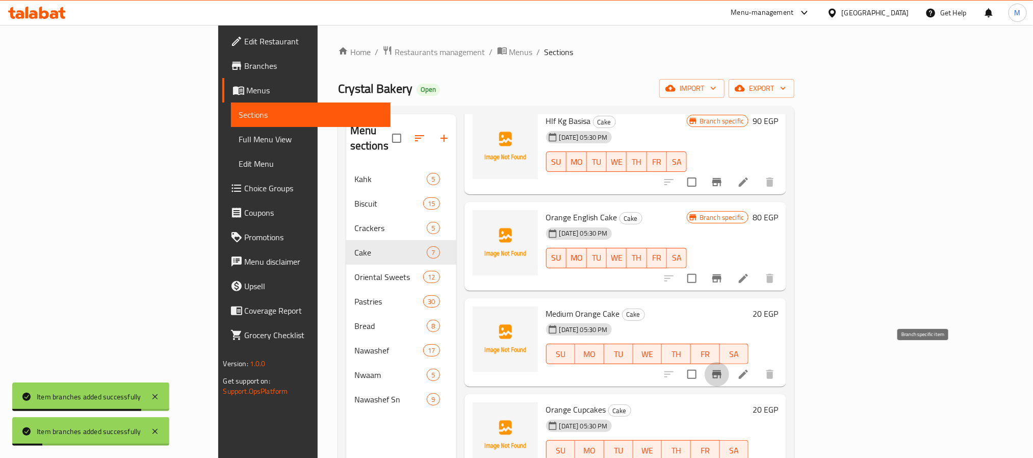
click at [722, 370] on icon "Branch-specific-item" at bounding box center [716, 374] width 9 height 8
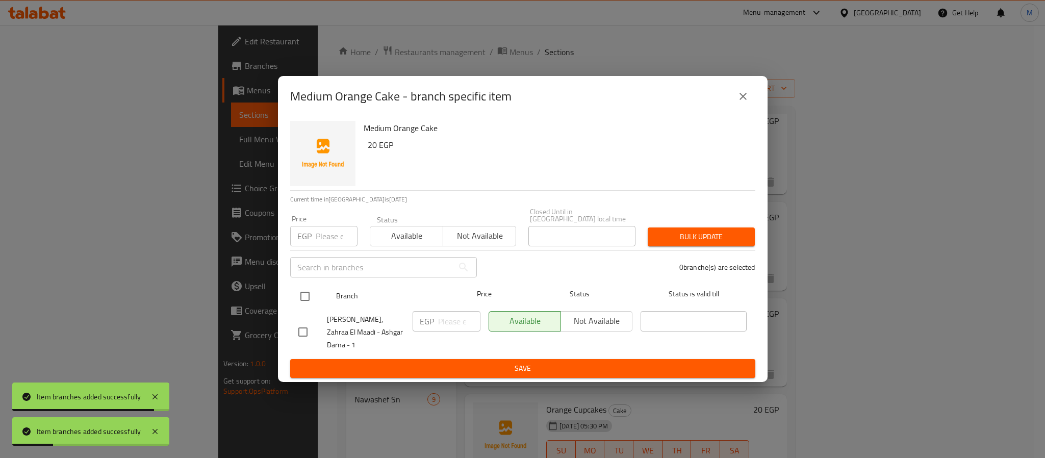
click at [303, 307] on input "checkbox" at bounding box center [304, 296] width 21 height 21
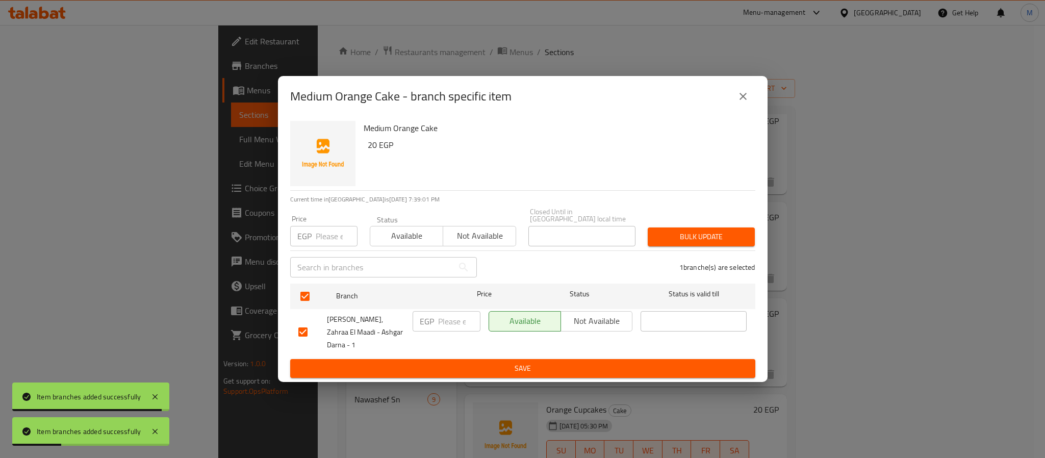
click at [323, 237] on input "number" at bounding box center [337, 236] width 42 height 20
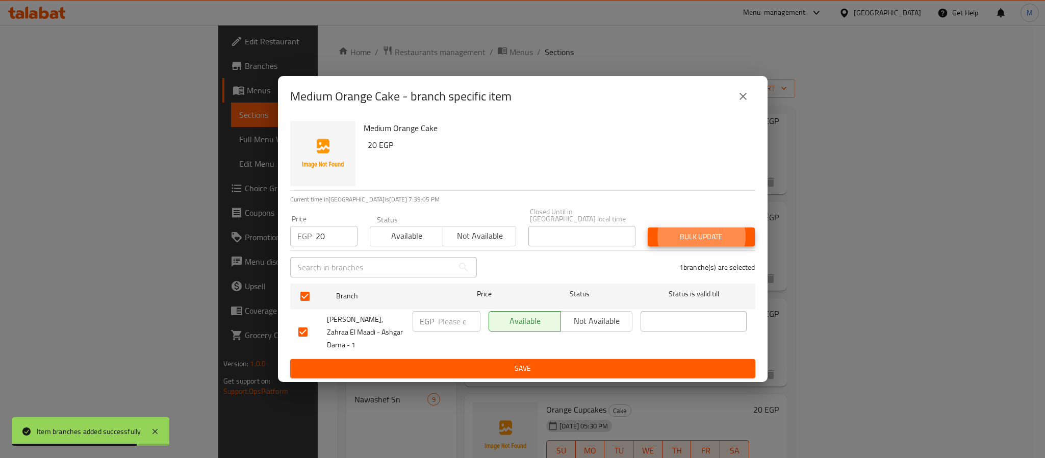
click at [648, 227] on button "Bulk update" at bounding box center [701, 236] width 107 height 19
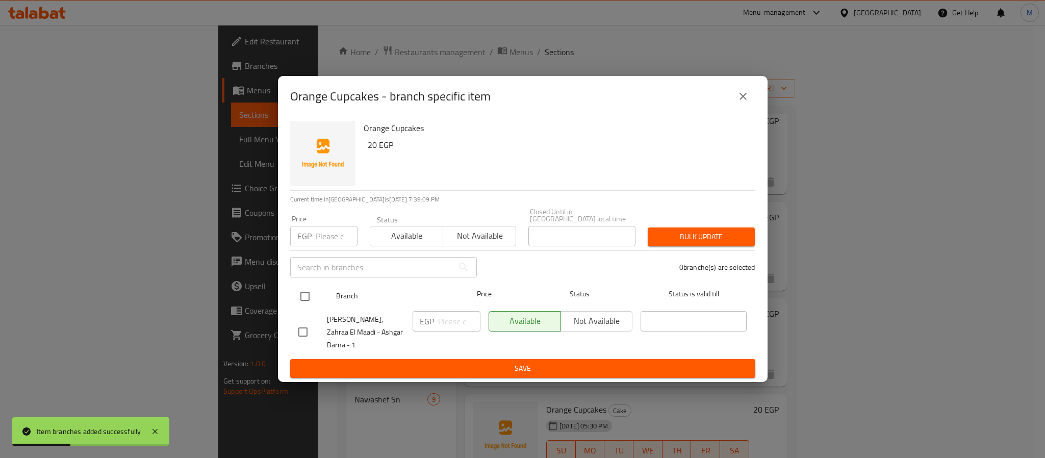
click at [301, 289] on input "checkbox" at bounding box center [304, 296] width 21 height 21
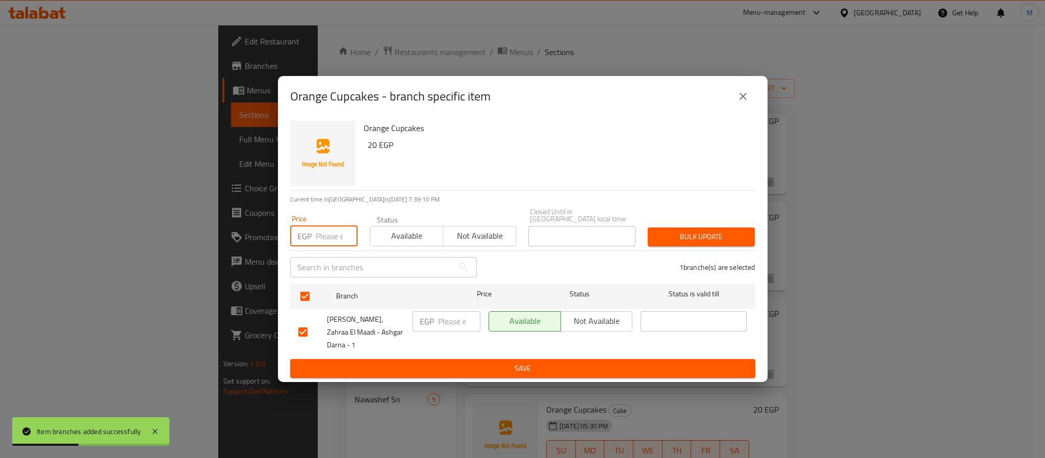
click at [320, 240] on input "number" at bounding box center [337, 236] width 42 height 20
click at [648, 227] on button "Bulk update" at bounding box center [701, 236] width 107 height 19
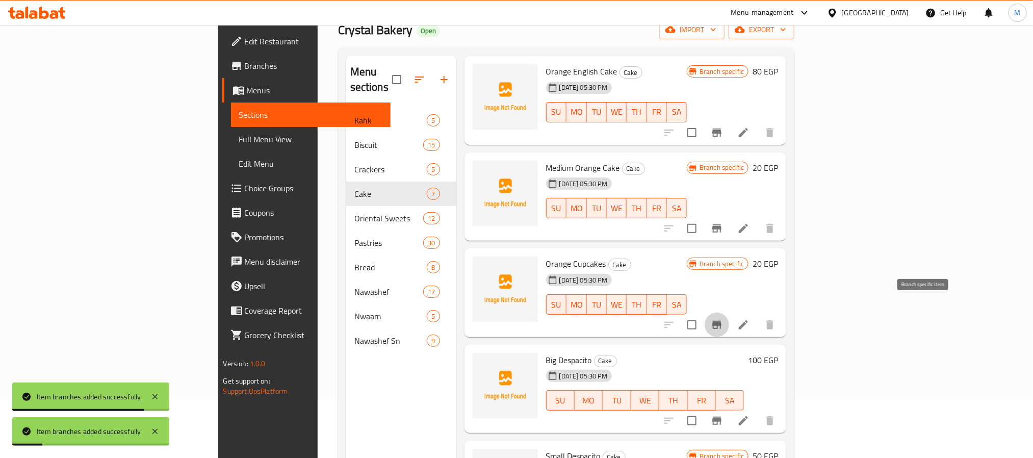
scroll to position [86, 0]
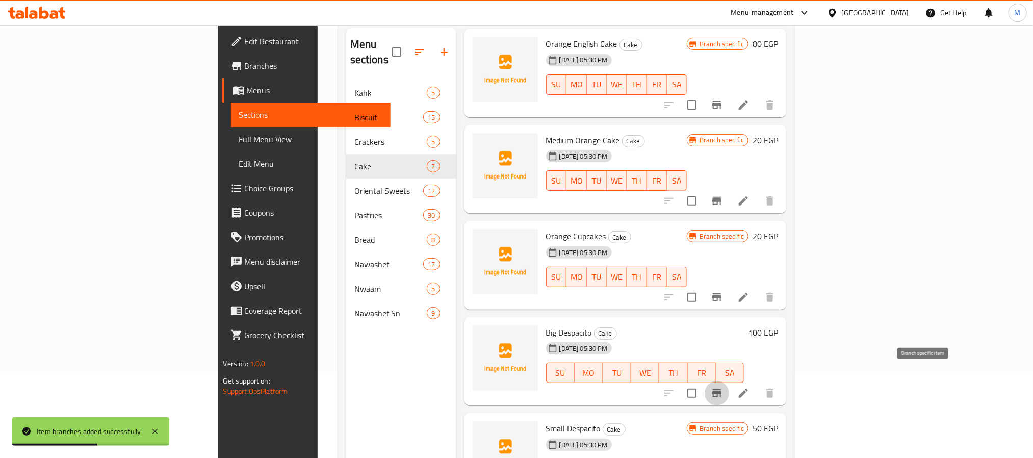
click at [723, 387] on icon "Branch-specific-item" at bounding box center [717, 393] width 12 height 12
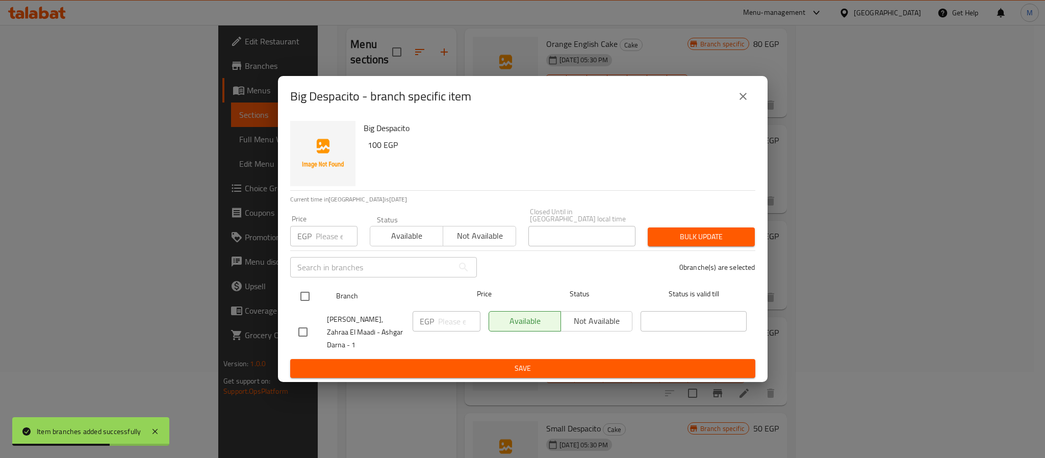
click at [301, 291] on input "checkbox" at bounding box center [304, 296] width 21 height 21
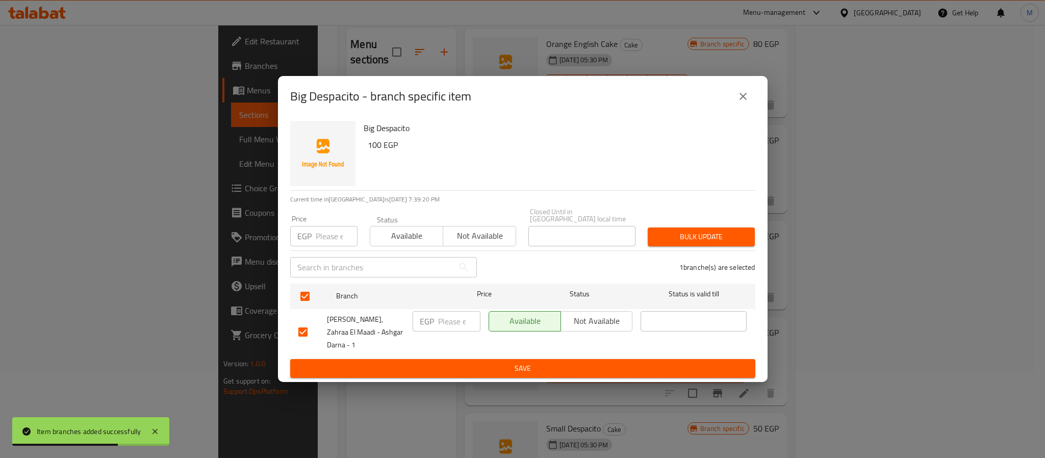
click at [309, 233] on p "EGP" at bounding box center [304, 236] width 14 height 12
click at [317, 237] on input "number" at bounding box center [337, 236] width 42 height 20
click at [648, 227] on button "Bulk update" at bounding box center [701, 236] width 107 height 19
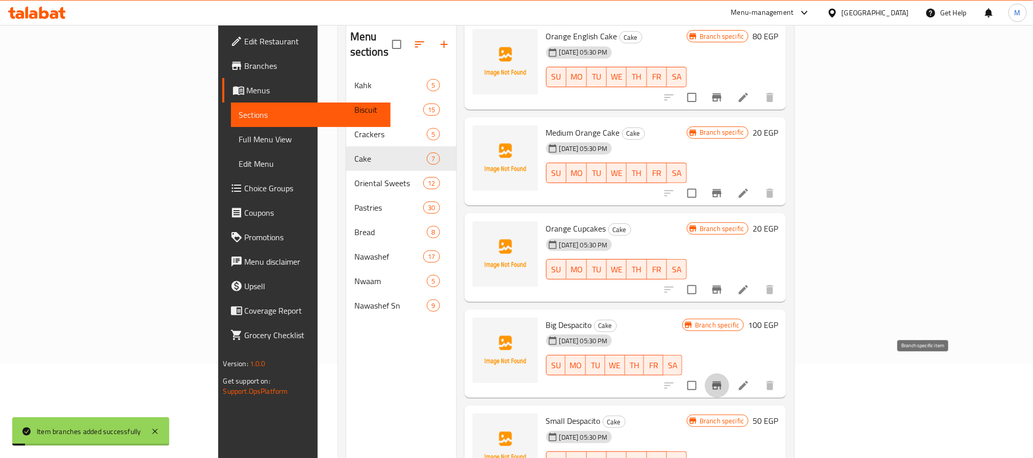
scroll to position [143, 0]
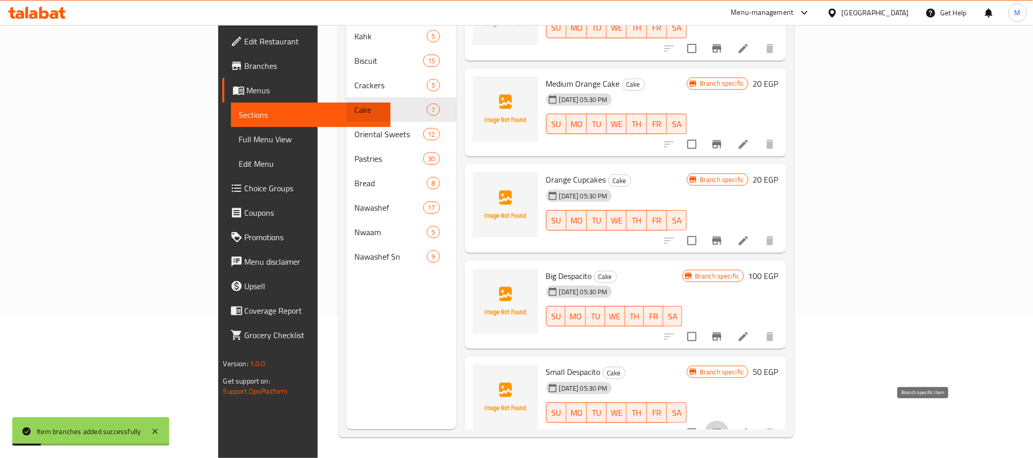
click at [723, 427] on icon "Branch-specific-item" at bounding box center [717, 433] width 12 height 12
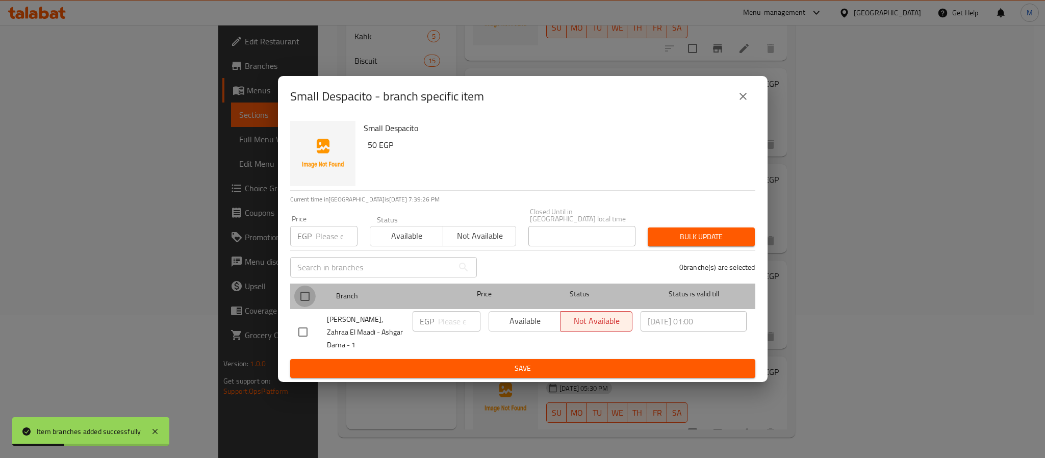
click at [299, 299] on input "checkbox" at bounding box center [304, 296] width 21 height 21
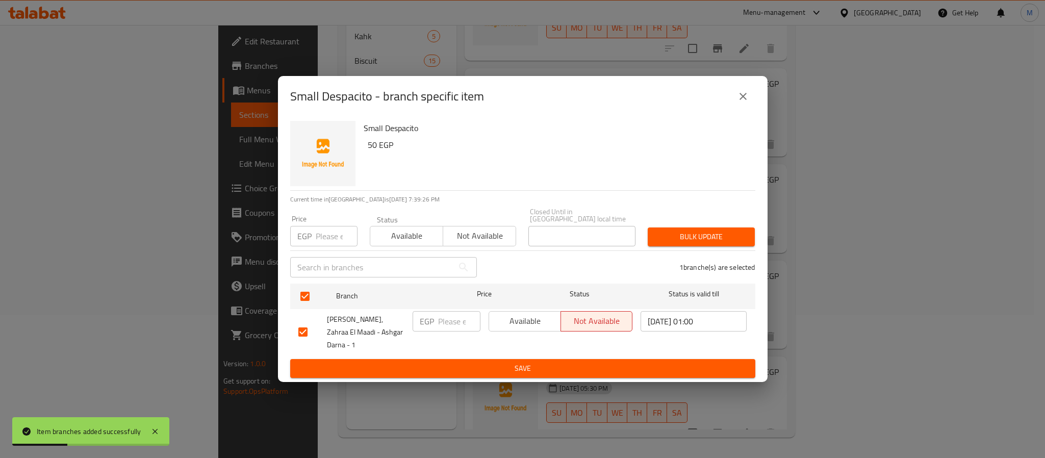
click at [329, 244] on input "number" at bounding box center [337, 236] width 42 height 20
click at [648, 227] on button "Bulk update" at bounding box center [701, 236] width 107 height 19
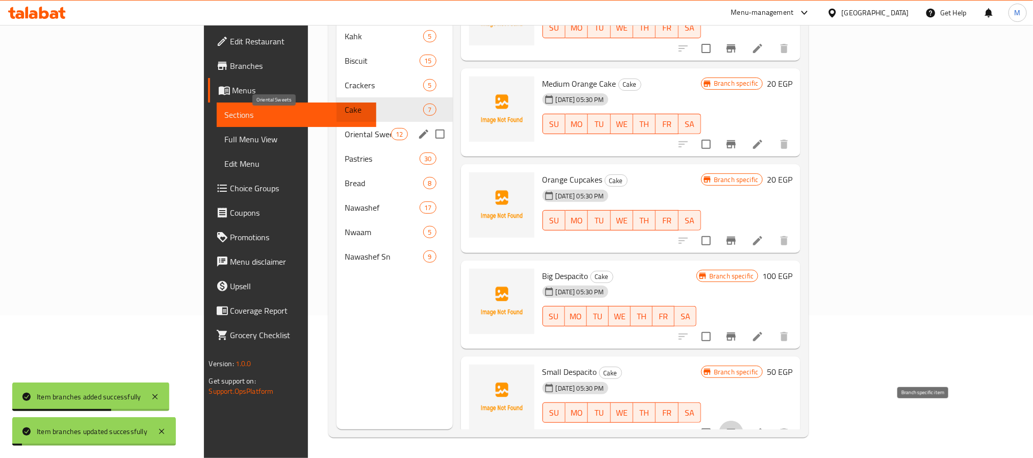
click at [345, 128] on span "Oriental Sweets" at bounding box center [368, 134] width 46 height 12
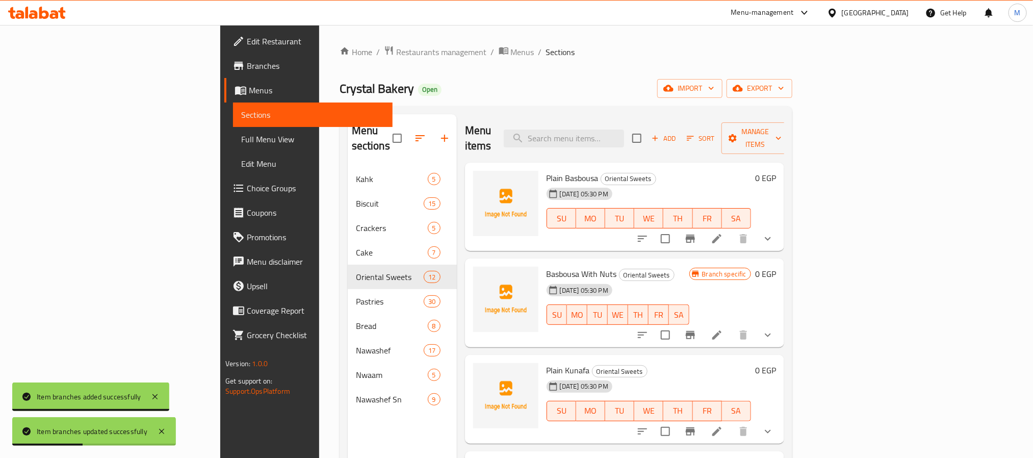
click at [780, 226] on button "show more" at bounding box center [768, 238] width 24 height 24
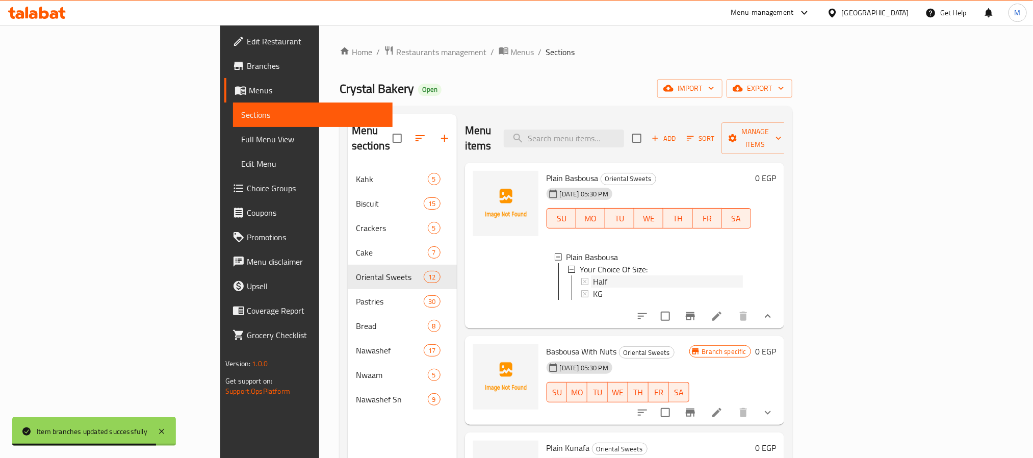
click at [593, 275] on div "Half" at bounding box center [668, 281] width 150 height 12
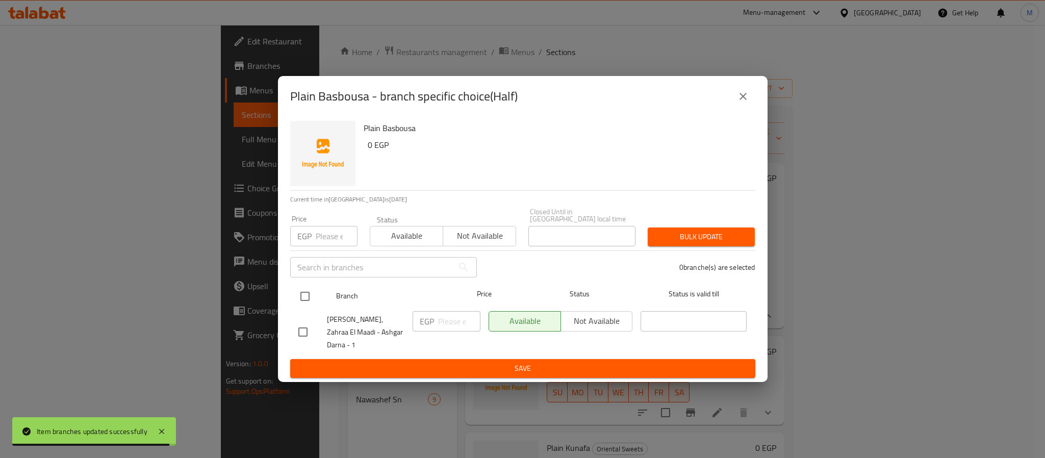
click at [311, 303] on input "checkbox" at bounding box center [304, 296] width 21 height 21
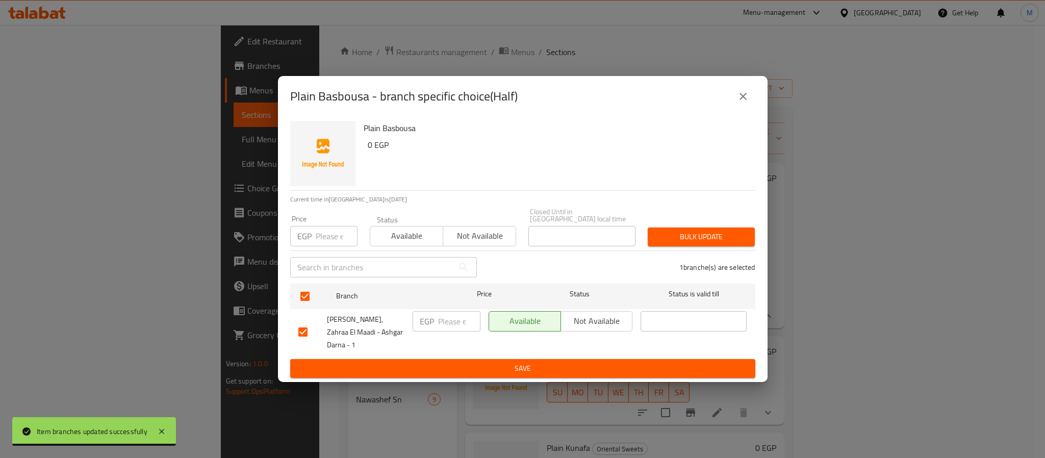
click at [325, 246] on input "number" at bounding box center [337, 236] width 42 height 20
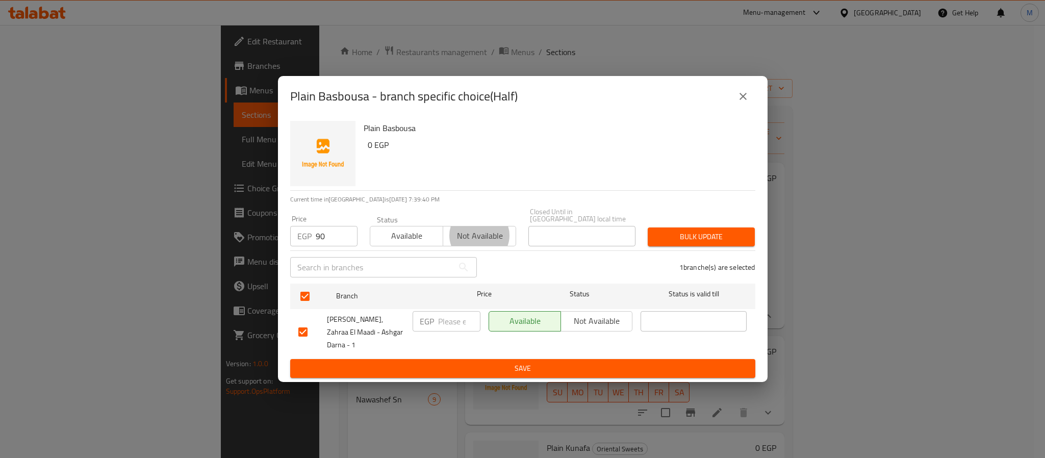
click at [648, 227] on button "Bulk update" at bounding box center [701, 236] width 107 height 19
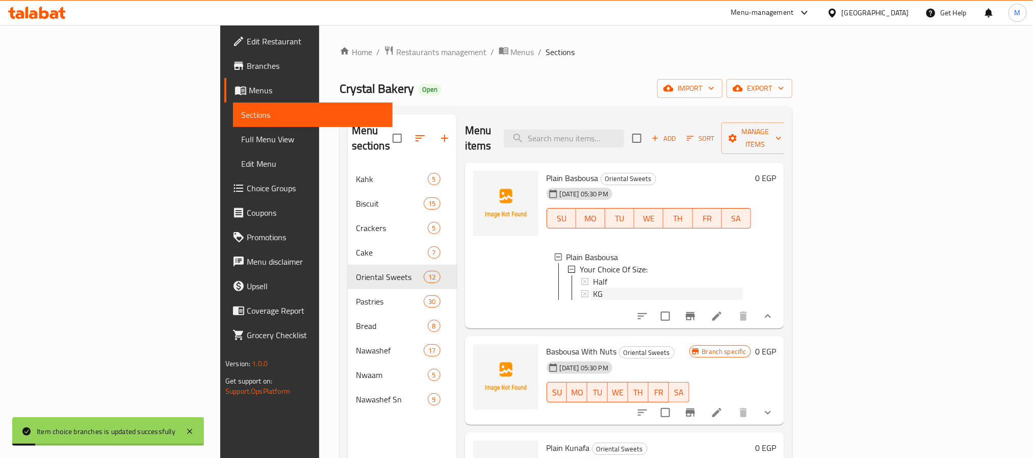
click at [593, 288] on div "KG" at bounding box center [668, 294] width 150 height 12
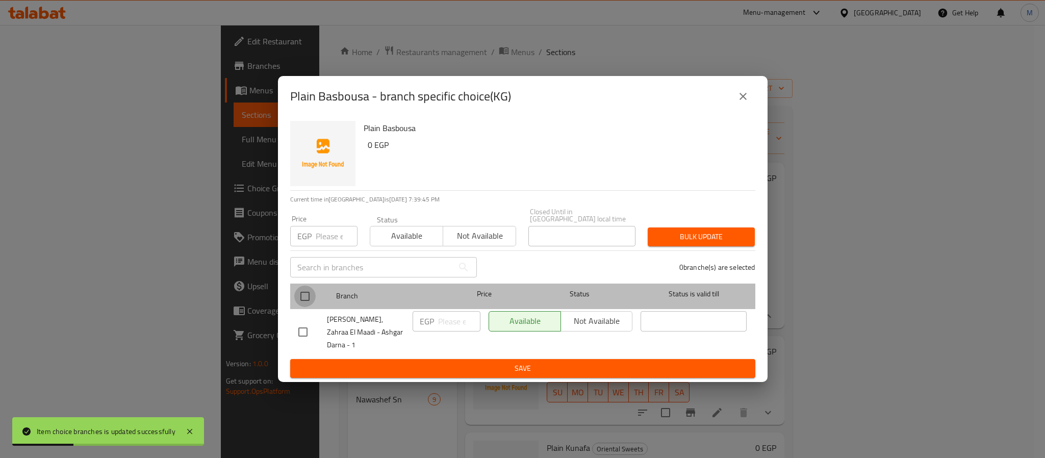
click at [315, 297] on input "checkbox" at bounding box center [304, 296] width 21 height 21
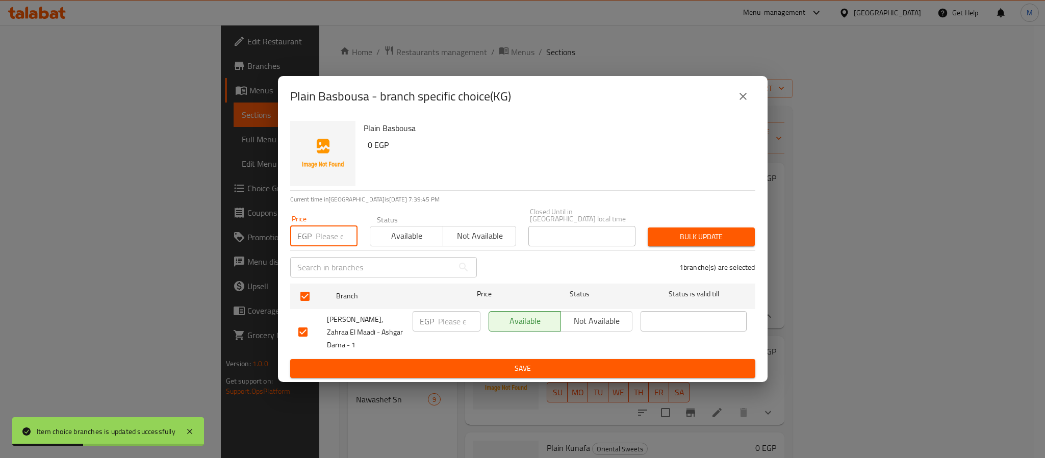
click at [323, 246] on input "number" at bounding box center [337, 236] width 42 height 20
click at [648, 227] on button "Bulk update" at bounding box center [701, 236] width 107 height 19
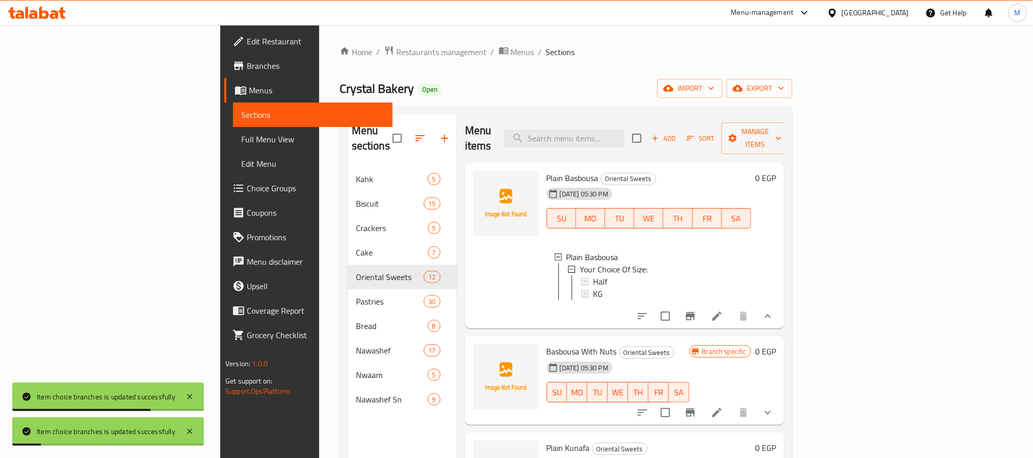
click at [774, 408] on icon "show more" at bounding box center [768, 412] width 12 height 12
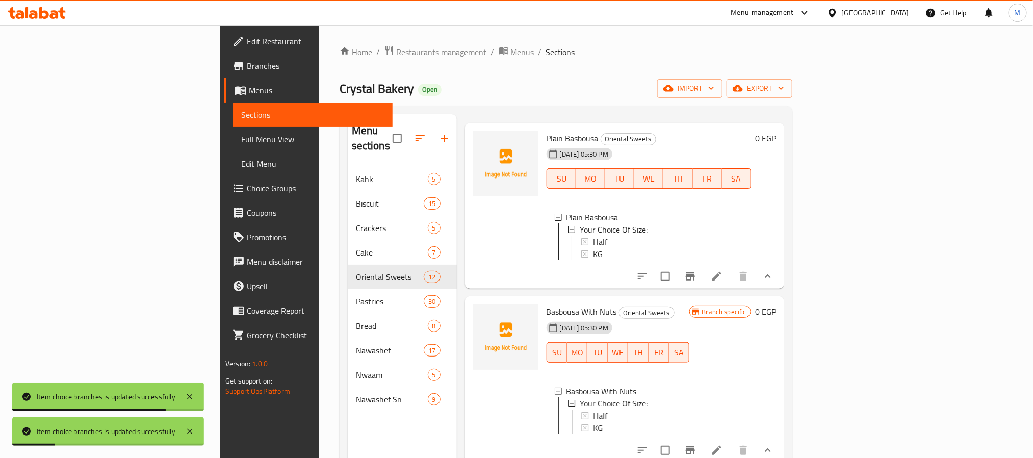
scroll to position [76, 0]
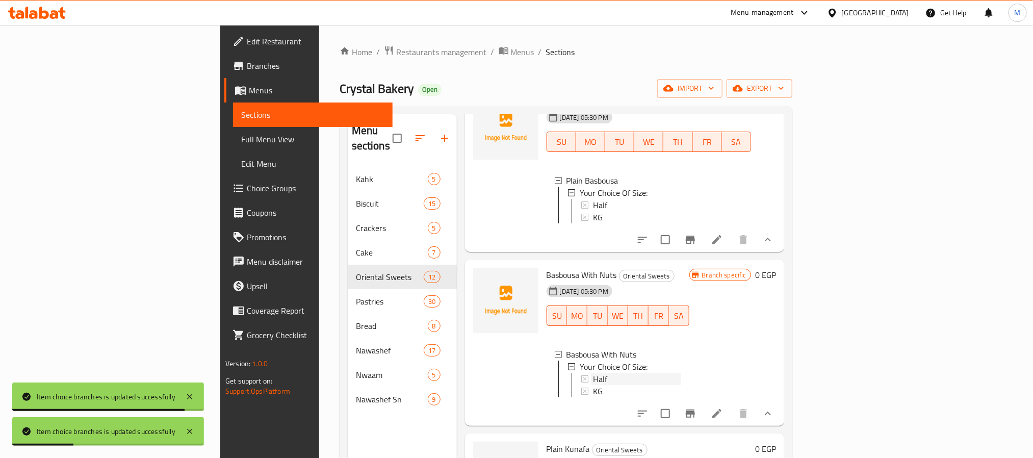
click at [593, 378] on div "Half" at bounding box center [637, 379] width 88 height 12
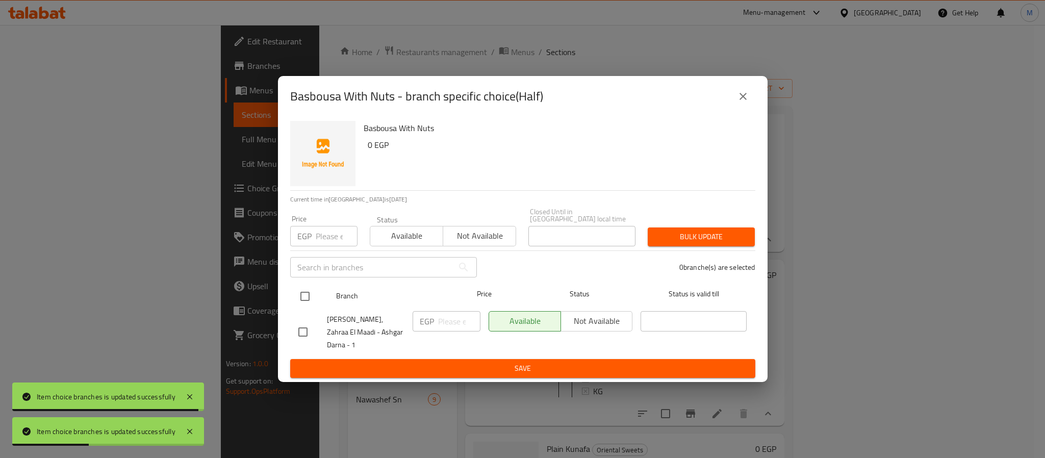
click at [311, 295] on input "checkbox" at bounding box center [304, 296] width 21 height 21
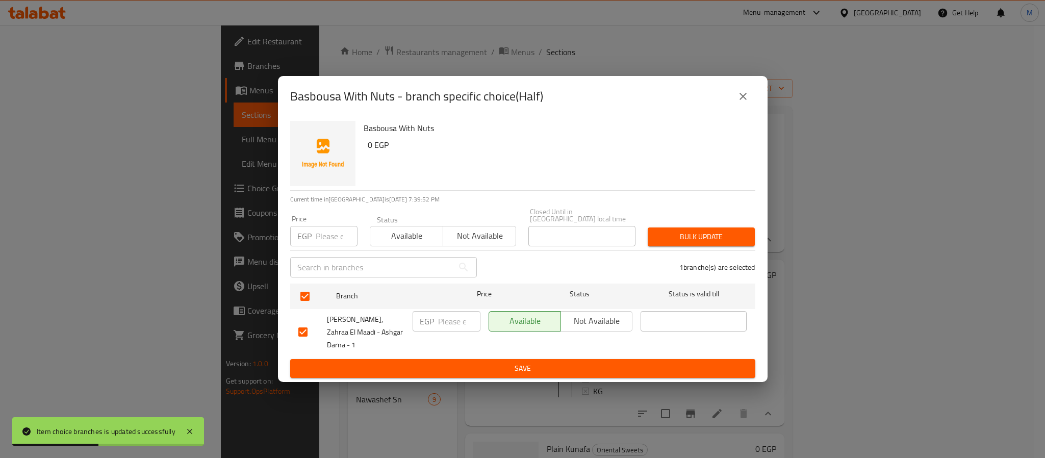
click at [337, 224] on div "Price EGP Price" at bounding box center [323, 230] width 67 height 31
click at [322, 239] on input "number" at bounding box center [337, 236] width 42 height 20
click at [648, 227] on button "Bulk update" at bounding box center [701, 236] width 107 height 19
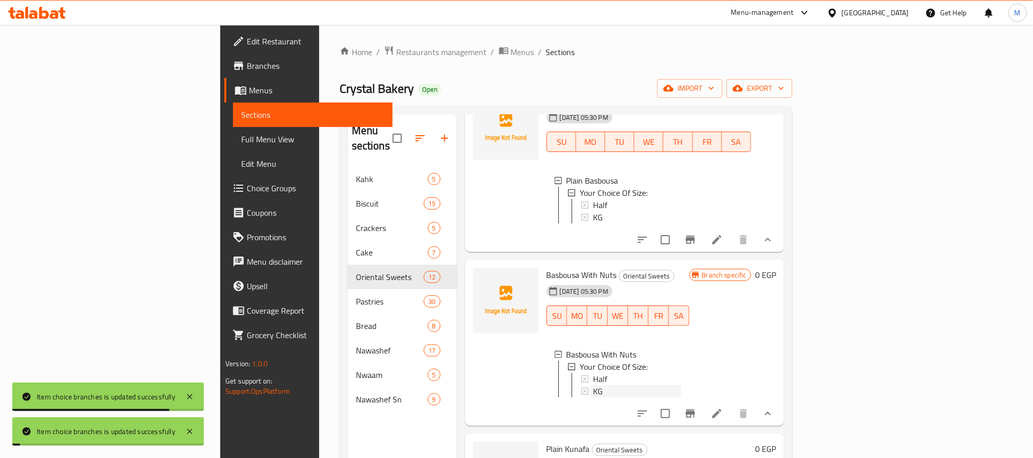
click at [593, 385] on div "KG" at bounding box center [637, 391] width 88 height 12
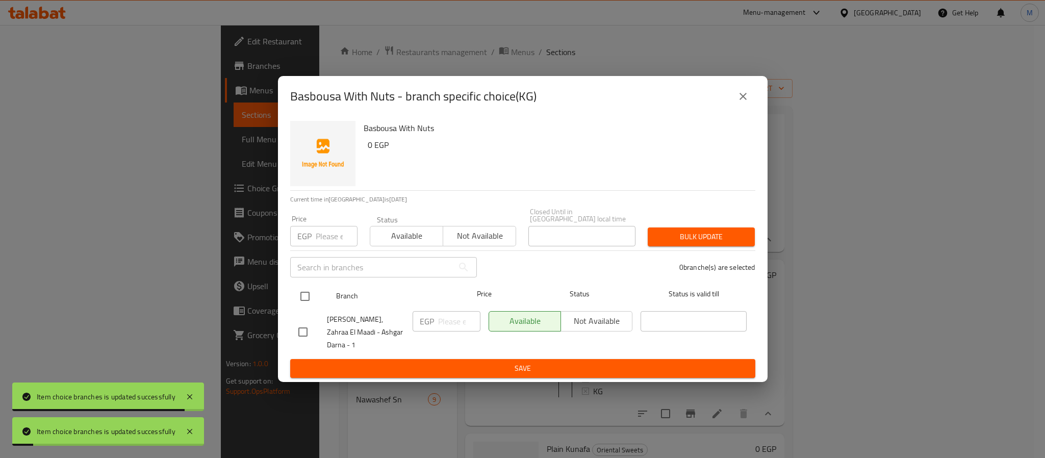
click at [305, 293] on input "checkbox" at bounding box center [304, 296] width 21 height 21
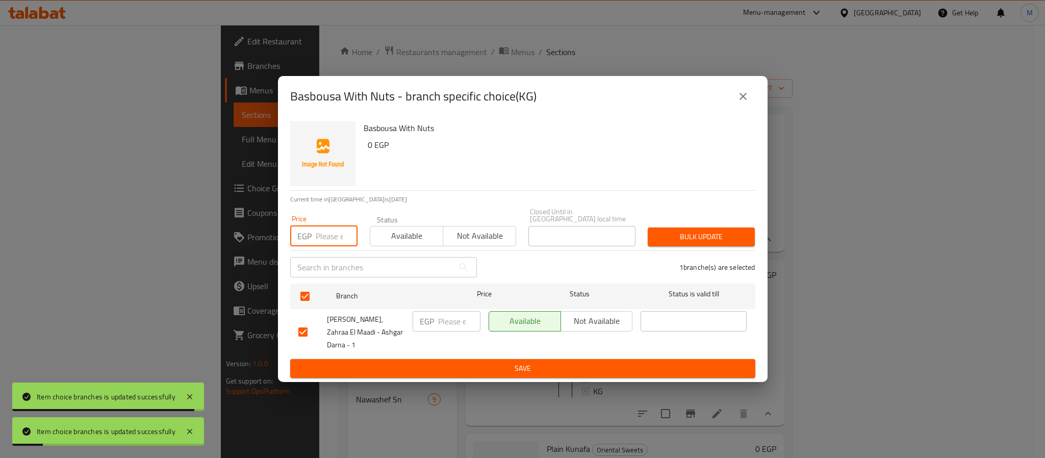
click at [324, 239] on input "number" at bounding box center [337, 236] width 42 height 20
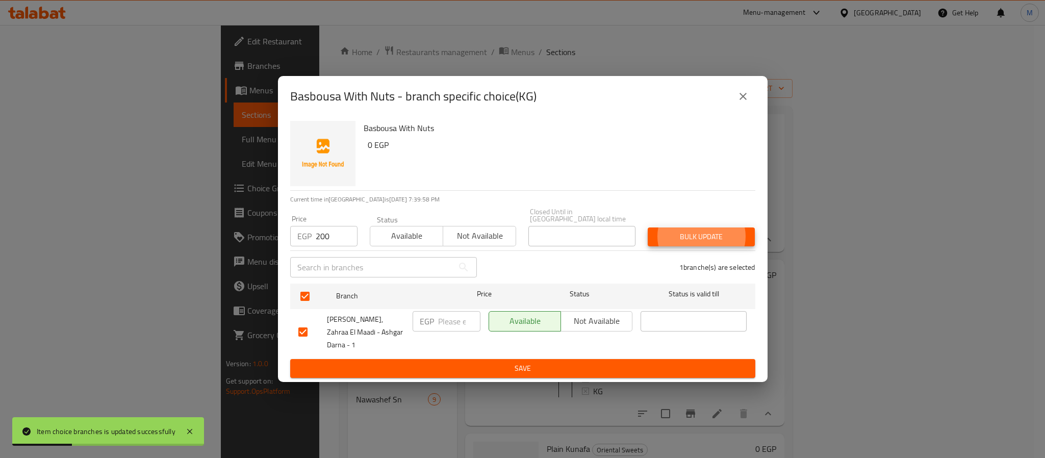
click at [648, 227] on button "Bulk update" at bounding box center [701, 236] width 107 height 19
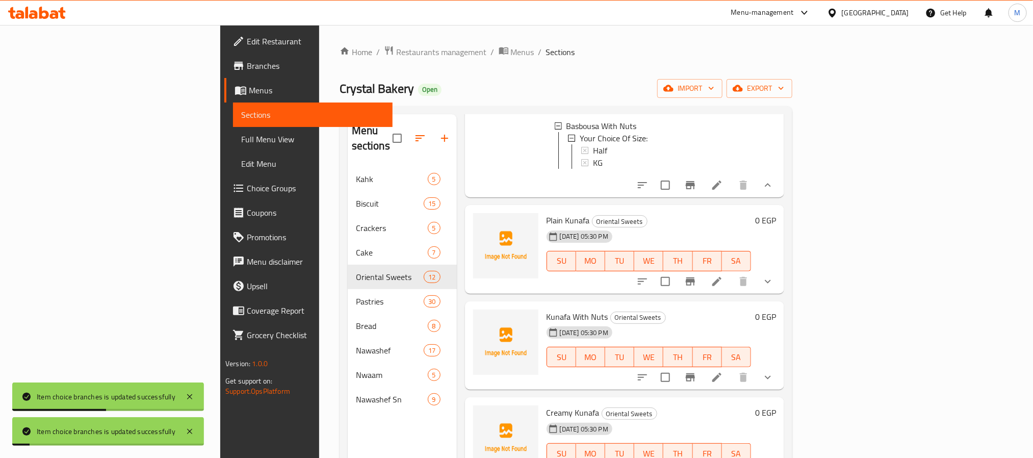
scroll to position [306, 0]
click at [771, 282] on icon "show more" at bounding box center [768, 280] width 6 height 4
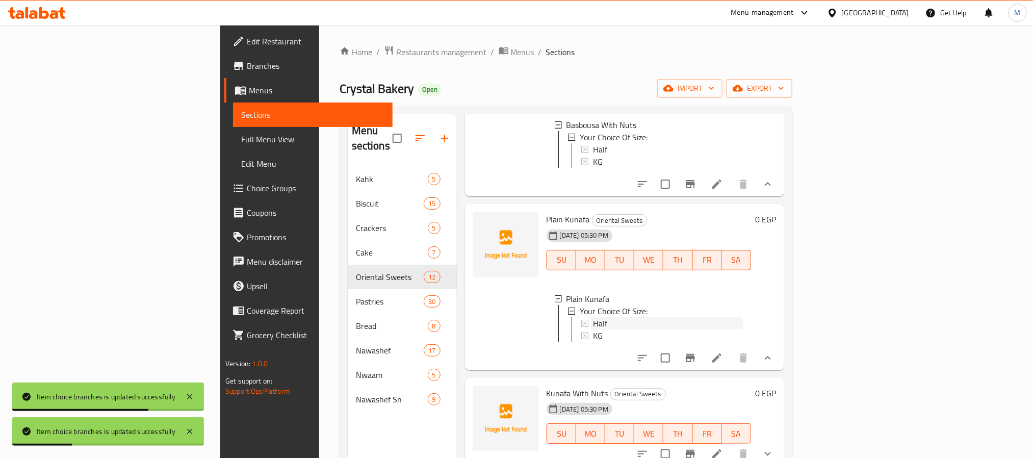
click at [593, 329] on span "Half" at bounding box center [600, 323] width 14 height 12
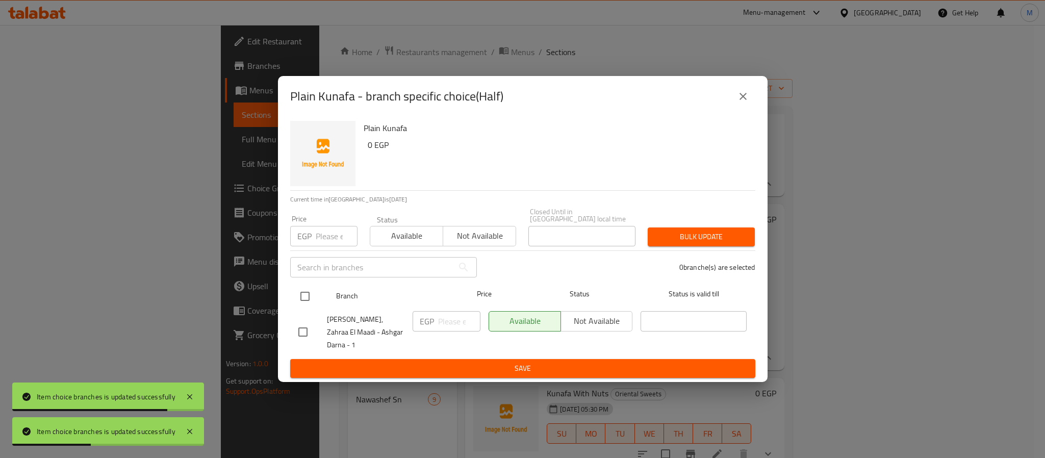
click at [294, 298] on div "Branch Price Status Status is valid till" at bounding box center [522, 296] width 465 height 25
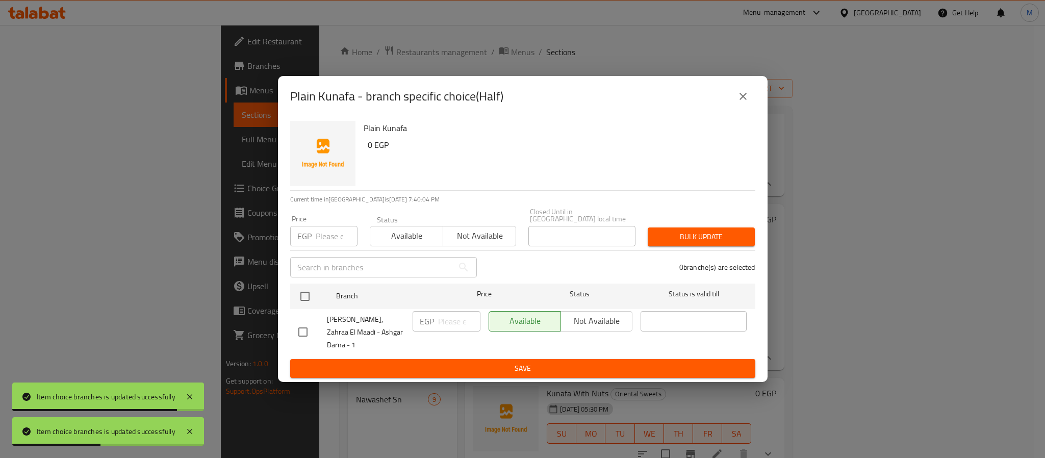
click at [323, 252] on div "Price EGP Price" at bounding box center [324, 230] width 80 height 43
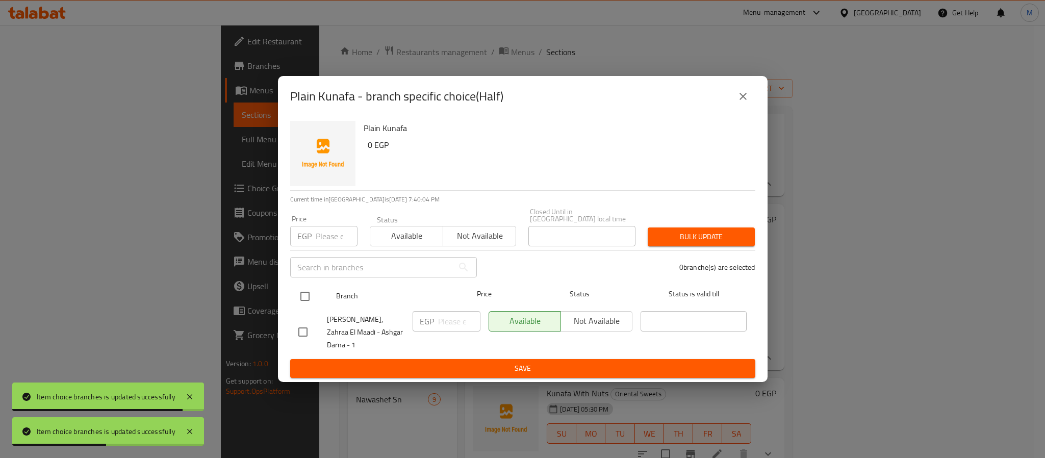
click at [300, 307] on input "checkbox" at bounding box center [304, 296] width 21 height 21
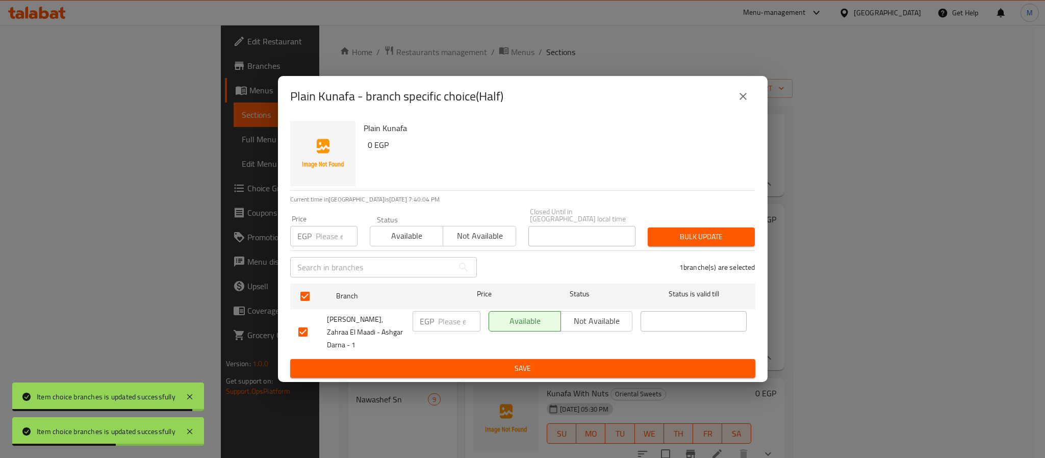
click at [326, 251] on div "Price EGP Price" at bounding box center [324, 230] width 80 height 43
click at [329, 239] on input "number" at bounding box center [337, 236] width 42 height 20
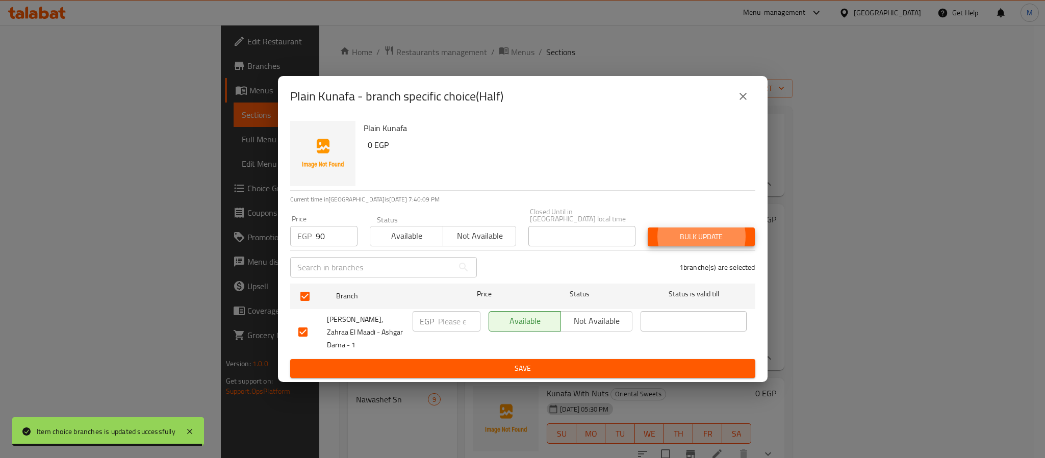
click at [648, 227] on button "Bulk update" at bounding box center [701, 236] width 107 height 19
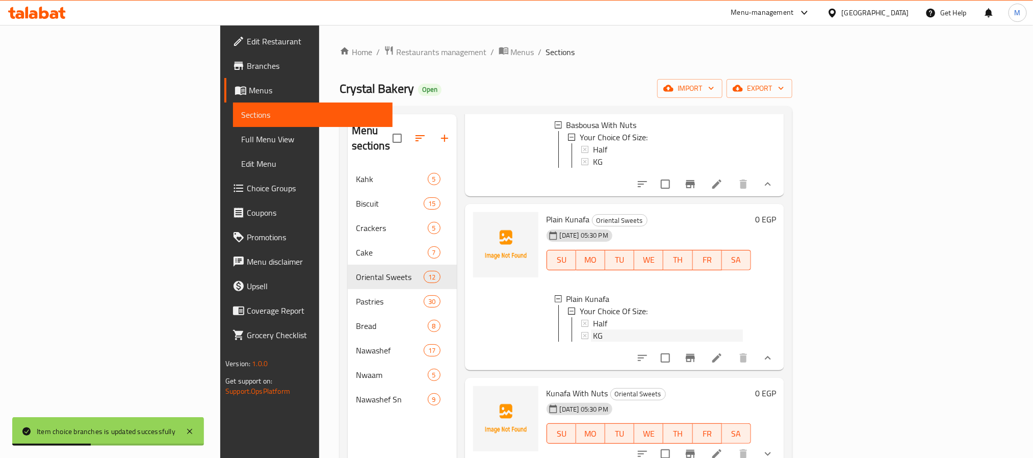
click at [593, 342] on div "KG" at bounding box center [668, 335] width 150 height 12
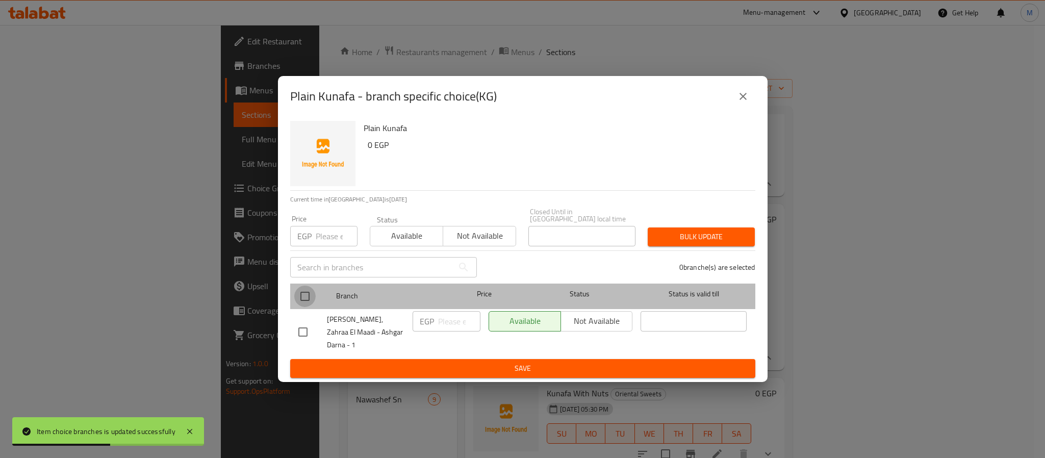
click at [306, 303] on input "checkbox" at bounding box center [304, 296] width 21 height 21
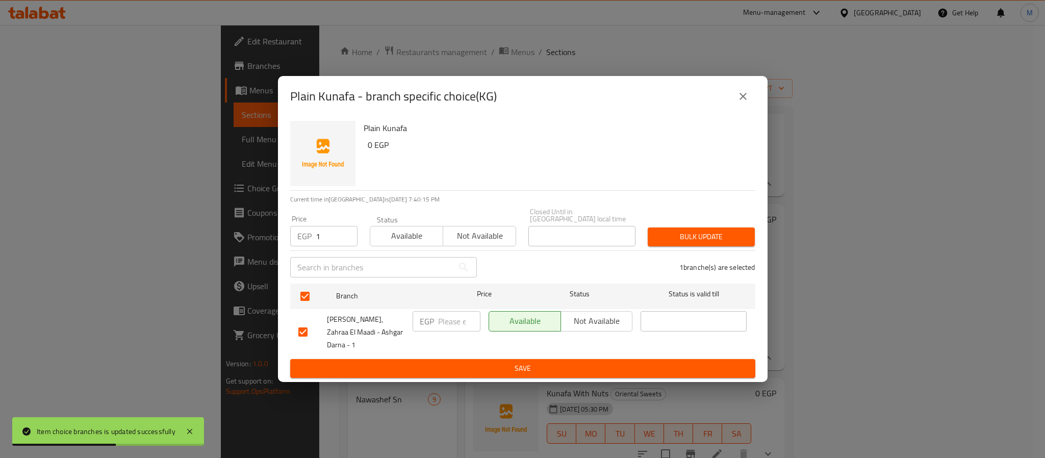
click at [343, 236] on input "1" at bounding box center [337, 236] width 42 height 20
click at [320, 236] on input "1" at bounding box center [337, 236] width 42 height 20
click at [648, 227] on button "Bulk update" at bounding box center [701, 236] width 107 height 19
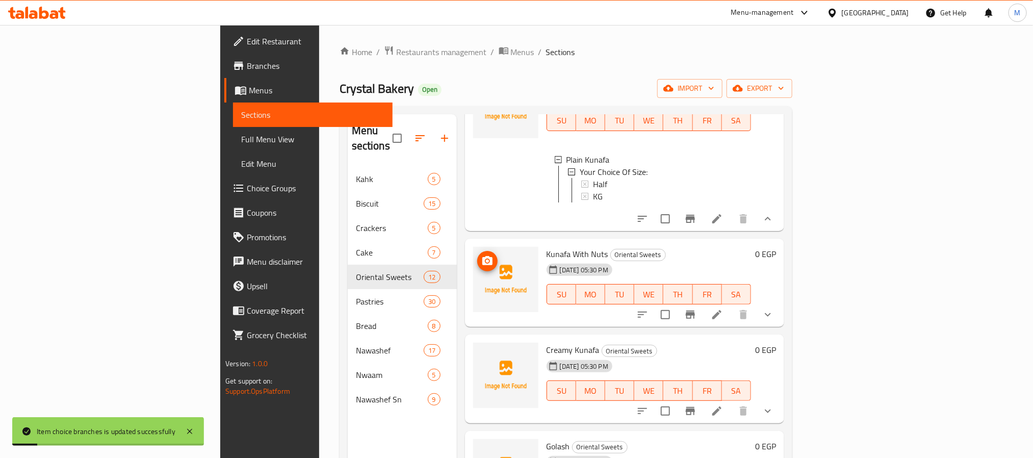
scroll to position [459, 0]
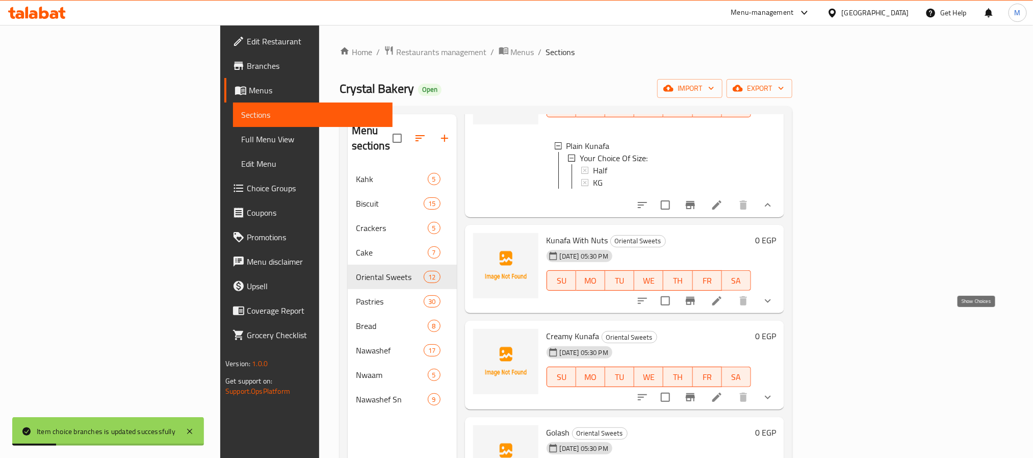
click at [771, 303] on icon "show more" at bounding box center [768, 301] width 6 height 4
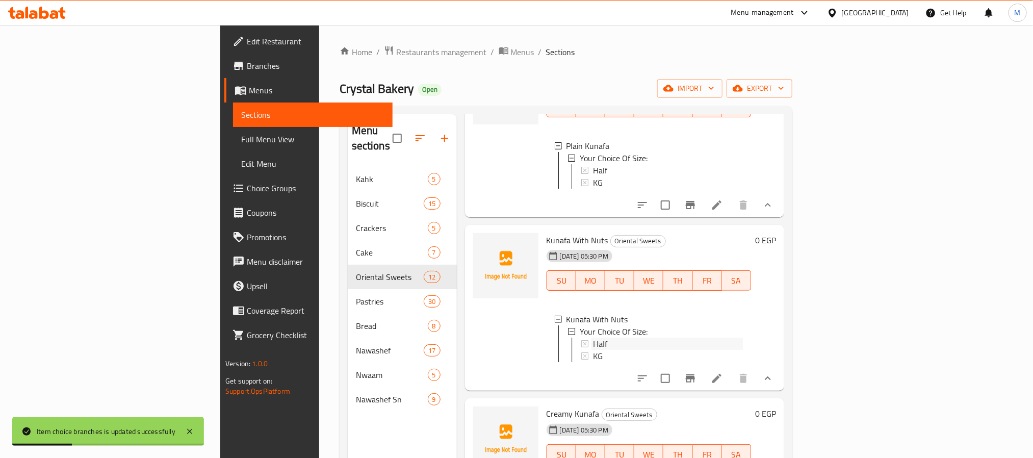
click at [593, 350] on span "Half" at bounding box center [600, 344] width 14 height 12
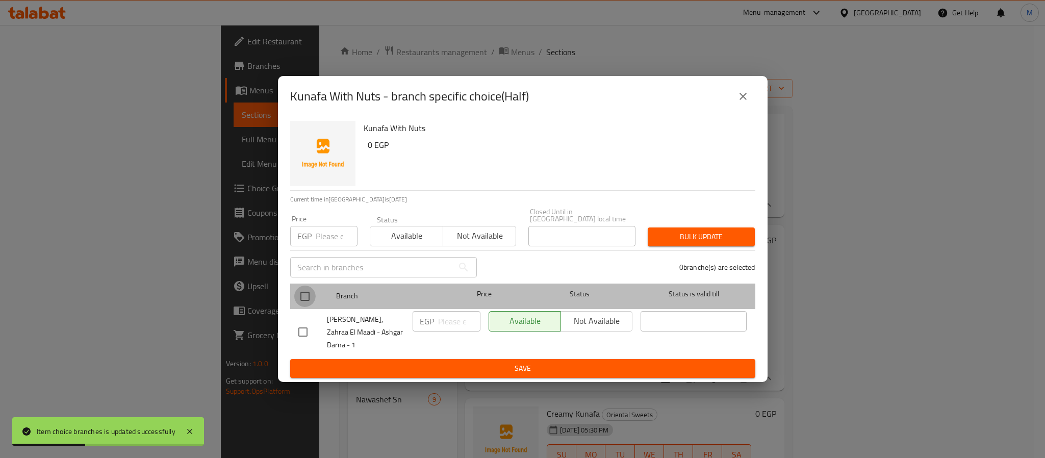
click at [300, 300] on input "checkbox" at bounding box center [304, 296] width 21 height 21
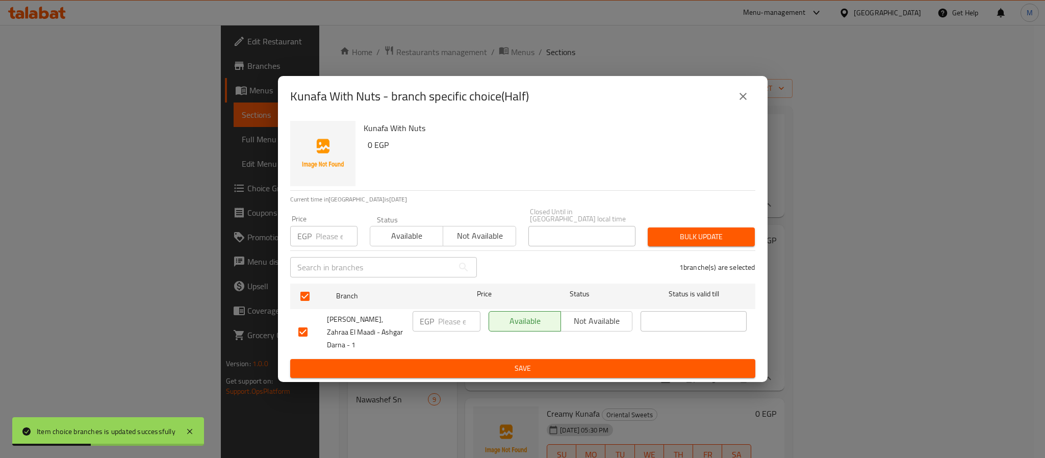
click at [336, 232] on input "number" at bounding box center [337, 236] width 42 height 20
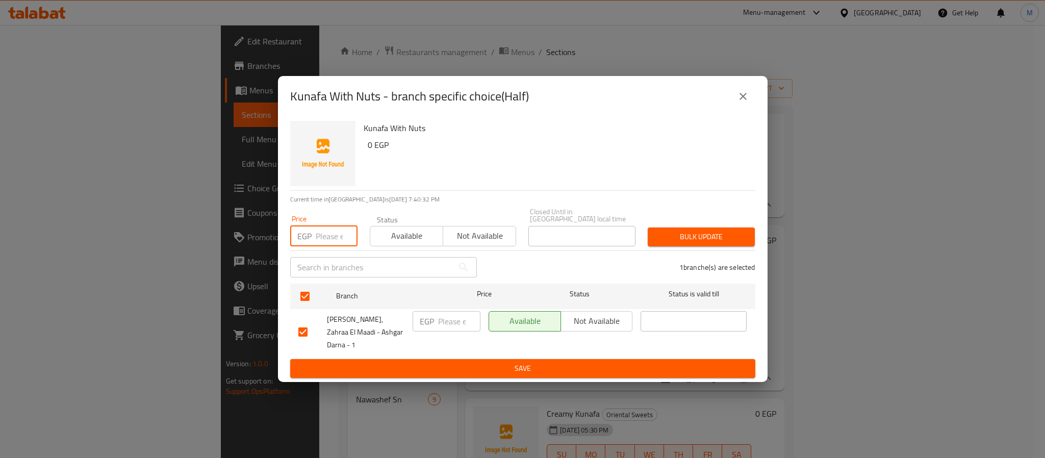
click at [325, 243] on input "number" at bounding box center [337, 236] width 42 height 20
click at [648, 227] on button "Bulk update" at bounding box center [701, 236] width 107 height 19
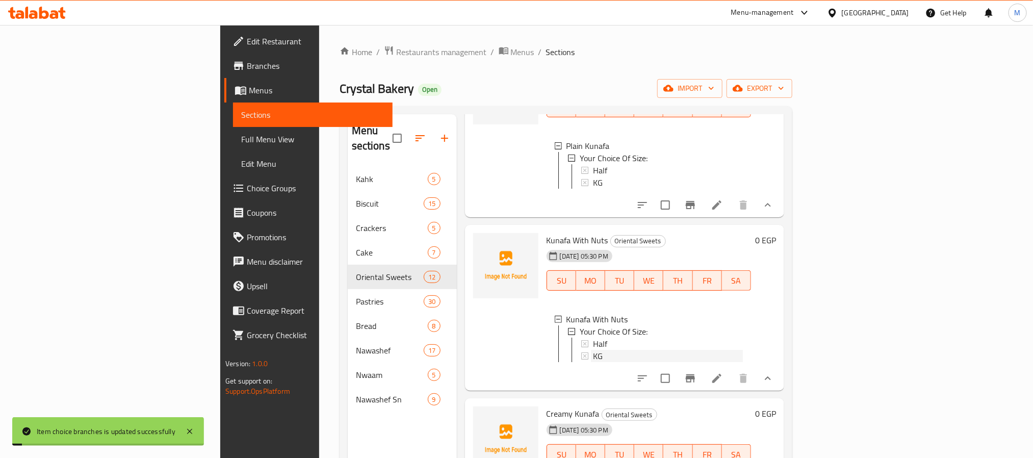
click at [593, 362] on div "KG" at bounding box center [668, 356] width 150 height 12
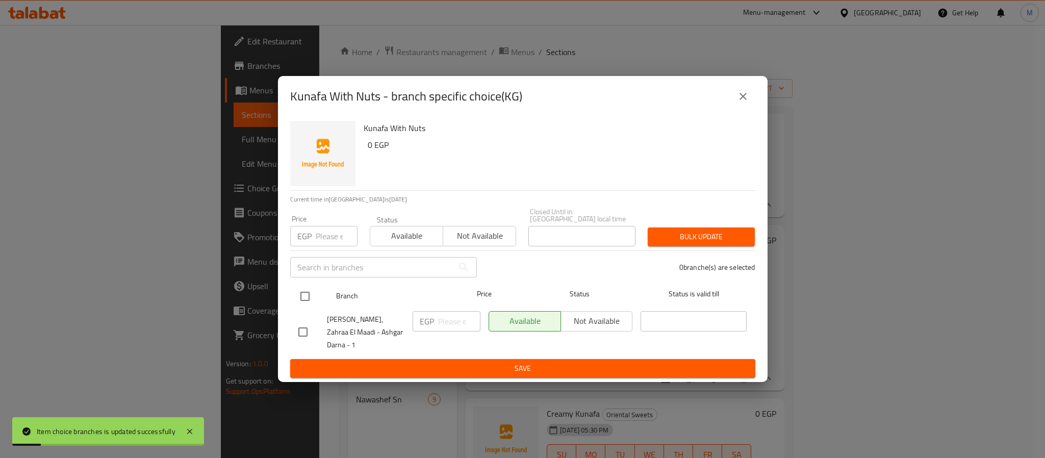
click at [299, 300] on input "checkbox" at bounding box center [304, 296] width 21 height 21
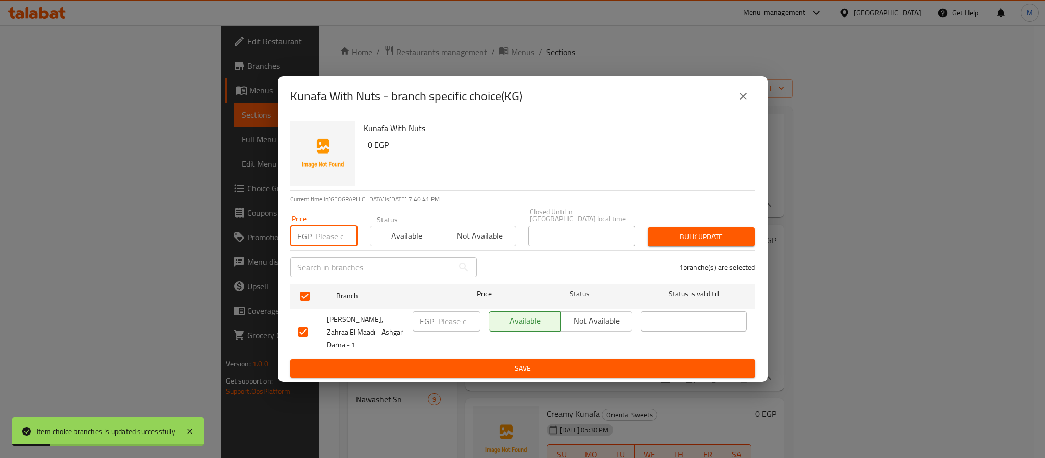
click at [337, 231] on input "number" at bounding box center [337, 236] width 42 height 20
click at [648, 227] on button "Bulk update" at bounding box center [701, 236] width 107 height 19
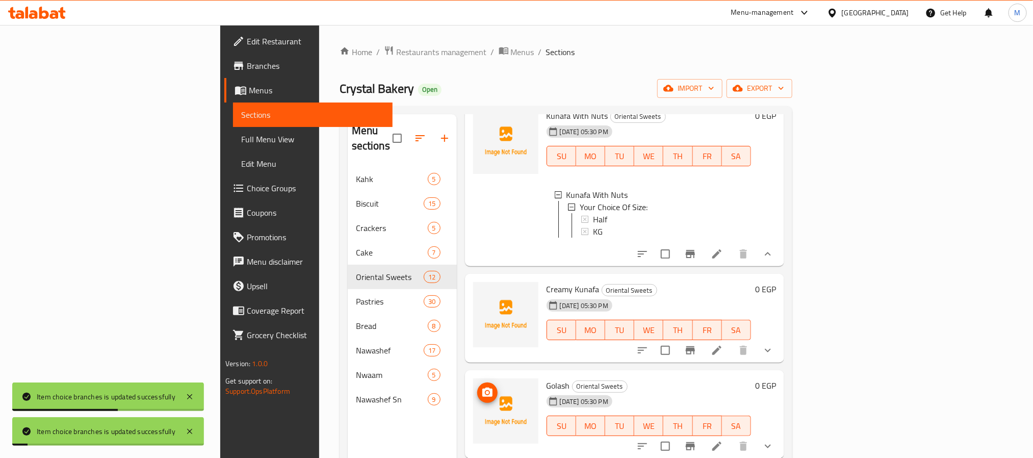
scroll to position [688, 0]
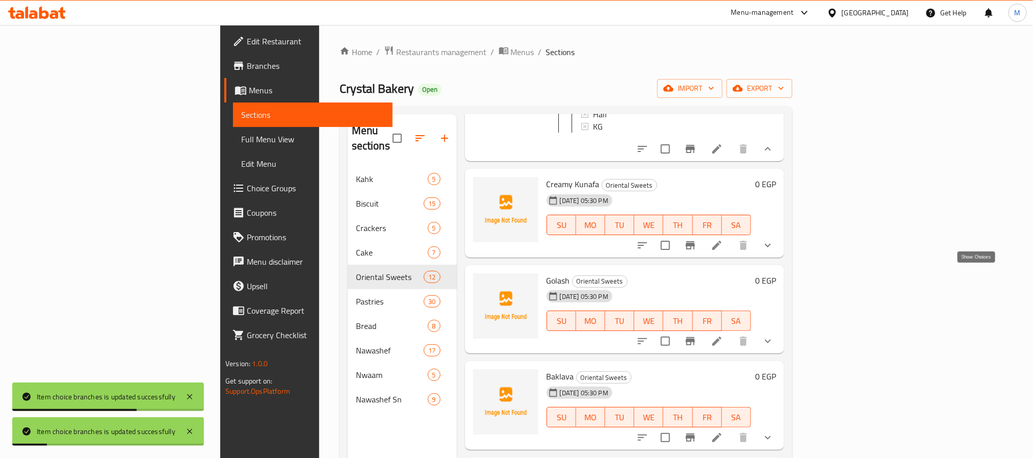
click at [774, 251] on icon "show more" at bounding box center [768, 245] width 12 height 12
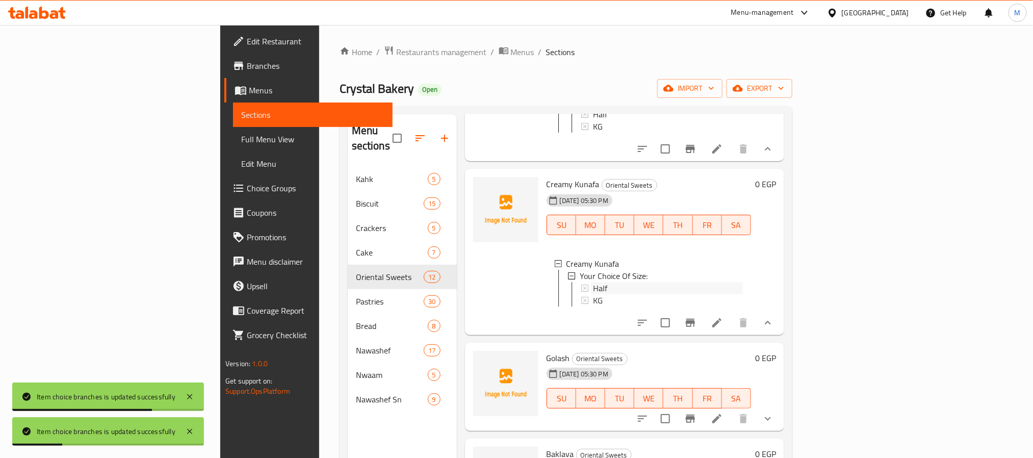
click at [593, 294] on span "Half" at bounding box center [600, 288] width 14 height 12
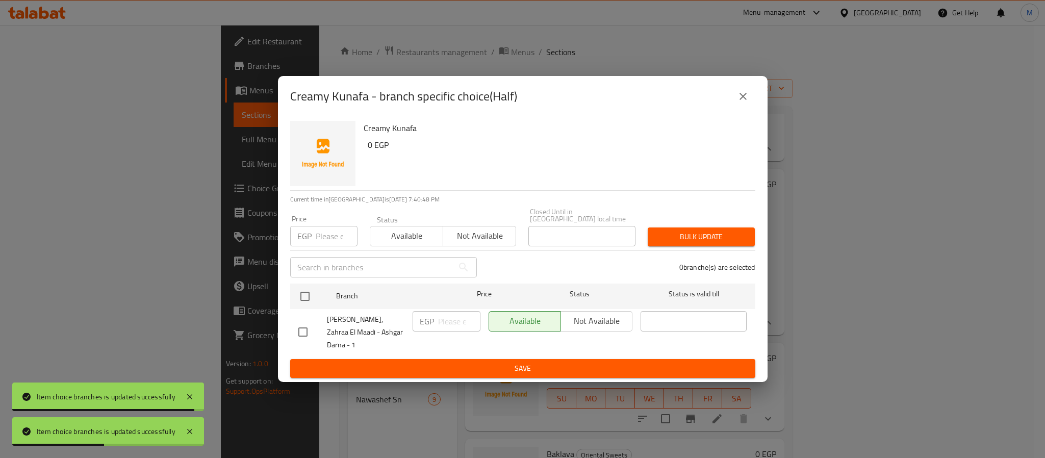
click at [308, 311] on div "[PERSON_NAME], Zahraa El Maadi - Ashgar Darna - 1" at bounding box center [351, 332] width 114 height 50
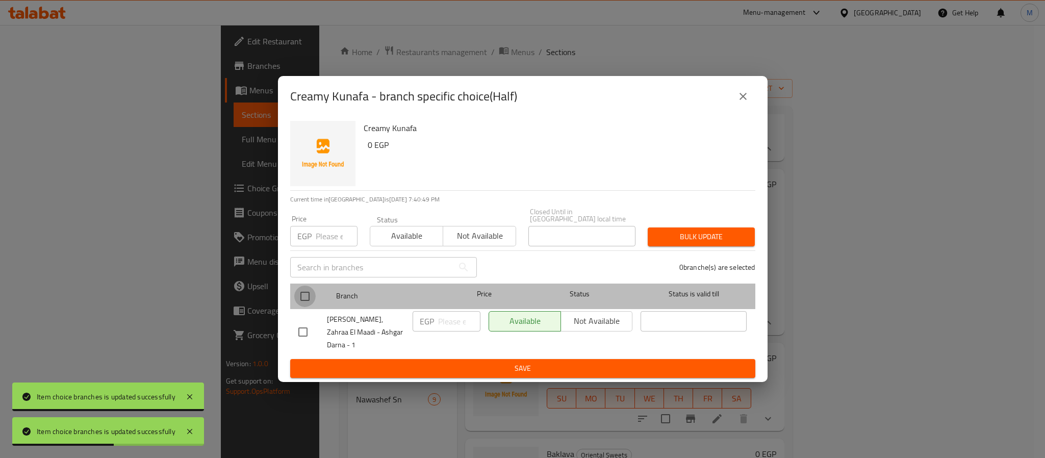
click at [309, 297] on input "checkbox" at bounding box center [304, 296] width 21 height 21
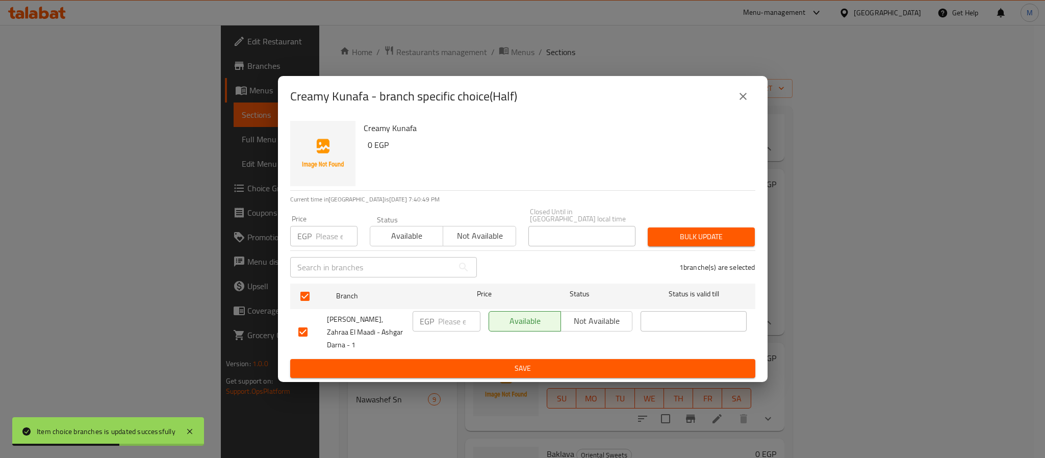
click at [342, 224] on div "Price EGP Price" at bounding box center [323, 230] width 67 height 31
click at [334, 235] on input "number" at bounding box center [337, 236] width 42 height 20
click at [648, 227] on button "Bulk update" at bounding box center [701, 236] width 107 height 19
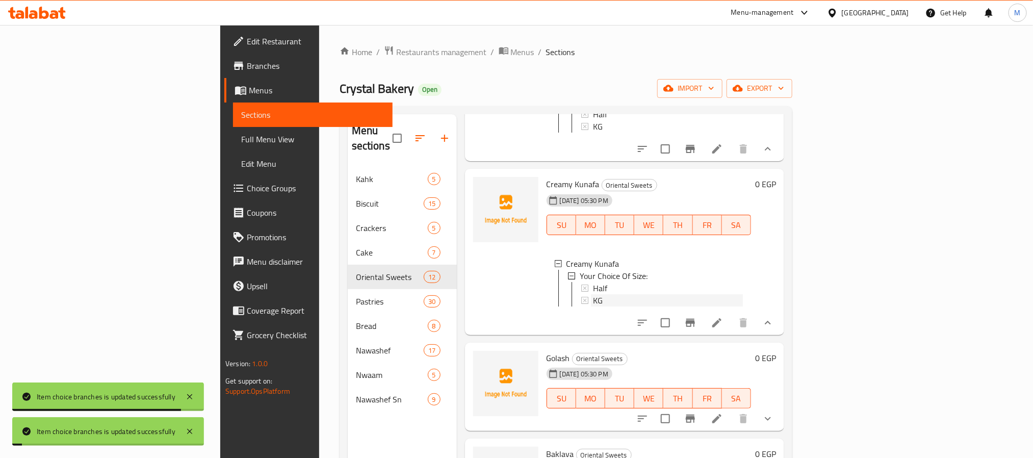
click at [593, 306] on div "KG" at bounding box center [668, 300] width 150 height 12
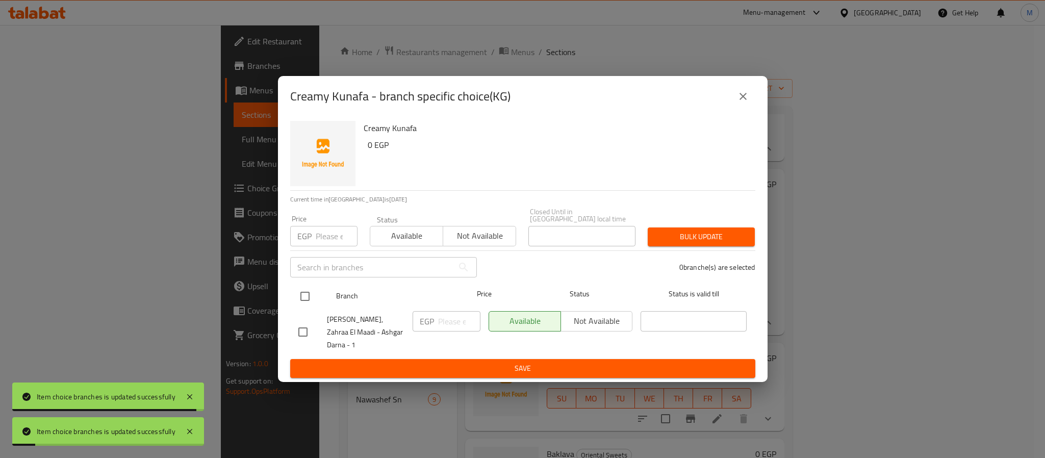
click at [300, 299] on input "checkbox" at bounding box center [304, 296] width 21 height 21
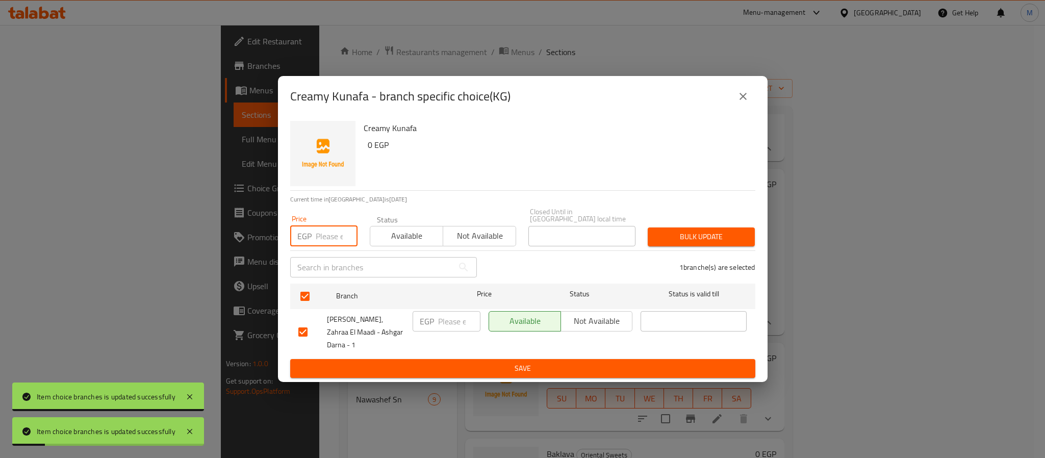
click at [330, 237] on input "number" at bounding box center [337, 236] width 42 height 20
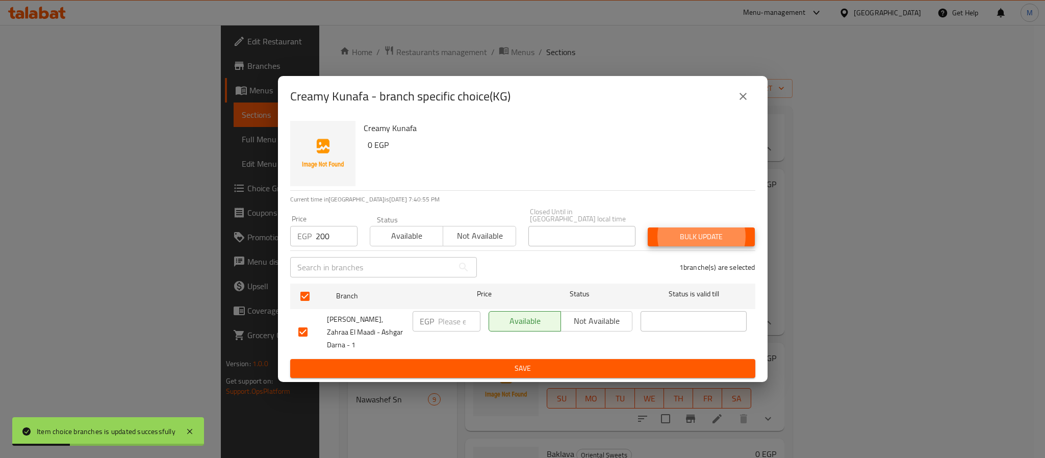
click at [648, 227] on button "Bulk update" at bounding box center [701, 236] width 107 height 19
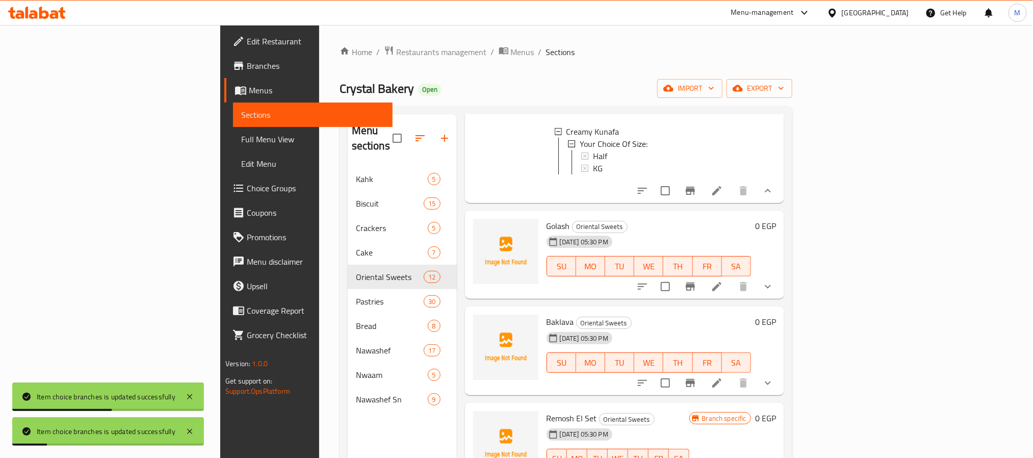
scroll to position [841, 0]
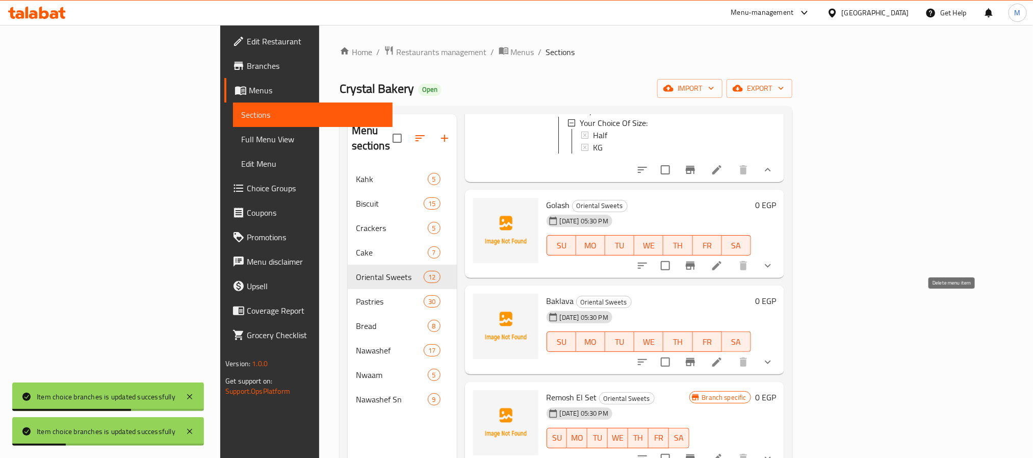
click at [780, 278] on div at bounding box center [705, 265] width 150 height 24
click at [780, 278] on button "show more" at bounding box center [768, 265] width 24 height 24
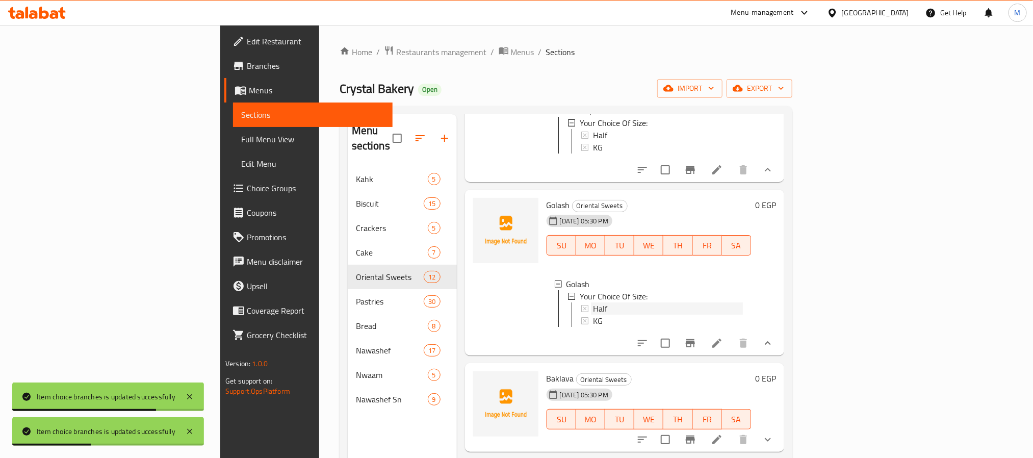
click at [593, 315] on div "Half" at bounding box center [668, 308] width 150 height 12
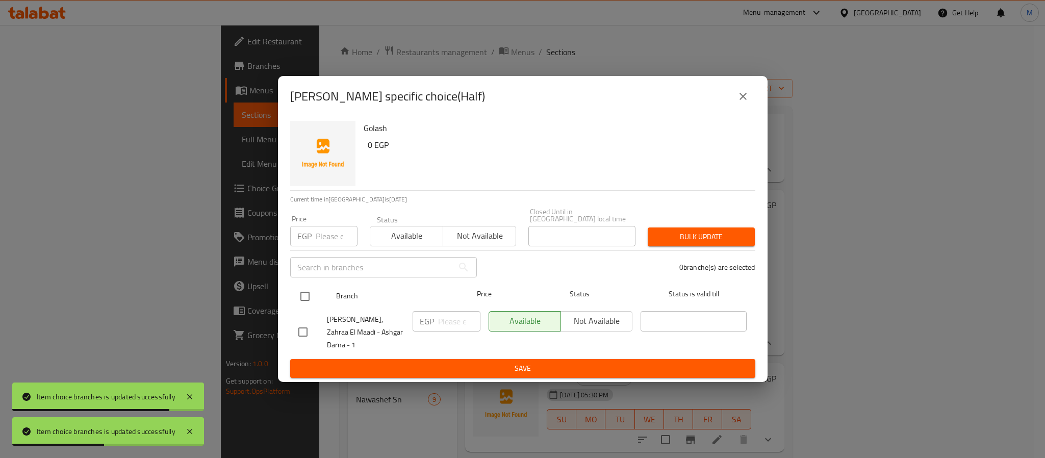
click at [298, 291] on input "checkbox" at bounding box center [304, 296] width 21 height 21
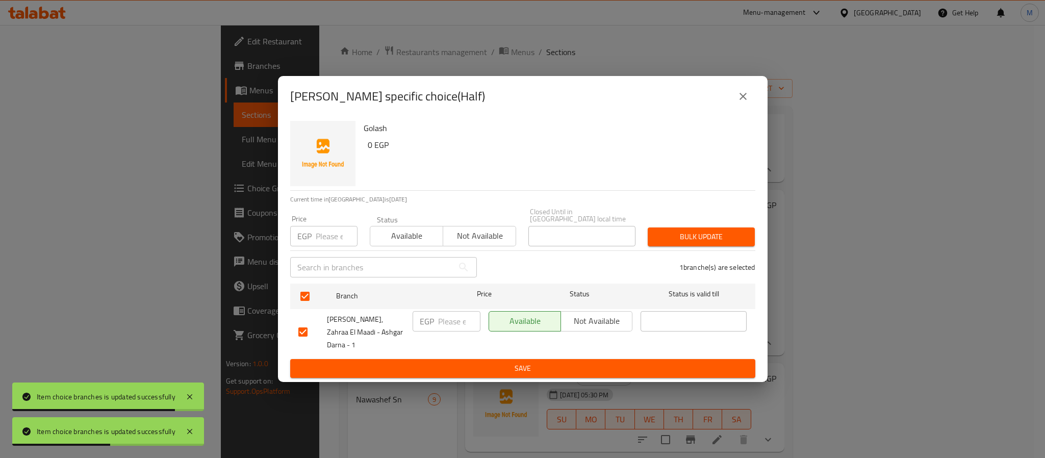
click at [325, 236] on input "number" at bounding box center [337, 236] width 42 height 20
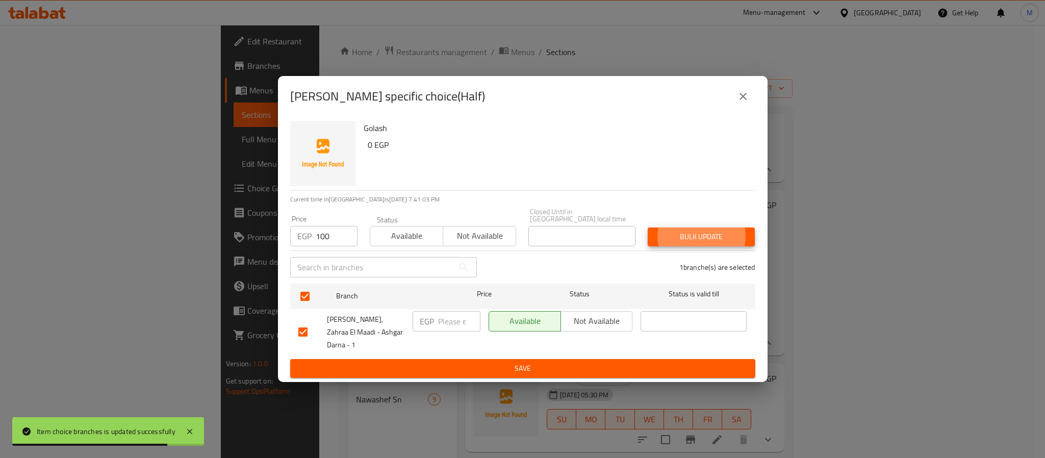
click at [648, 227] on button "Bulk update" at bounding box center [701, 236] width 107 height 19
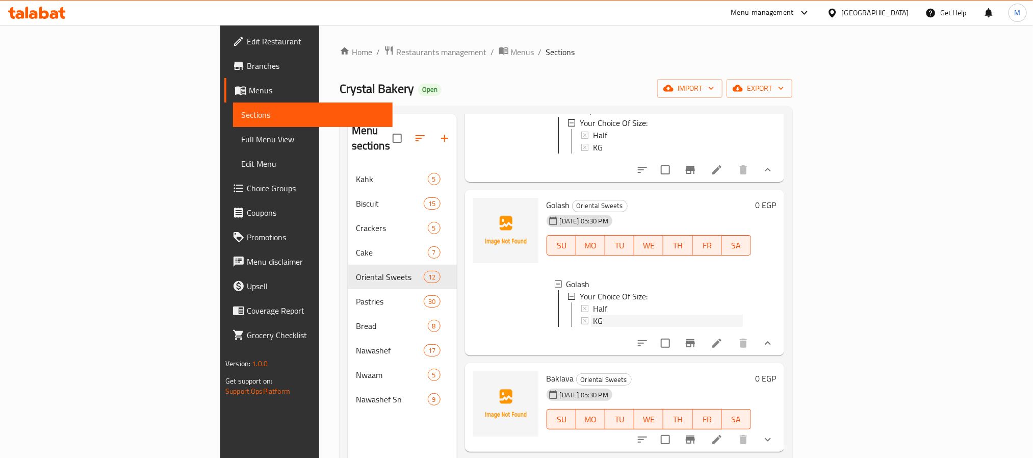
click at [593, 327] on div "KG" at bounding box center [668, 321] width 150 height 12
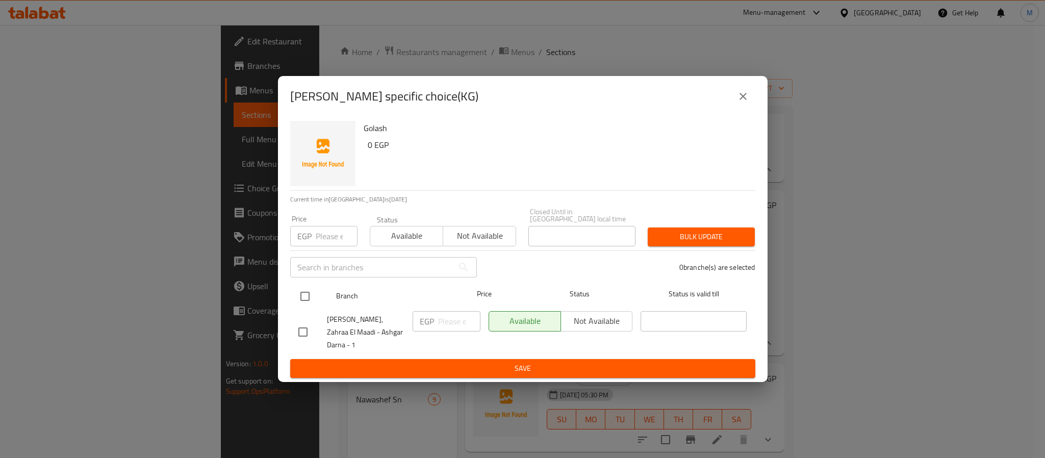
click at [297, 297] on input "checkbox" at bounding box center [304, 296] width 21 height 21
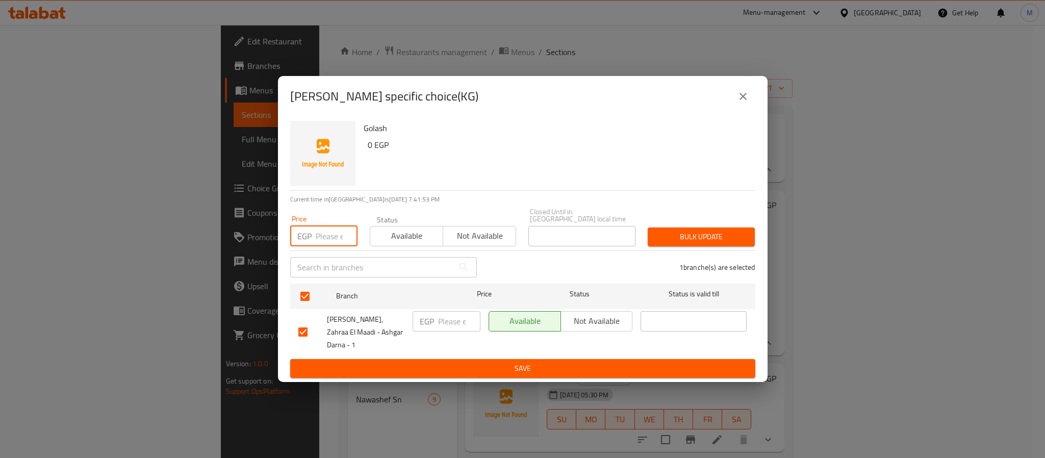
click at [323, 246] on input "number" at bounding box center [337, 236] width 42 height 20
click at [648, 227] on button "Bulk update" at bounding box center [701, 236] width 107 height 19
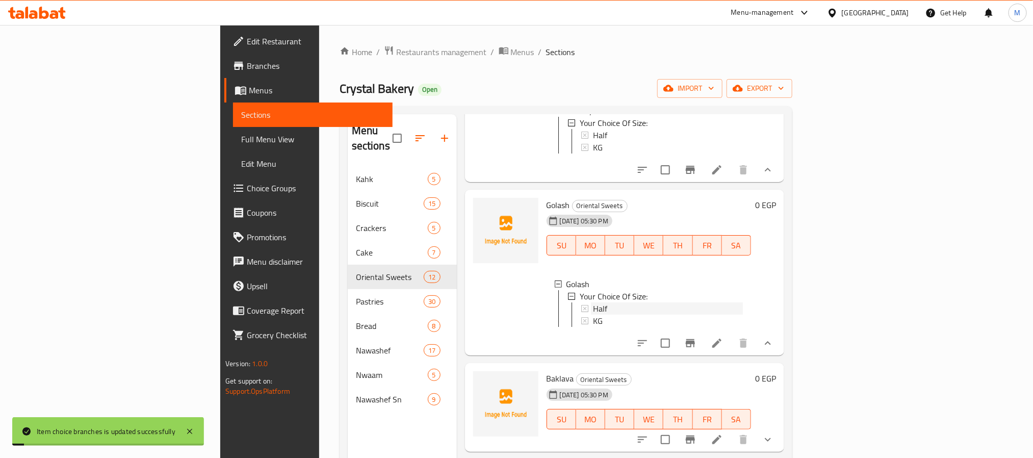
click at [593, 315] on div "Half" at bounding box center [668, 308] width 150 height 12
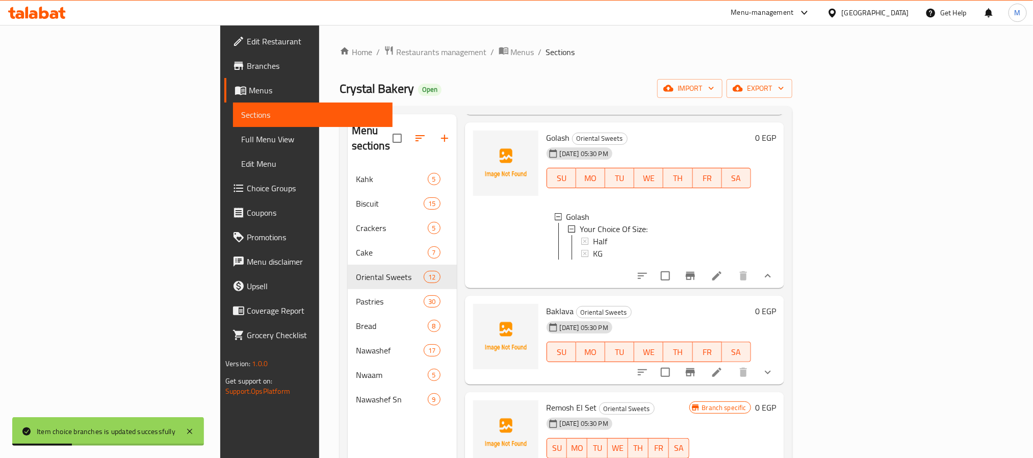
scroll to position [994, 0]
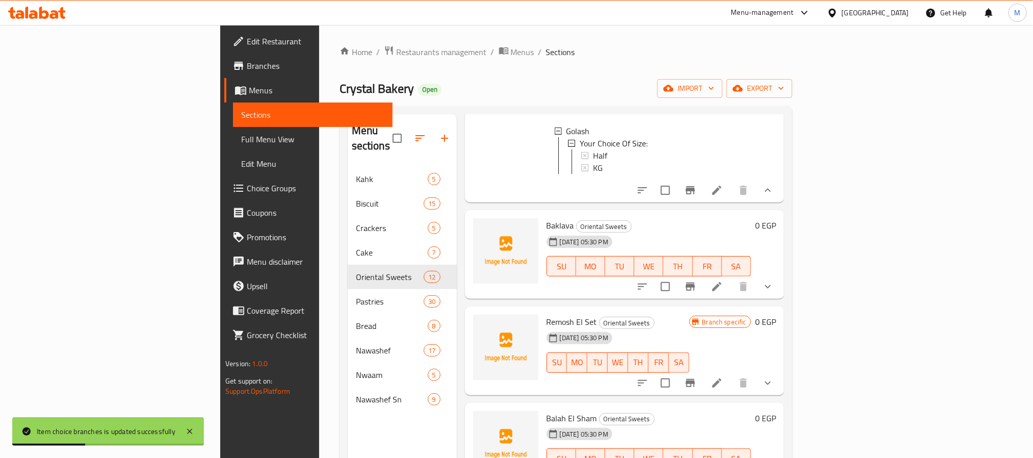
click at [774, 293] on icon "show more" at bounding box center [768, 286] width 12 height 12
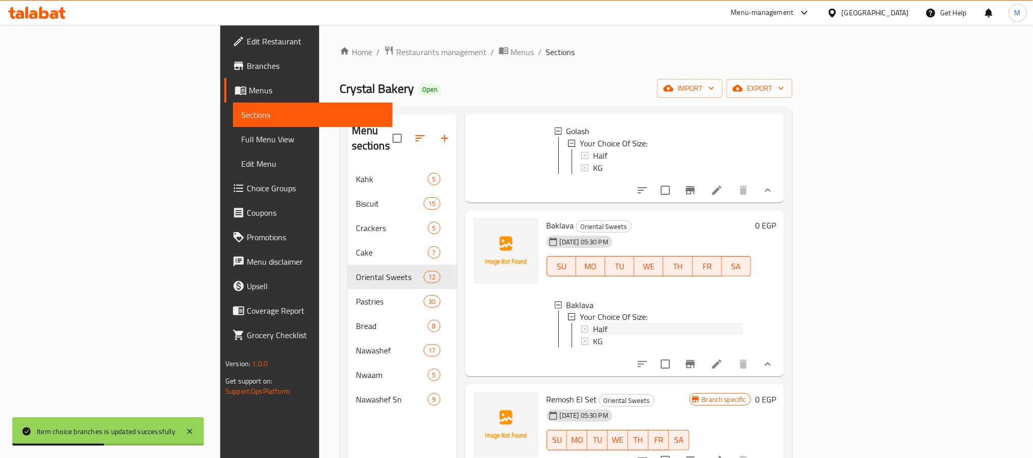
click at [593, 336] on span "Half" at bounding box center [600, 329] width 14 height 12
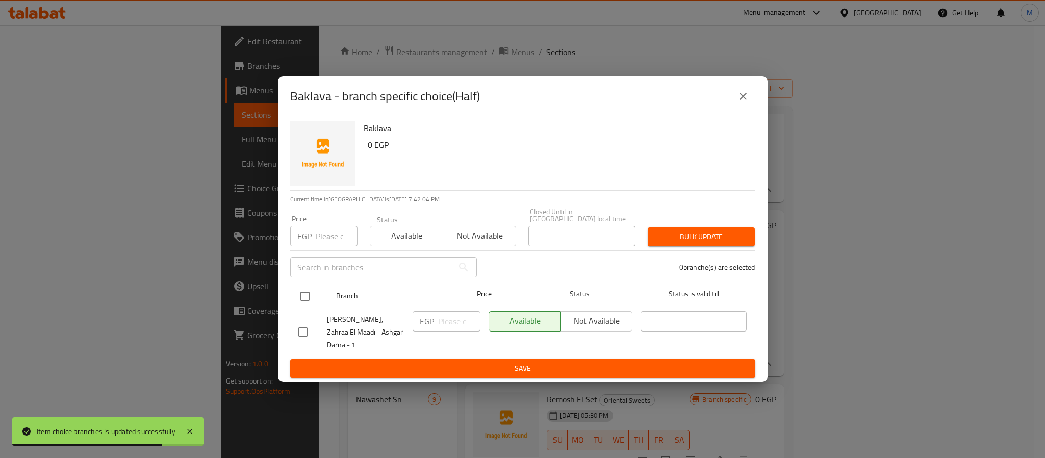
click at [309, 300] on input "checkbox" at bounding box center [304, 296] width 21 height 21
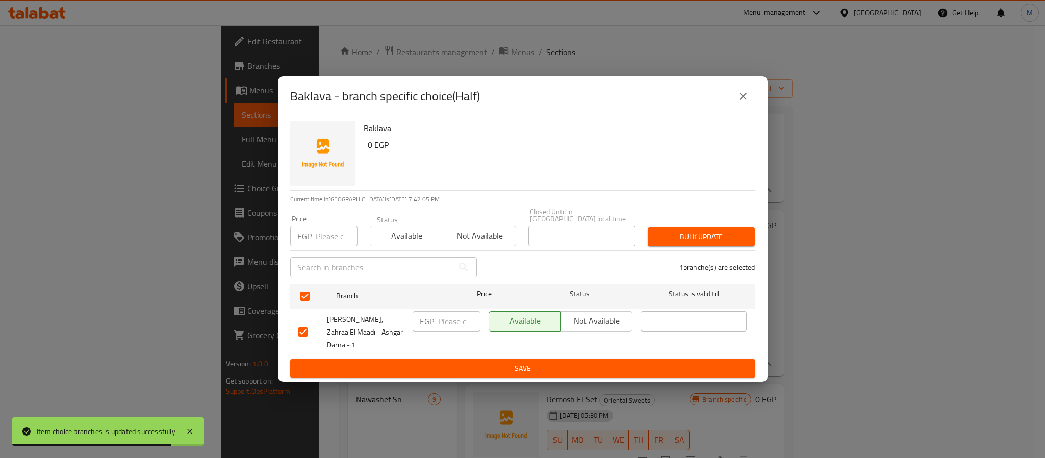
click at [320, 220] on div "Price EGP Price" at bounding box center [323, 230] width 67 height 31
click at [329, 227] on div "Price EGP Price" at bounding box center [323, 230] width 67 height 31
click at [335, 242] on input "number" at bounding box center [337, 236] width 42 height 20
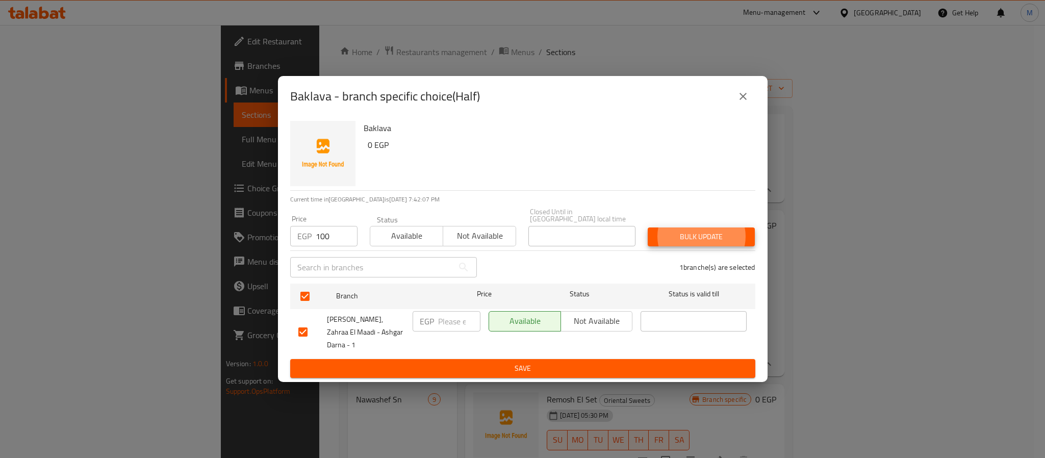
click at [648, 227] on button "Bulk update" at bounding box center [701, 236] width 107 height 19
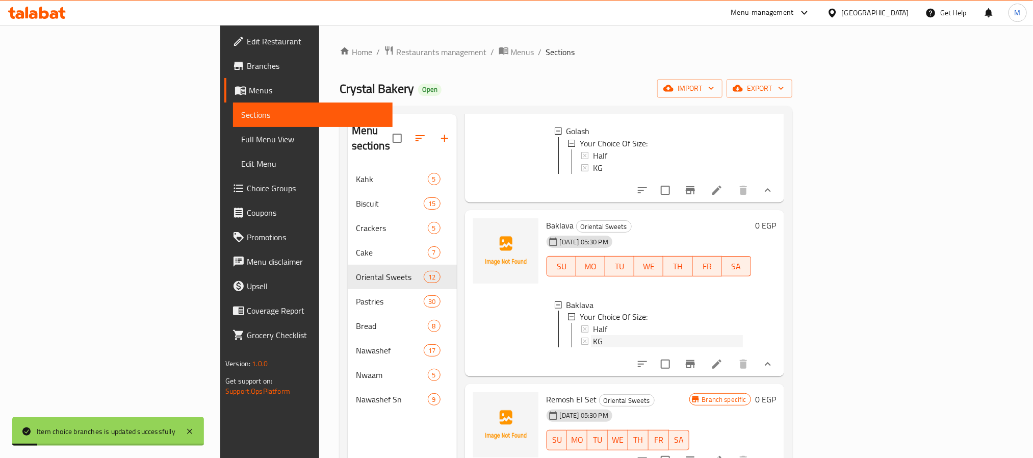
click at [593, 348] on div "KG" at bounding box center [668, 342] width 150 height 12
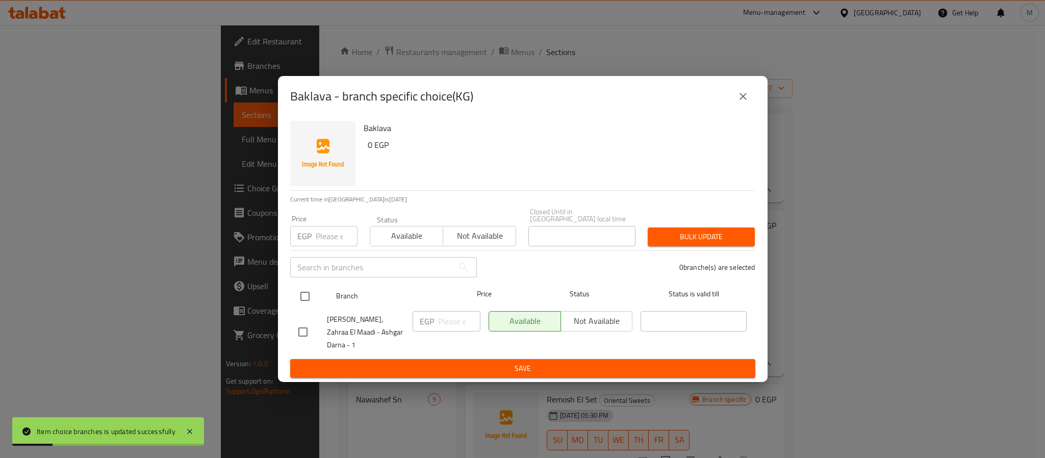
click at [306, 298] on input "checkbox" at bounding box center [304, 296] width 21 height 21
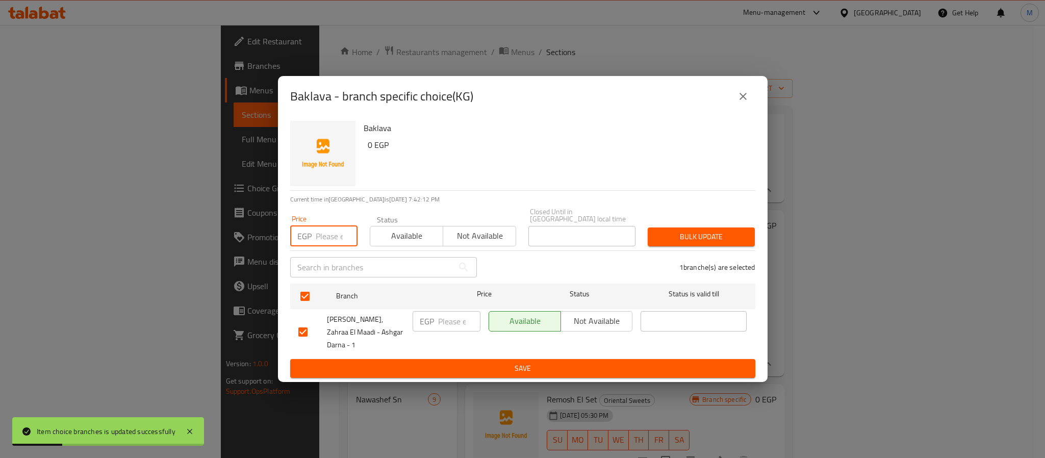
click at [329, 237] on input "number" at bounding box center [337, 236] width 42 height 20
click at [648, 227] on button "Bulk update" at bounding box center [701, 236] width 107 height 19
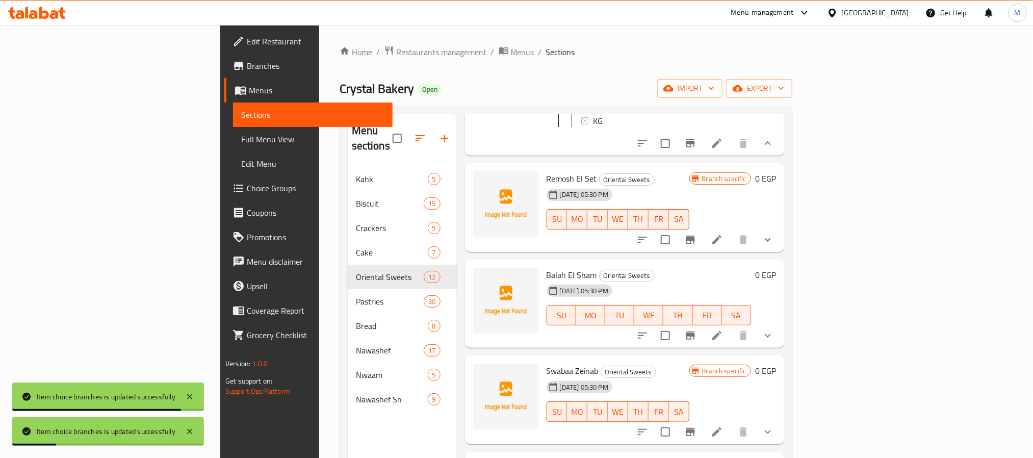
scroll to position [1224, 0]
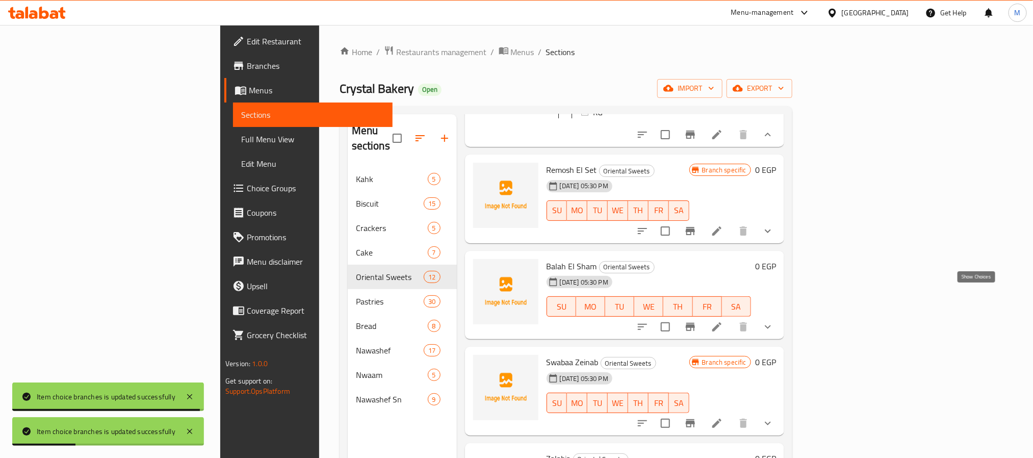
click at [774, 237] on icon "show more" at bounding box center [768, 231] width 12 height 12
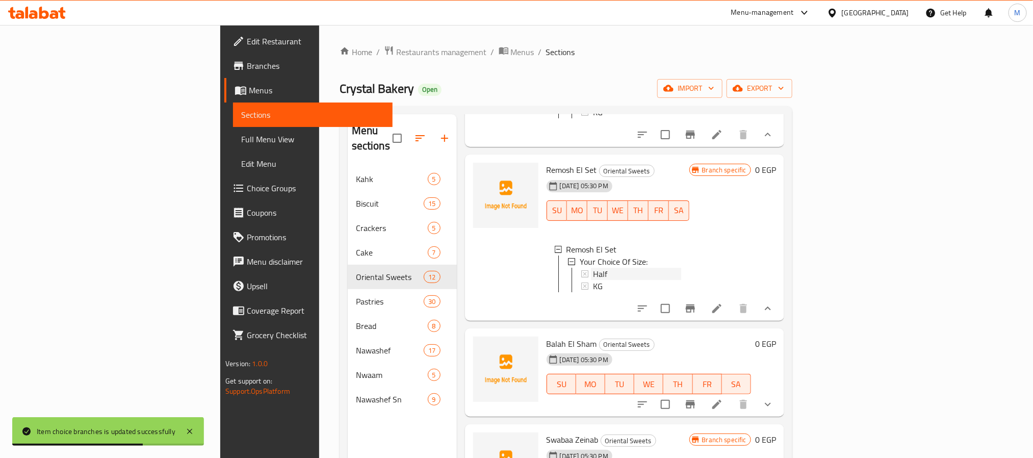
click at [593, 280] on span "Half" at bounding box center [600, 274] width 14 height 12
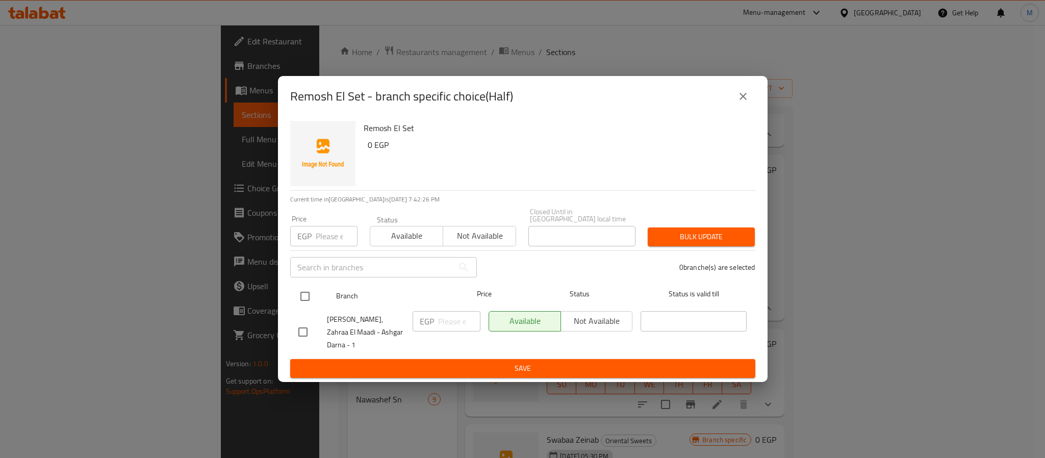
click at [302, 300] on input "checkbox" at bounding box center [304, 296] width 21 height 21
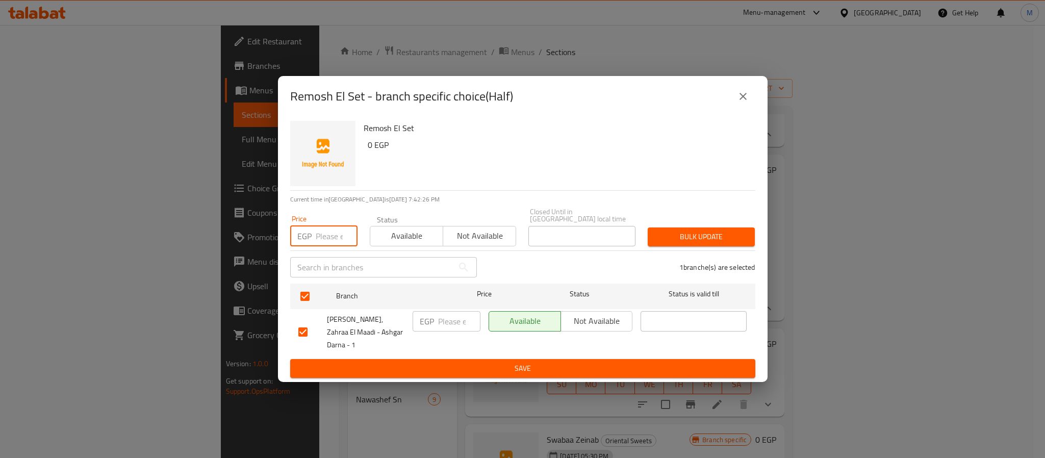
click at [332, 242] on input "number" at bounding box center [337, 236] width 42 height 20
click at [648, 227] on button "Bulk update" at bounding box center [701, 236] width 107 height 19
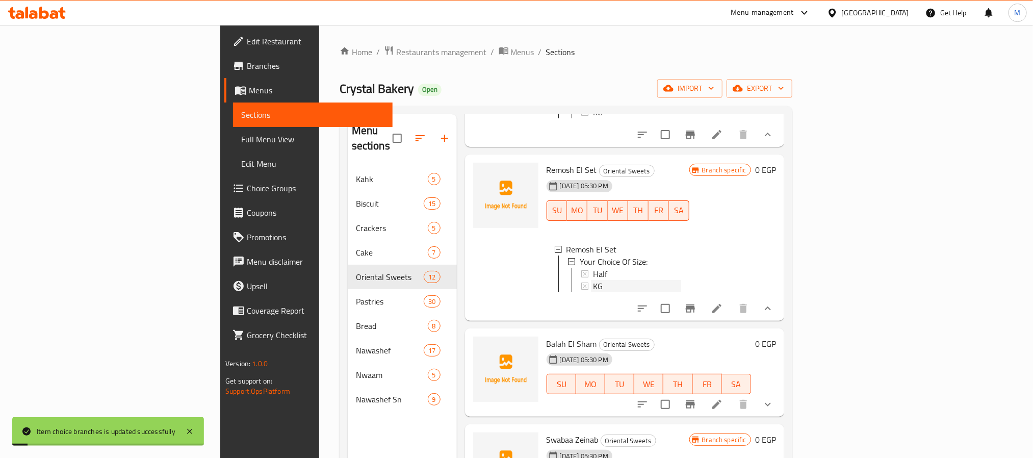
click at [593, 292] on div "KG" at bounding box center [637, 286] width 88 height 12
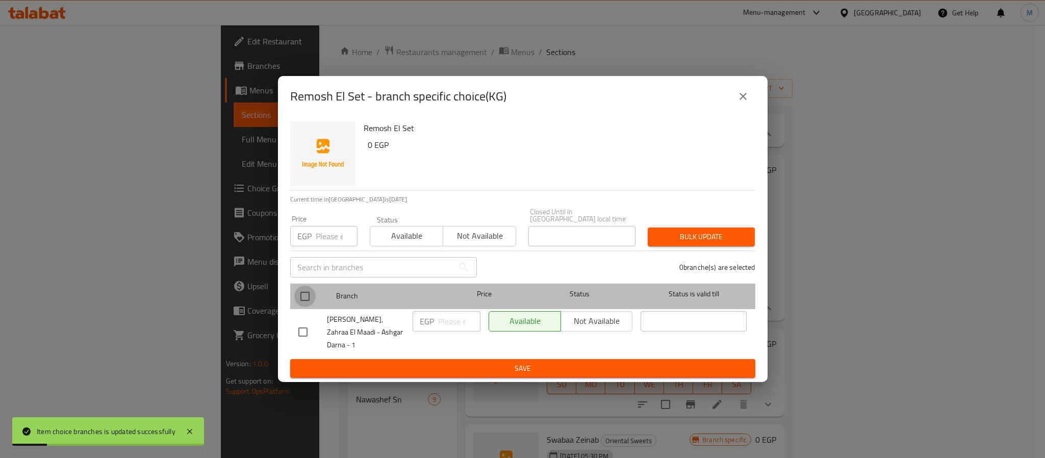
click at [310, 301] on input "checkbox" at bounding box center [304, 296] width 21 height 21
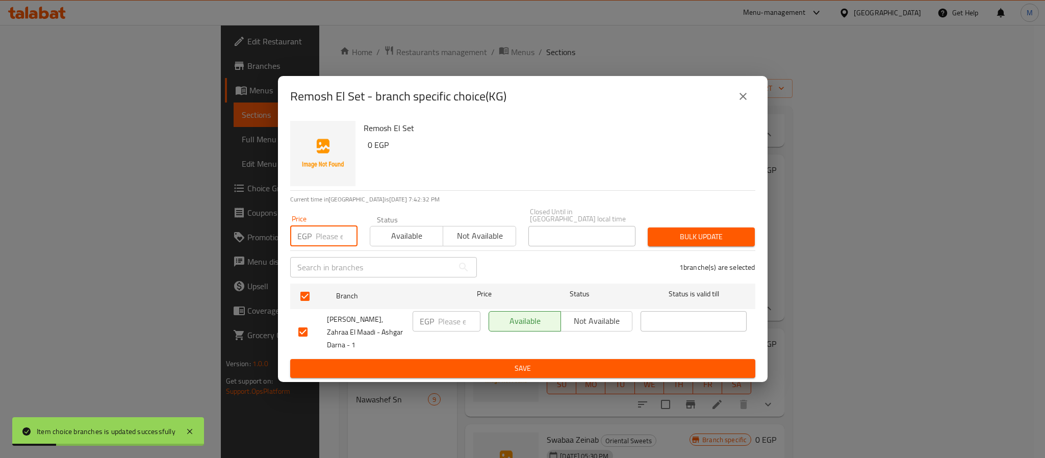
click at [325, 238] on input "number" at bounding box center [337, 236] width 42 height 20
click at [648, 227] on button "Bulk update" at bounding box center [701, 236] width 107 height 19
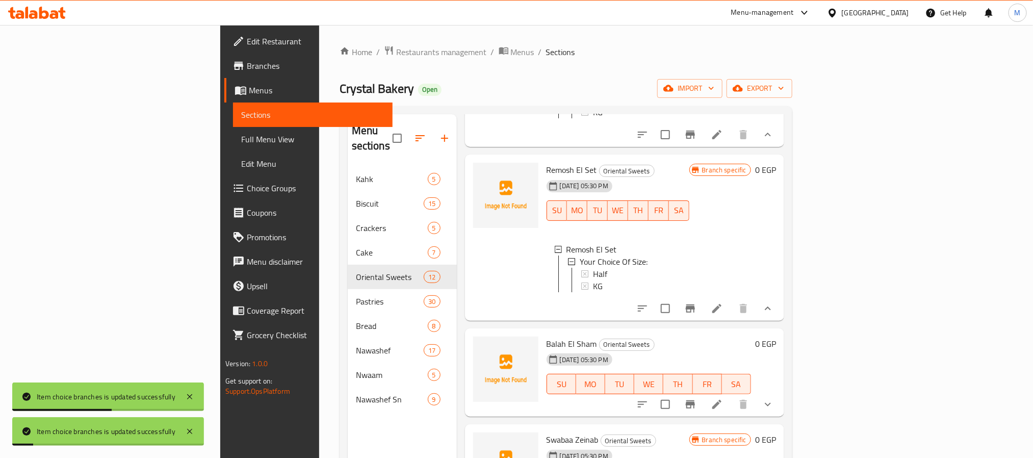
scroll to position [1377, 0]
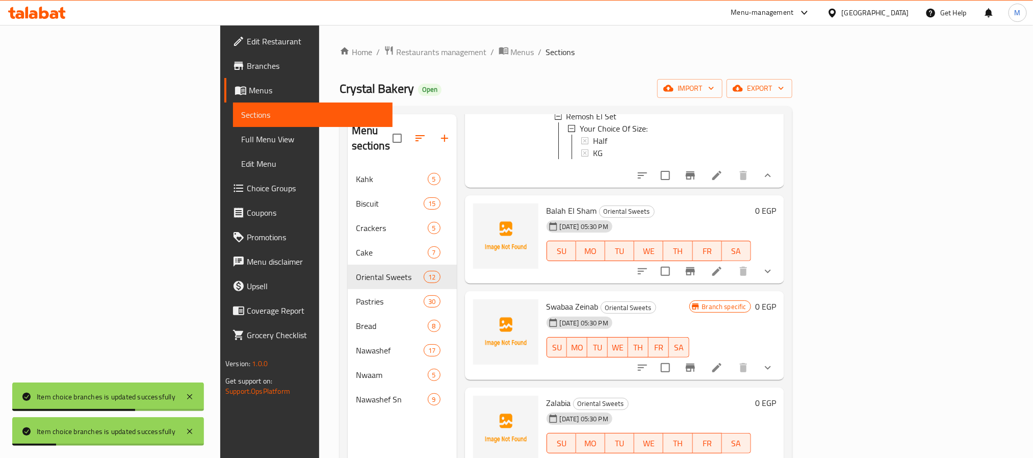
click at [774, 277] on icon "show more" at bounding box center [768, 271] width 12 height 12
